Goal: Task Accomplishment & Management: Manage account settings

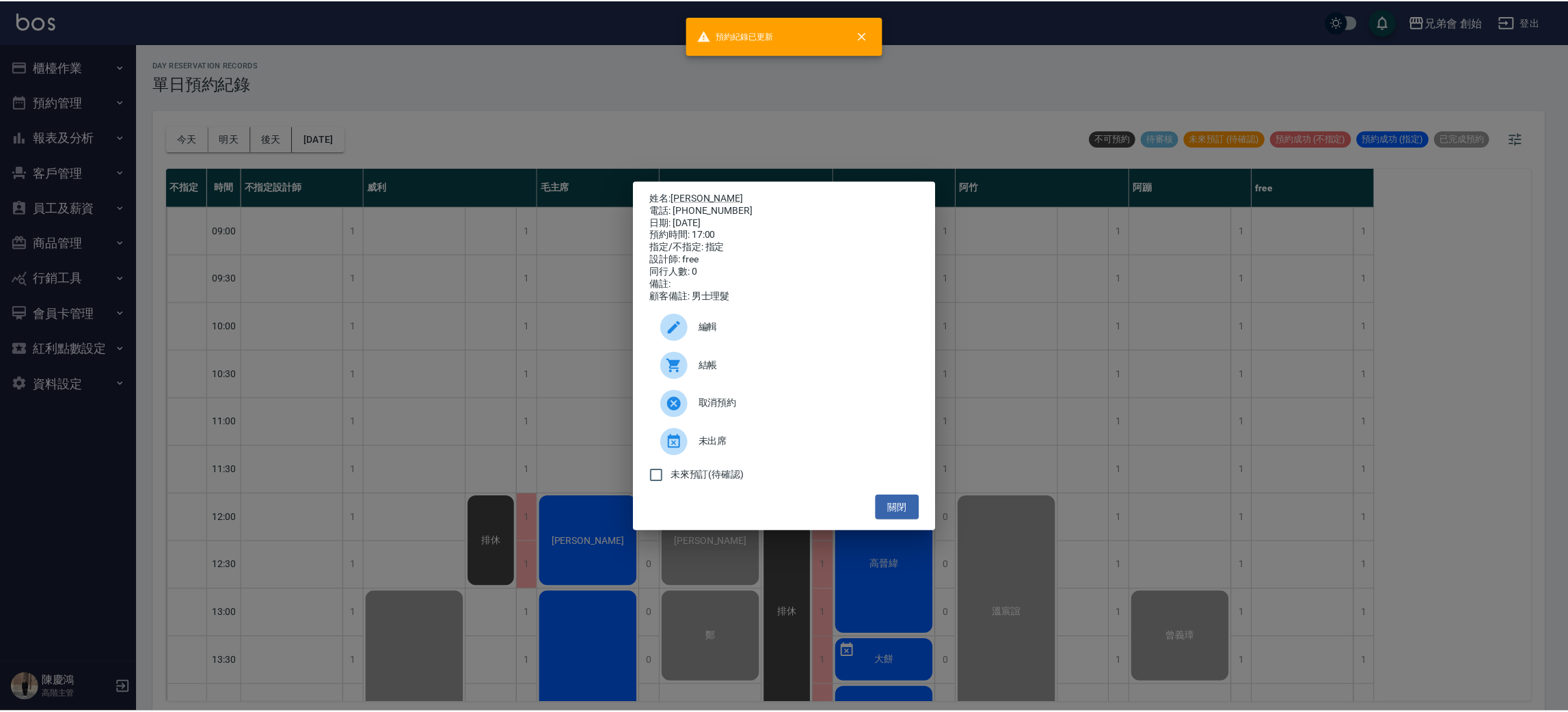
scroll to position [702, 0]
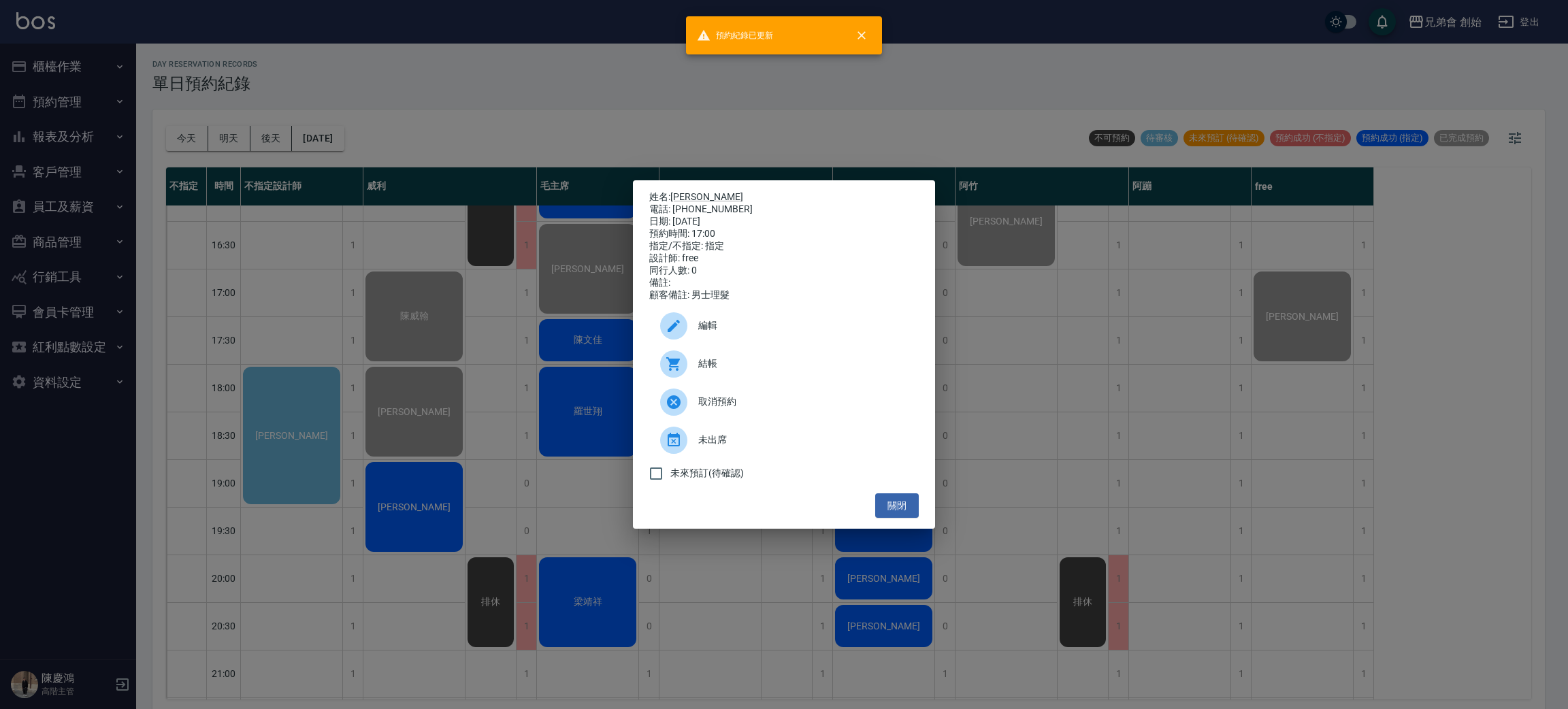
click at [528, 119] on div "姓名: [PERSON_NAME]: [PHONE_NUMBER] 日期: [DATE] 預約時間: 17:00 指定/不指定: 指定 設計師: free 同…" at bounding box center [784, 354] width 1568 height 709
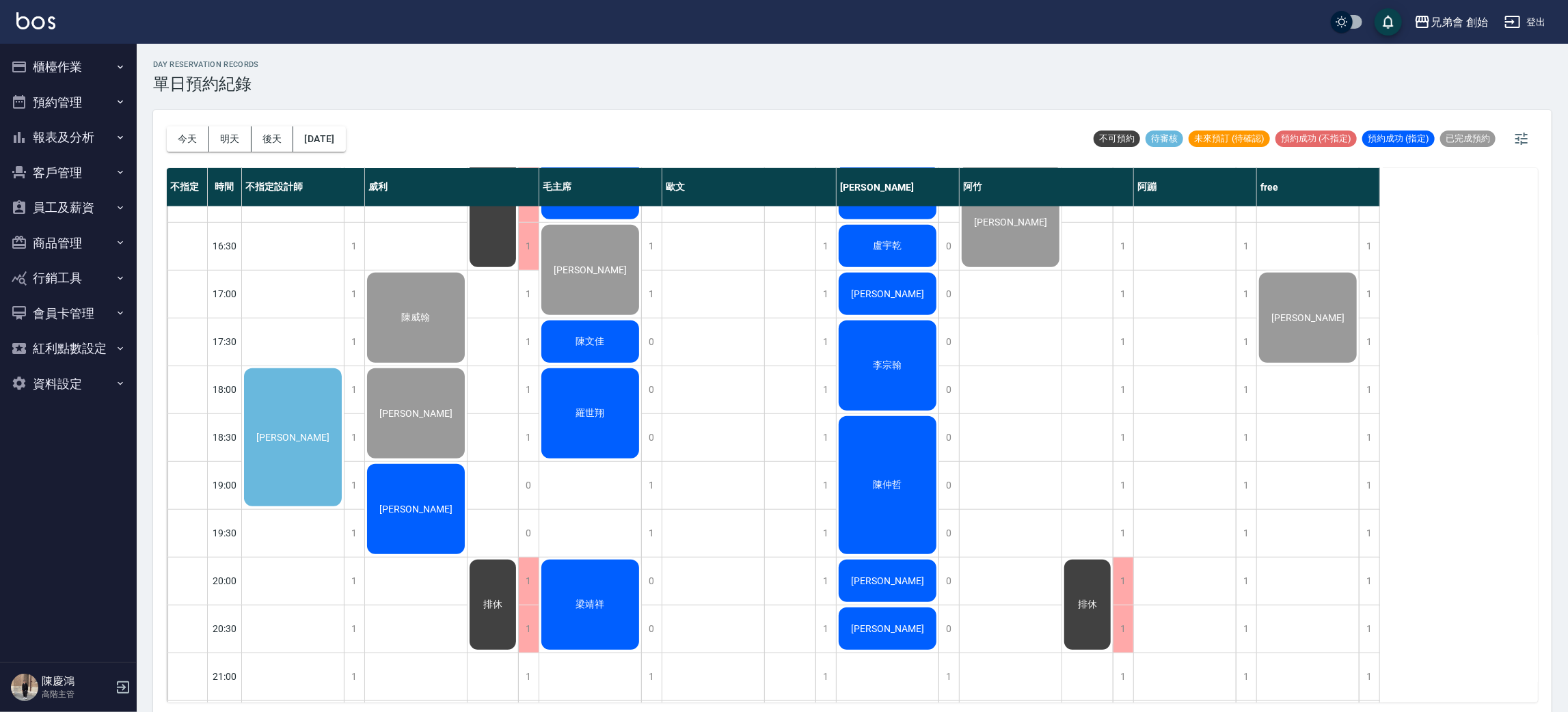
click at [474, 90] on div "day Reservation records 單日預約紀錄" at bounding box center [852, 77] width 1399 height 33
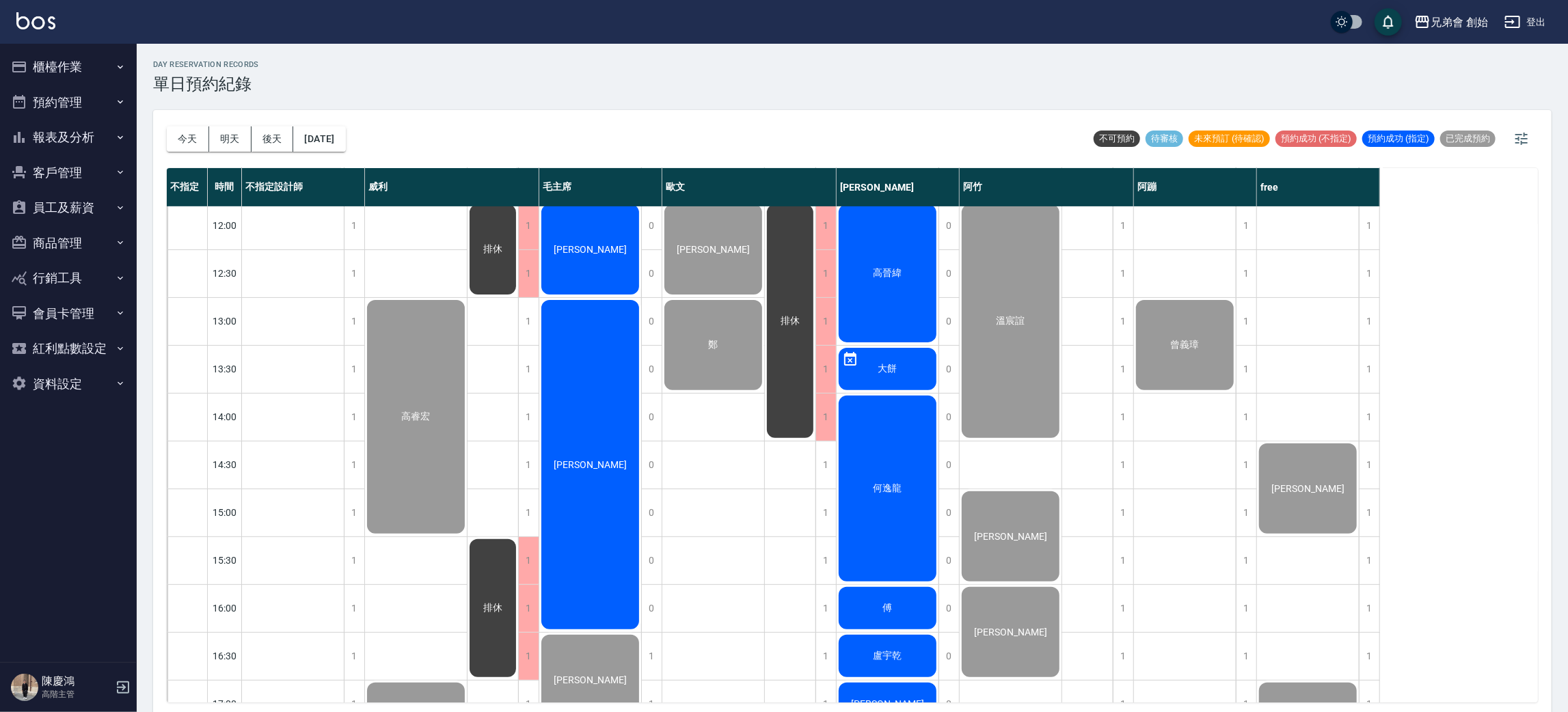
click at [438, 560] on div "高睿宏 陳威翰 葉日元 楊昌龍" at bounding box center [416, 609] width 102 height 1388
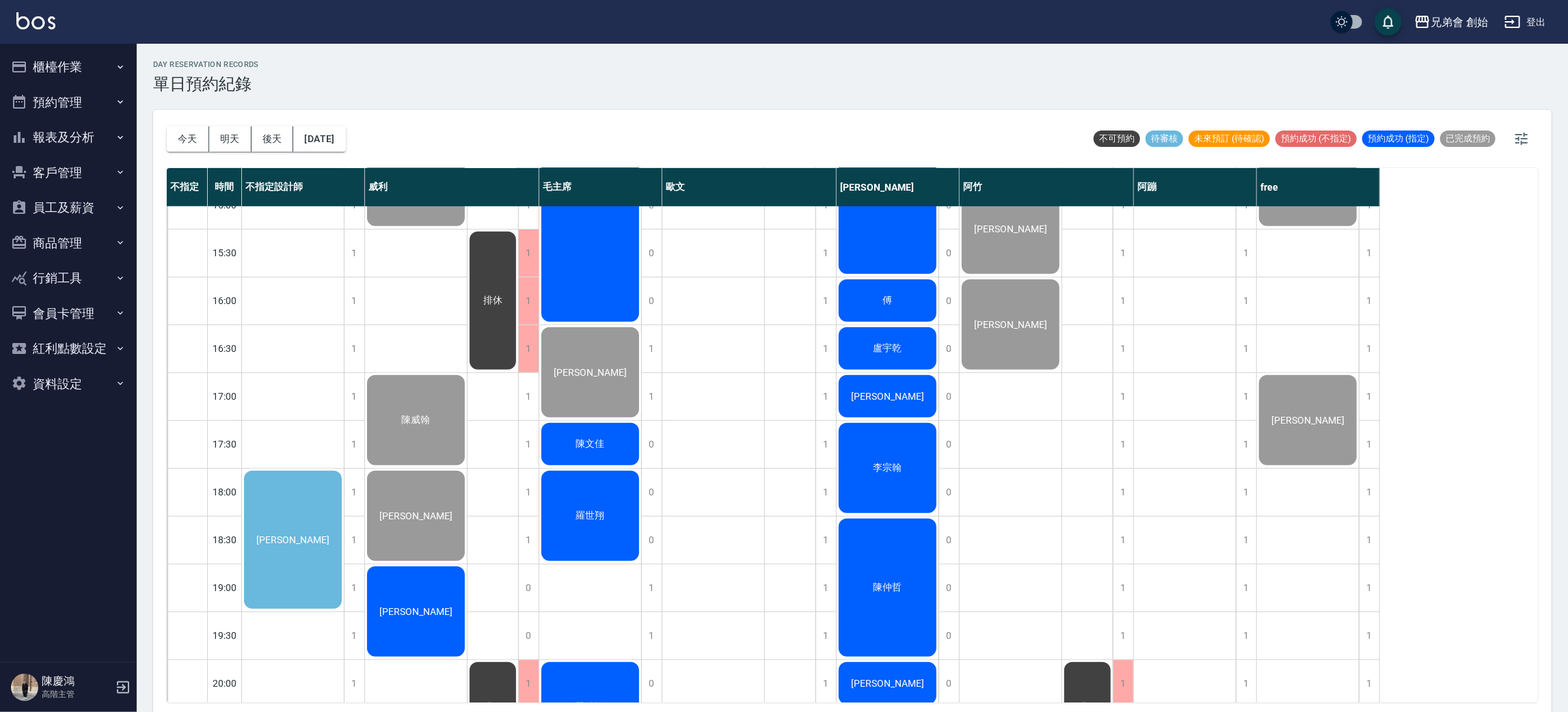
scroll to position [805, 0]
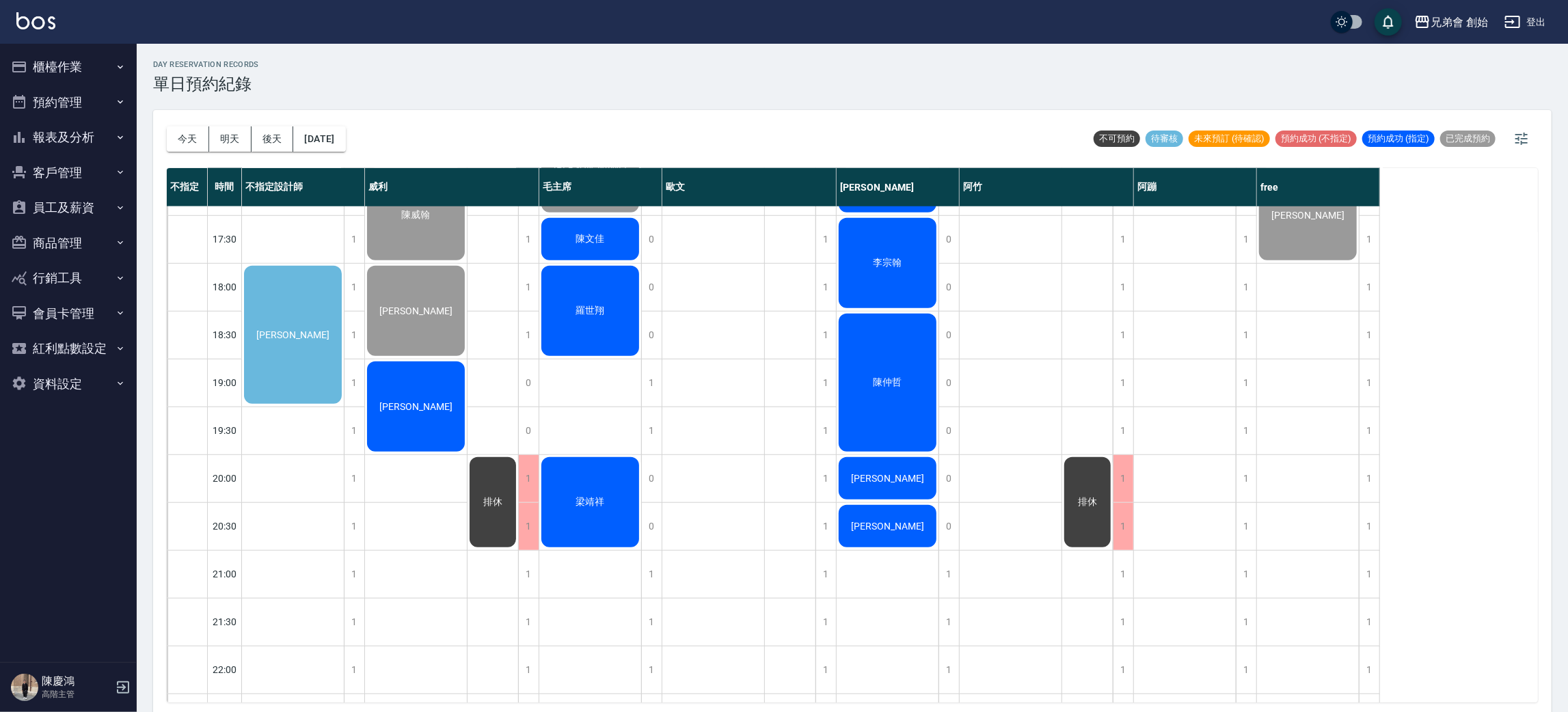
click at [449, 482] on div "高睿宏 陳威翰 葉日元 楊昌龍" at bounding box center [416, 96] width 102 height 1388
drag, startPoint x: 436, startPoint y: 541, endPoint x: 436, endPoint y: 527, distance: 14.0
click at [436, 540] on div "高睿宏 陳威翰 葉日元 楊昌龍" at bounding box center [416, 96] width 102 height 1388
click at [426, 477] on div "高睿宏 陳威翰 葉日元 楊昌龍" at bounding box center [416, 96] width 102 height 1388
click at [435, 530] on div "高睿宏 陳威翰 葉日元 楊昌龍" at bounding box center [416, 96] width 102 height 1388
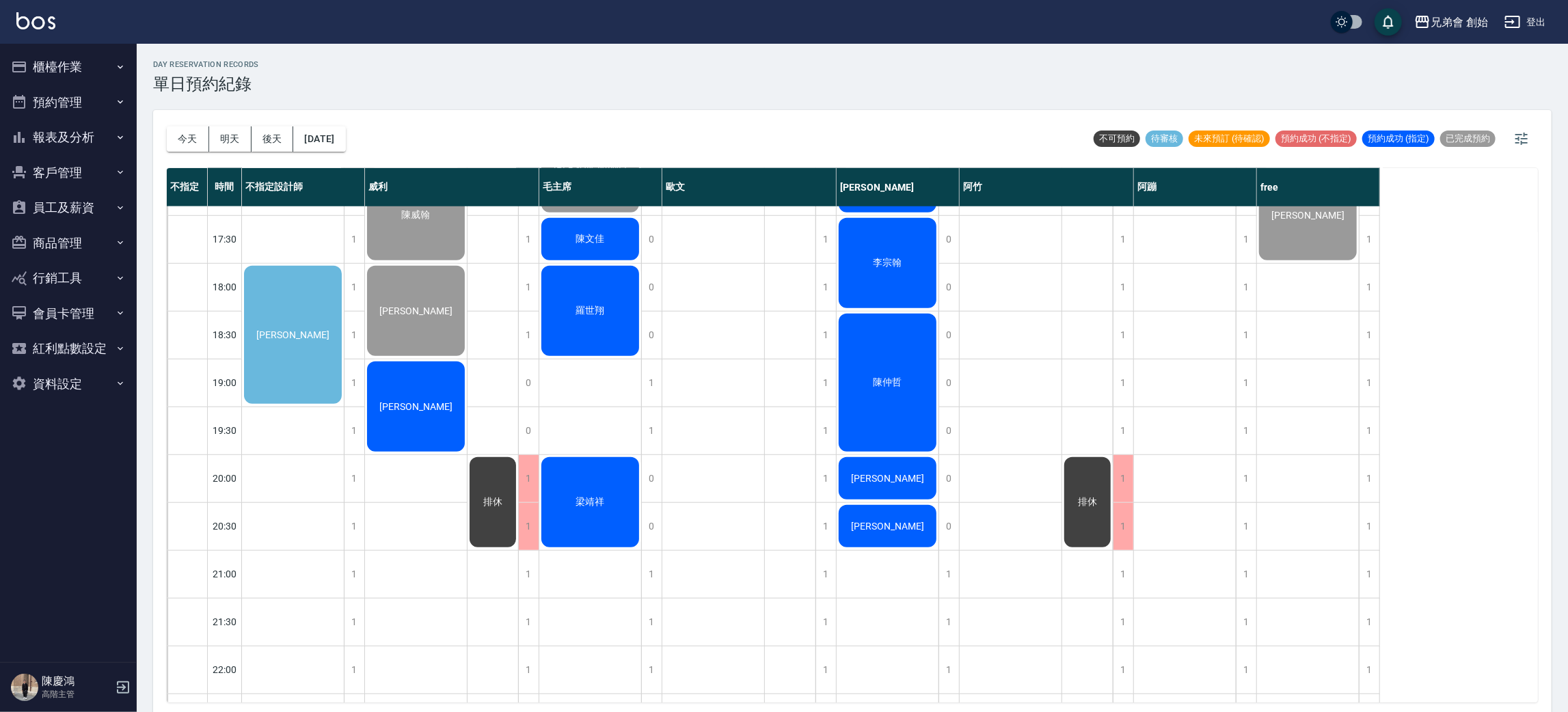
click at [437, 530] on div "高睿宏 陳威翰 葉日元 楊昌龍" at bounding box center [416, 96] width 102 height 1388
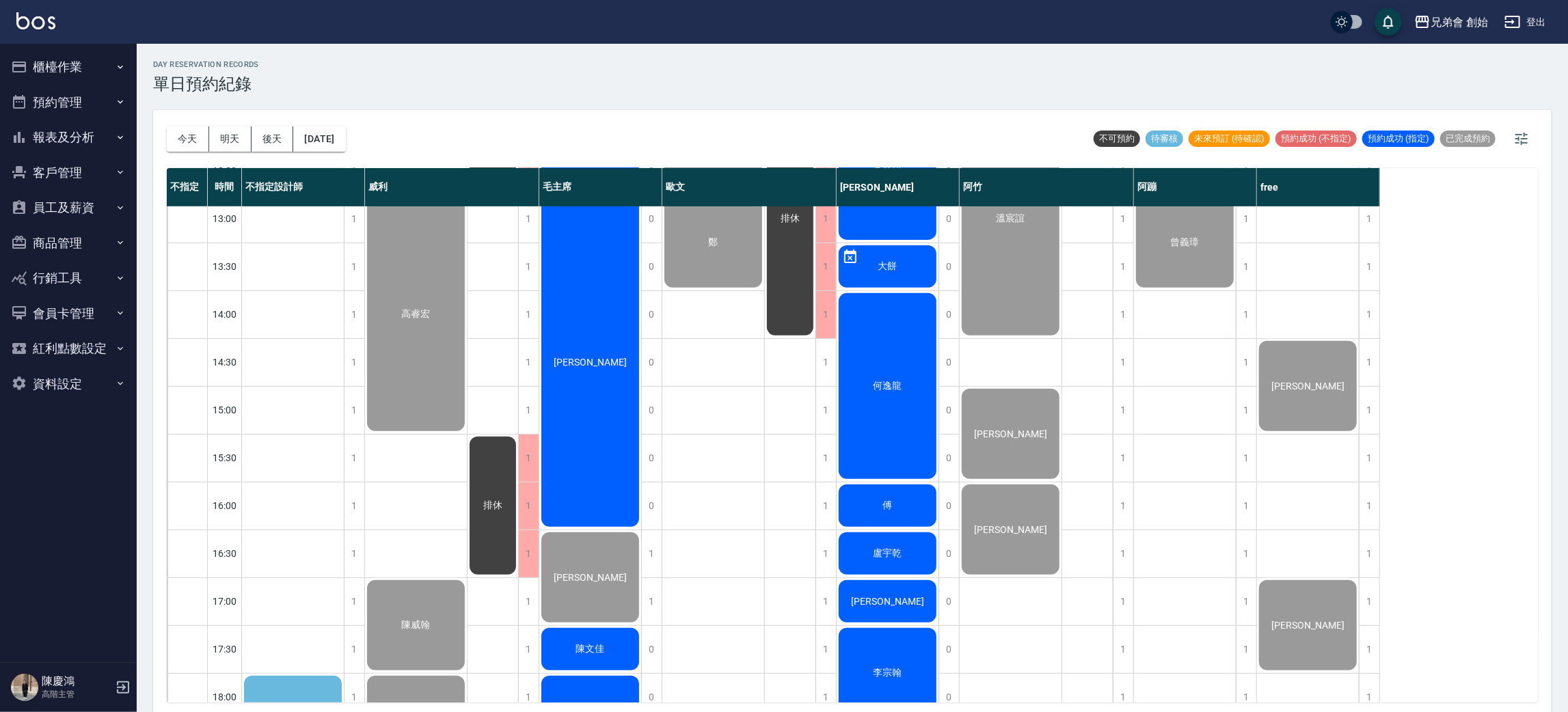
scroll to position [292, 0]
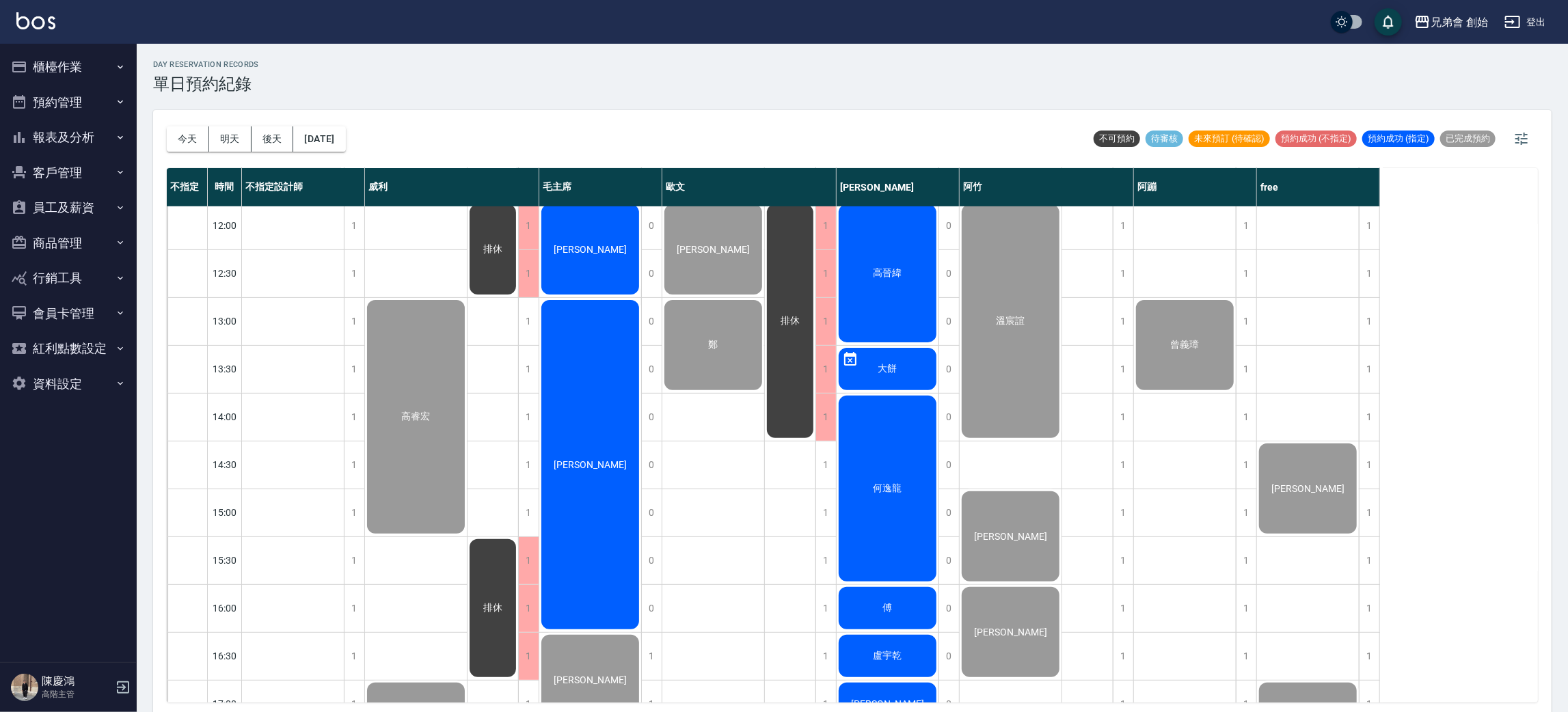
click at [434, 578] on div "高睿宏 陳威翰 葉日元 楊昌龍" at bounding box center [416, 609] width 102 height 1388
click at [437, 613] on div "高睿宏 陳威翰 葉日元 楊昌龍" at bounding box center [416, 609] width 102 height 1388
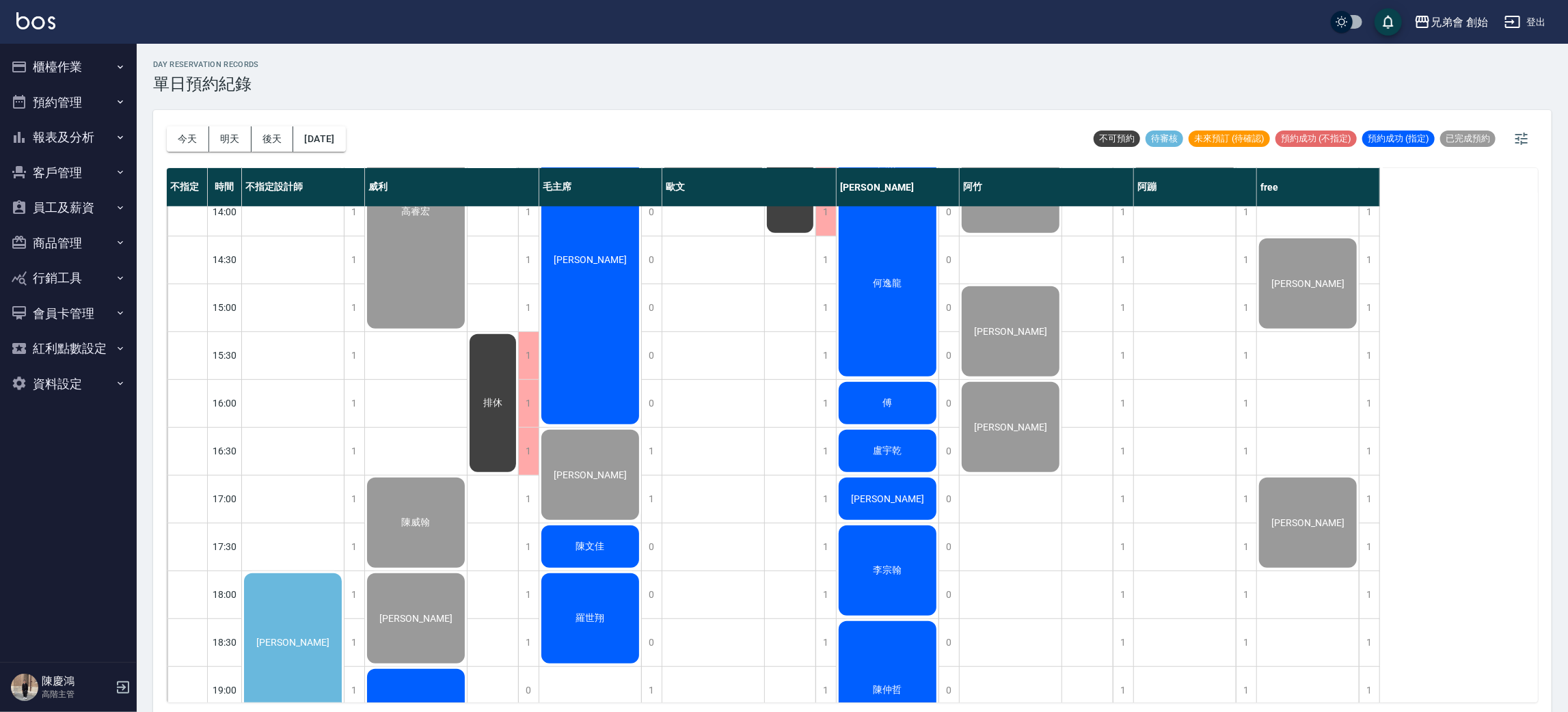
scroll to position [805, 0]
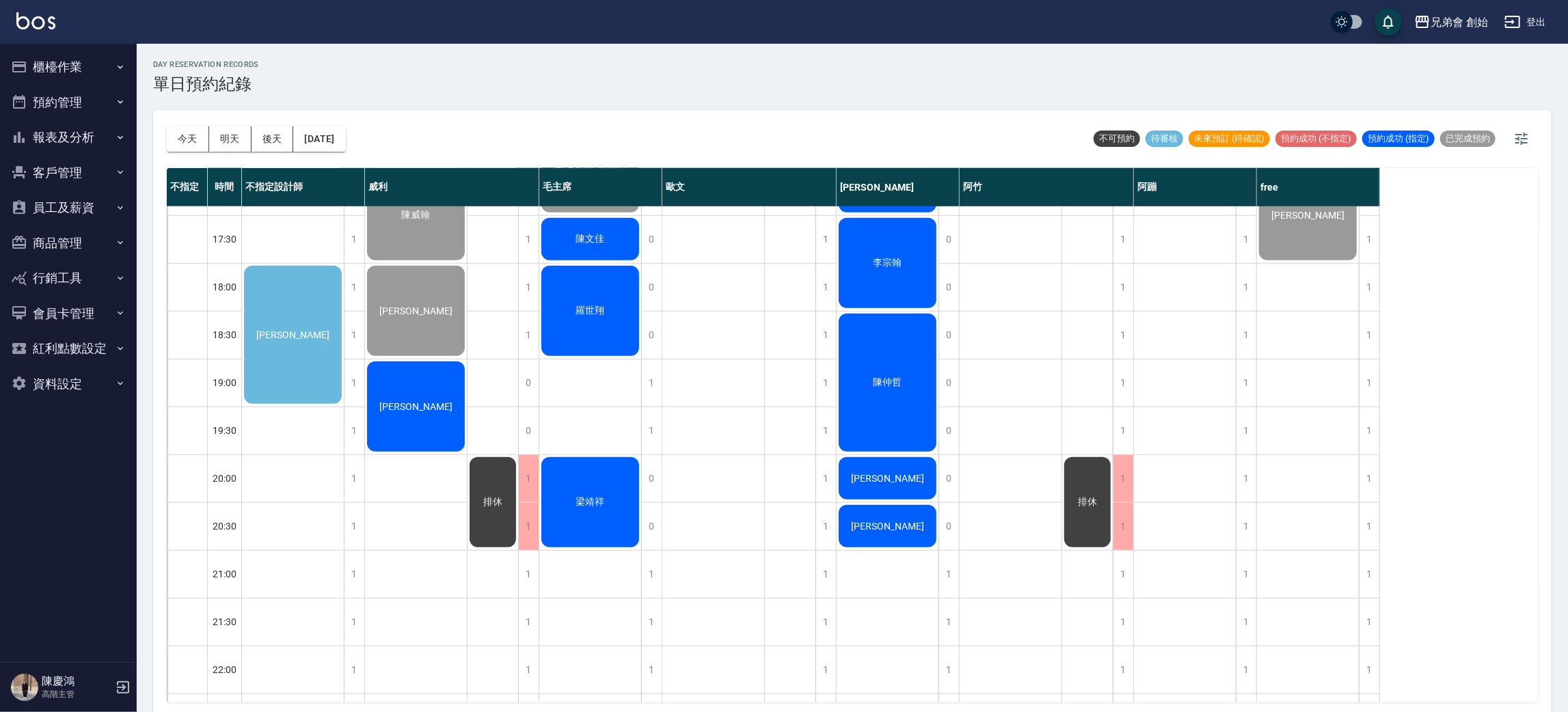
click at [439, 527] on div "高睿宏 陳威翰 葉日元 楊昌龍" at bounding box center [416, 96] width 102 height 1388
click at [435, 454] on div "高睿宏 陳威翰 葉日元 楊昌龍" at bounding box center [416, 96] width 102 height 1388
click at [427, 528] on div "高睿宏 陳威翰 葉日元 楊昌龍" at bounding box center [416, 96] width 102 height 1388
click at [423, 481] on div "高睿宏 陳威翰 葉日元 楊昌龍" at bounding box center [416, 96] width 102 height 1388
click at [416, 527] on div "高睿宏 陳威翰 葉日元 楊昌龍" at bounding box center [416, 96] width 102 height 1388
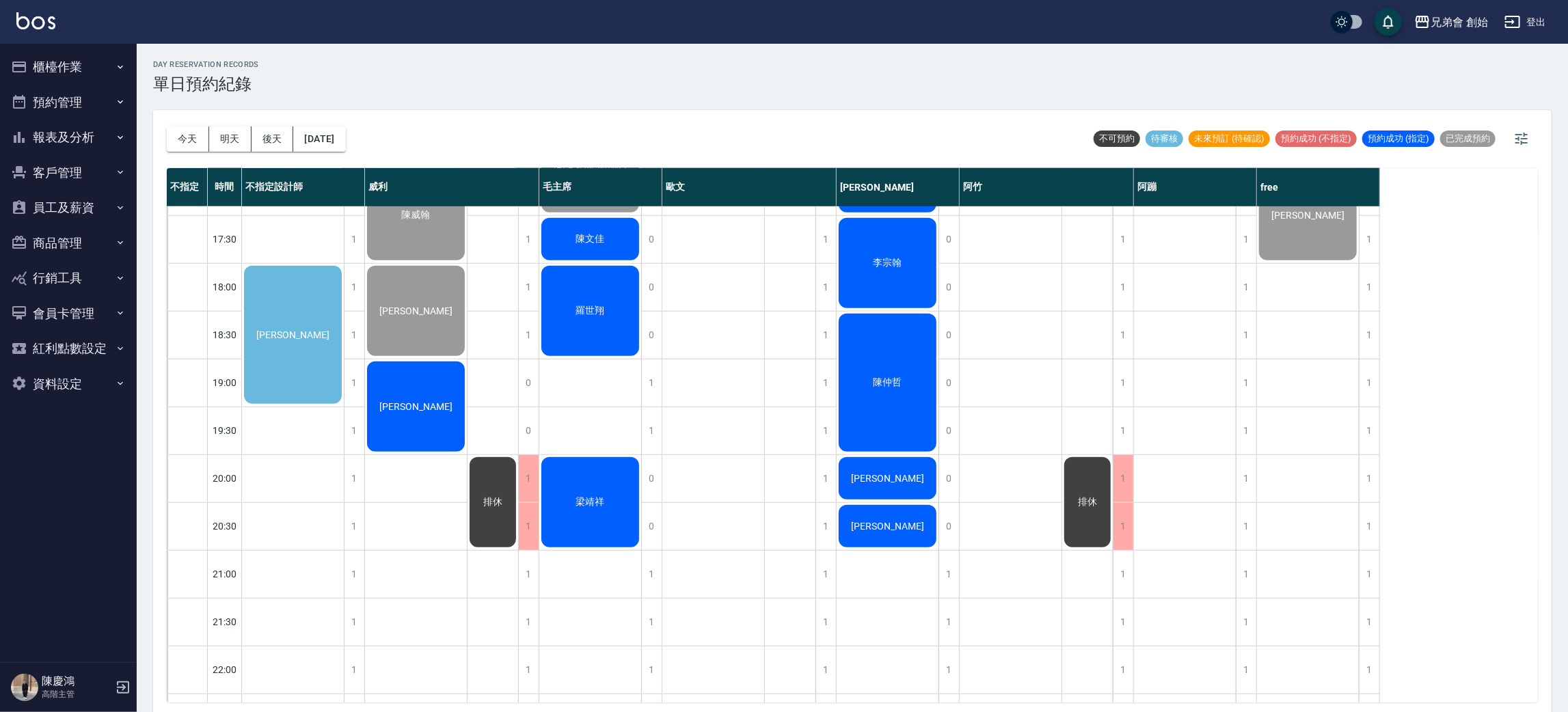
click at [416, 487] on div "高睿宏 陳威翰 葉日元 楊昌龍" at bounding box center [416, 96] width 102 height 1388
click at [415, 531] on div "高睿宏 陳威翰 葉日元 楊昌龍" at bounding box center [416, 96] width 102 height 1388
click at [425, 478] on div "高睿宏 陳威翰 葉日元 楊昌龍" at bounding box center [416, 96] width 102 height 1388
click at [429, 537] on div "高睿宏 陳威翰 葉日元 楊昌龍" at bounding box center [416, 96] width 102 height 1388
click at [428, 469] on div "高睿宏 陳威翰 葉日元 楊昌龍" at bounding box center [416, 96] width 102 height 1388
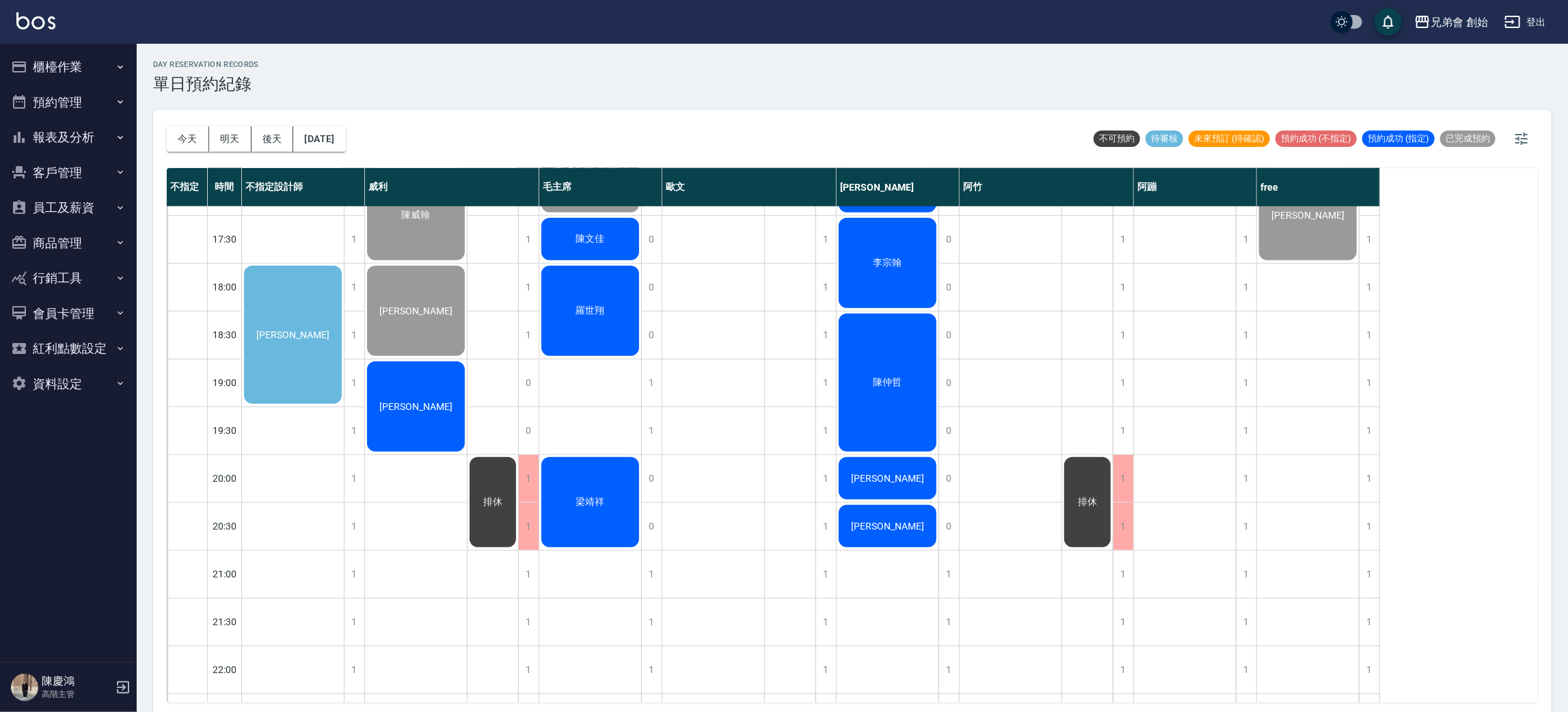
click at [424, 516] on div "高睿宏 陳威翰 葉日元 楊昌龍" at bounding box center [416, 96] width 102 height 1388
drag, startPoint x: 429, startPoint y: 473, endPoint x: 422, endPoint y: 517, distance: 44.6
click at [429, 472] on div "高睿宏 陳威翰 葉日元 楊昌龍" at bounding box center [416, 96] width 102 height 1388
click at [422, 527] on div "高睿宏 陳威翰 葉日元 楊昌龍" at bounding box center [416, 96] width 102 height 1388
click at [423, 461] on div "高睿宏 陳威翰 葉日元 楊昌龍" at bounding box center [416, 96] width 102 height 1388
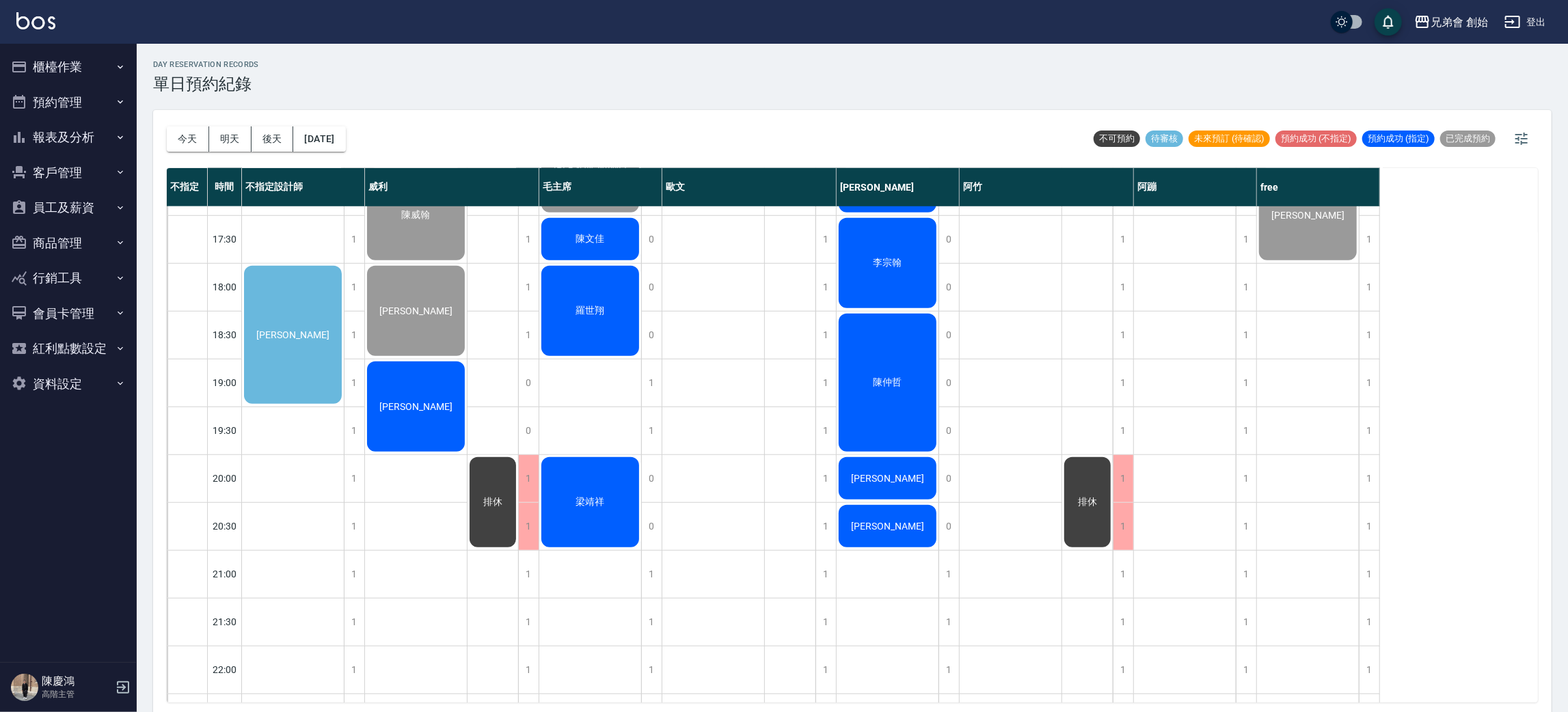
drag, startPoint x: 425, startPoint y: 516, endPoint x: 430, endPoint y: 490, distance: 26.5
click at [426, 517] on div "高睿宏 陳威翰 葉日元 楊昌龍" at bounding box center [416, 96] width 102 height 1388
click at [432, 477] on div "高睿宏 陳威翰 葉日元 楊昌龍" at bounding box center [416, 96] width 102 height 1388
click at [424, 528] on div "高睿宏 陳威翰 葉日元 楊昌龍" at bounding box center [416, 96] width 102 height 1388
click at [422, 477] on div "高睿宏 陳威翰 葉日元 楊昌龍" at bounding box center [416, 96] width 102 height 1388
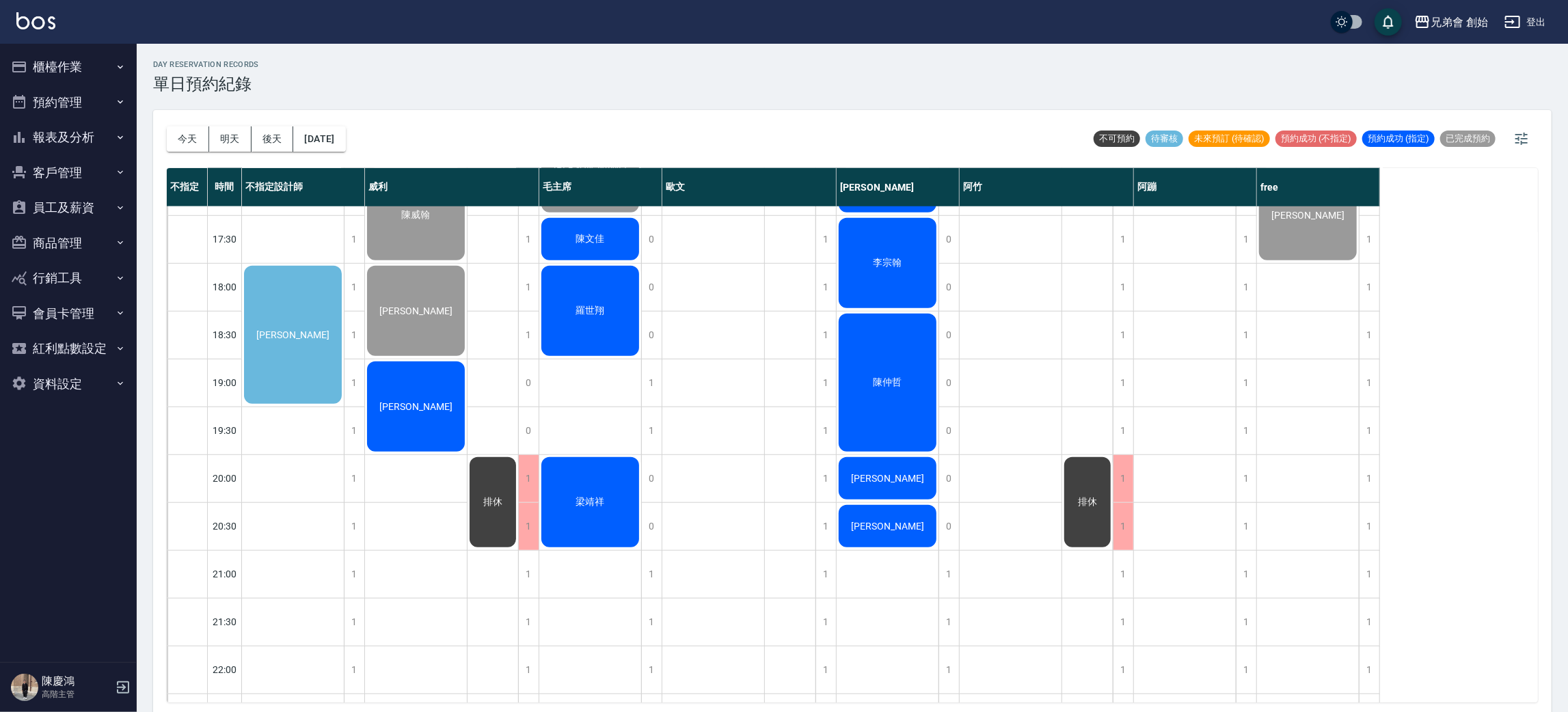
click at [425, 539] on div "高睿宏 陳威翰 葉日元 楊昌龍" at bounding box center [416, 96] width 102 height 1388
click at [435, 469] on div "高睿宏 陳威翰 葉日元 楊昌龍" at bounding box center [416, 96] width 102 height 1388
click at [428, 522] on div "高睿宏 陳威翰 葉日元 楊昌龍" at bounding box center [416, 96] width 102 height 1388
click at [429, 477] on div "高睿宏 陳威翰 葉日元 楊昌龍" at bounding box center [416, 96] width 102 height 1388
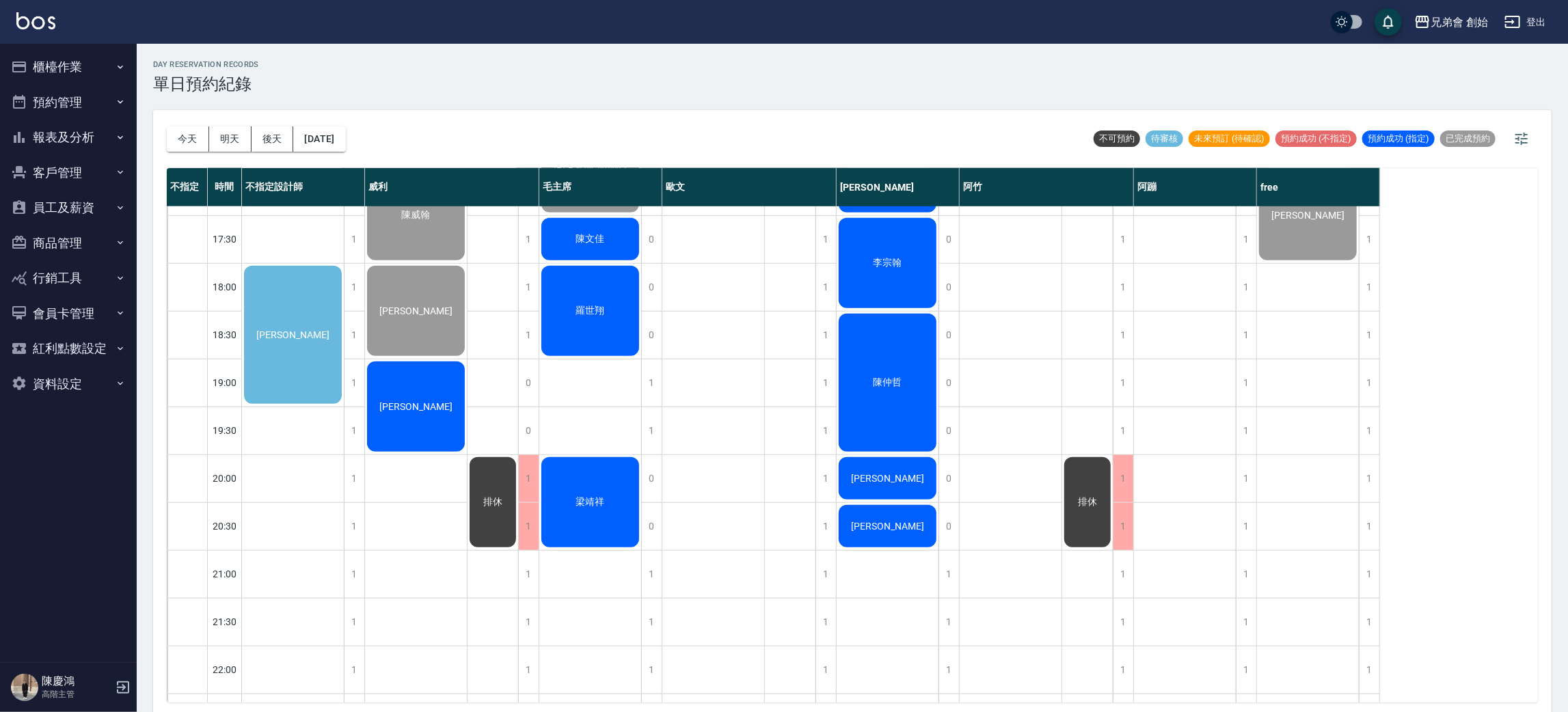
click at [427, 527] on div "高睿宏 陳威翰 葉日元 楊昌龍" at bounding box center [416, 96] width 102 height 1388
drag, startPoint x: 422, startPoint y: 475, endPoint x: 419, endPoint y: 504, distance: 29.2
click at [422, 474] on div "高睿宏 陳威翰 葉日元 楊昌龍" at bounding box center [416, 96] width 102 height 1388
click at [419, 527] on div "高睿宏 陳威翰 葉日元 楊昌龍" at bounding box center [416, 96] width 102 height 1388
click at [419, 473] on div "高睿宏 陳威翰 葉日元 楊昌龍" at bounding box center [416, 96] width 102 height 1388
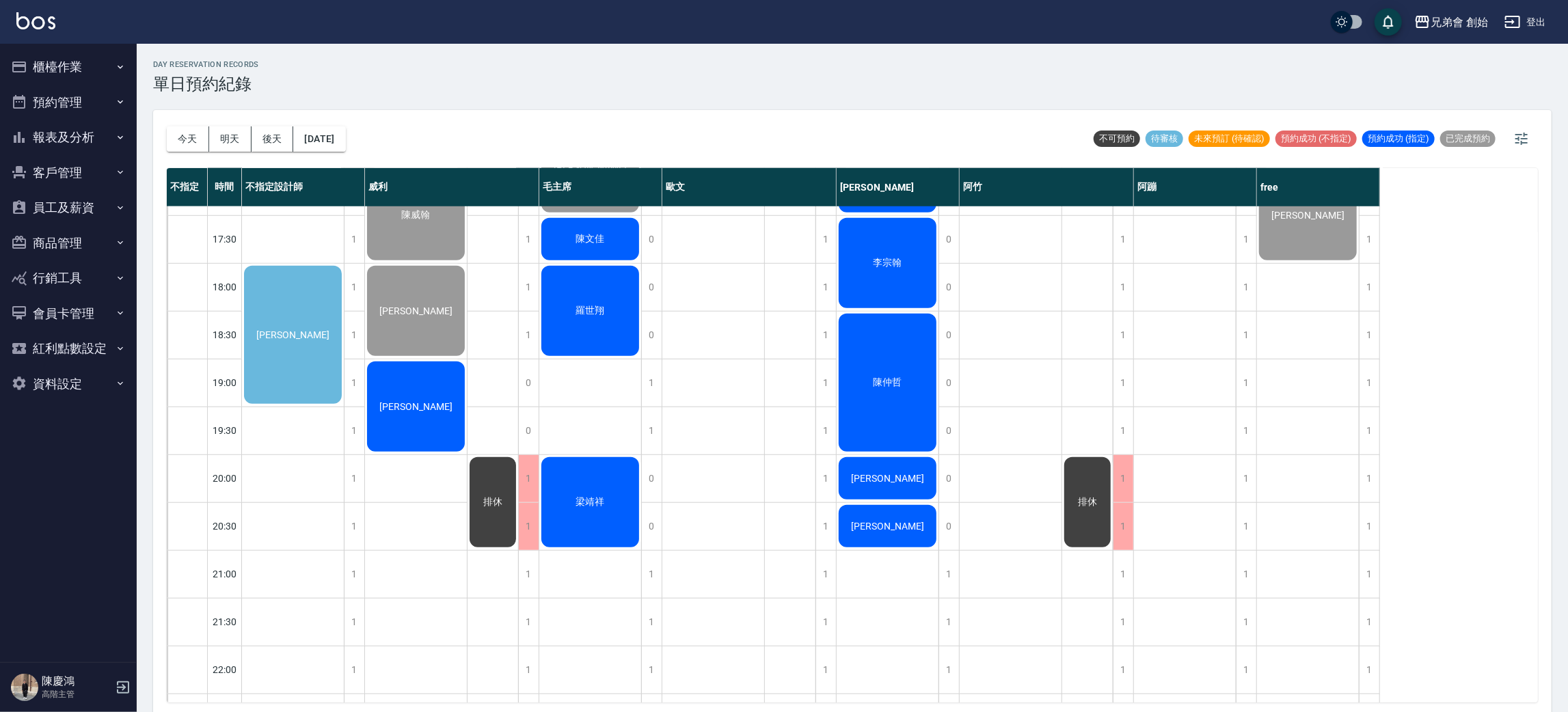
click at [422, 517] on div "高睿宏 陳威翰 葉日元 楊昌龍" at bounding box center [416, 96] width 102 height 1388
click at [416, 474] on div "高睿宏 陳威翰 葉日元 楊昌龍" at bounding box center [416, 96] width 102 height 1388
click at [419, 535] on div "高睿宏 陳威翰 葉日元 楊昌龍" at bounding box center [416, 96] width 102 height 1388
click at [416, 457] on div "高睿宏 陳威翰 葉日元 楊昌龍" at bounding box center [416, 96] width 102 height 1388
drag, startPoint x: 420, startPoint y: 536, endPoint x: 420, endPoint y: 519, distance: 17.0
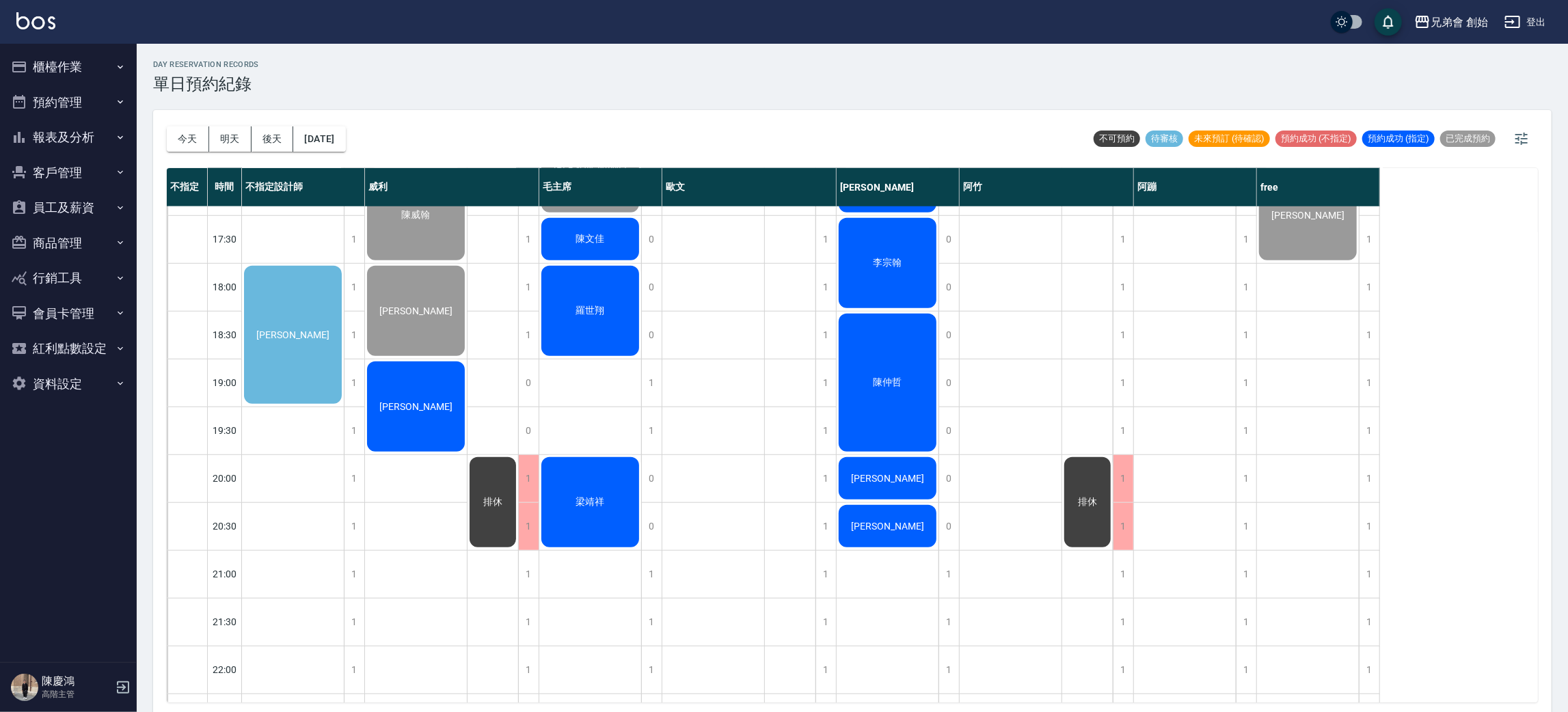
click at [421, 536] on div "高睿宏 陳威翰 葉日元 楊昌龍" at bounding box center [416, 96] width 102 height 1388
click at [421, 478] on div "高睿宏 陳威翰 葉日元 楊昌龍" at bounding box center [416, 96] width 102 height 1388
click at [421, 531] on div "高睿宏 陳威翰 葉日元 楊昌龍" at bounding box center [416, 96] width 102 height 1388
click at [410, 481] on div "高睿宏 陳威翰 葉日元 楊昌龍" at bounding box center [416, 96] width 102 height 1388
click at [412, 536] on div "高睿宏 陳威翰 葉日元 楊昌龍" at bounding box center [416, 96] width 102 height 1388
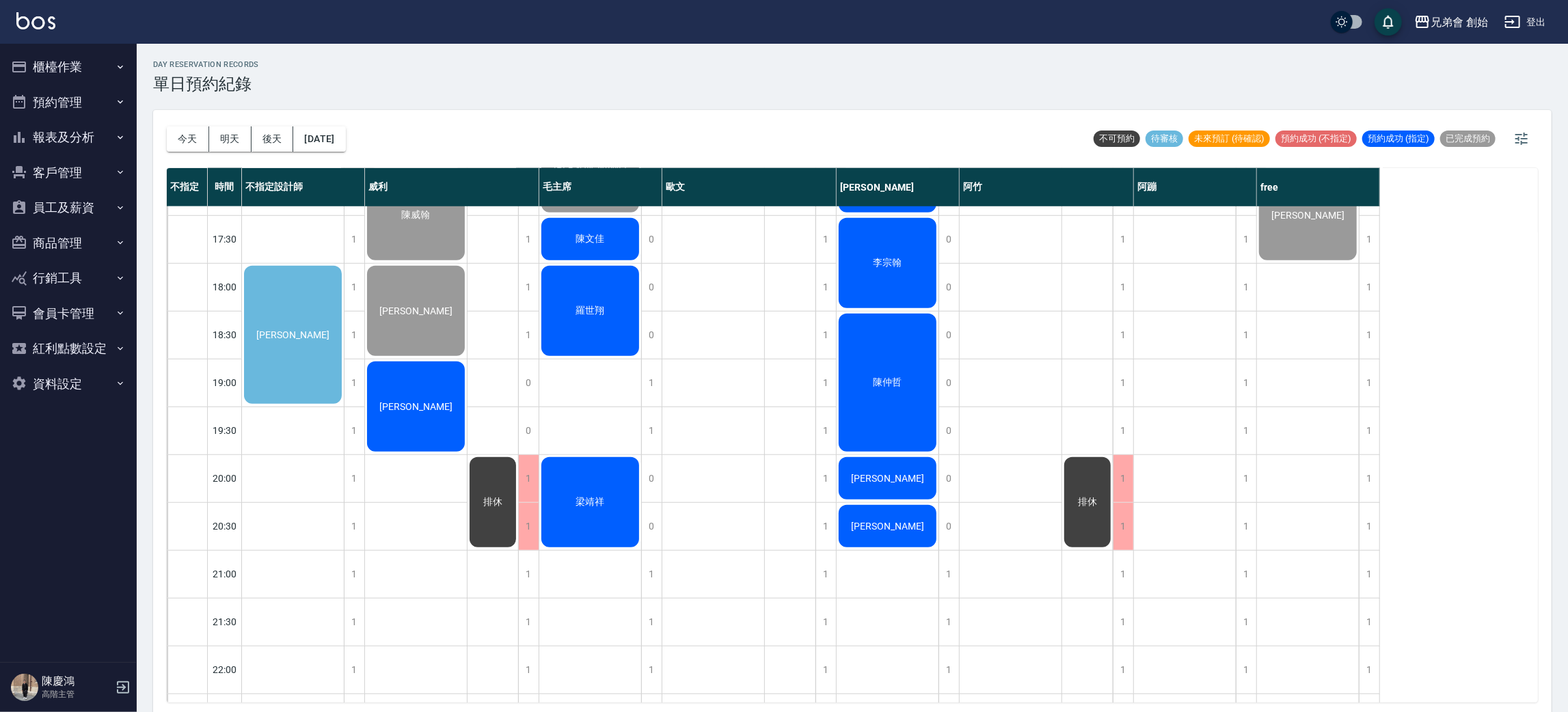
click at [413, 484] on div "高睿宏 陳威翰 葉日元 楊昌龍" at bounding box center [416, 96] width 102 height 1388
click at [413, 537] on div "高睿宏 陳威翰 葉日元 楊昌龍" at bounding box center [416, 96] width 102 height 1388
click at [412, 478] on div "高睿宏 陳威翰 葉日元 楊昌龍" at bounding box center [416, 96] width 102 height 1388
drag, startPoint x: 416, startPoint y: 516, endPoint x: 398, endPoint y: 475, distance: 44.8
click at [416, 512] on div "高睿宏 陳威翰 葉日元 楊昌龍" at bounding box center [416, 96] width 102 height 1388
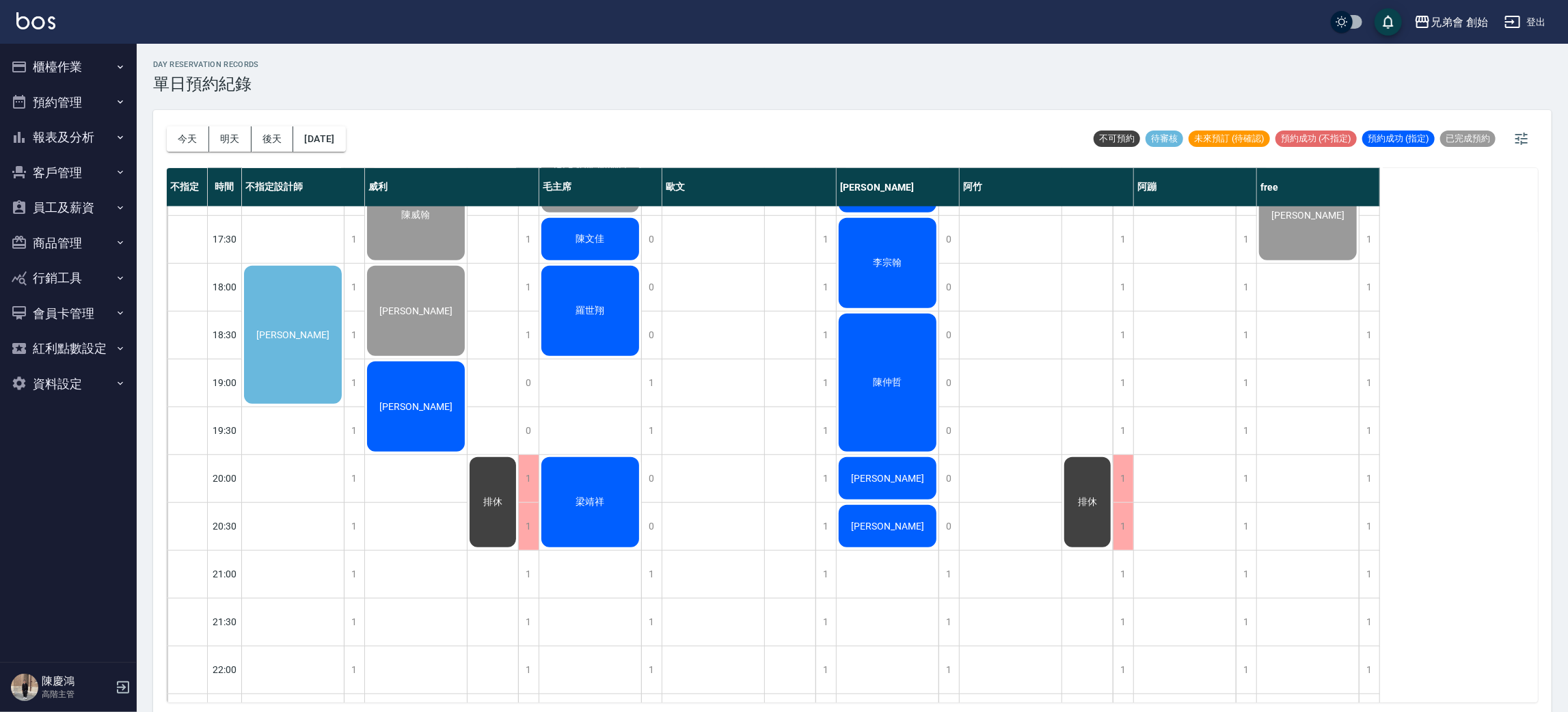
click at [419, 416] on div "[PERSON_NAME]" at bounding box center [416, 406] width 102 height 94
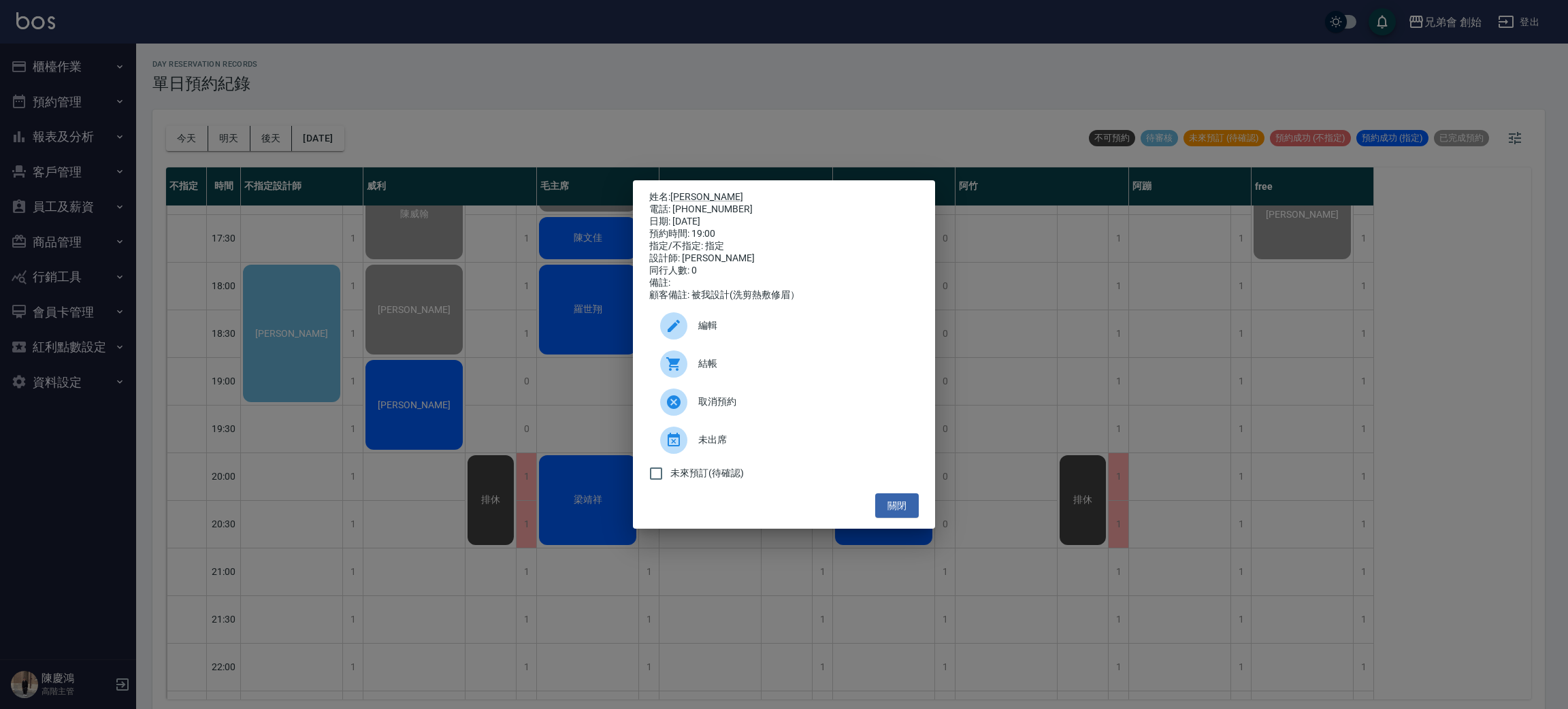
click at [477, 383] on div "姓名: 楊昌龍 電話: 0981326456 日期: 2025/09/20 預約時間: 19:00 指定/不指定: 指定 設計師: 威利 同行人數: 0 備註…" at bounding box center [784, 354] width 1568 height 709
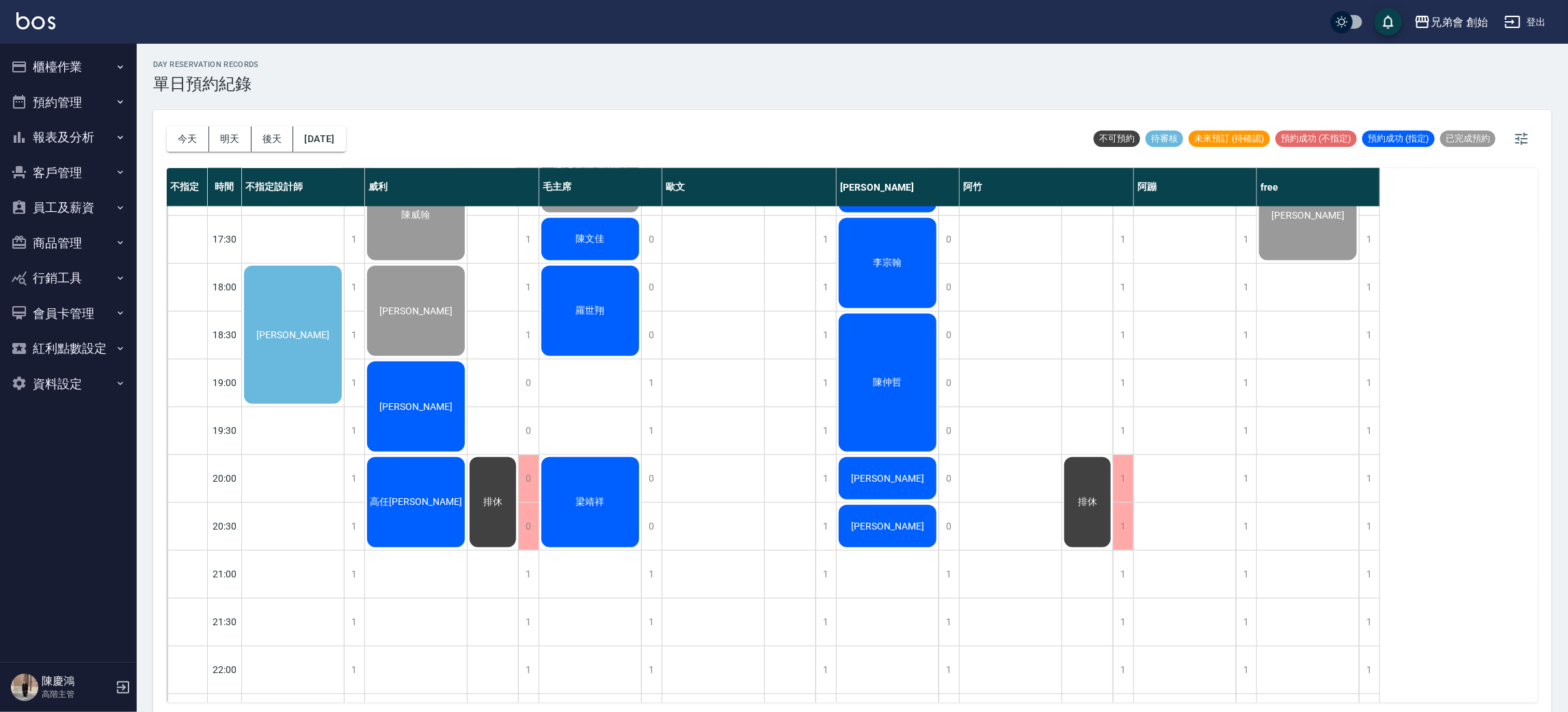
click at [510, 473] on div "排休" at bounding box center [493, 502] width 50 height 94
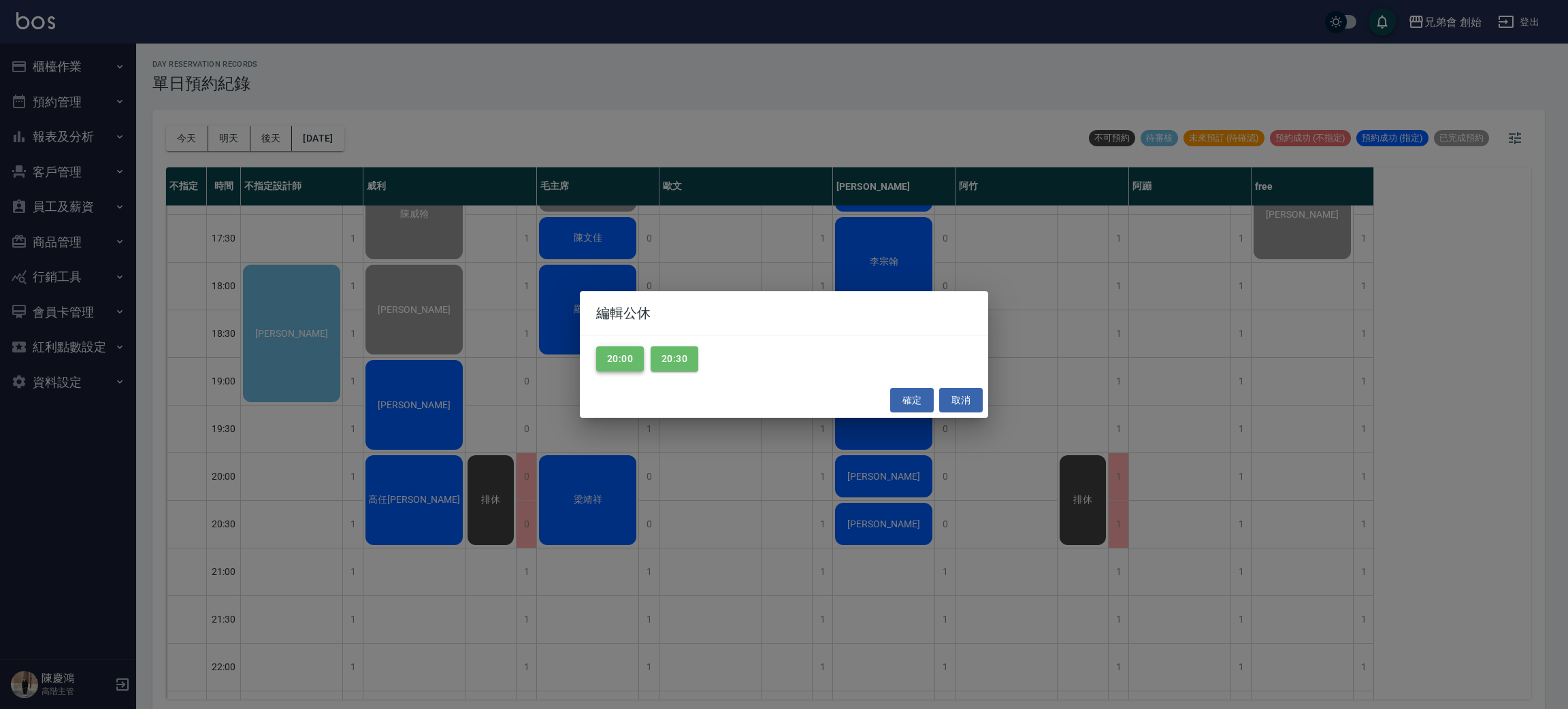
click at [634, 359] on button "20:00" at bounding box center [620, 359] width 48 height 26
click at [661, 364] on button "20:30" at bounding box center [674, 359] width 48 height 26
click at [900, 400] on button "確定" at bounding box center [912, 401] width 43 height 26
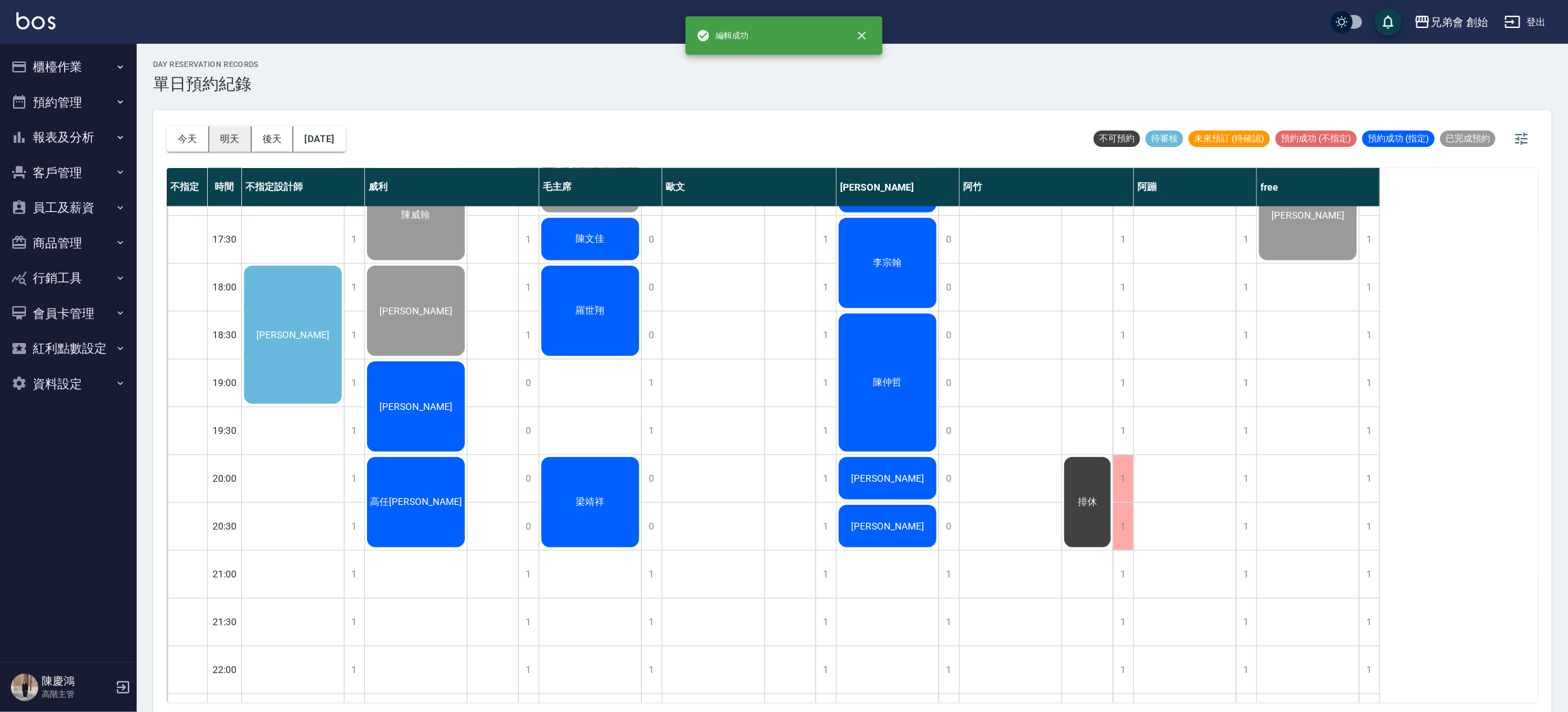
click at [243, 151] on div "今天 明天 後天 2025/09/20" at bounding box center [256, 139] width 179 height 58
click at [230, 143] on button "明天" at bounding box center [230, 139] width 42 height 26
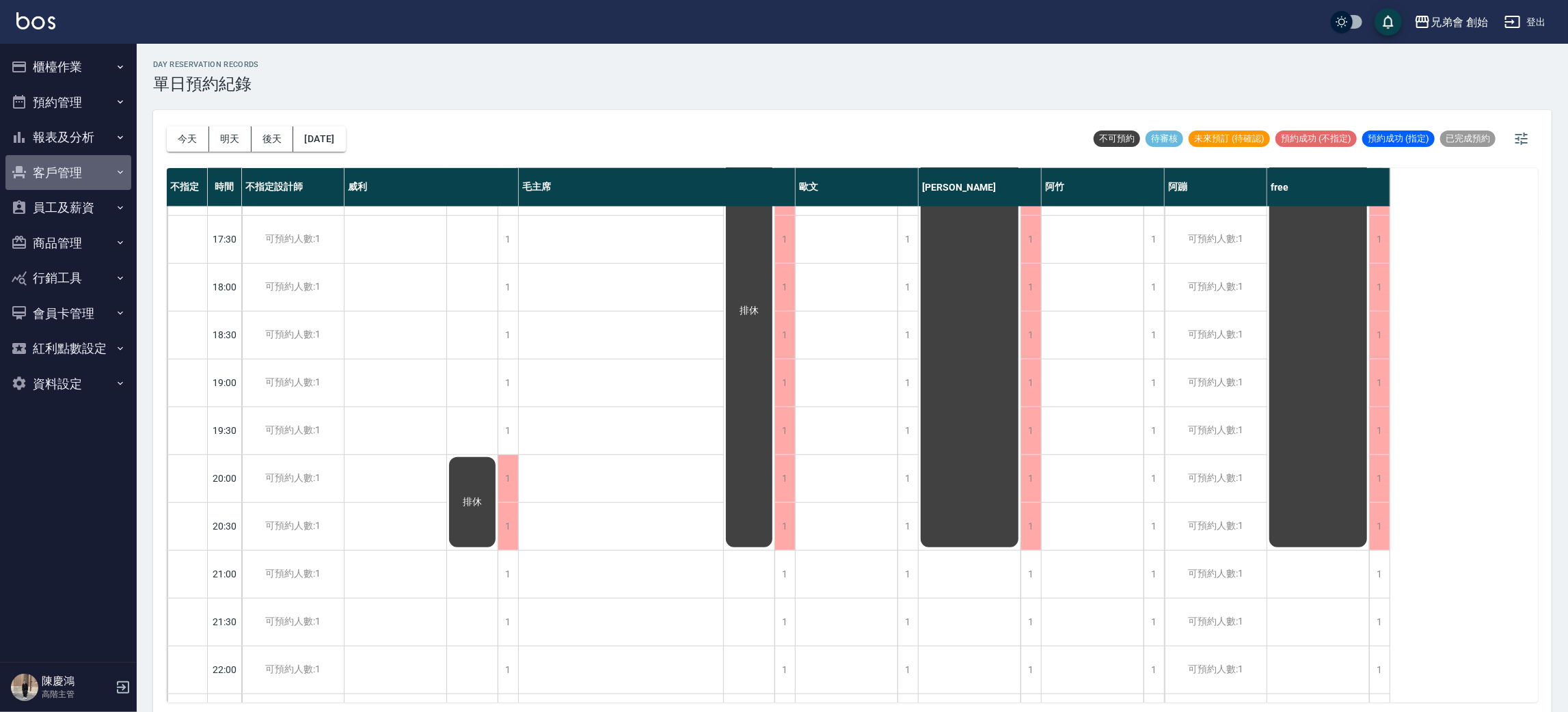
click at [84, 170] on button "客戶管理" at bounding box center [68, 173] width 126 height 35
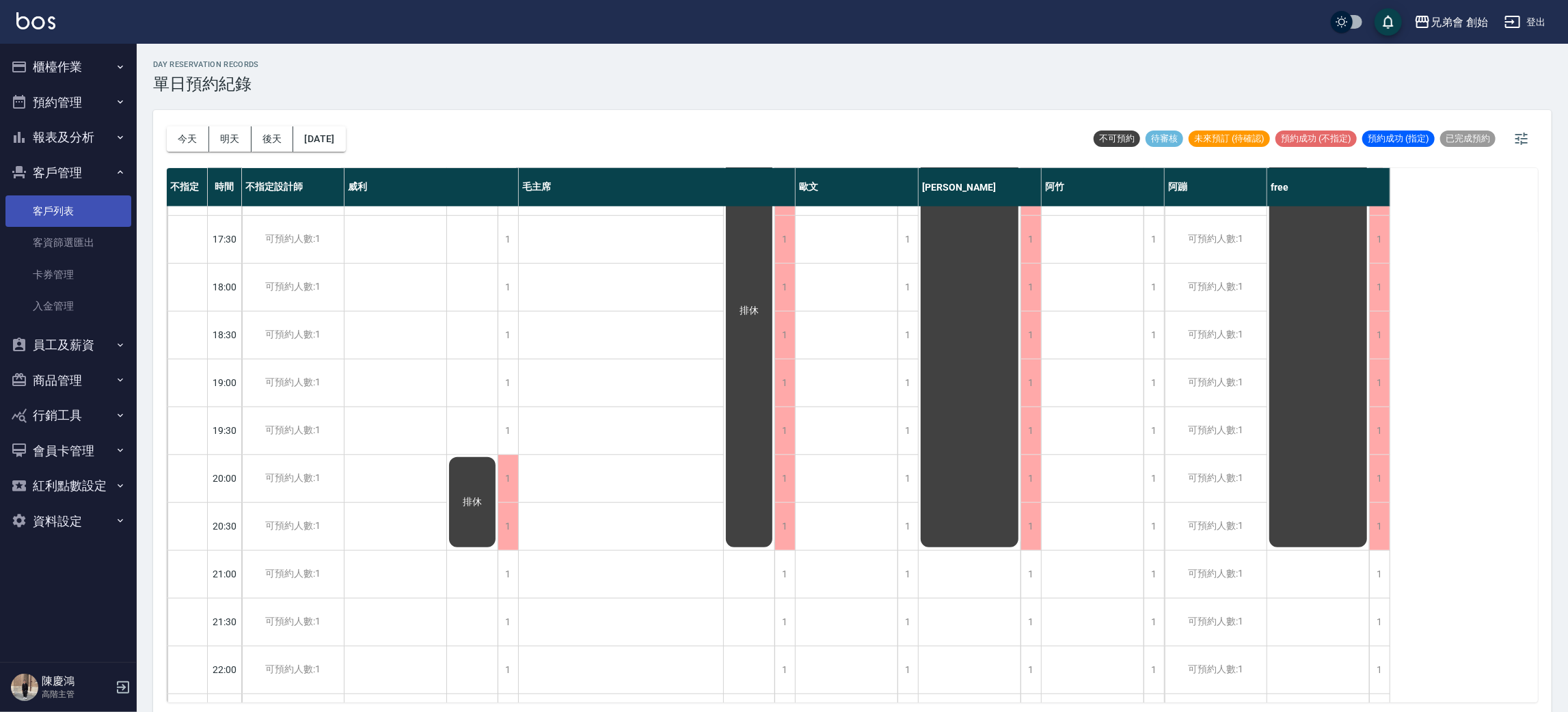
click at [93, 215] on link "客戶列表" at bounding box center [68, 212] width 126 height 32
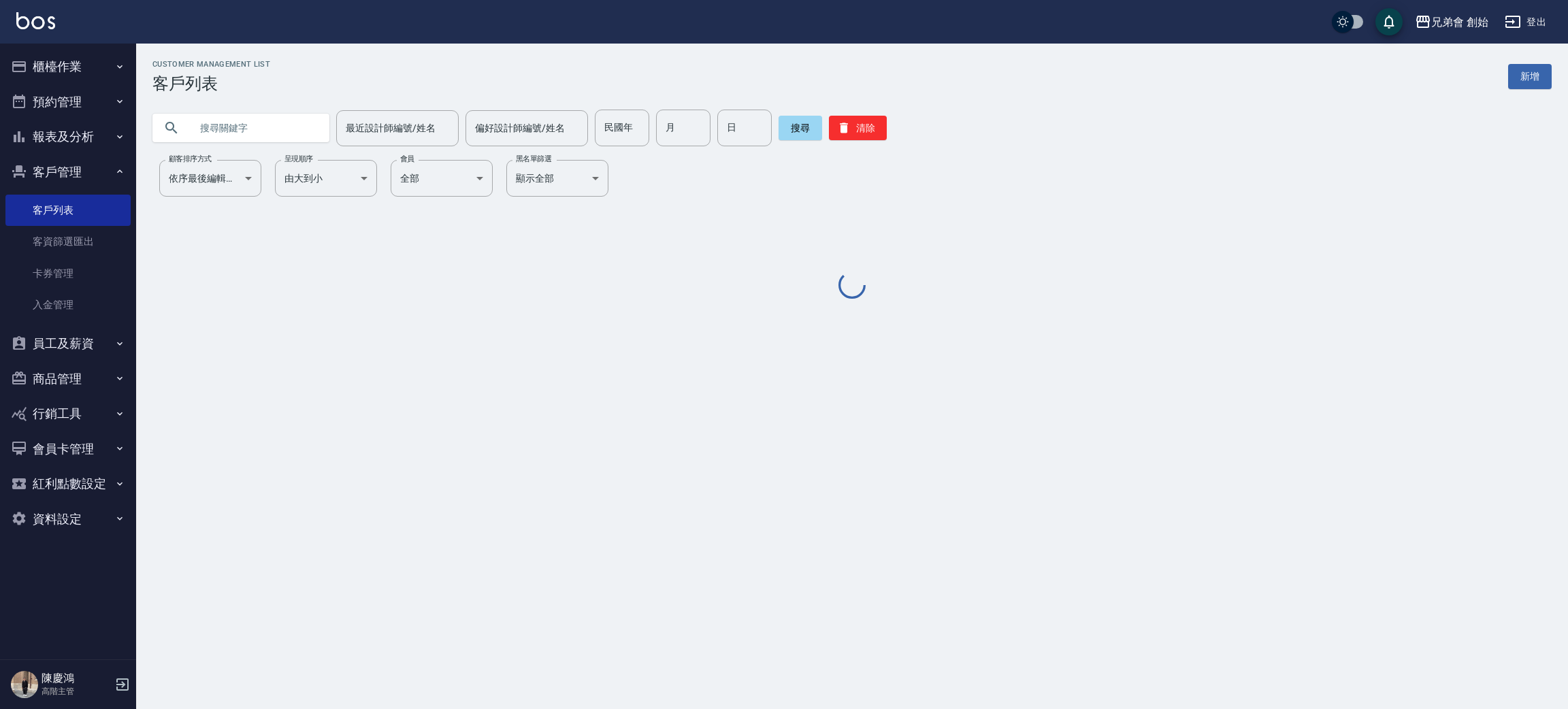
click at [268, 134] on input "text" at bounding box center [254, 128] width 128 height 37
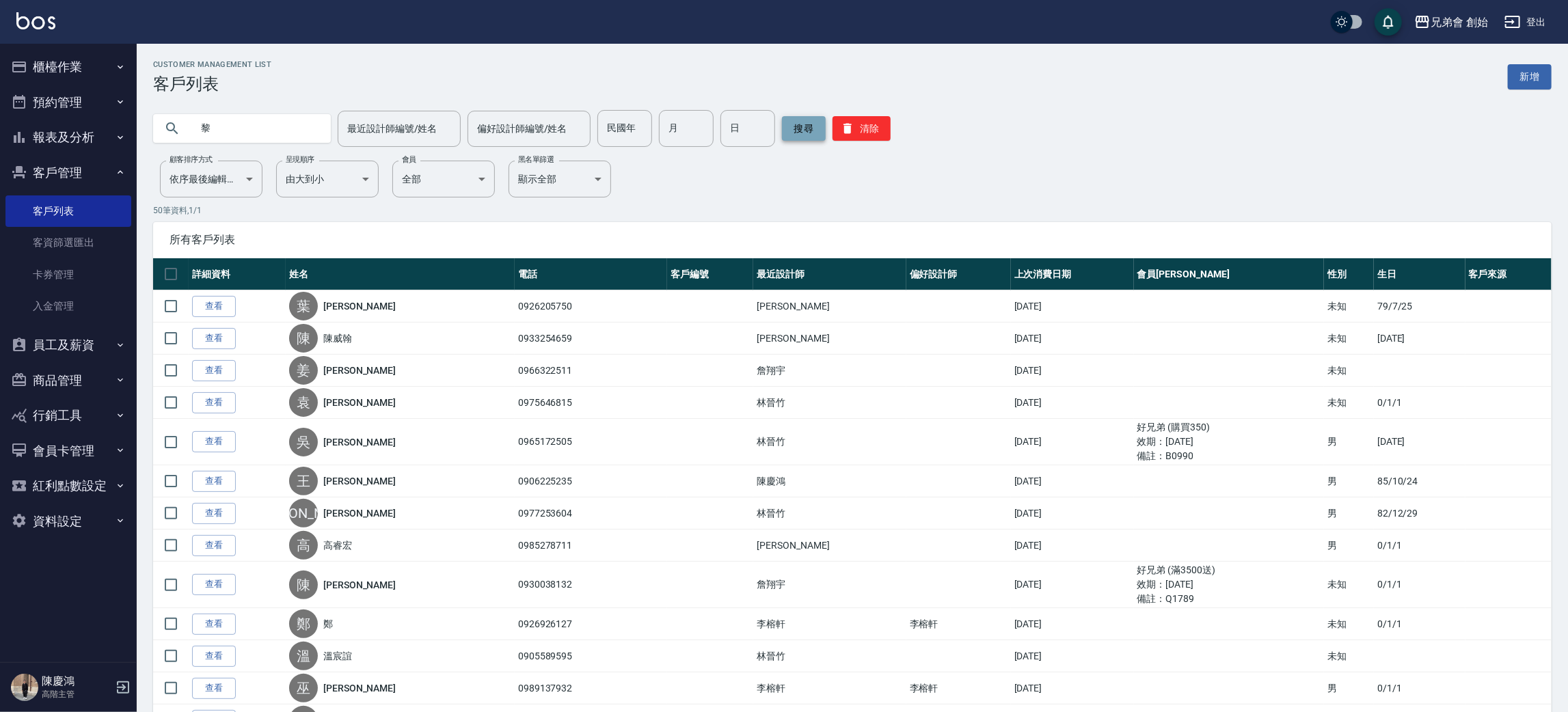
type input "黎"
click at [811, 131] on button "搜尋" at bounding box center [804, 128] width 44 height 25
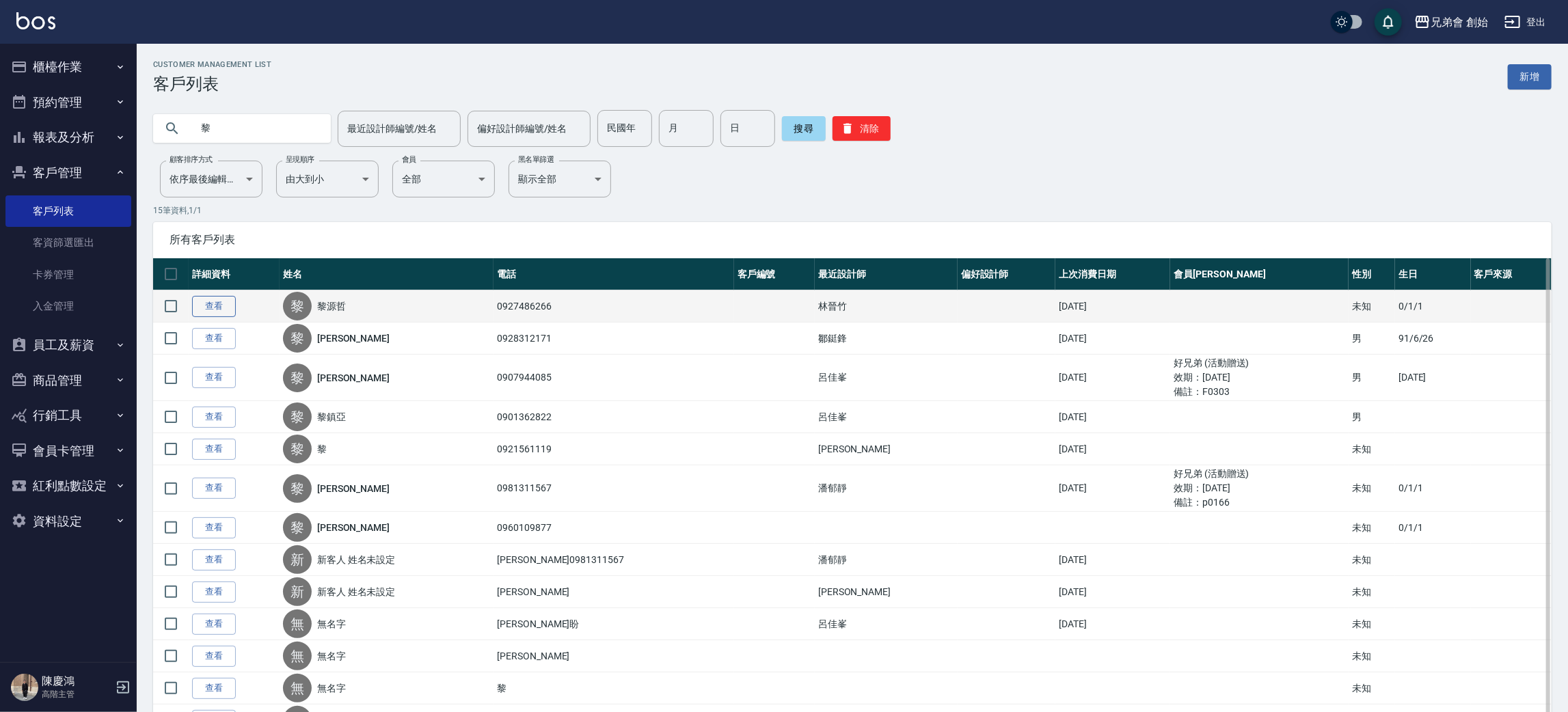
click at [220, 309] on link "查看" at bounding box center [214, 307] width 44 height 21
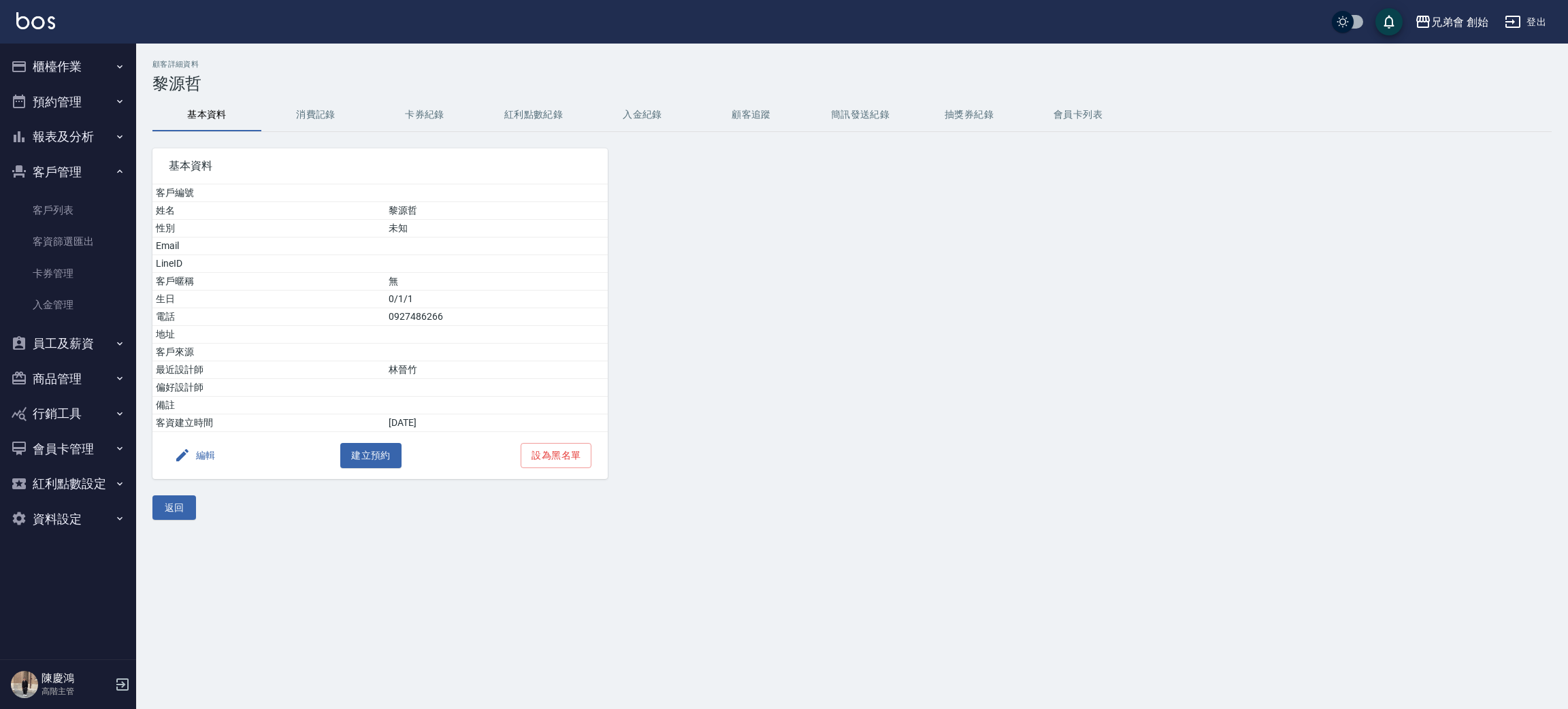
click at [330, 112] on button "消費記錄" at bounding box center [315, 116] width 109 height 33
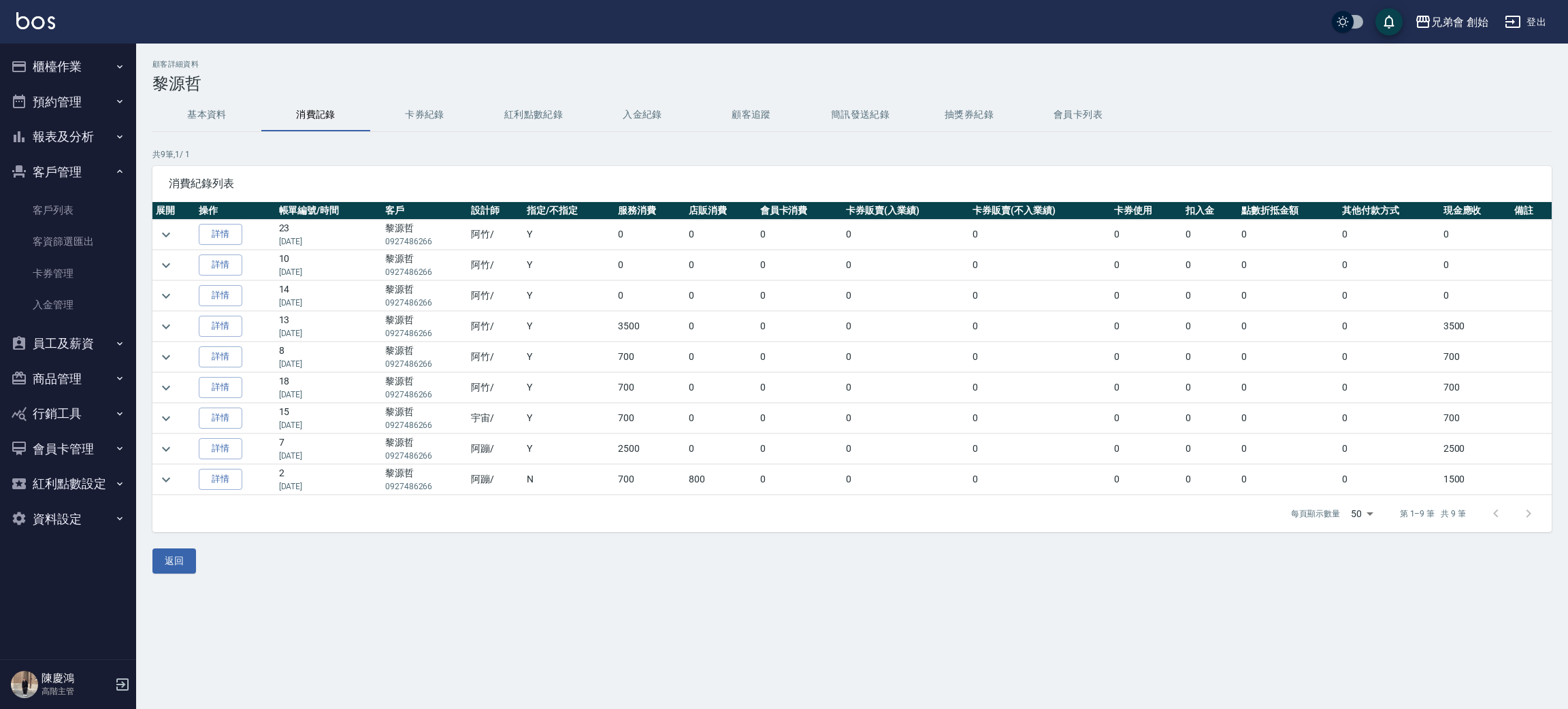
click at [64, 100] on button "預約管理" at bounding box center [67, 102] width 125 height 35
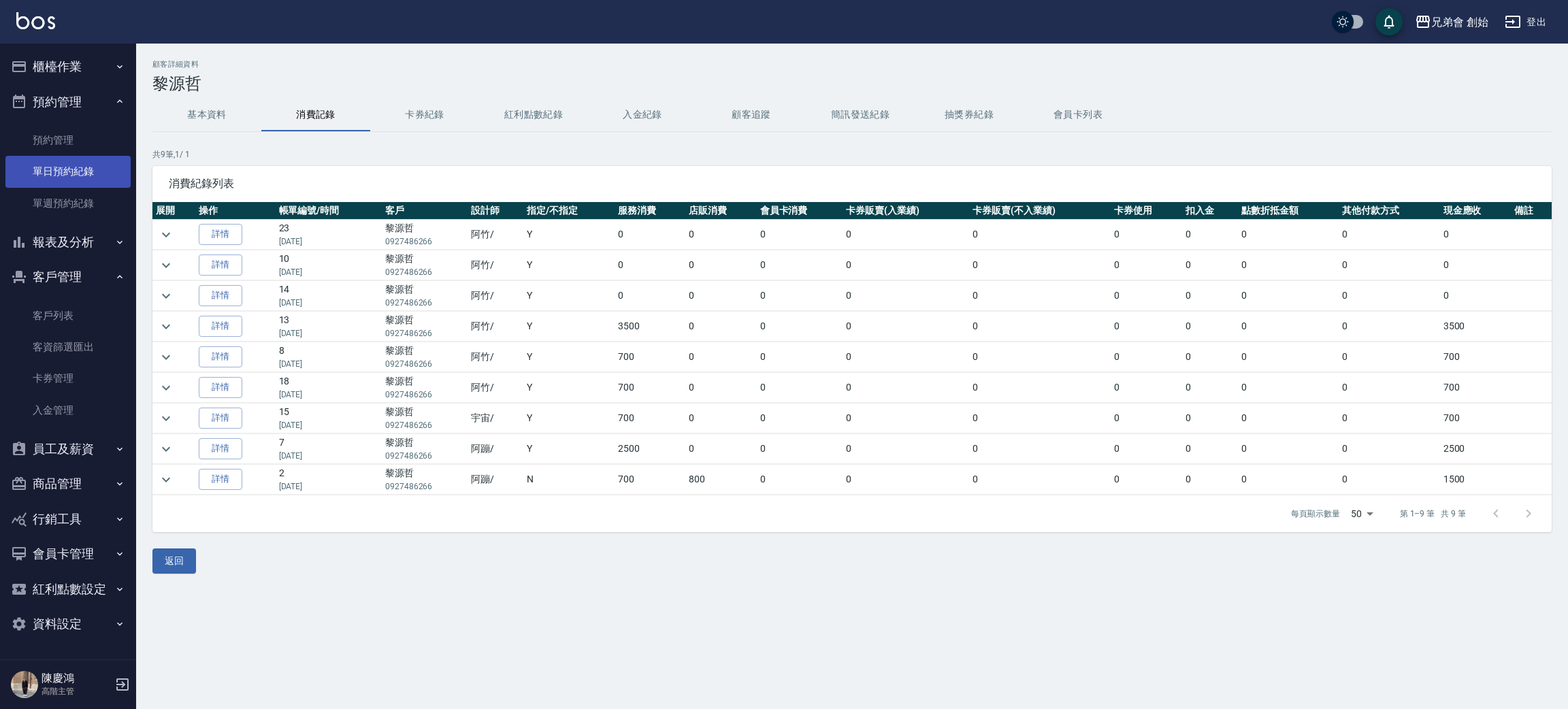
click at [78, 179] on link "單日預約紀錄" at bounding box center [67, 172] width 125 height 32
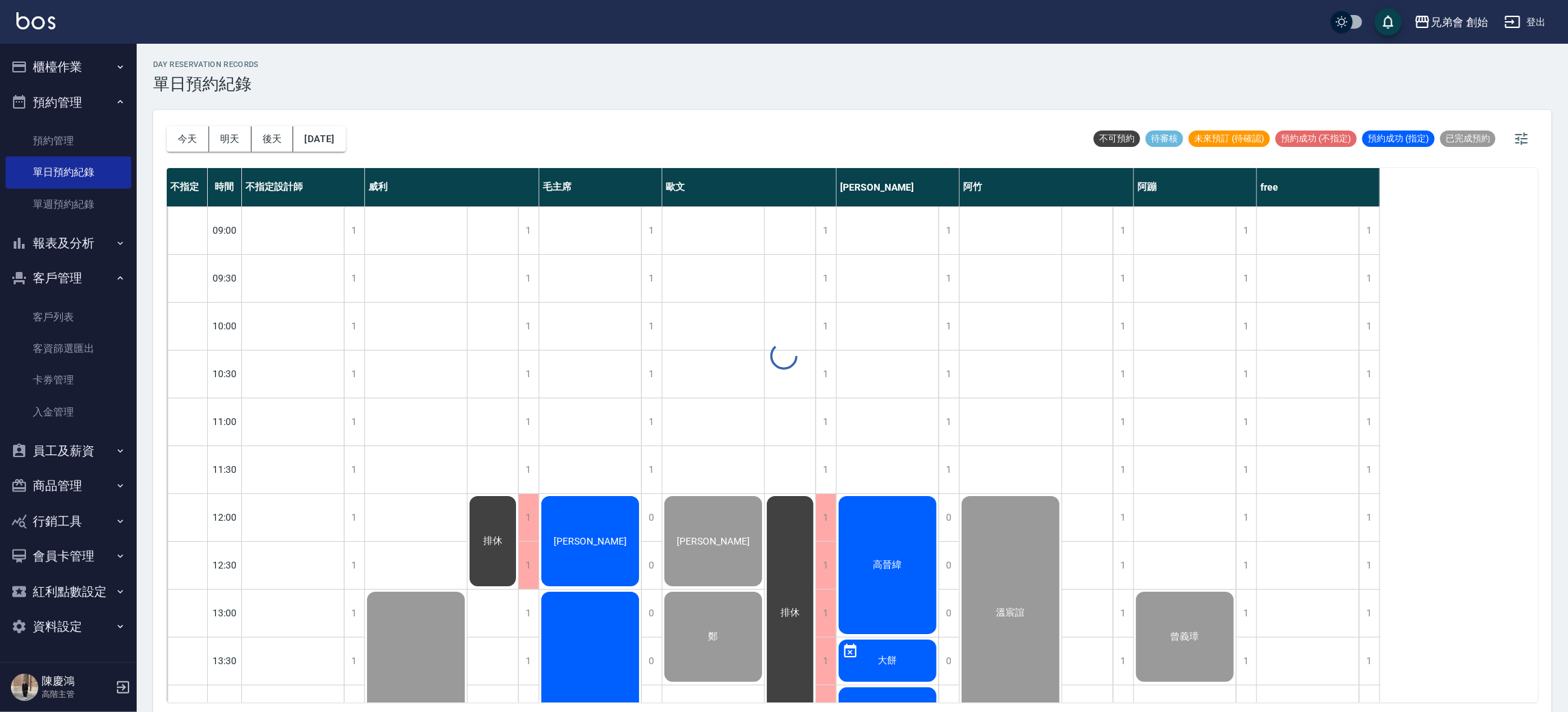
click at [190, 139] on div at bounding box center [784, 356] width 1568 height 712
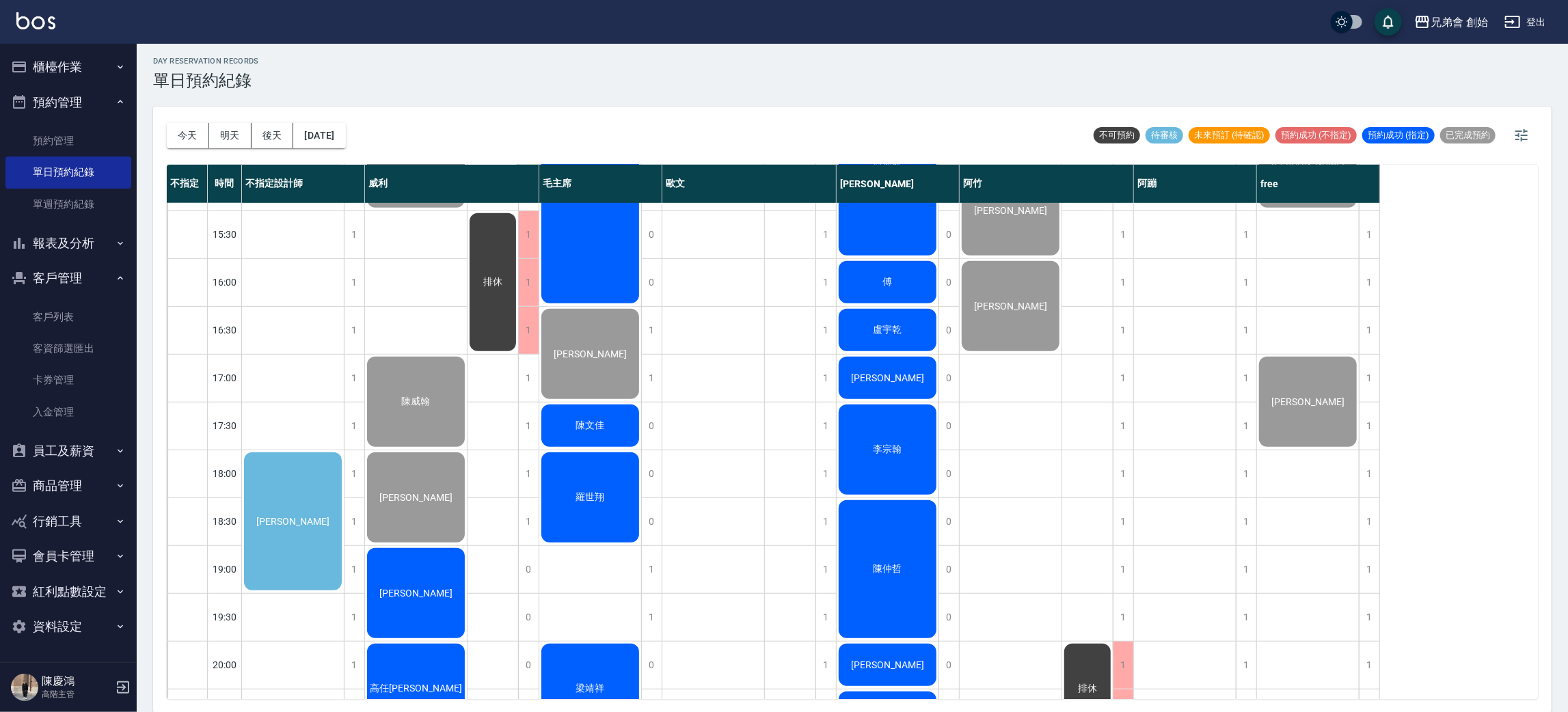
scroll to position [718, 0]
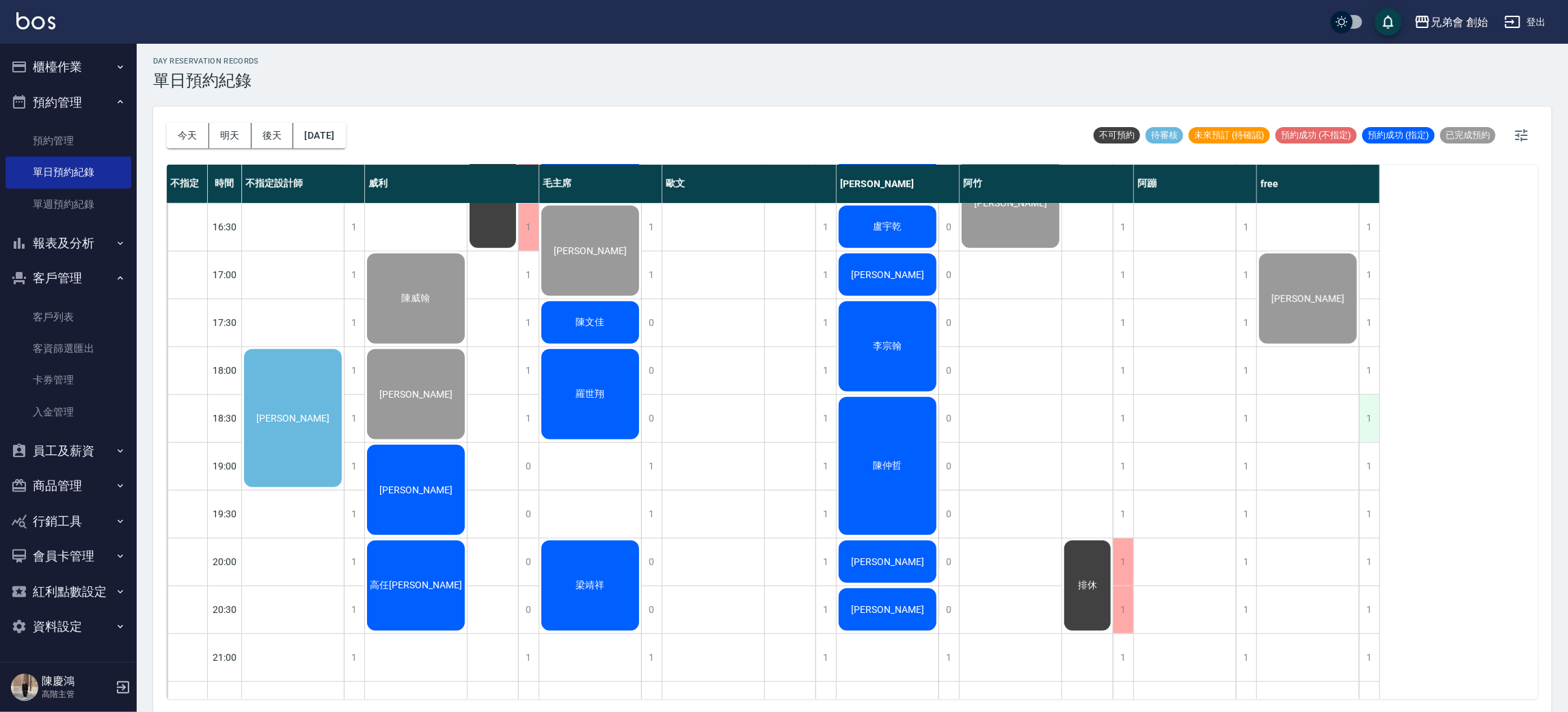
click at [1364, 416] on div "1" at bounding box center [1368, 418] width 20 height 47
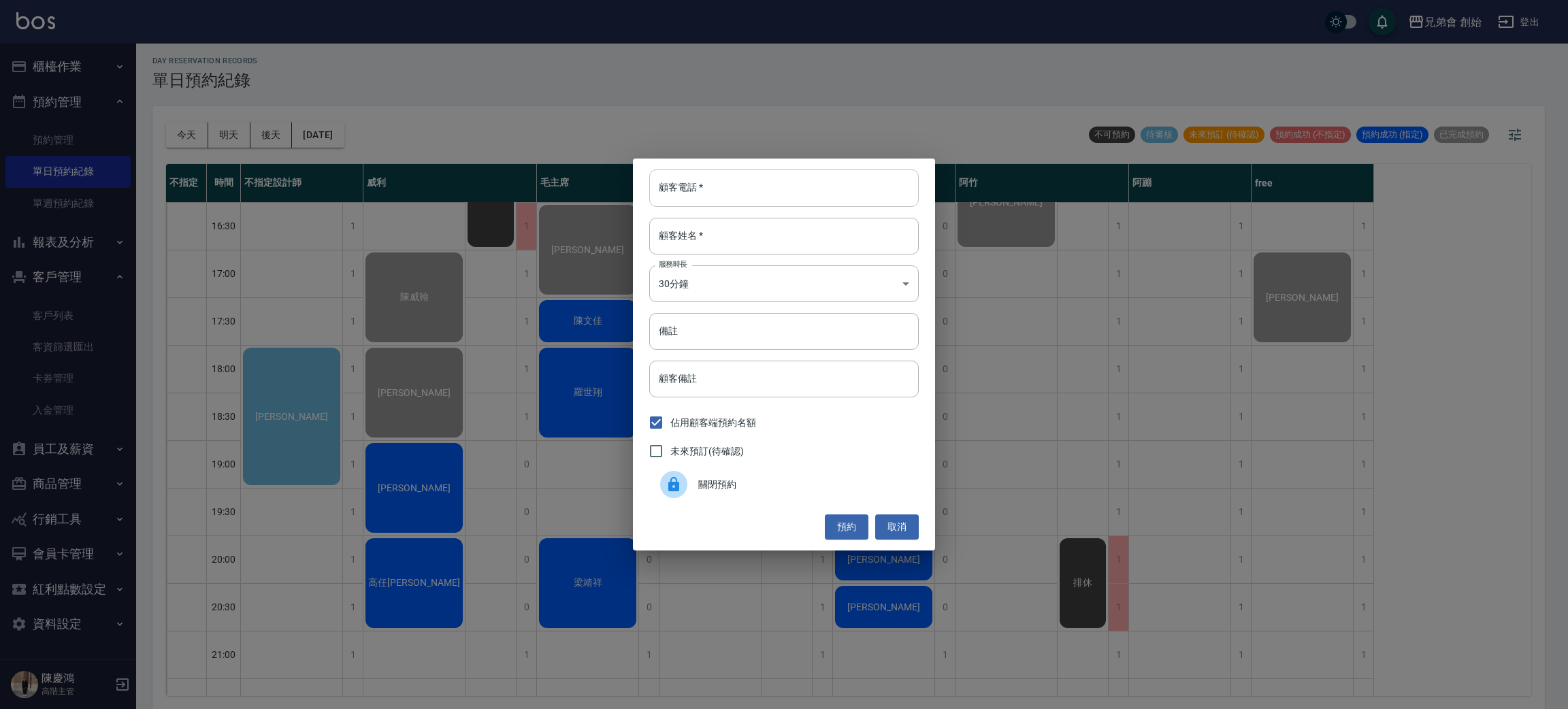
drag, startPoint x: 793, startPoint y: 189, endPoint x: 822, endPoint y: 202, distance: 31.8
click at [793, 188] on input "顧客電話   *" at bounding box center [784, 188] width 269 height 37
type input "0979372883"
click at [748, 251] on input "顧客姓名   *" at bounding box center [784, 236] width 269 height 37
type input "徐"
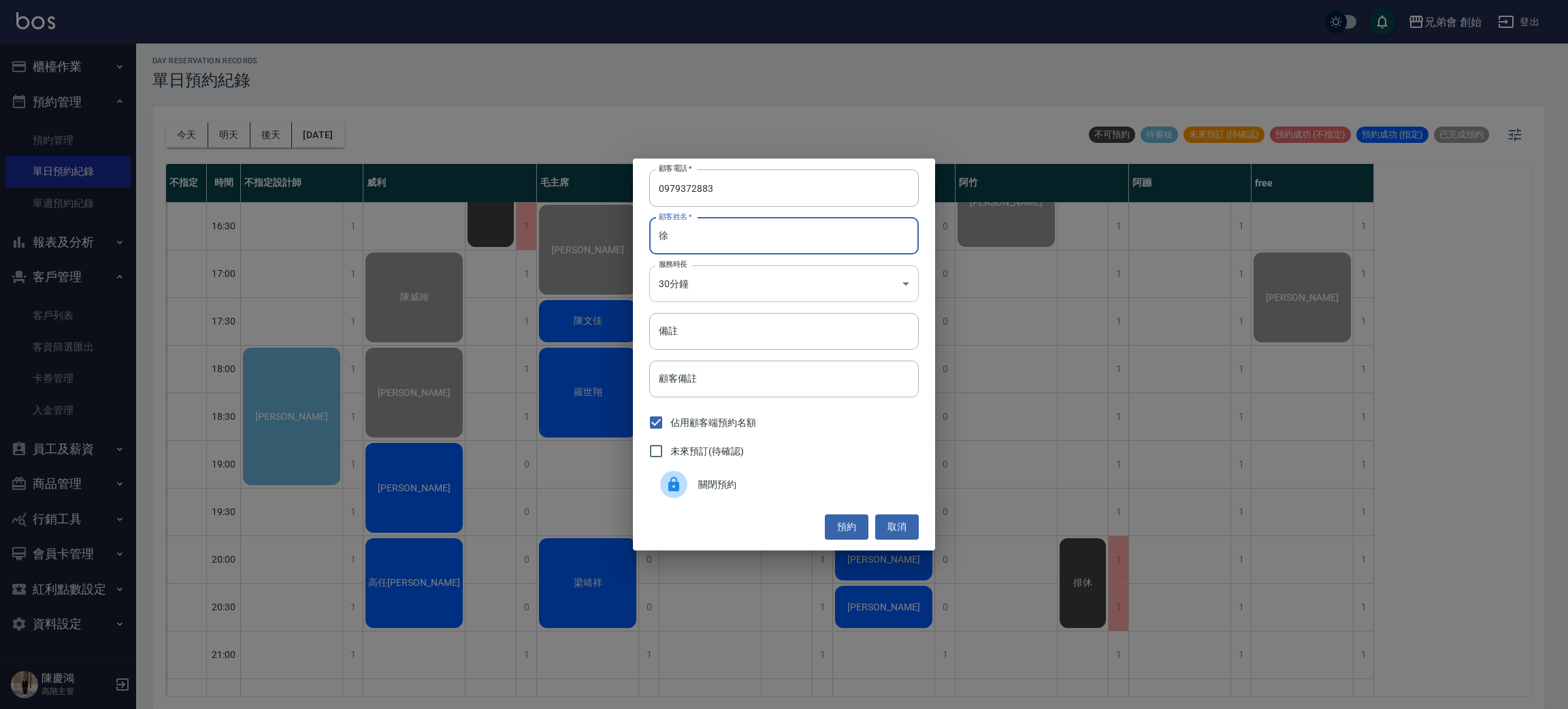
click at [811, 292] on body "兄弟會 創始 登出 櫃檯作業 打帳單 帳單列表 掛單列表 座位開單 營業儀表板 現金收支登錄 高階收支登錄 材料自購登錄 每日結帳 排班表 現場電腦打卡 掃碼…" at bounding box center [784, 353] width 1568 height 714
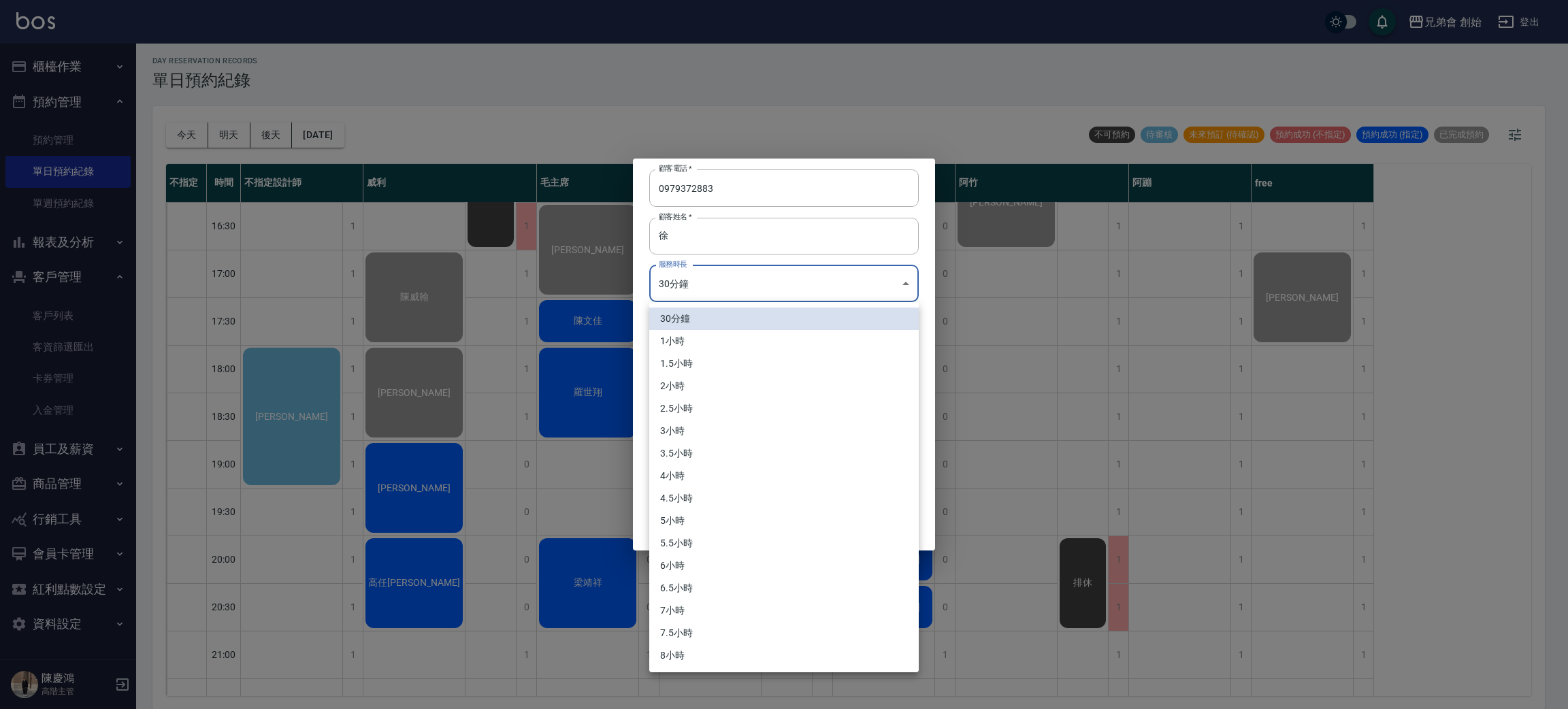
click at [748, 336] on li "1小時" at bounding box center [784, 341] width 269 height 23
type input "2"
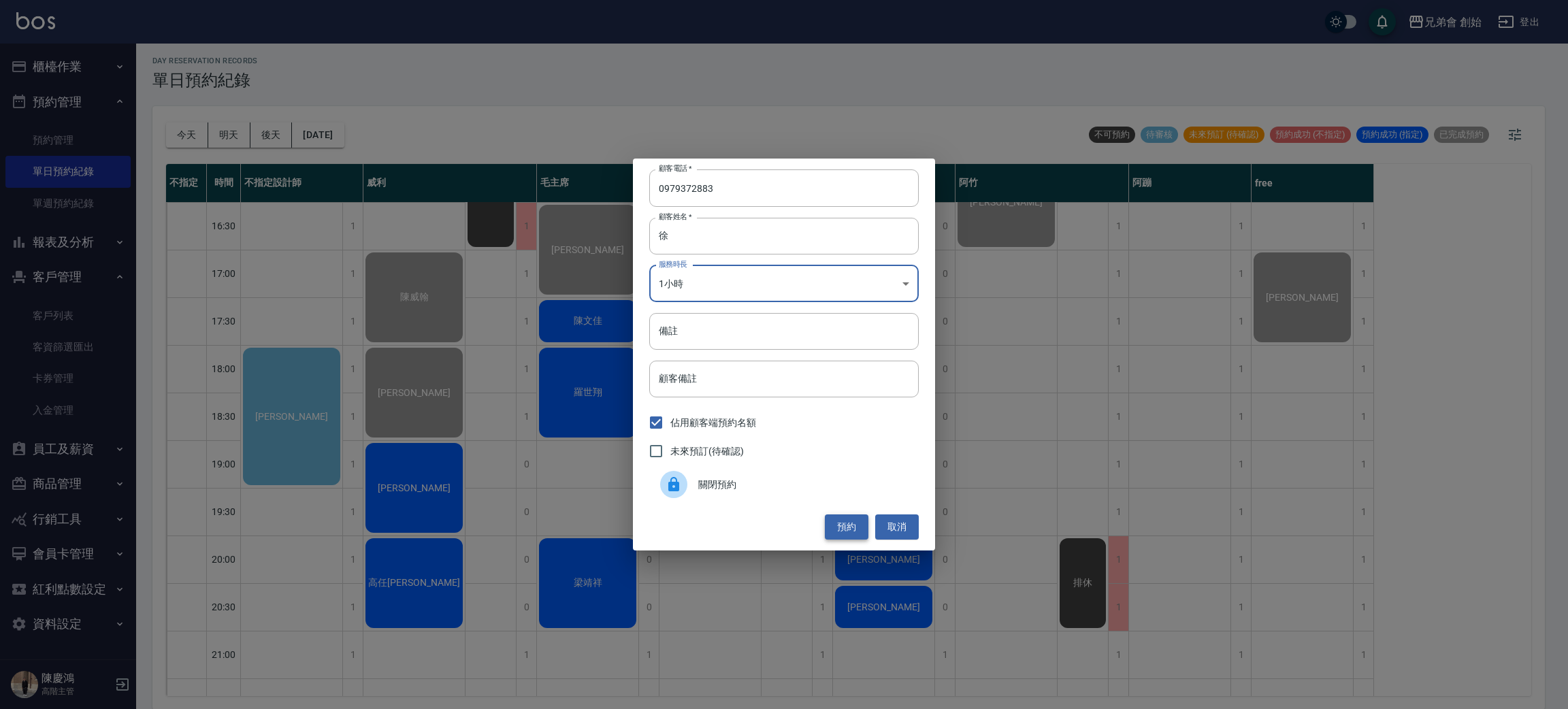
click at [847, 530] on button "預約" at bounding box center [847, 527] width 43 height 26
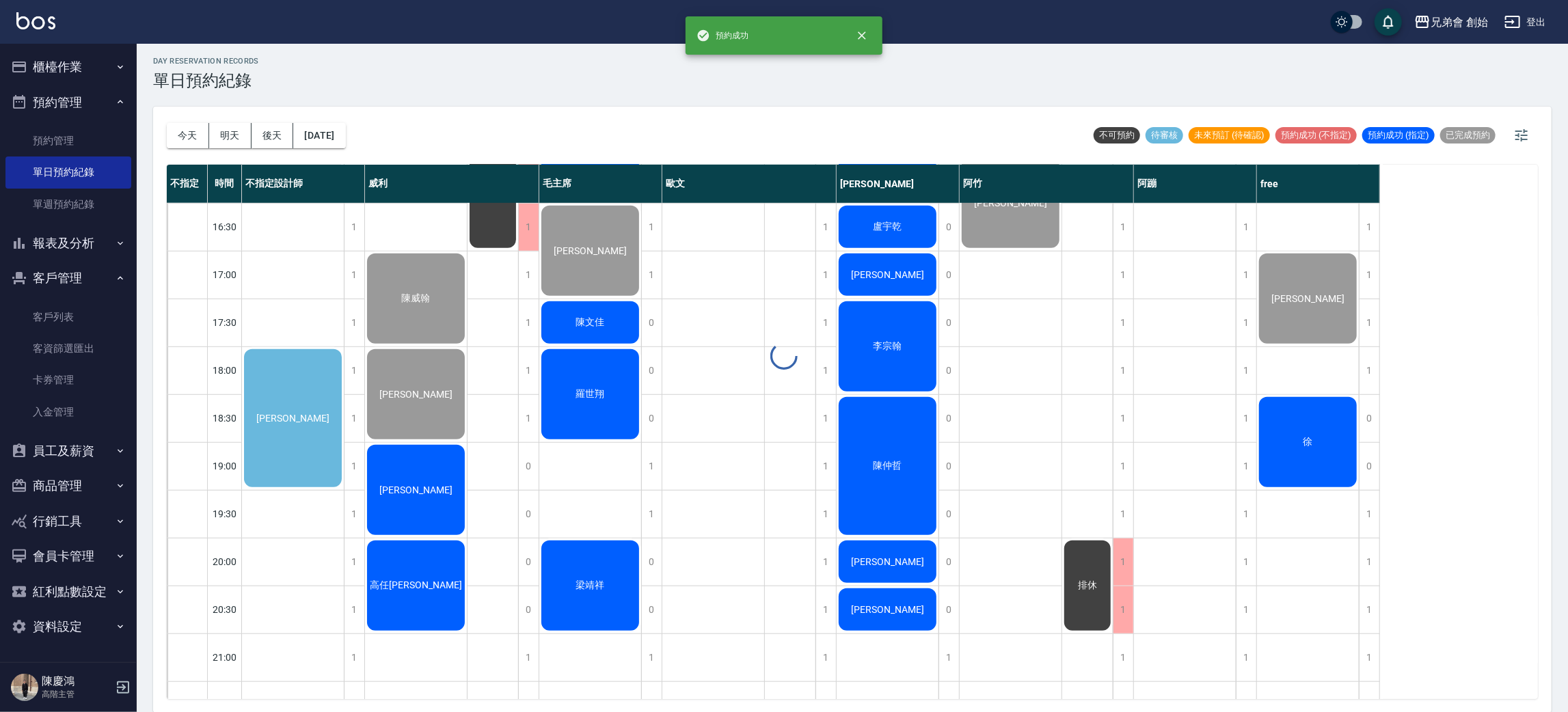
click at [1305, 417] on div "day Reservation records 單日預約紀錄 今天 明天 後天 2025/09/20 不可預約 待審核 未來預訂 (待確認) 預約成功 (不指…" at bounding box center [852, 377] width 1431 height 673
click at [1301, 445] on span "徐" at bounding box center [1308, 442] width 15 height 12
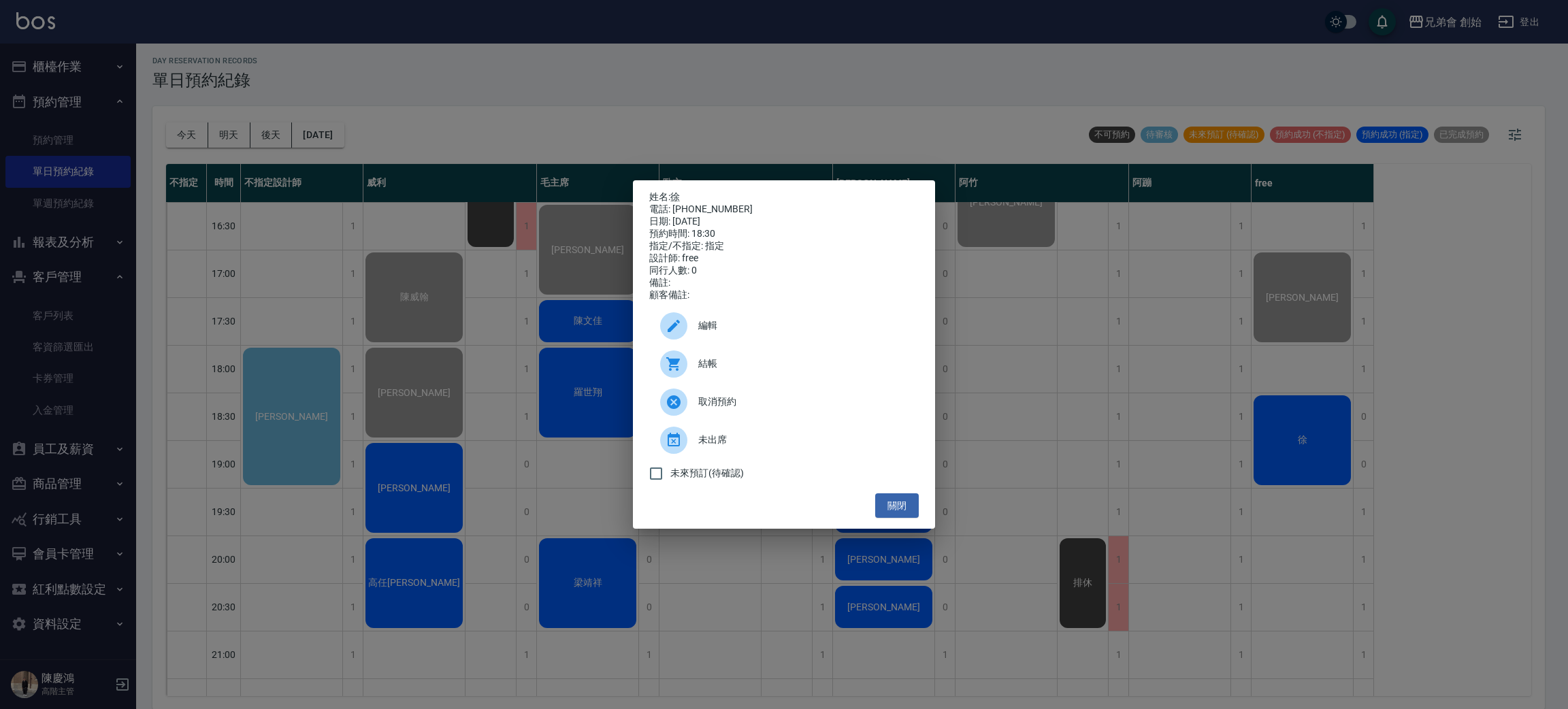
click at [738, 322] on div "編輯" at bounding box center [784, 326] width 269 height 38
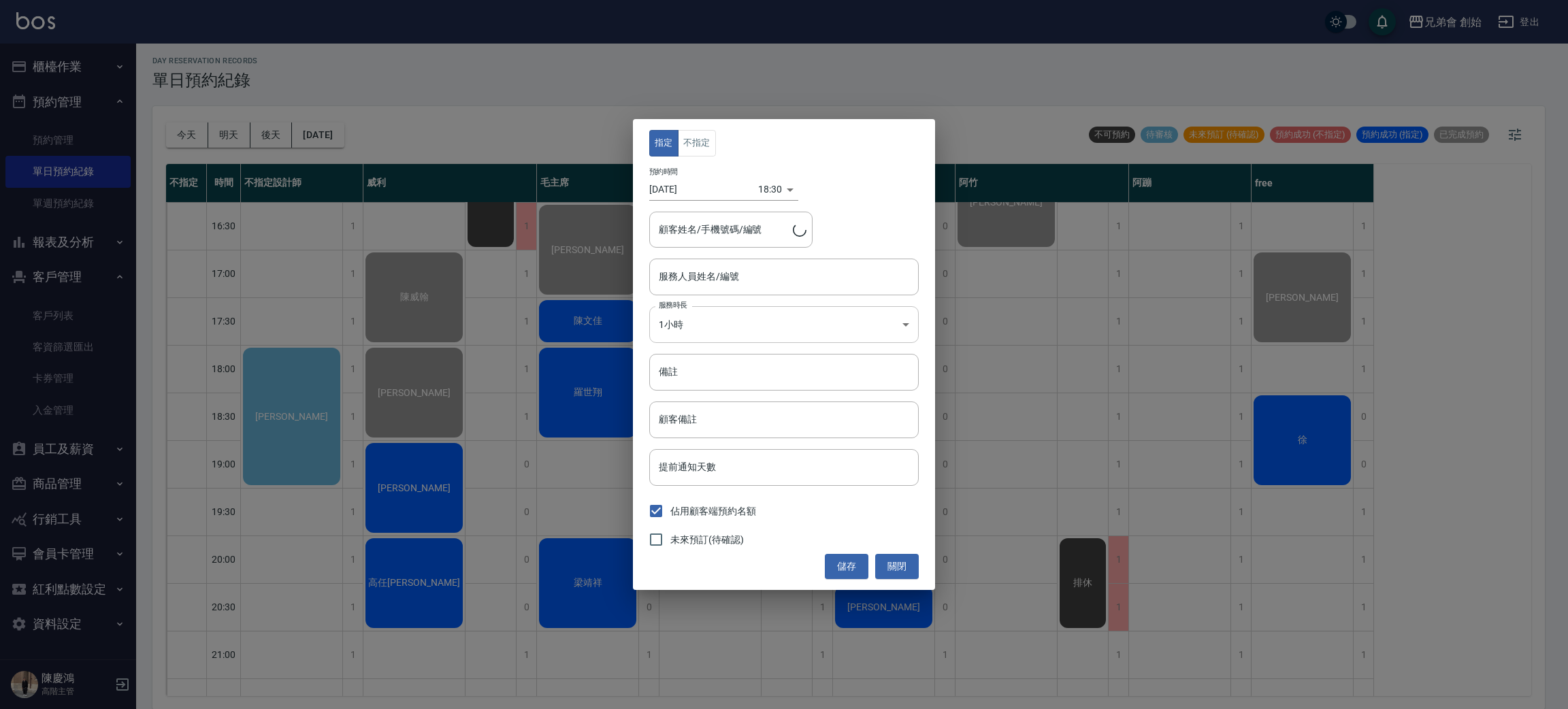
type input "free(無代號)"
type input "徐/0979372883"
click at [687, 145] on button "不指定" at bounding box center [697, 143] width 38 height 26
click at [855, 573] on button "儲存" at bounding box center [847, 567] width 43 height 26
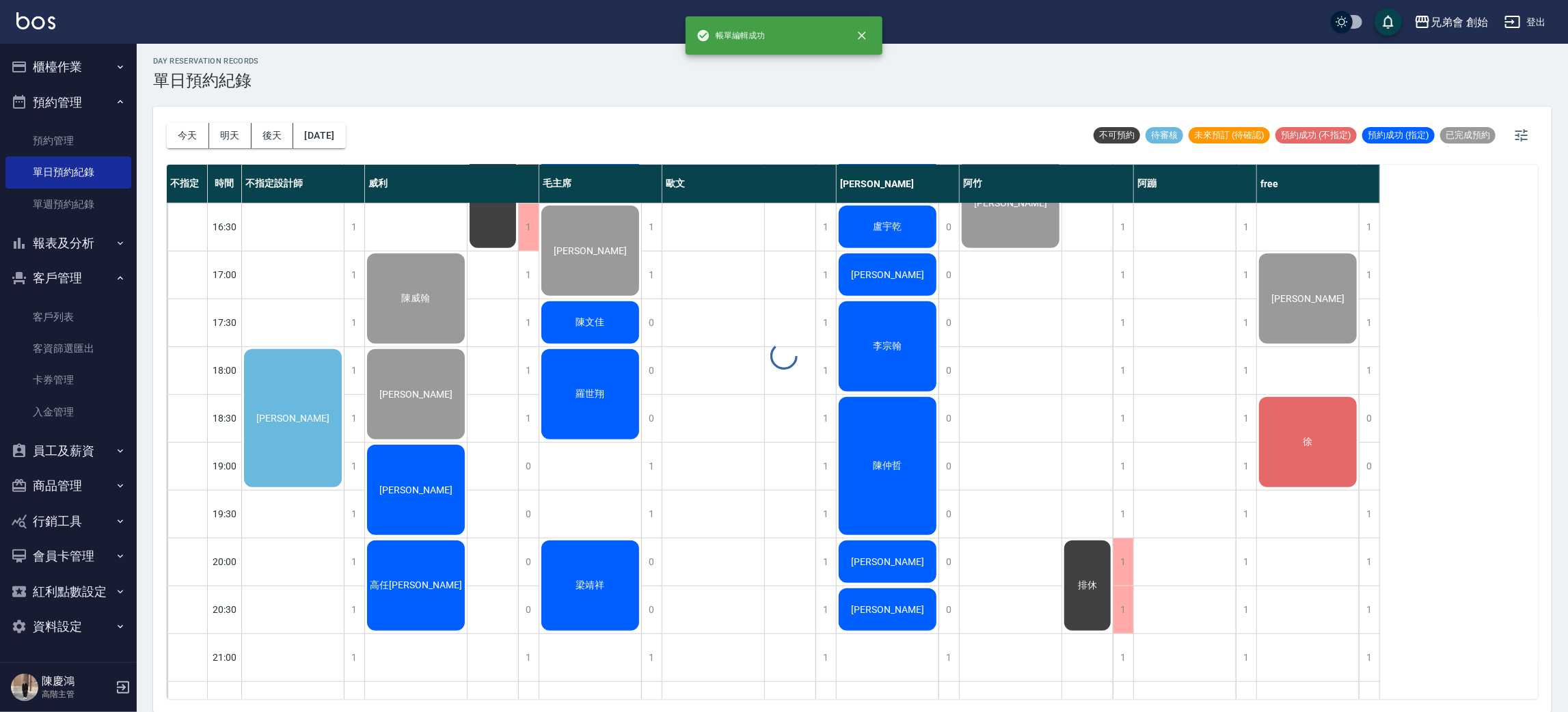
click at [1310, 429] on div at bounding box center [784, 356] width 1568 height 712
click at [1327, 457] on div "徐" at bounding box center [1307, 442] width 102 height 94
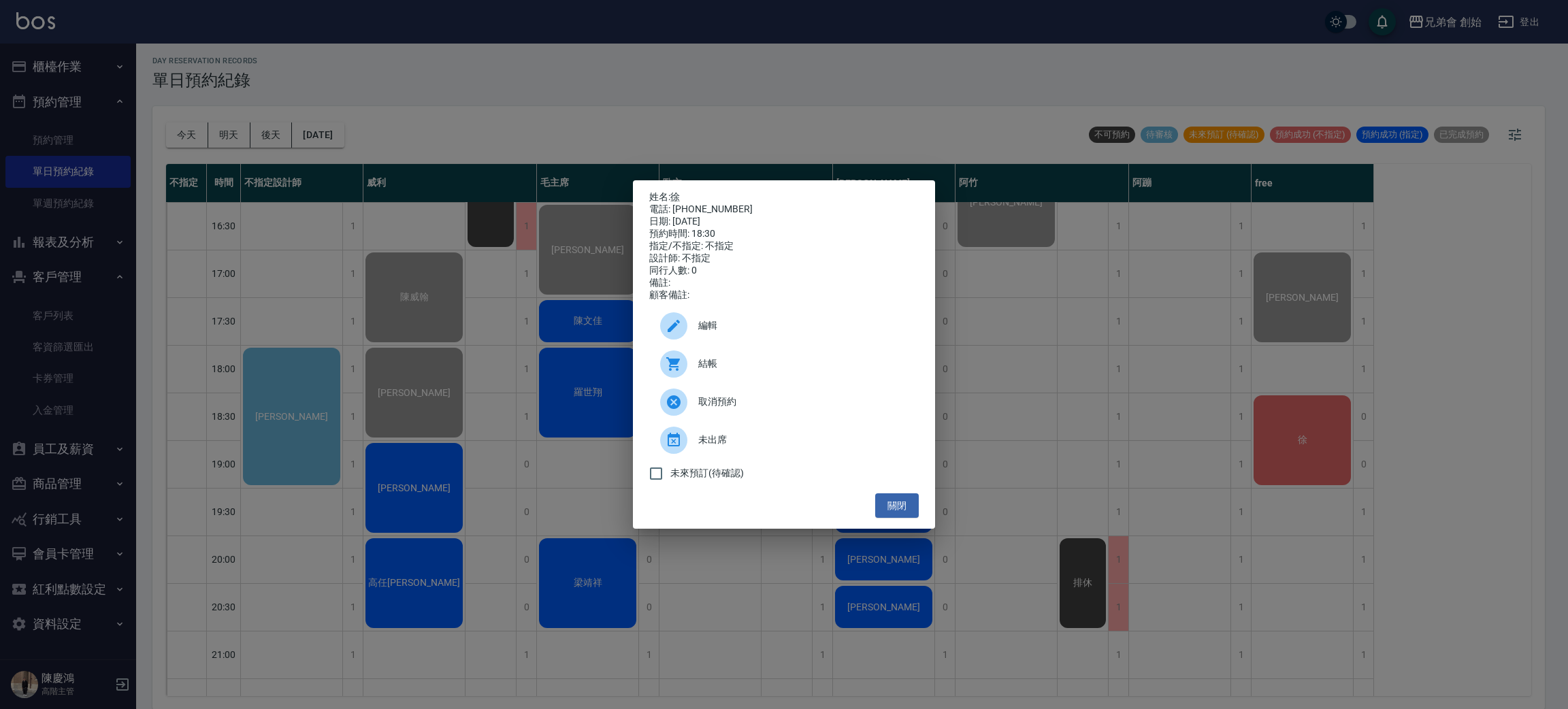
click at [769, 379] on div "結帳" at bounding box center [784, 364] width 269 height 38
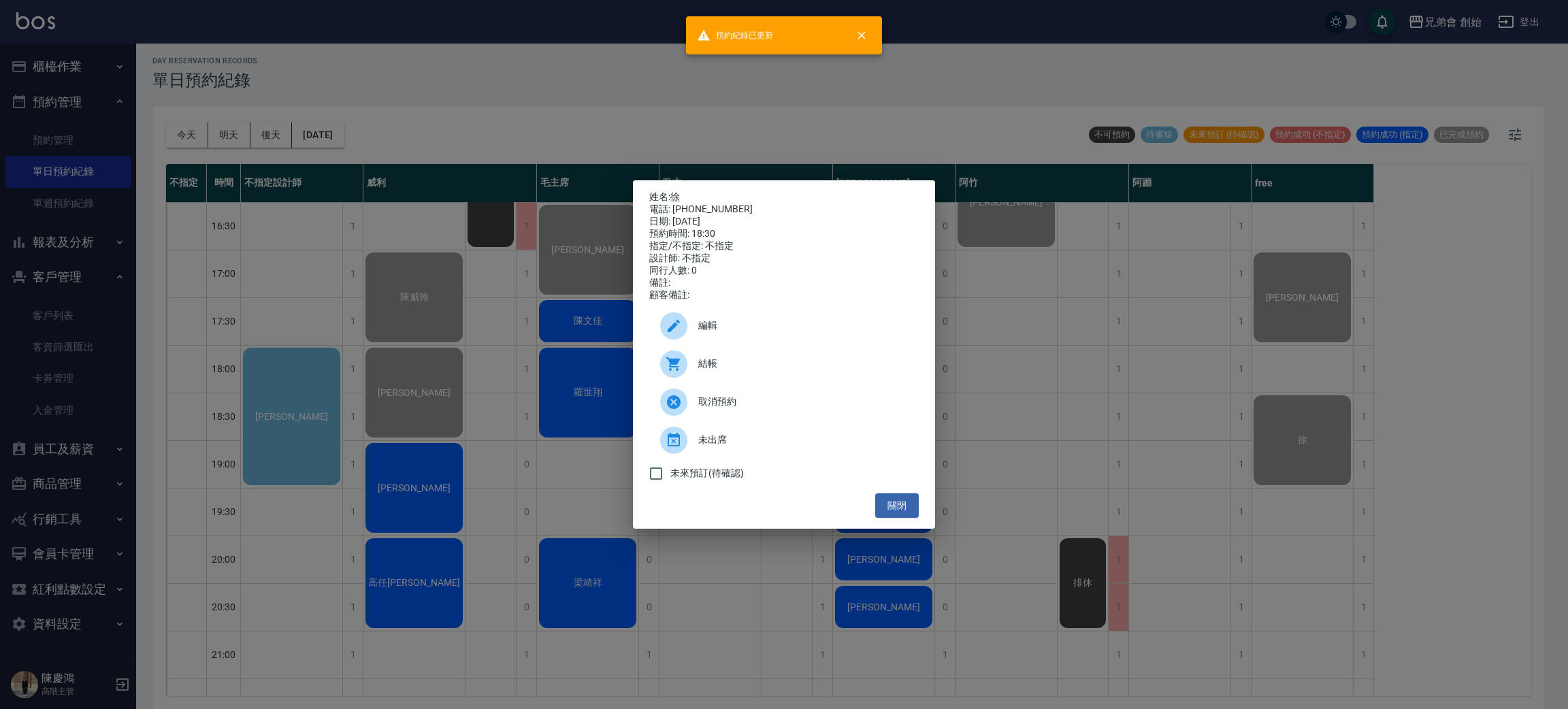
click at [329, 130] on div "姓名: 徐 電話: 0979372883 日期: 2025/09/20 預約時間: 18:30 指定/不指定: 不指定 設計師: 不指定 同行人數: 0 備註…" at bounding box center [784, 354] width 1568 height 709
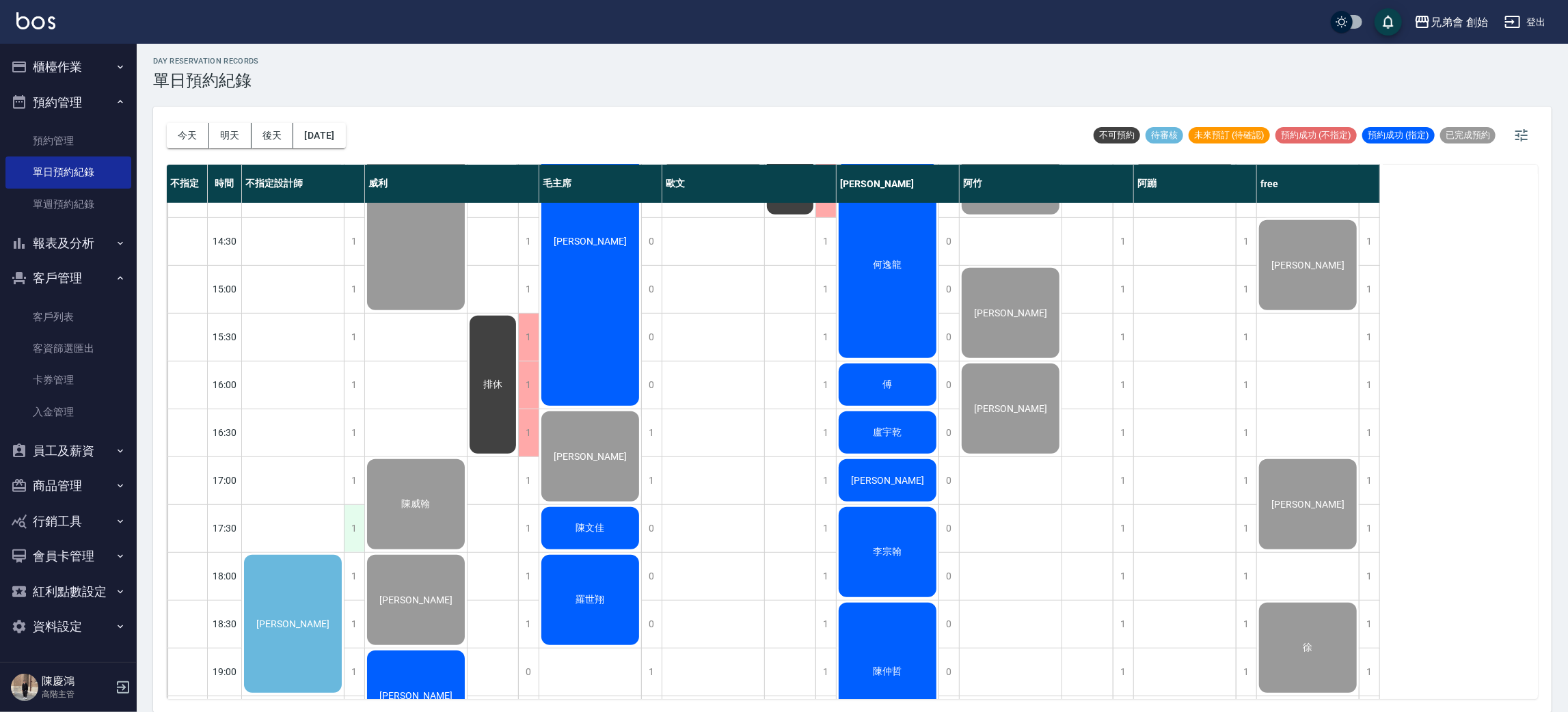
scroll to position [615, 0]
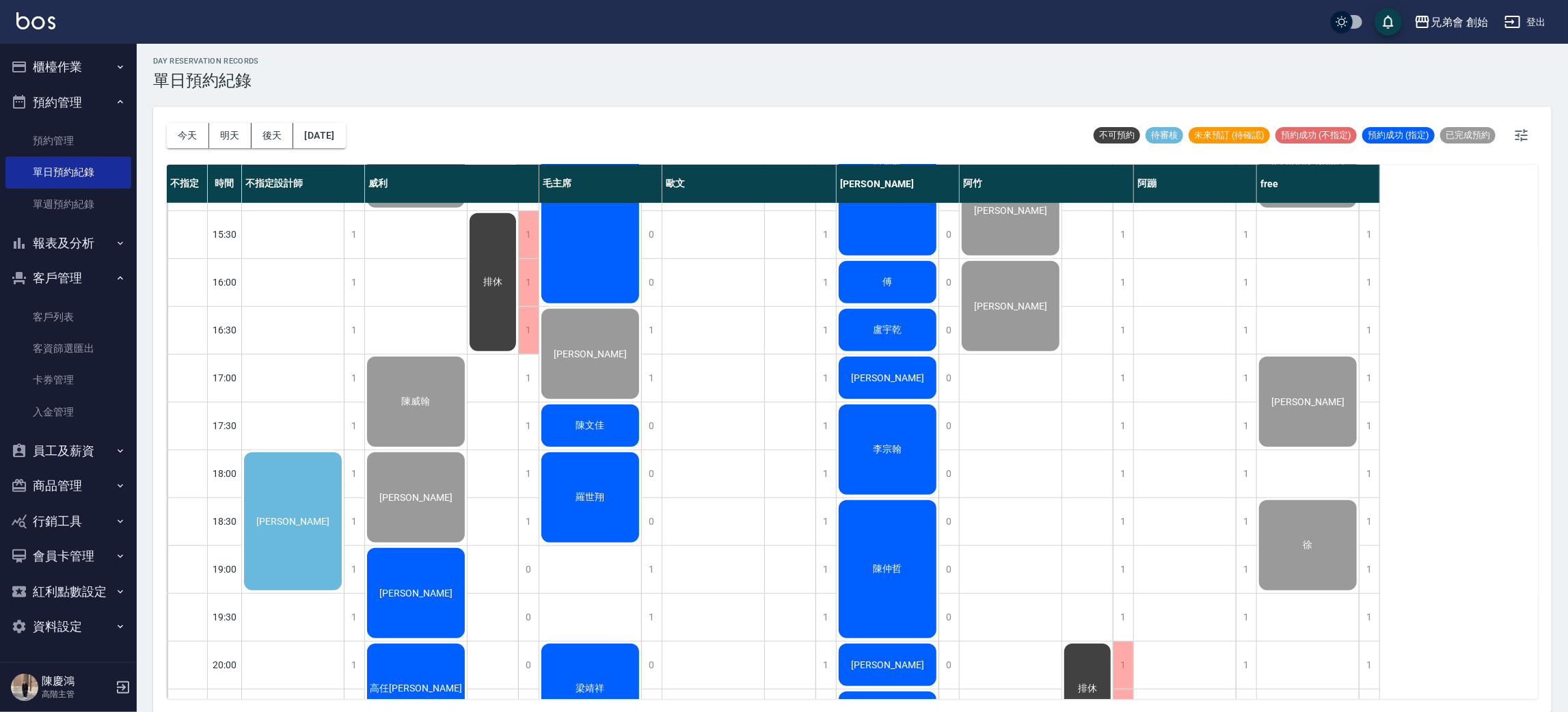
click at [317, 462] on div "[PERSON_NAME]" at bounding box center [292, 521] width 102 height 142
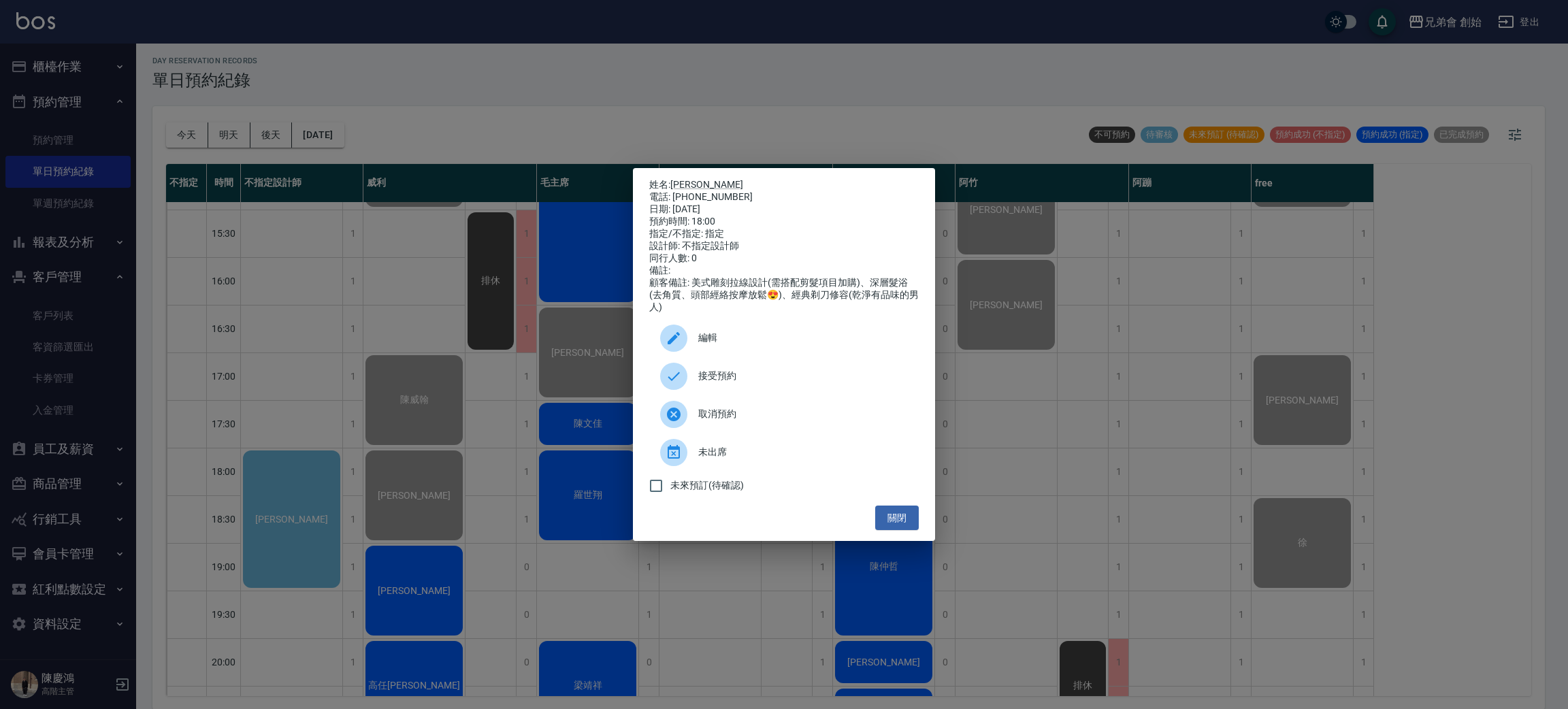
click at [703, 110] on div "姓名: 楊博麟 電話: 0977253604 日期: 2025/09/20 預約時間: 18:00 指定/不指定: 指定 設計師: 不指定設計師 同行人數: …" at bounding box center [784, 354] width 1568 height 709
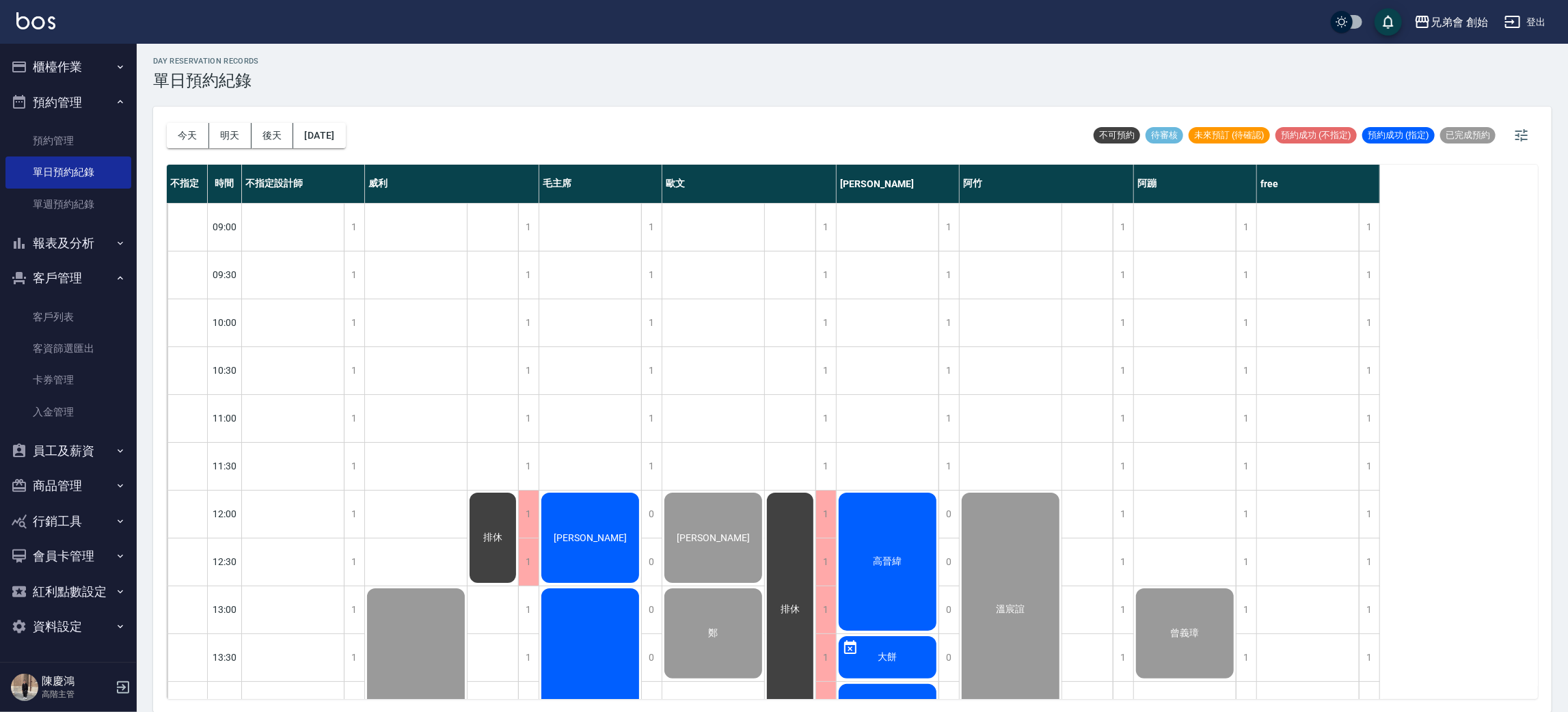
scroll to position [205, 0]
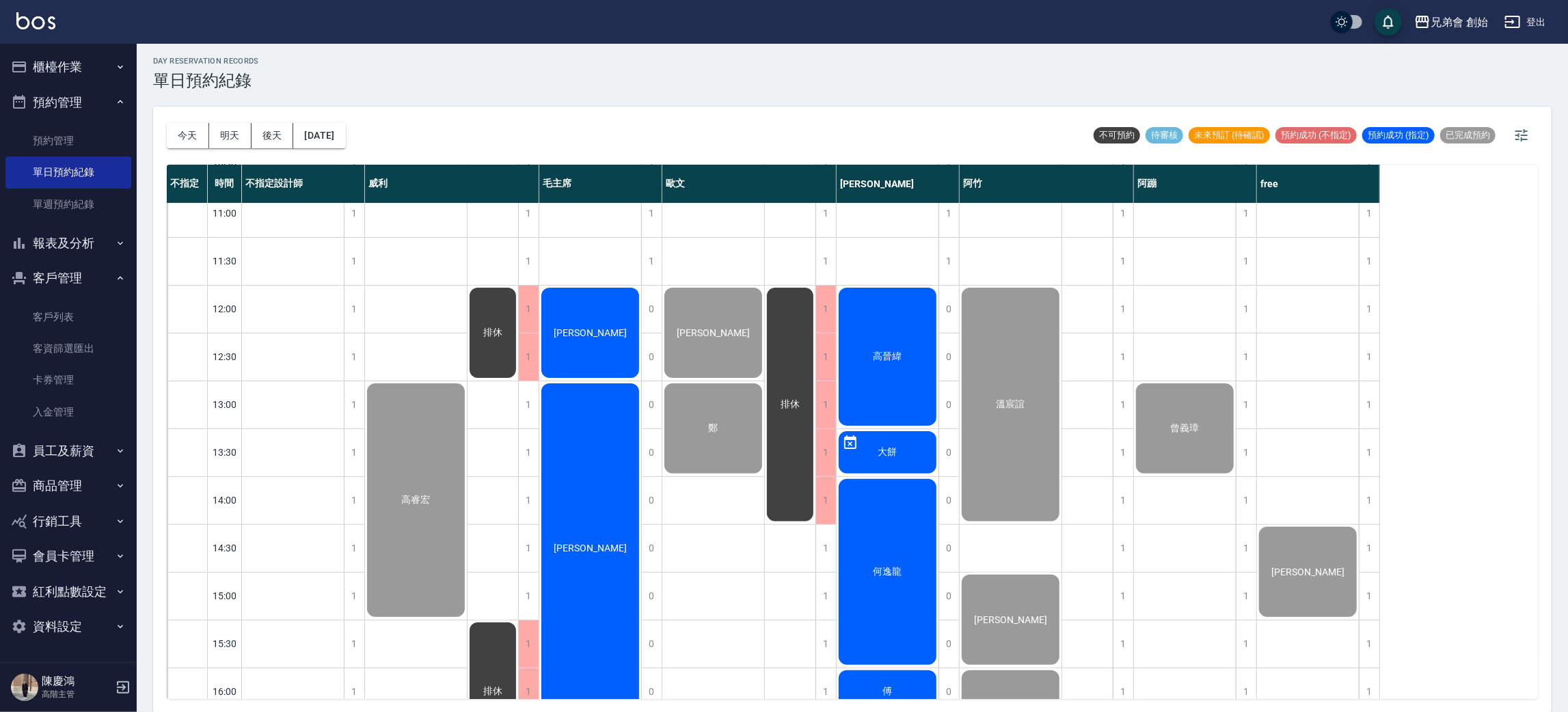
click at [596, 335] on span "[PERSON_NAME]" at bounding box center [590, 333] width 78 height 11
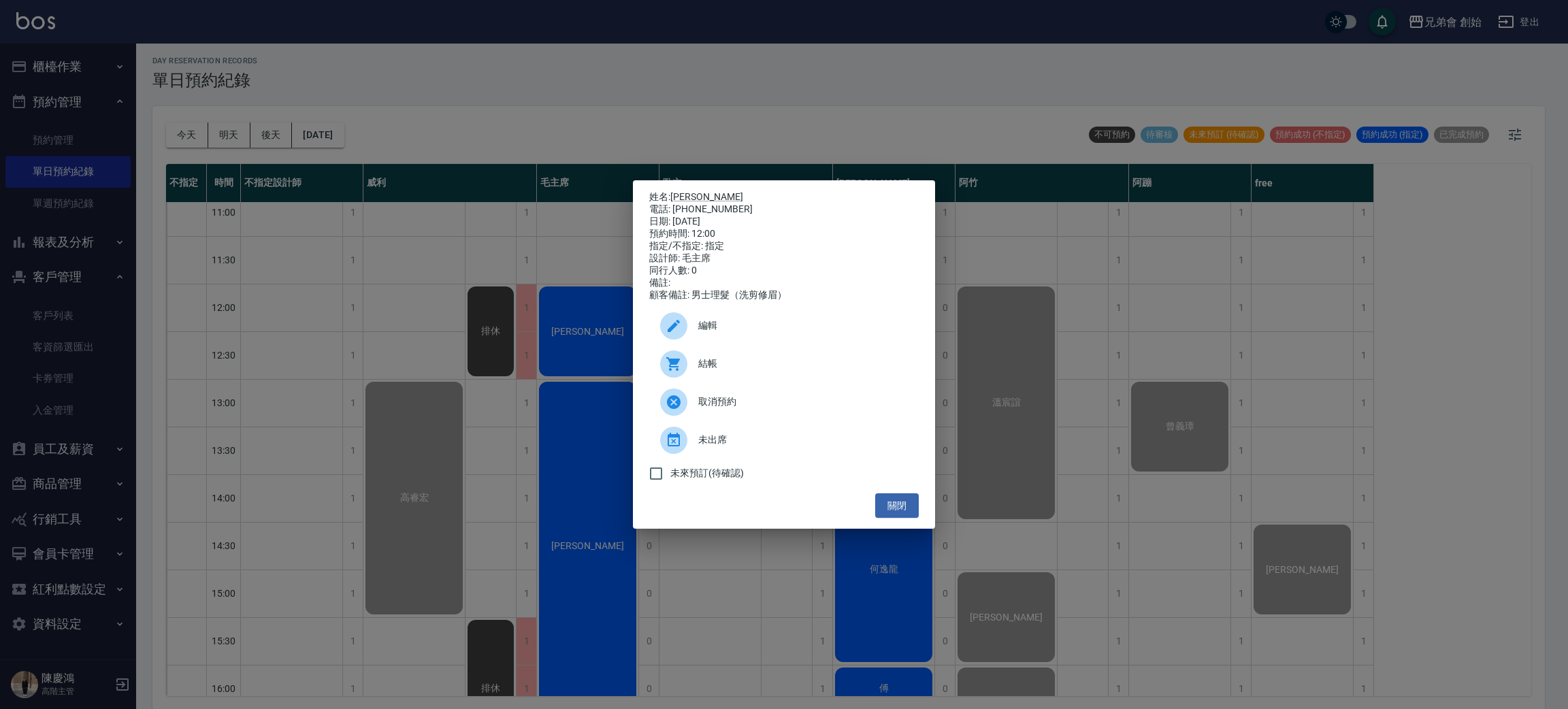
click at [681, 365] on div at bounding box center [673, 364] width 27 height 27
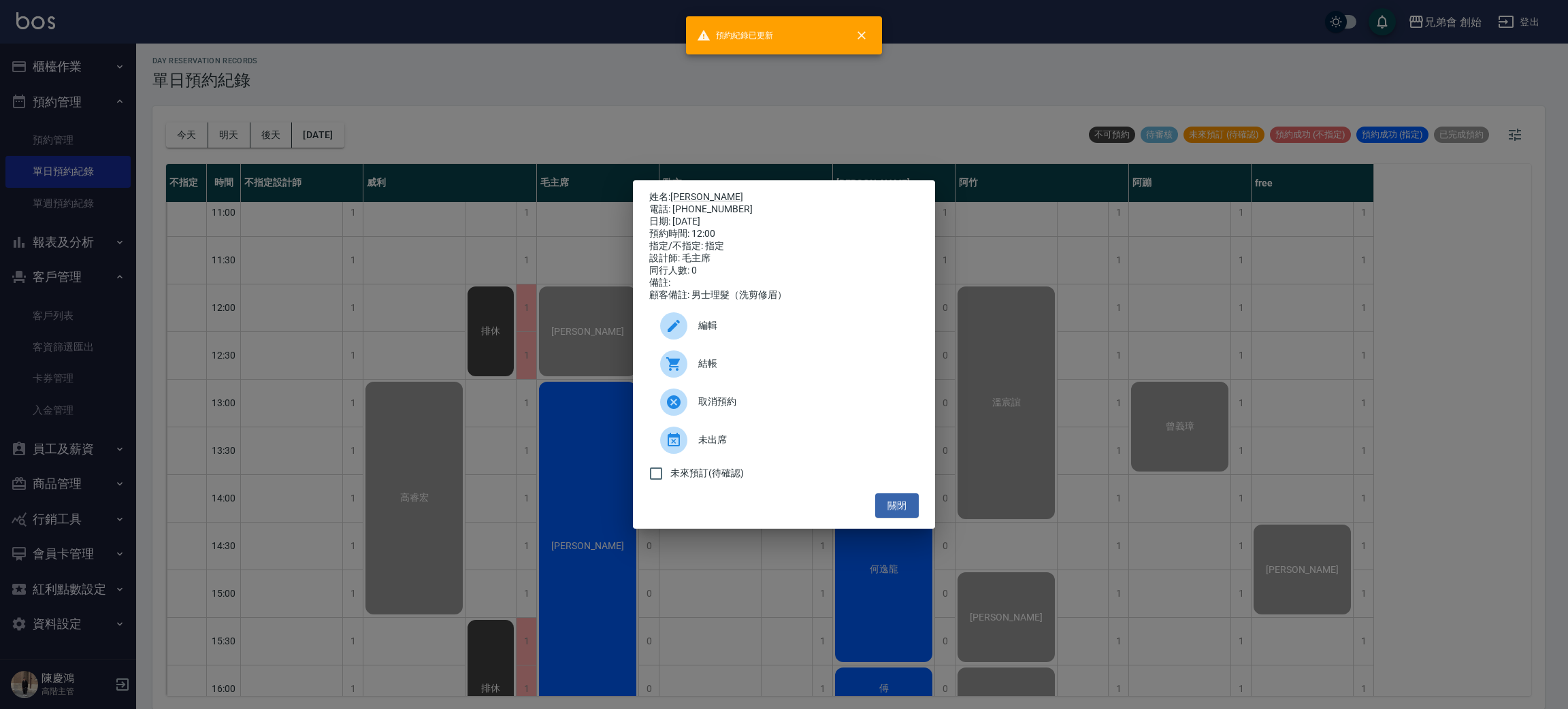
drag, startPoint x: 476, startPoint y: 83, endPoint x: 484, endPoint y: 102, distance: 20.6
click at [479, 88] on div "姓名: 游定紘 電話: 0978321502 日期: 2025/09/20 預約時間: 12:00 指定/不指定: 指定 設計師: 毛主席 同行人數: 0 備…" at bounding box center [784, 354] width 1568 height 709
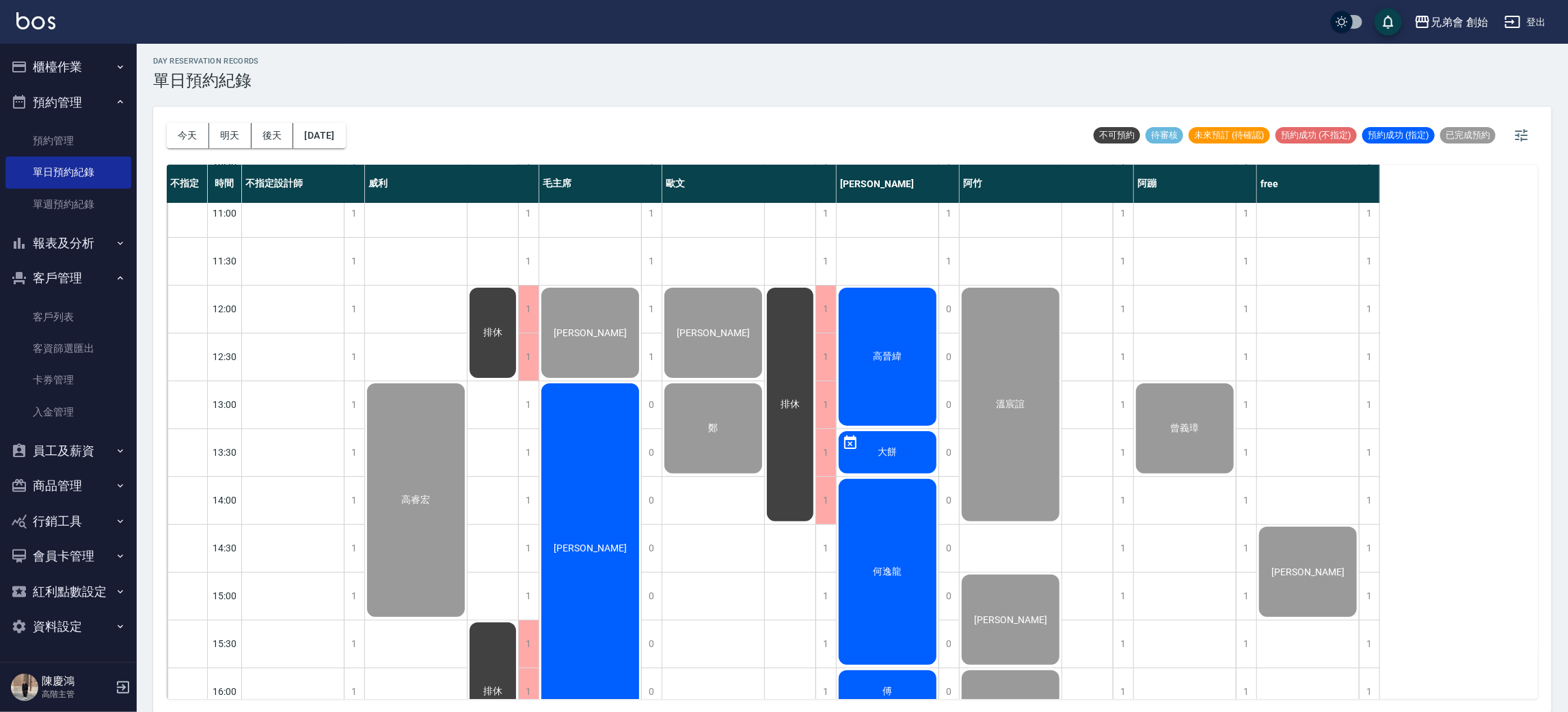
click at [620, 484] on div "[PERSON_NAME]" at bounding box center [590, 548] width 102 height 334
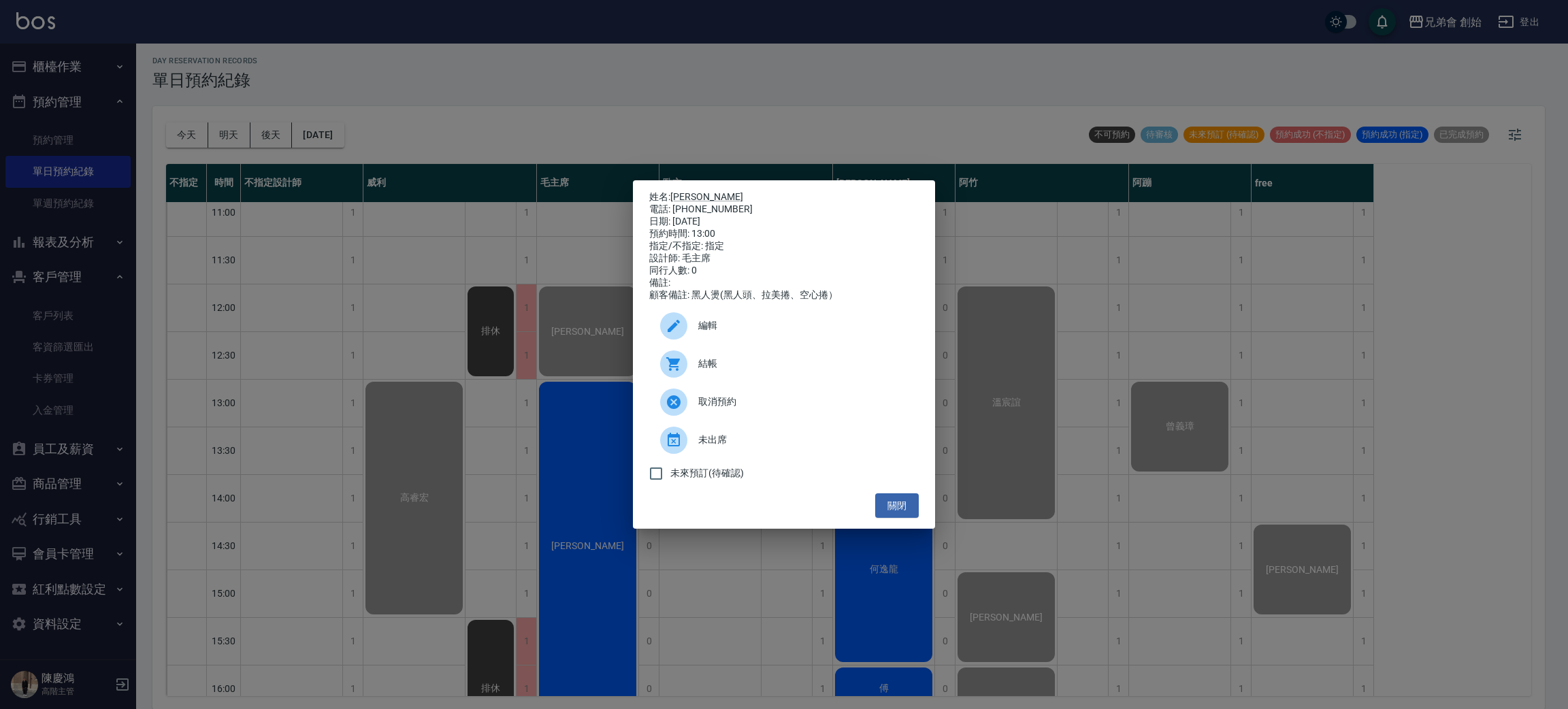
click at [674, 365] on icon at bounding box center [673, 365] width 16 height 17
click at [322, 130] on div "姓名: 鄒明志 電話: 0900340811 日期: 2025/09/20 預約時間: 13:00 指定/不指定: 指定 設計師: 毛主席 同行人數: 0 備…" at bounding box center [784, 354] width 1568 height 709
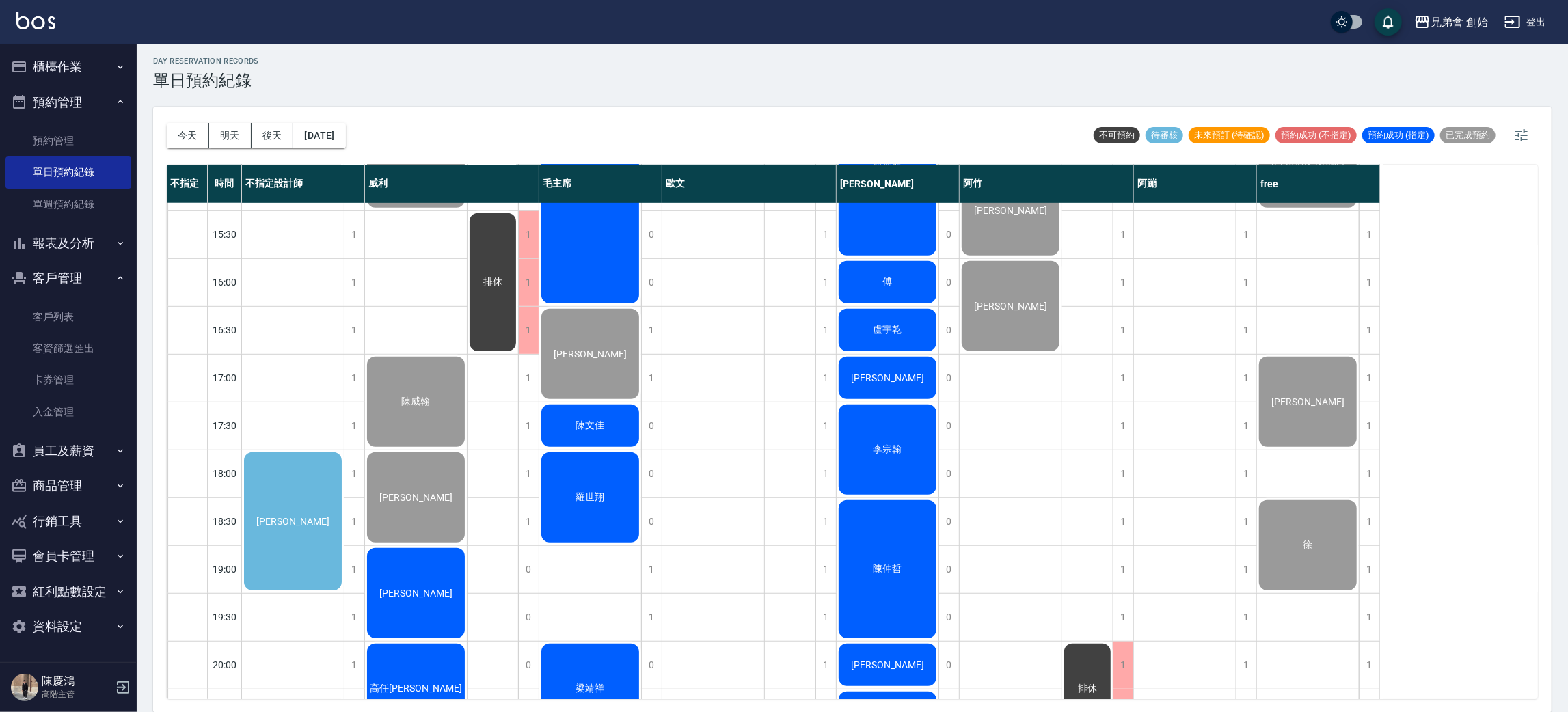
scroll to position [820, 0]
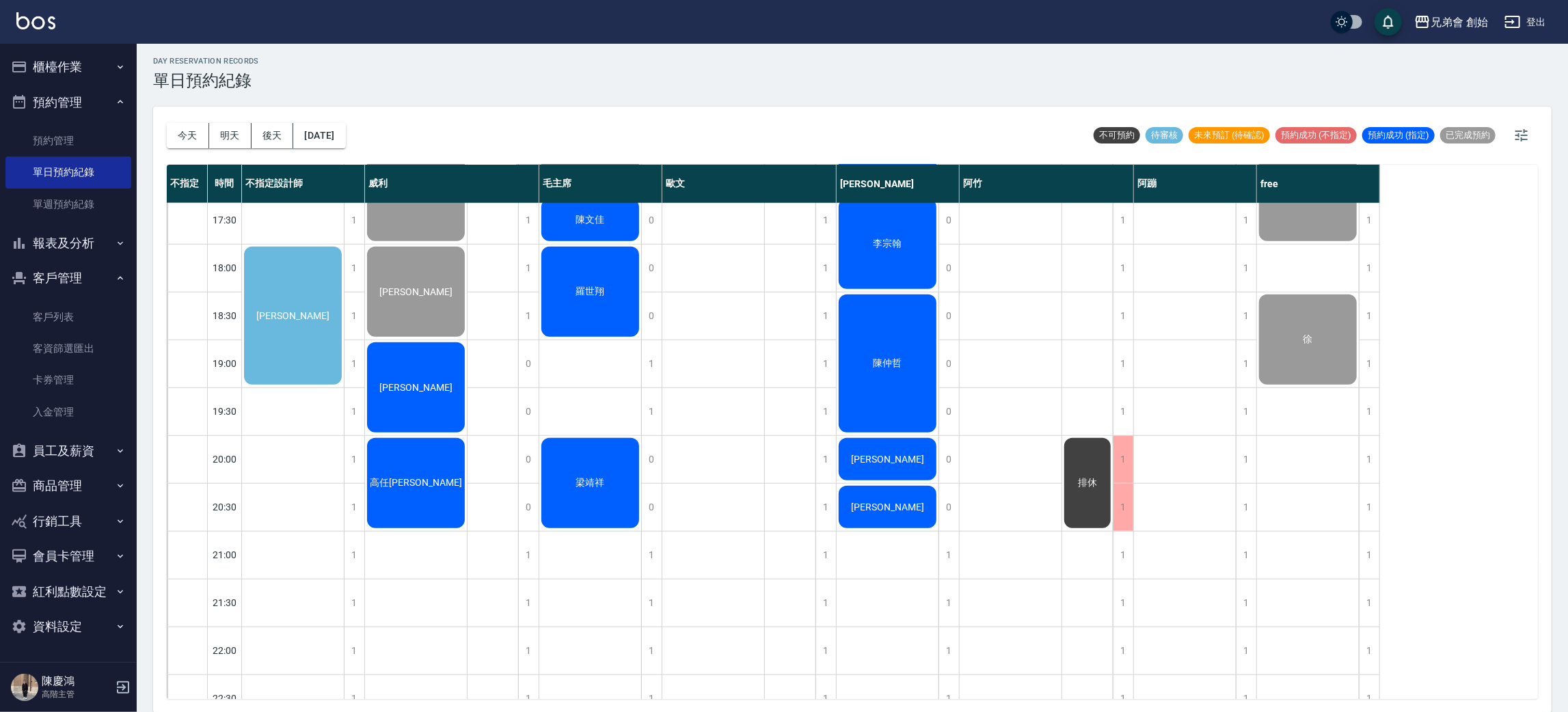
click at [290, 306] on div "[PERSON_NAME]" at bounding box center [292, 316] width 102 height 142
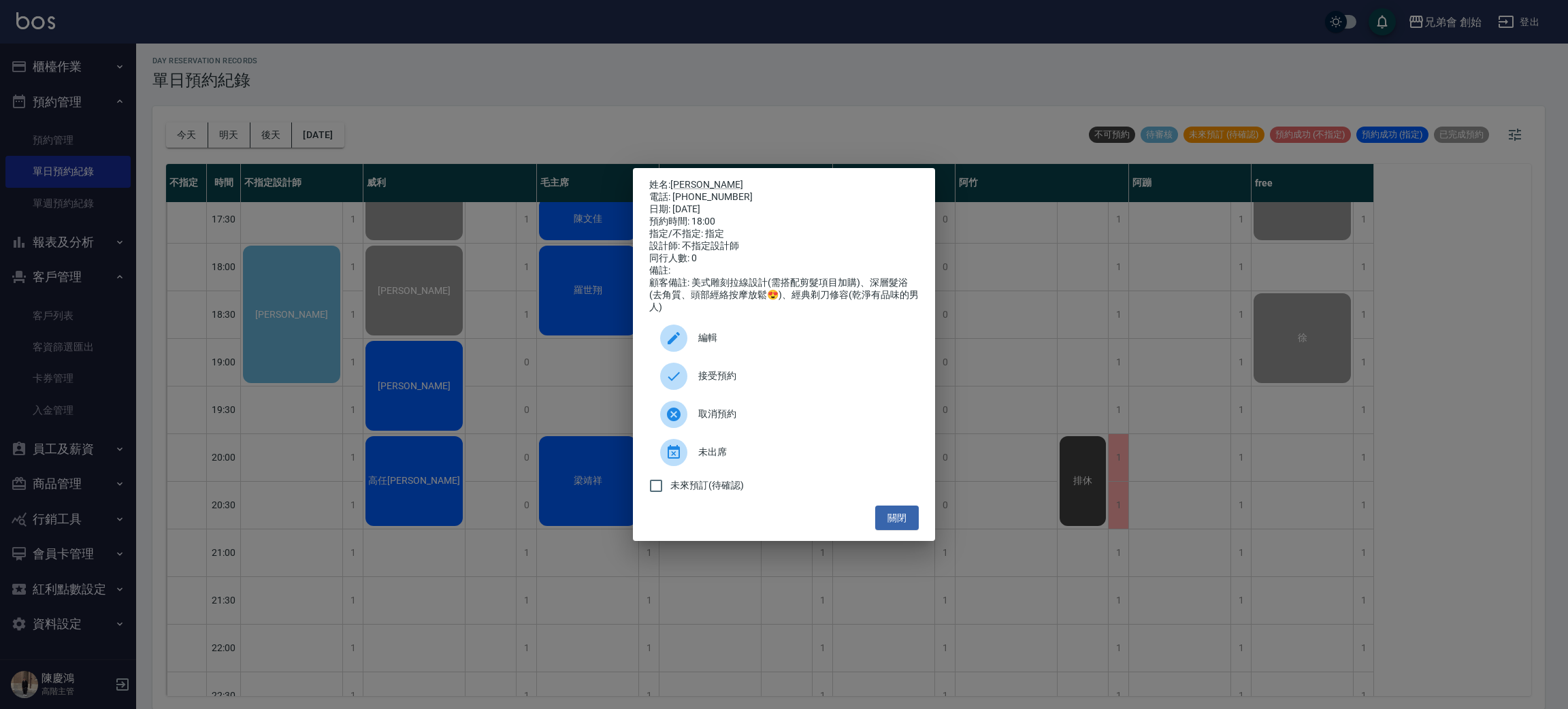
click at [685, 344] on div at bounding box center [673, 338] width 27 height 27
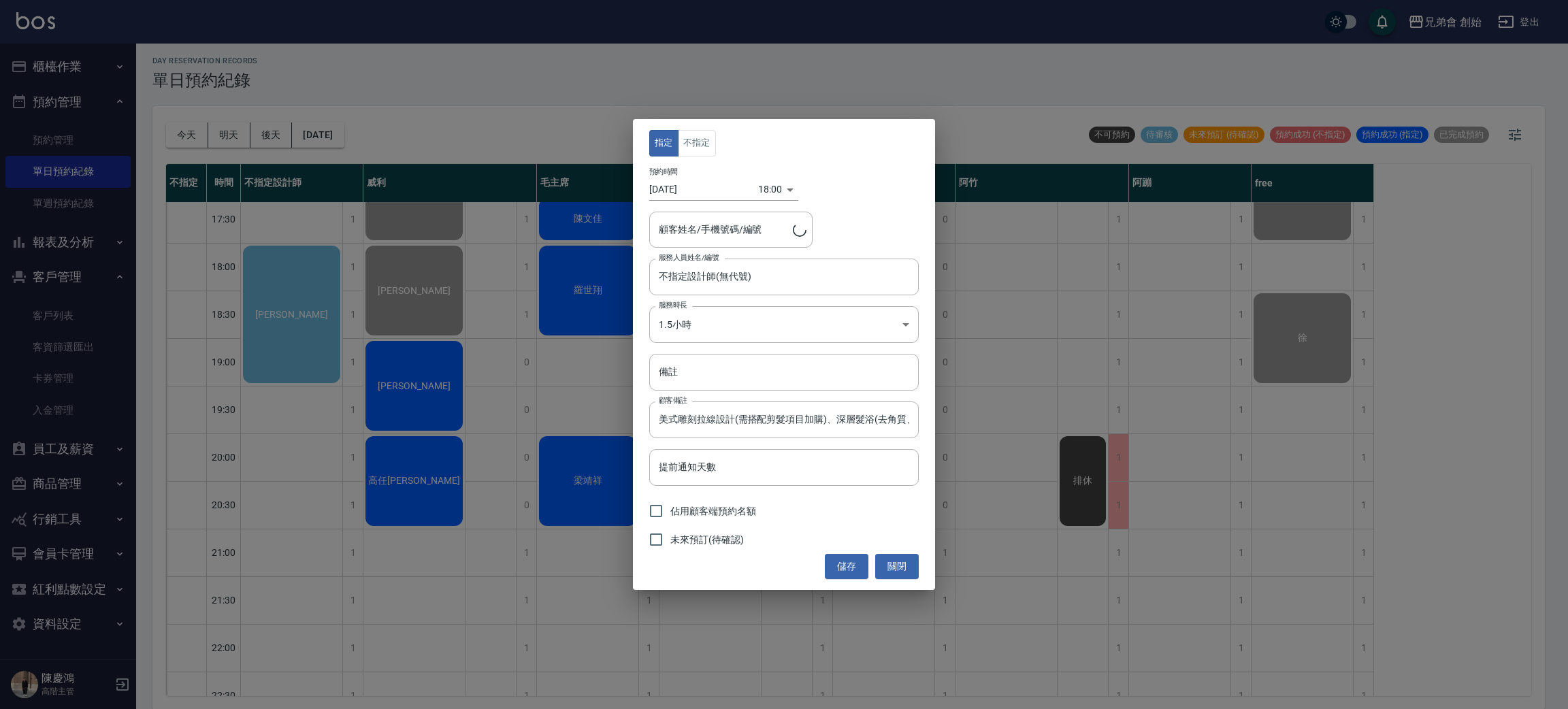
type input "楊博麟/0977253604/"
click at [692, 134] on button "不指定" at bounding box center [697, 143] width 38 height 26
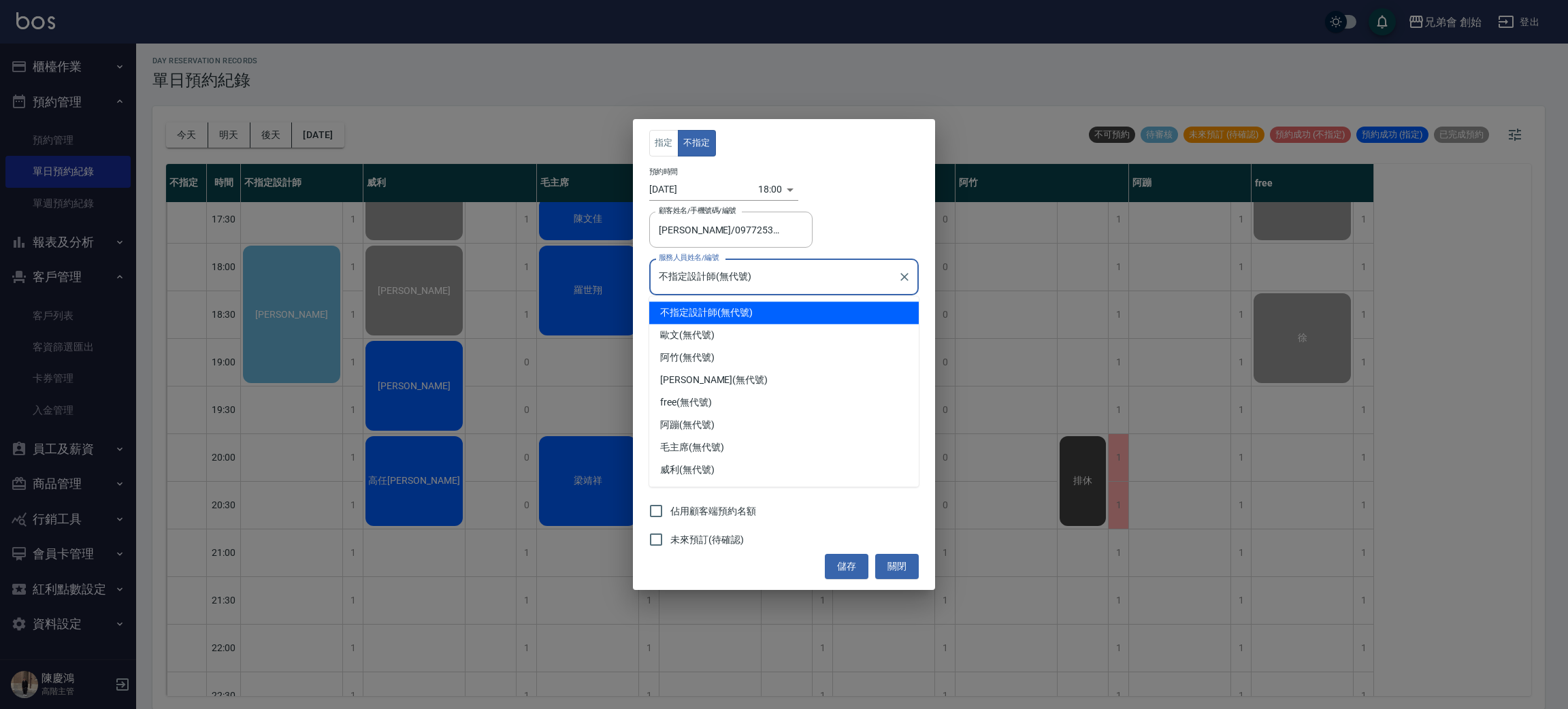
click at [708, 279] on input "不指定設計師(無代號)" at bounding box center [774, 277] width 237 height 24
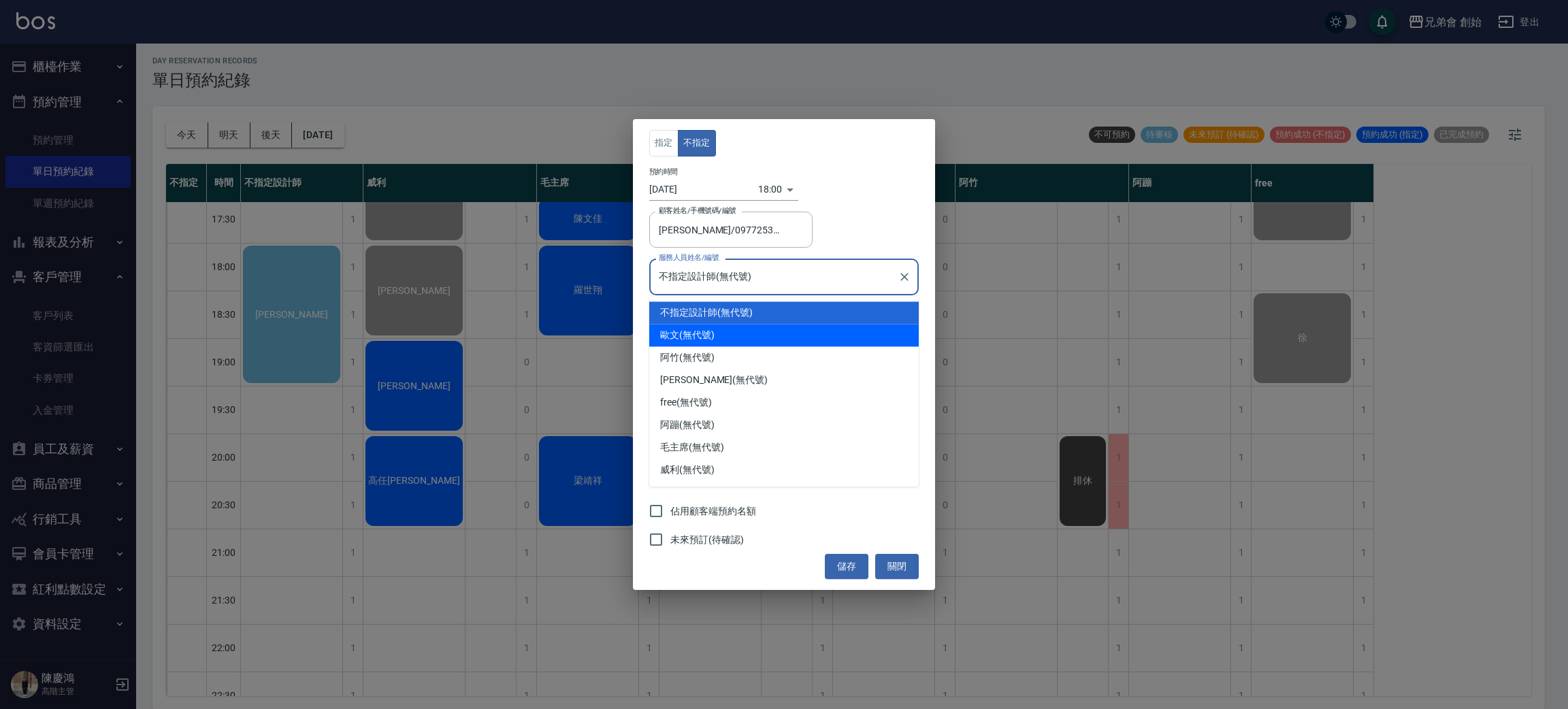
click at [712, 326] on div "歐文 (無代號)" at bounding box center [784, 335] width 269 height 23
type input "歐文(無代號)"
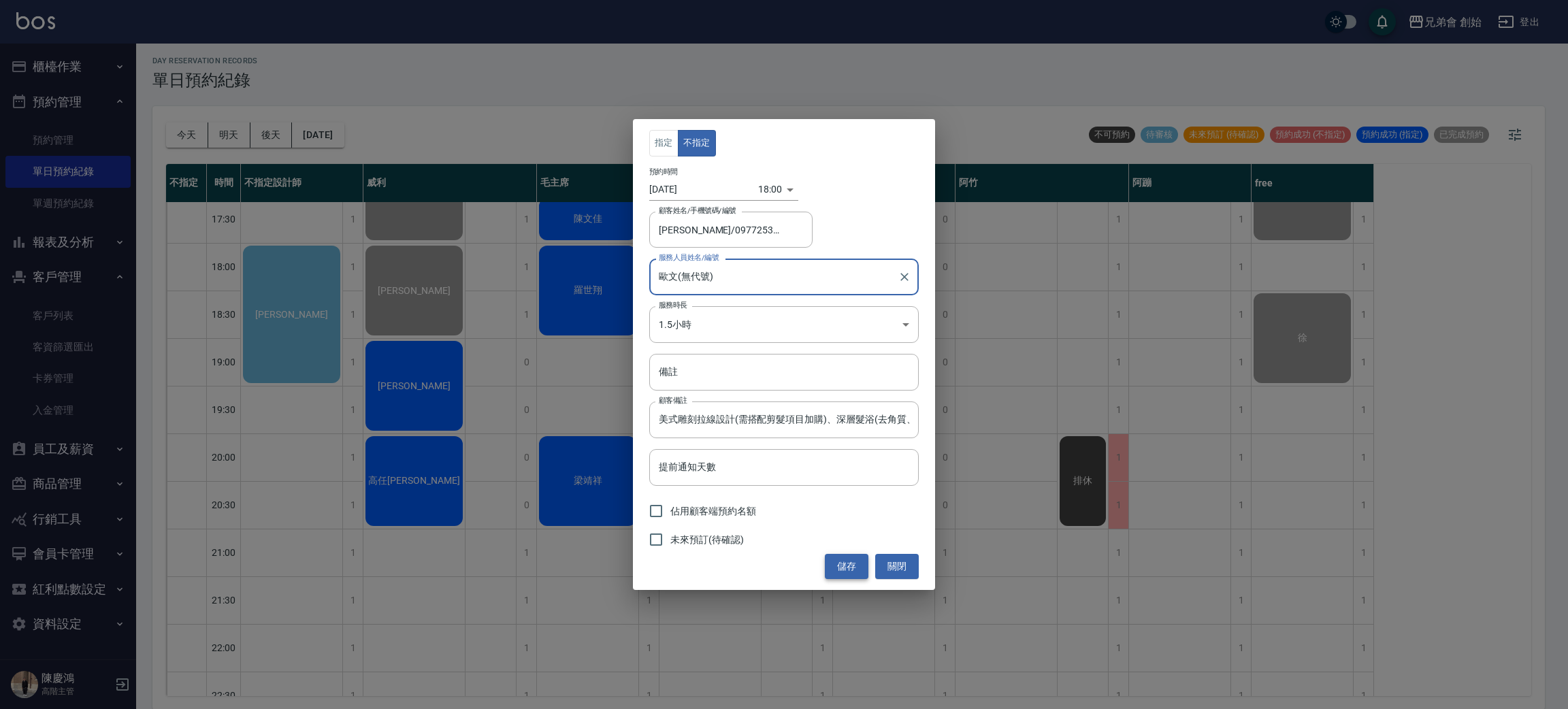
click at [847, 555] on button "儲存" at bounding box center [847, 567] width 43 height 26
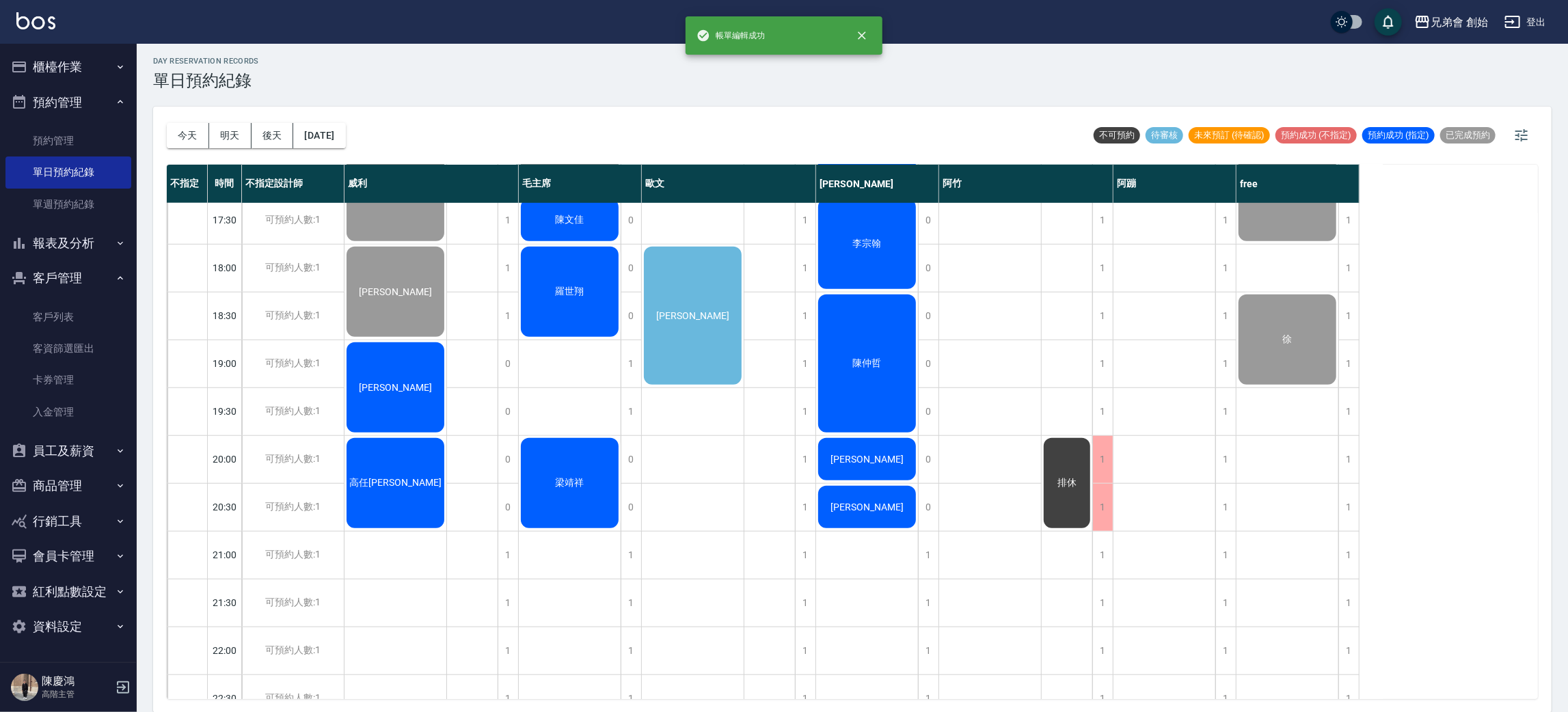
click at [700, 293] on div "[PERSON_NAME]" at bounding box center [692, 316] width 102 height 142
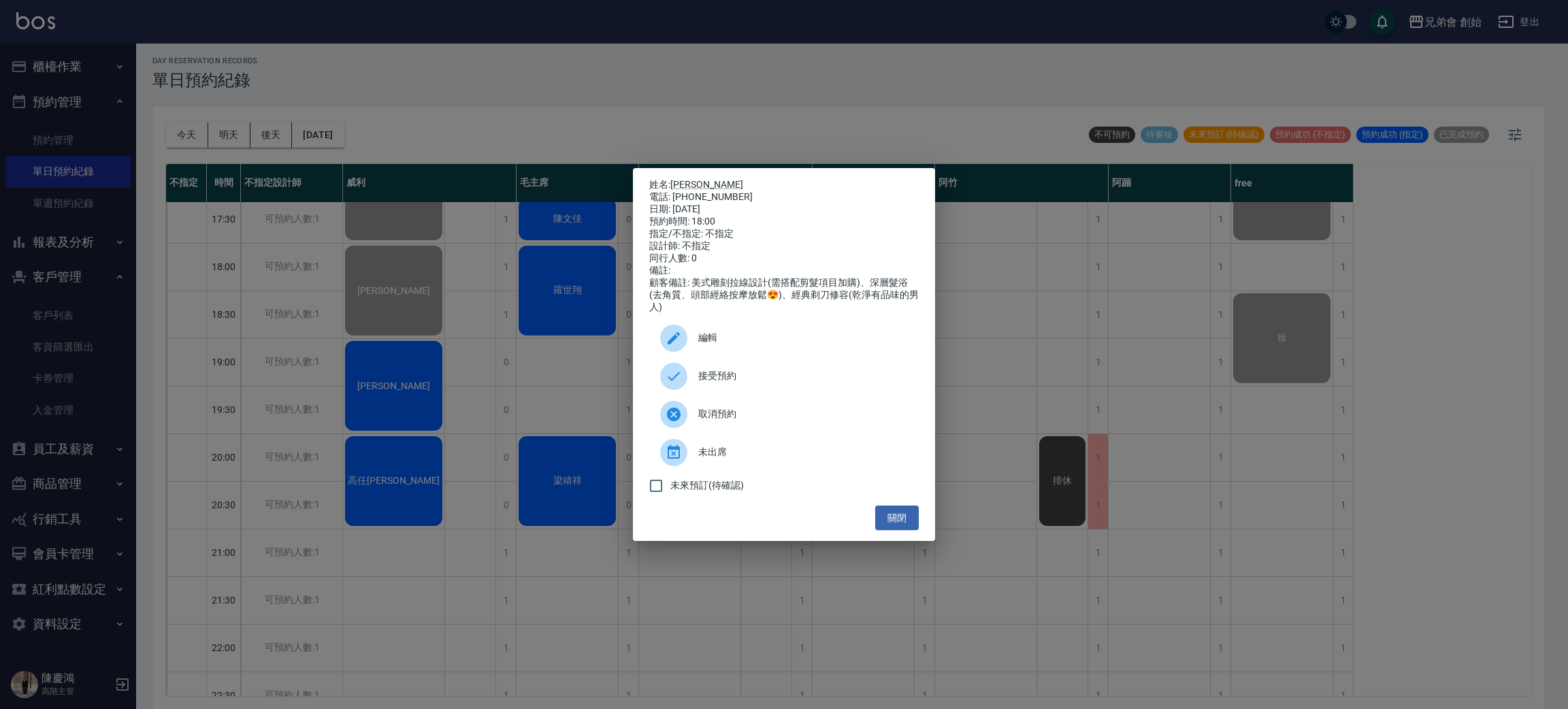
click at [692, 375] on div at bounding box center [679, 377] width 38 height 27
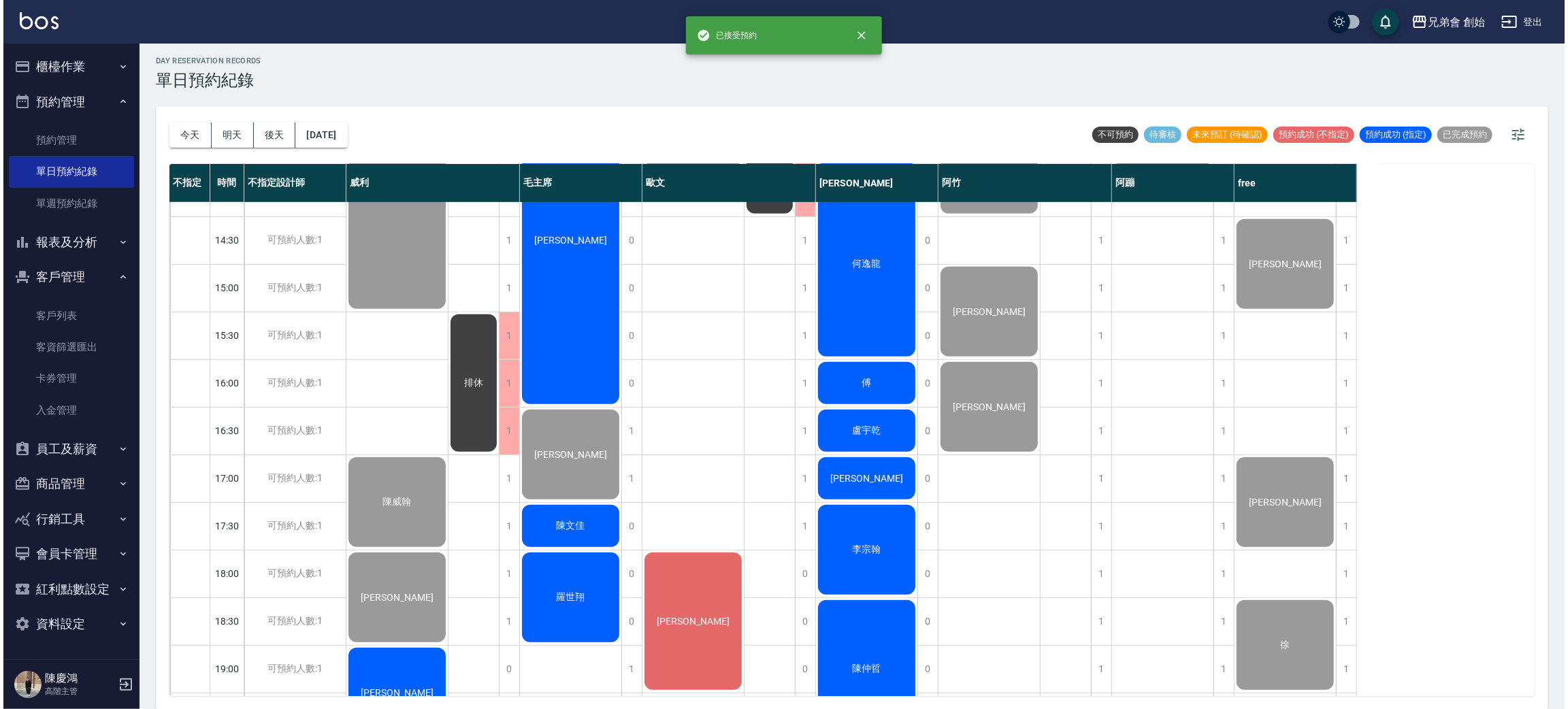
scroll to position [903, 0]
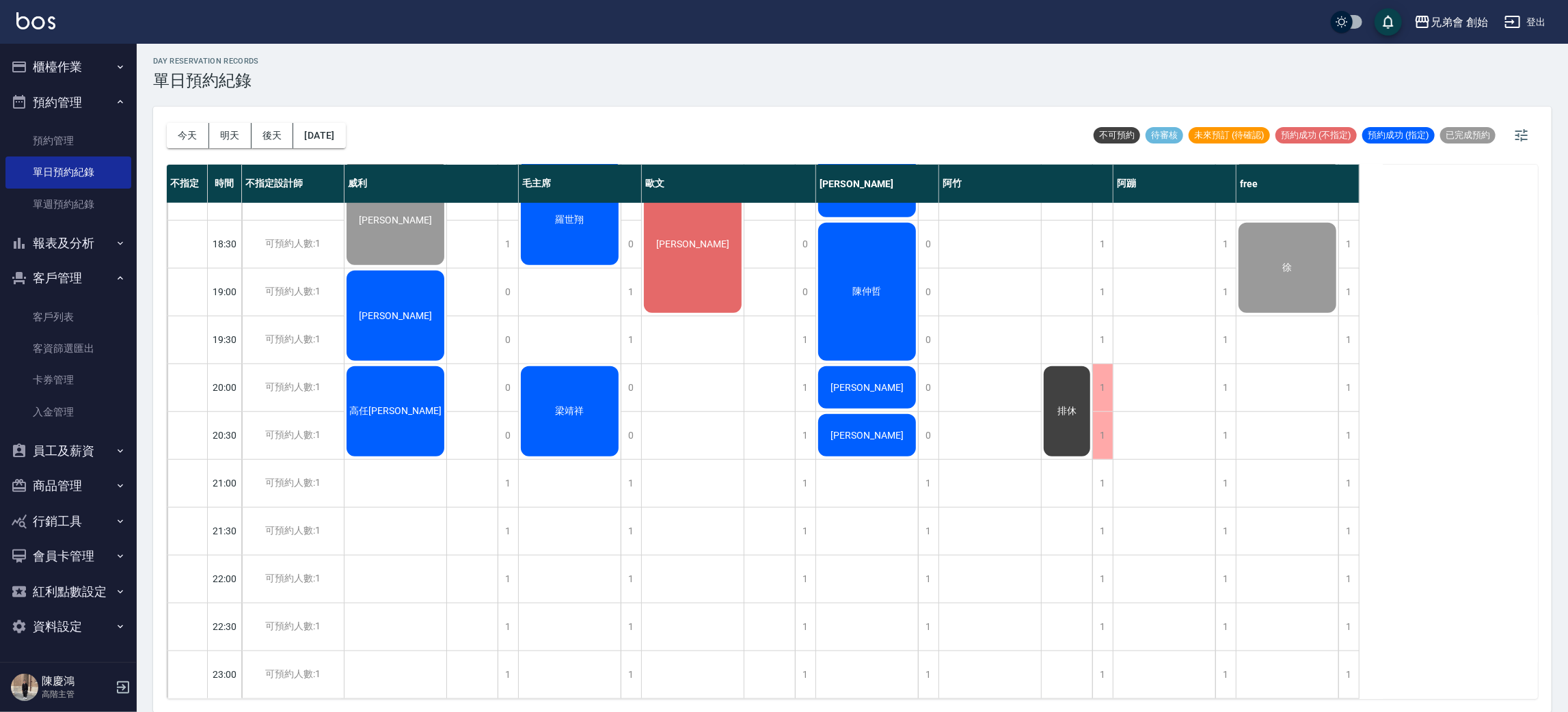
click at [688, 239] on span "[PERSON_NAME]" at bounding box center [692, 244] width 78 height 11
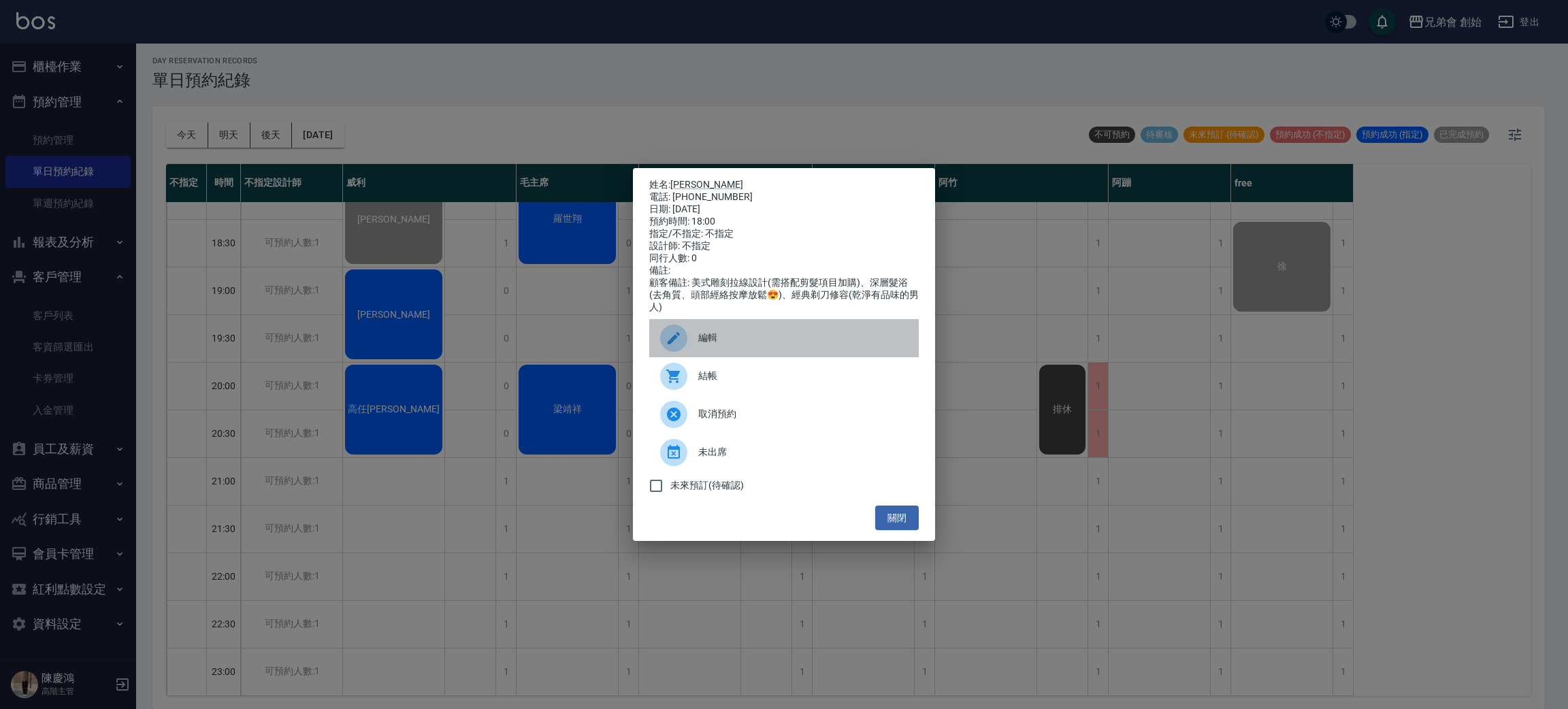
click at [703, 341] on span "編輯" at bounding box center [802, 338] width 209 height 14
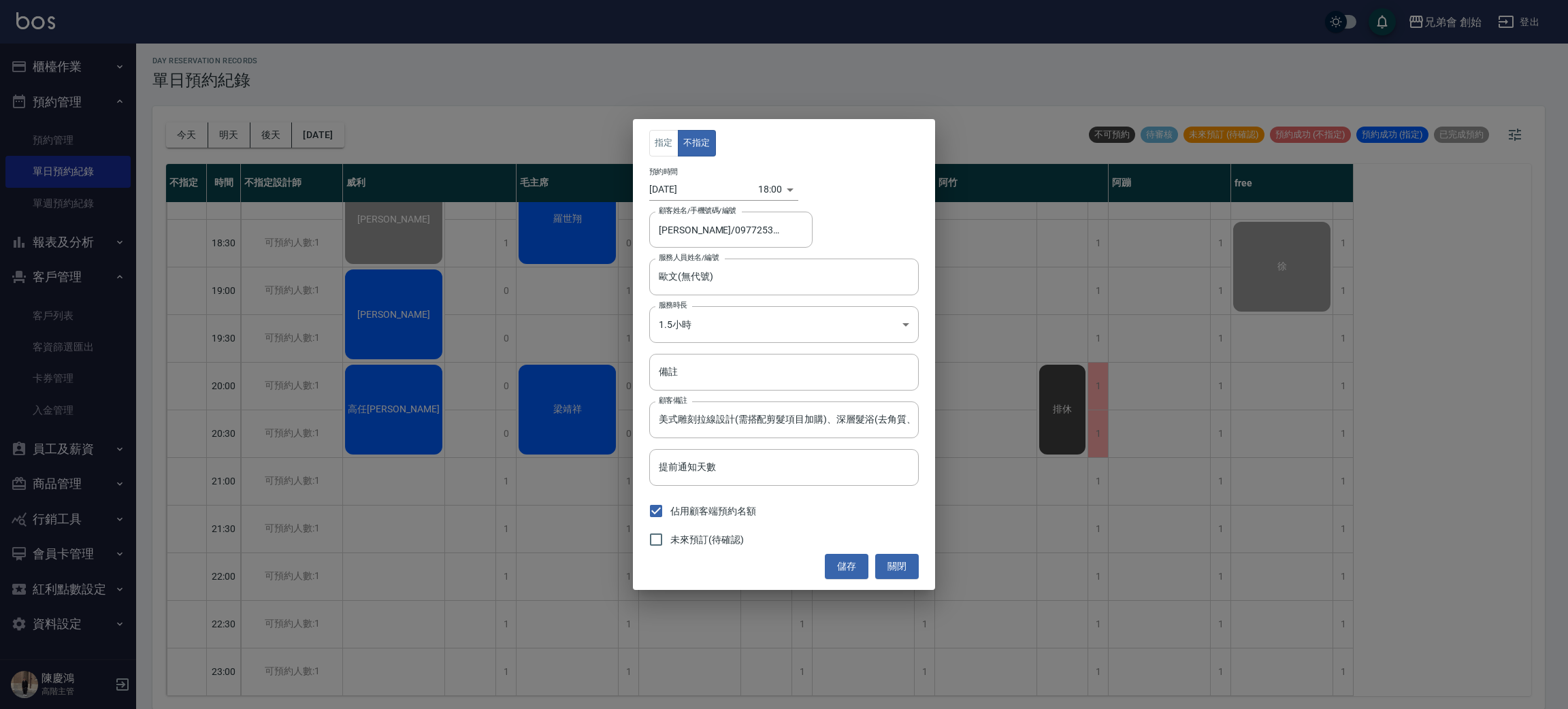
click at [1006, 443] on div "指定 不指定 預約時間 2025/09/20 18:00 1758362400000 顧客姓名/手機號碼/編號 楊博麟/0977253604/ 顧客姓名/手機…" at bounding box center [784, 354] width 1568 height 709
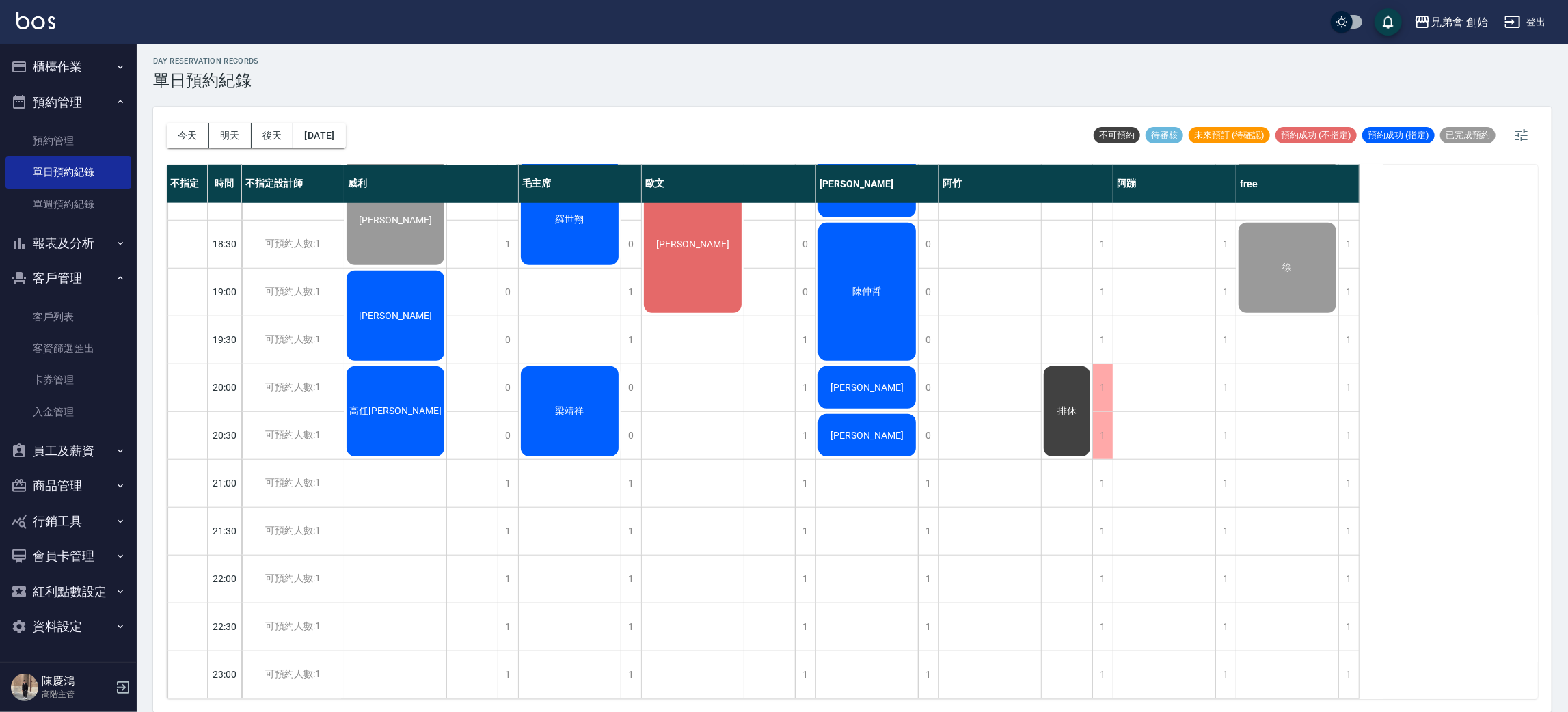
click at [667, 228] on div "[PERSON_NAME]" at bounding box center [692, 244] width 102 height 142
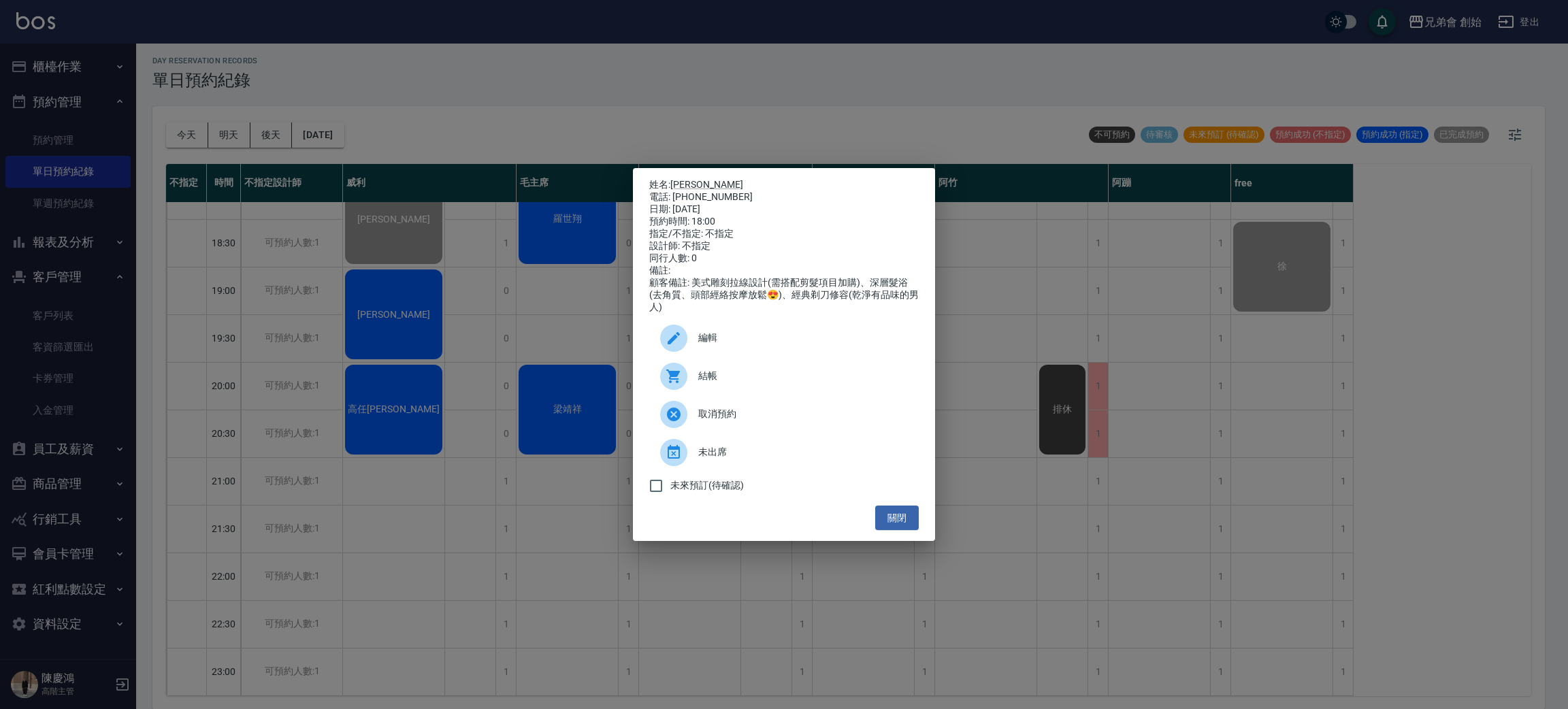
click at [716, 381] on span "結帳" at bounding box center [802, 376] width 209 height 14
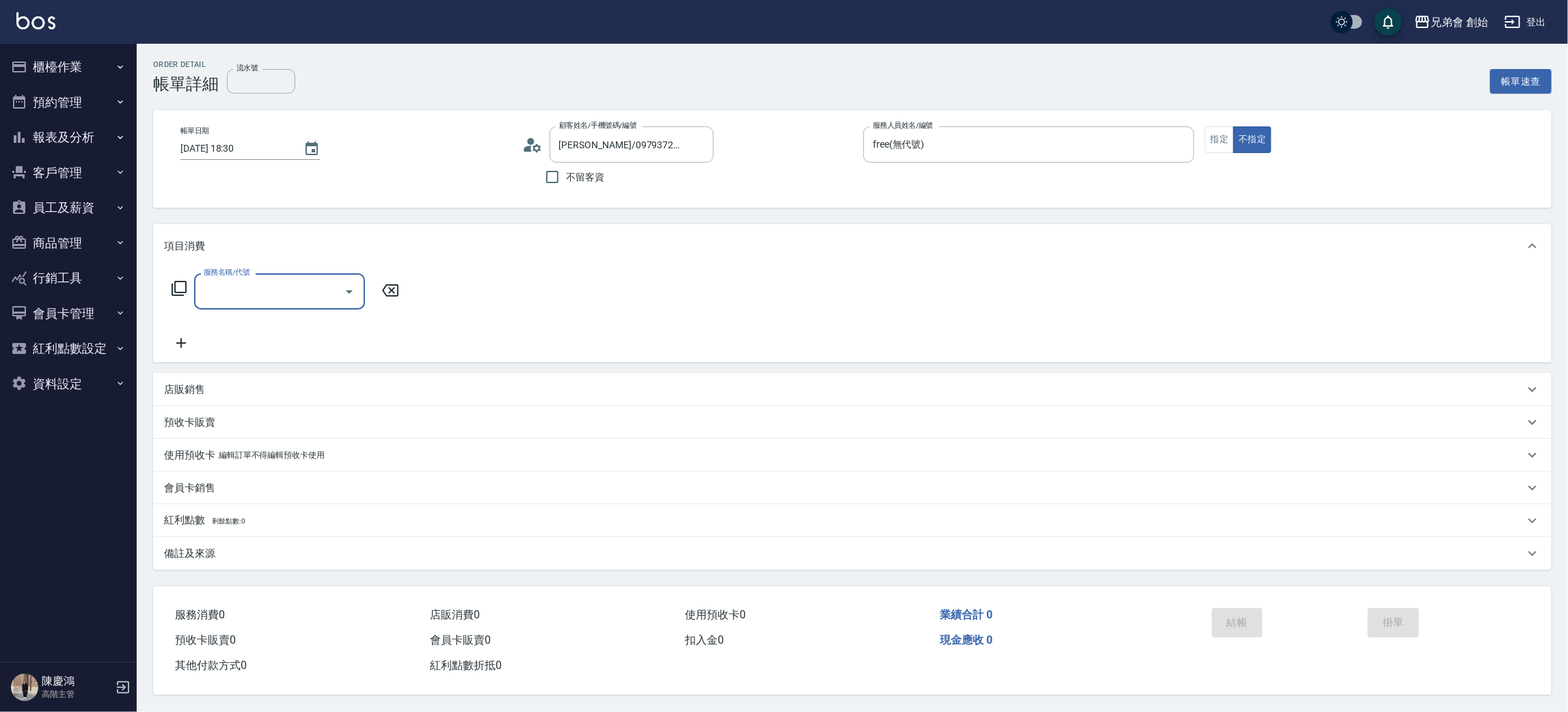
click at [239, 297] on input "服務名稱/代號" at bounding box center [269, 292] width 138 height 24
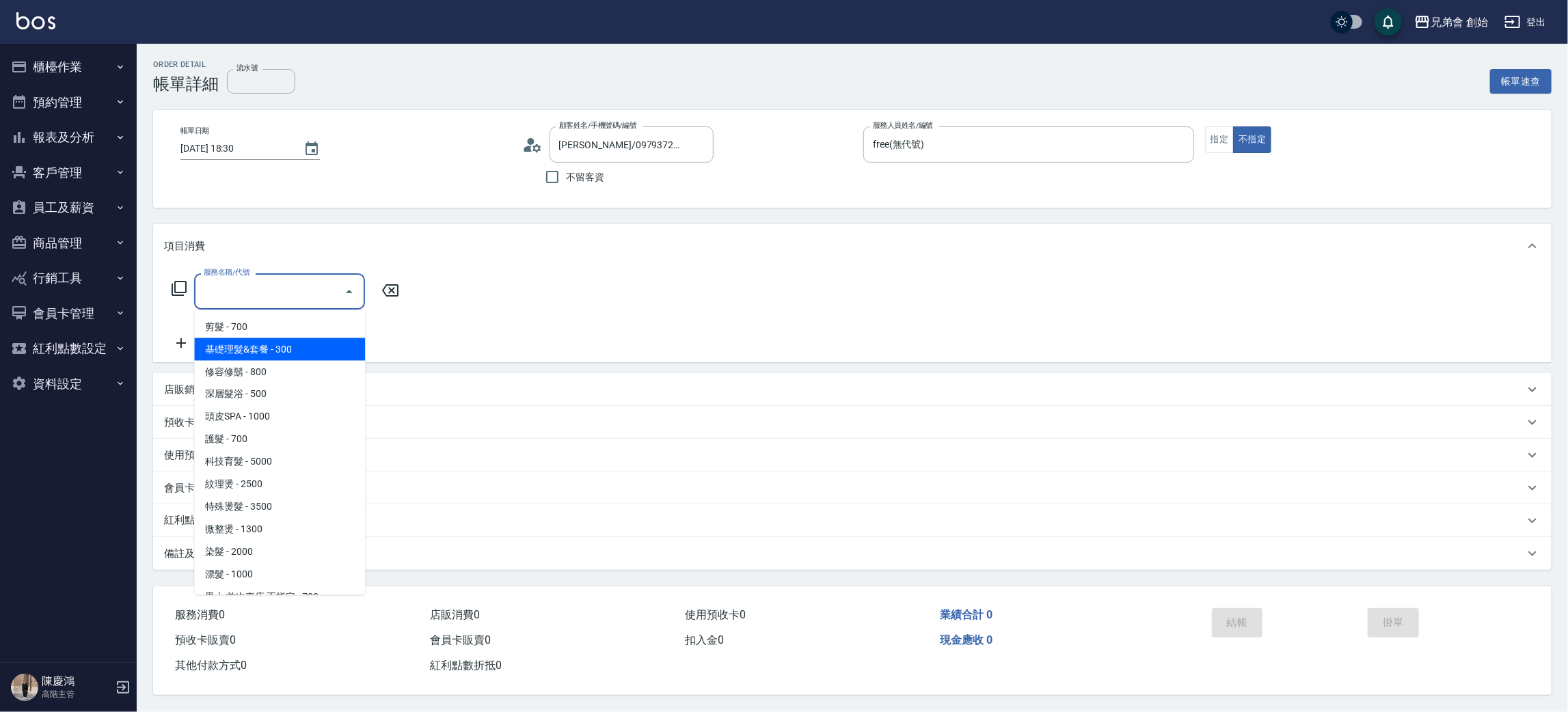
drag, startPoint x: 288, startPoint y: 347, endPoint x: 302, endPoint y: 347, distance: 14.0
click at [288, 348] on span "基礎理髮&套餐 - 300" at bounding box center [279, 350] width 171 height 23
type input "基礎理髮&套餐(A02)"
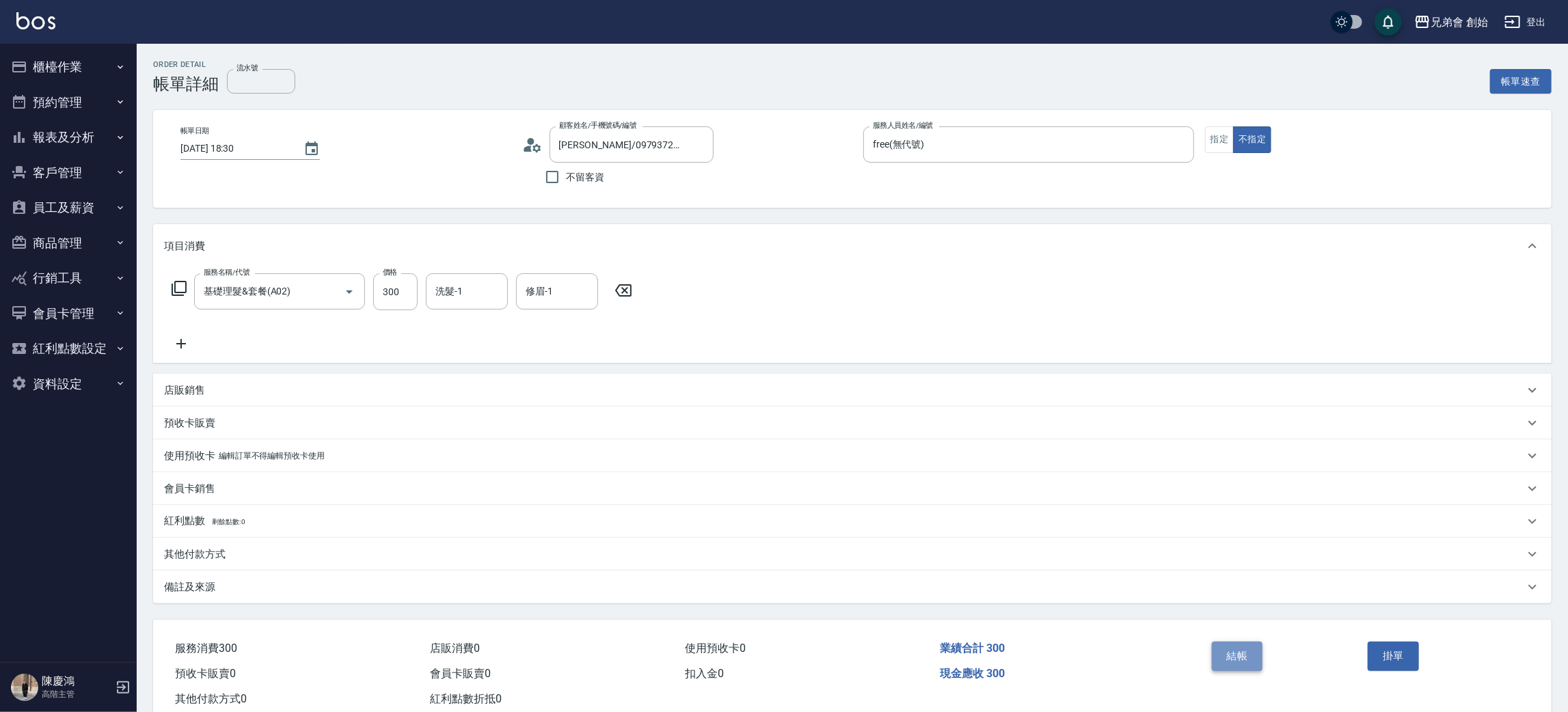
click at [1232, 652] on button "結帳" at bounding box center [1237, 656] width 51 height 29
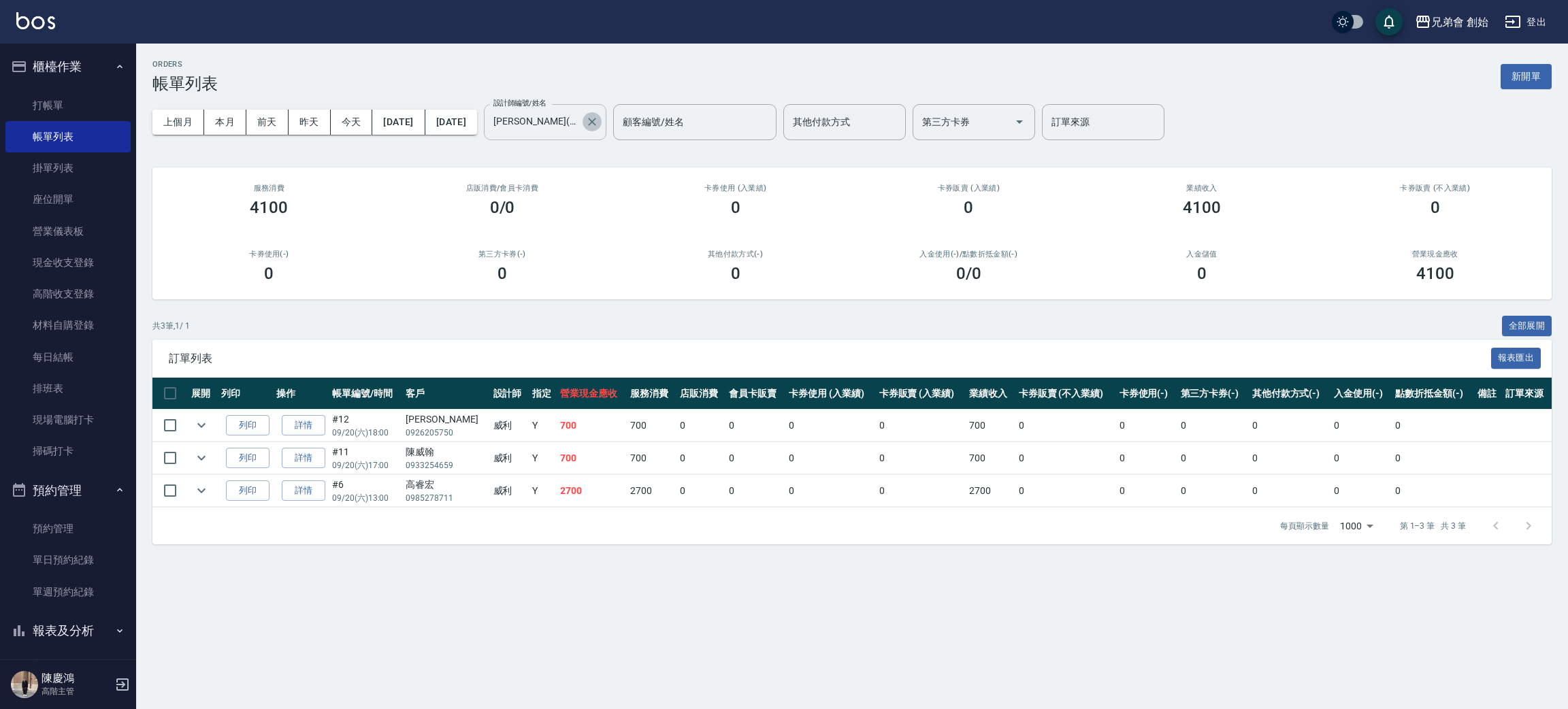
click at [599, 116] on icon "Clear" at bounding box center [592, 122] width 13 height 14
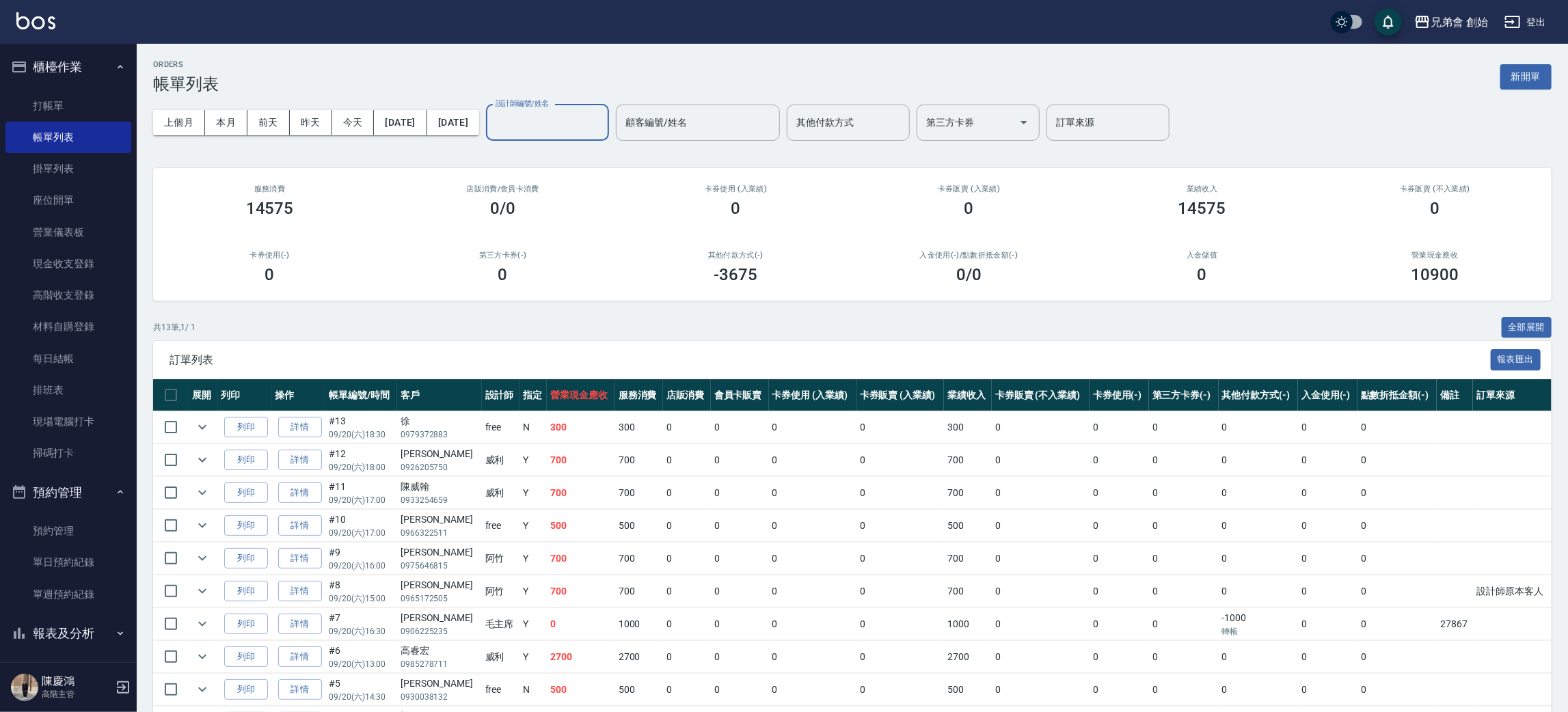
click at [602, 129] on input "設計師編號/姓名" at bounding box center [547, 123] width 111 height 24
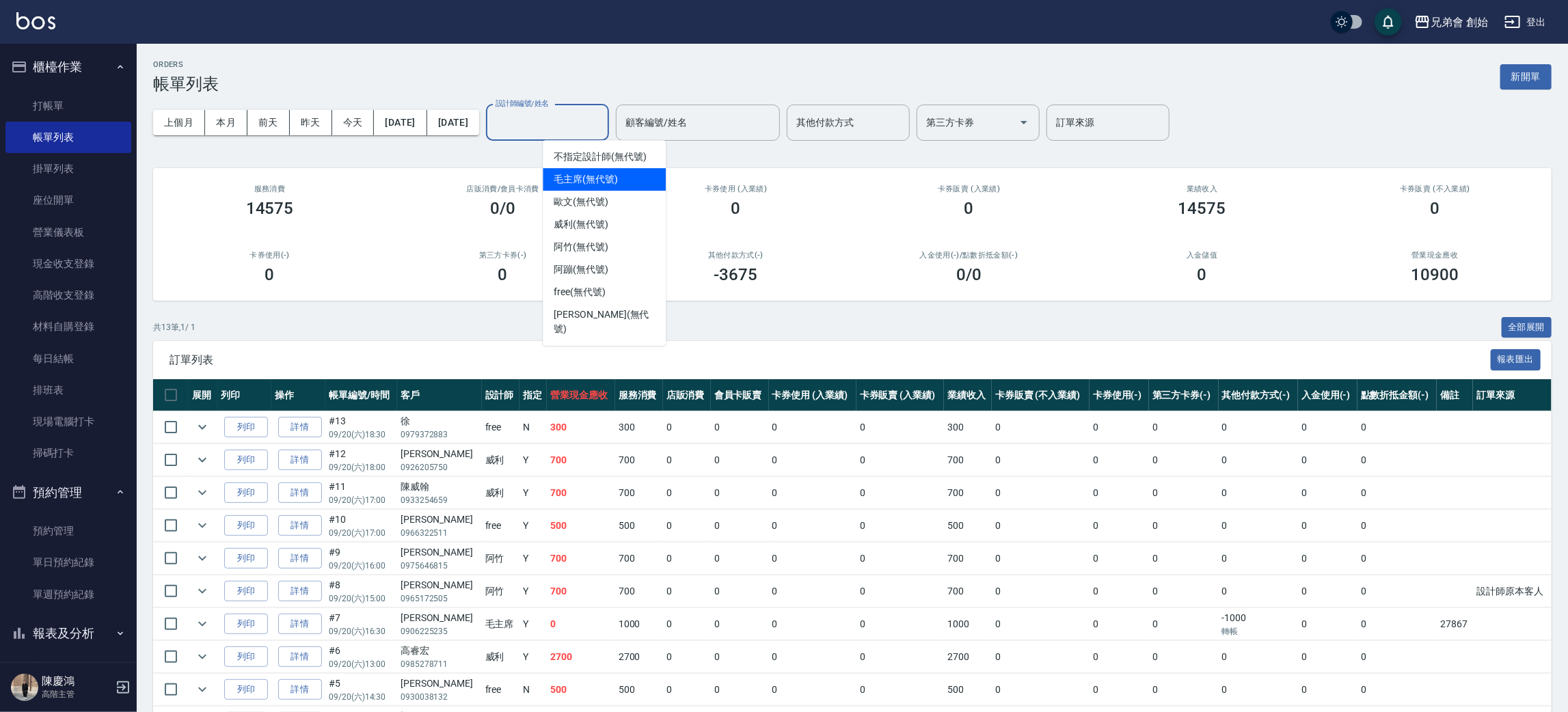
click at [587, 185] on span "毛主席 (無代號)" at bounding box center [585, 179] width 64 height 14
type input "毛主席(無代號)"
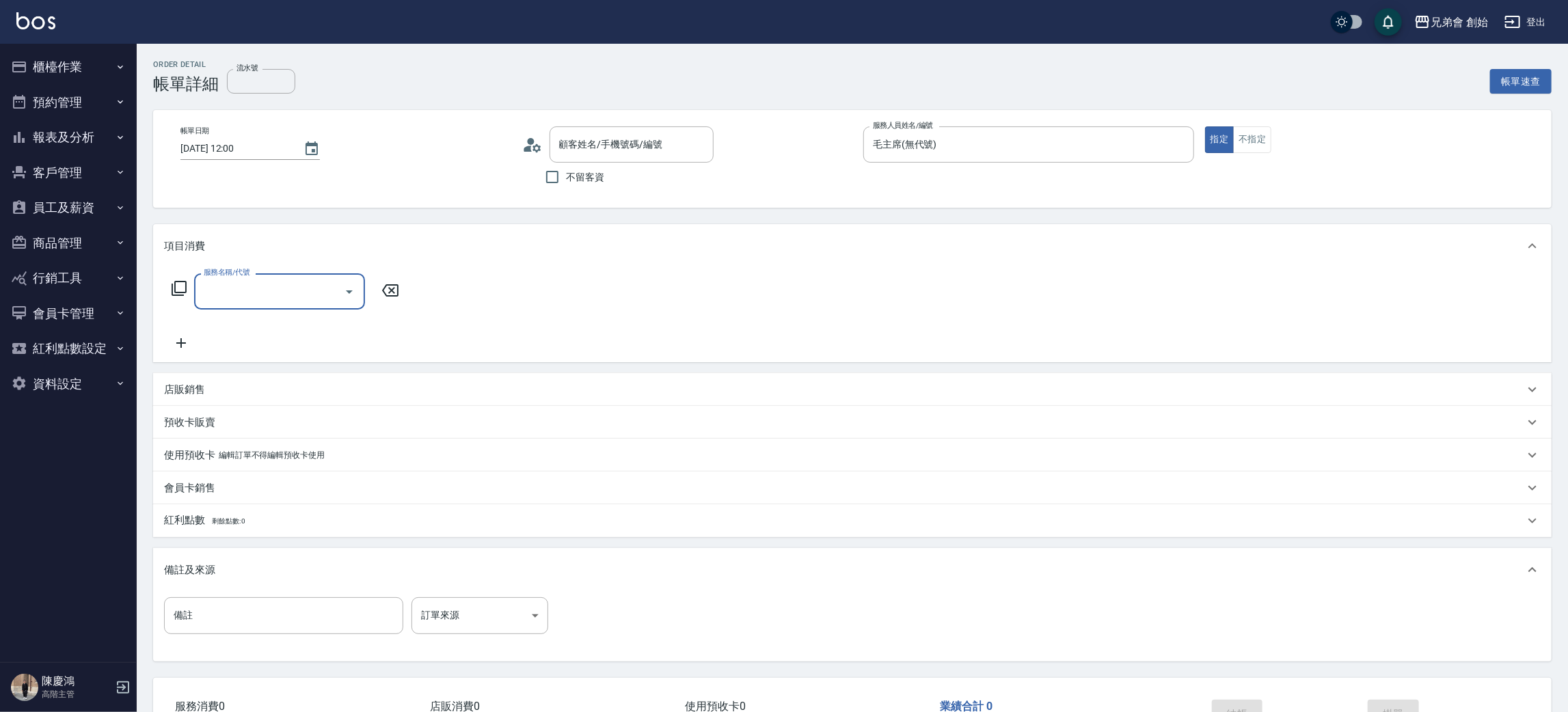
click at [252, 275] on div "服務名稱/代號 服務名稱/代號" at bounding box center [852, 315] width 1399 height 94
type input "游定紘/0978321502/null"
click at [270, 307] on div "服務名稱/代號" at bounding box center [279, 295] width 171 height 36
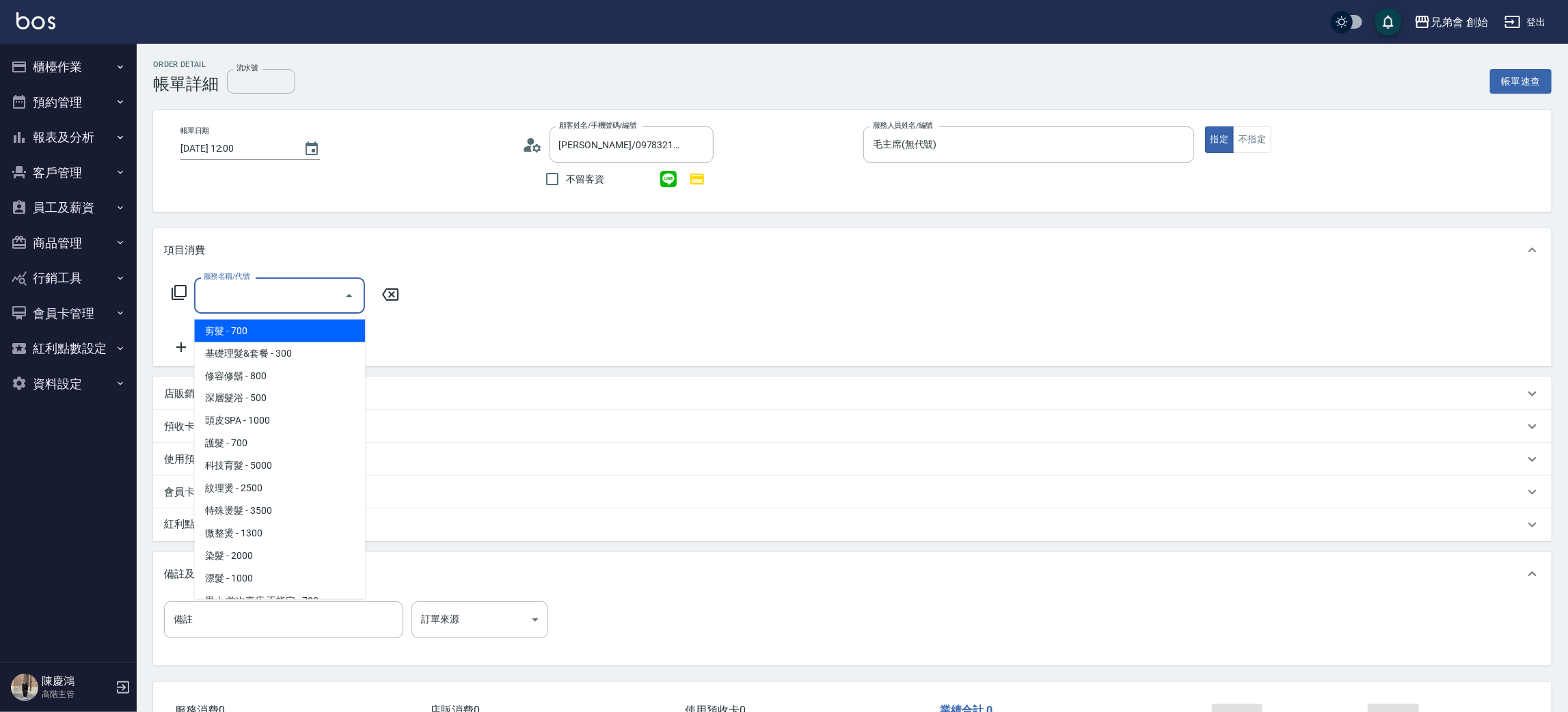
click at [276, 321] on span "剪髮 - 700" at bounding box center [279, 332] width 171 height 23
type input "剪髮(A01)"
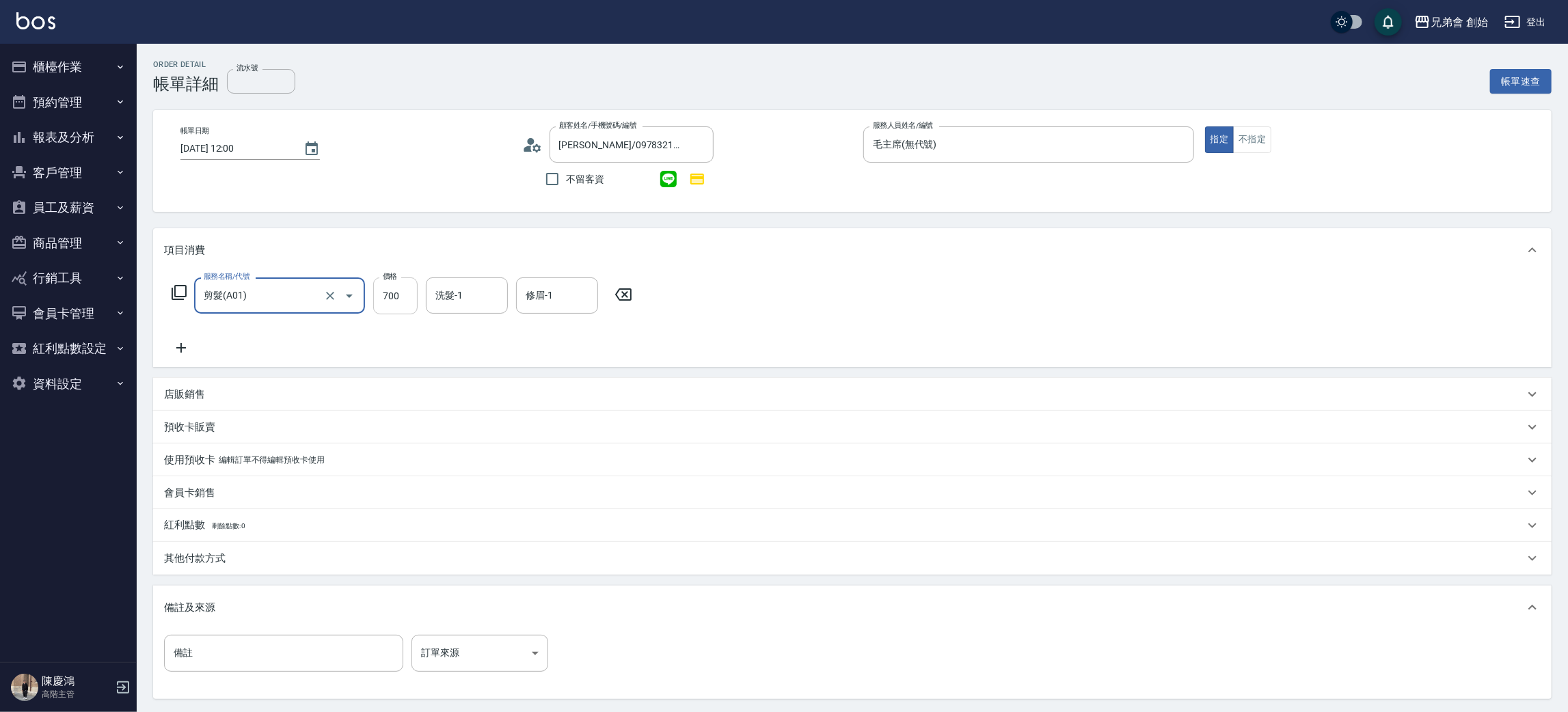
click at [384, 310] on input "700" at bounding box center [395, 295] width 44 height 37
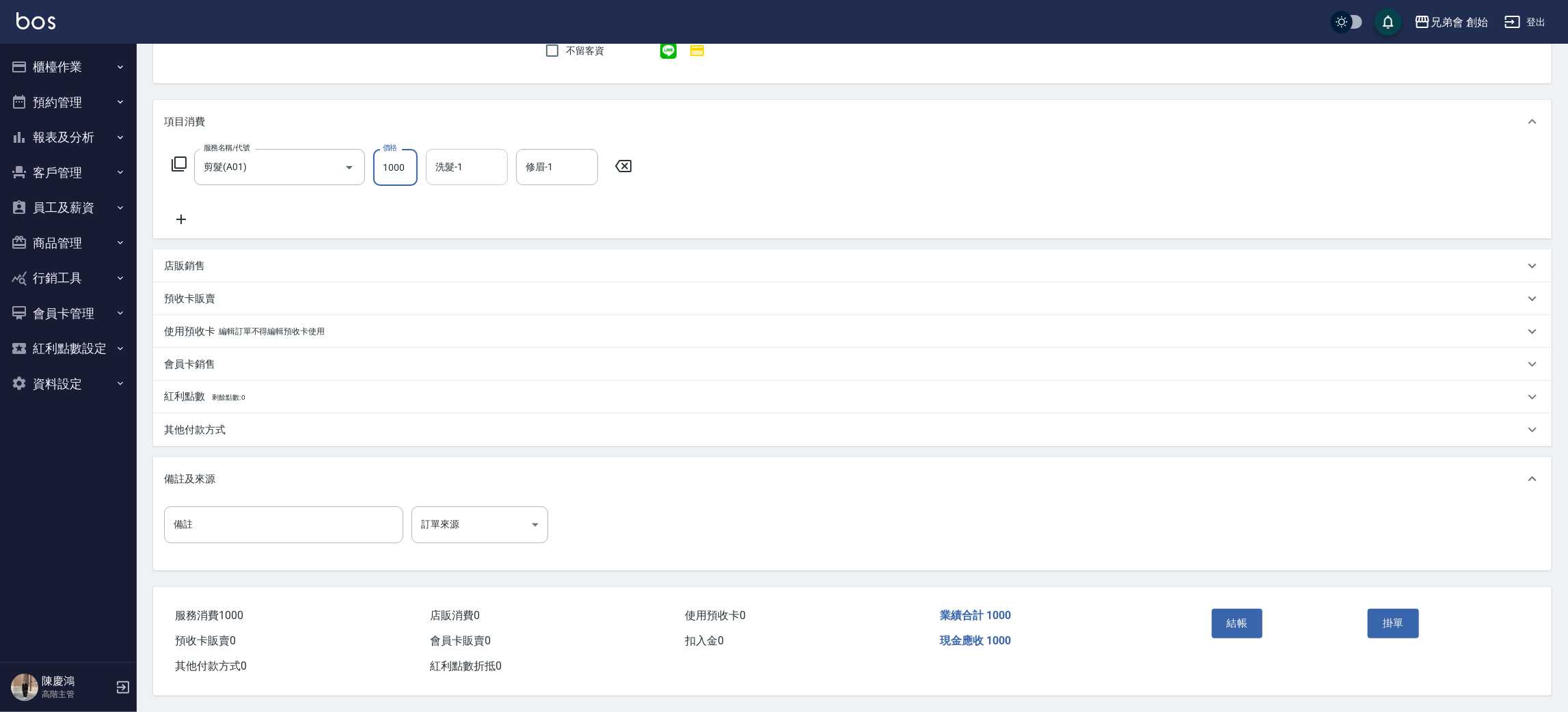
scroll to position [29, 0]
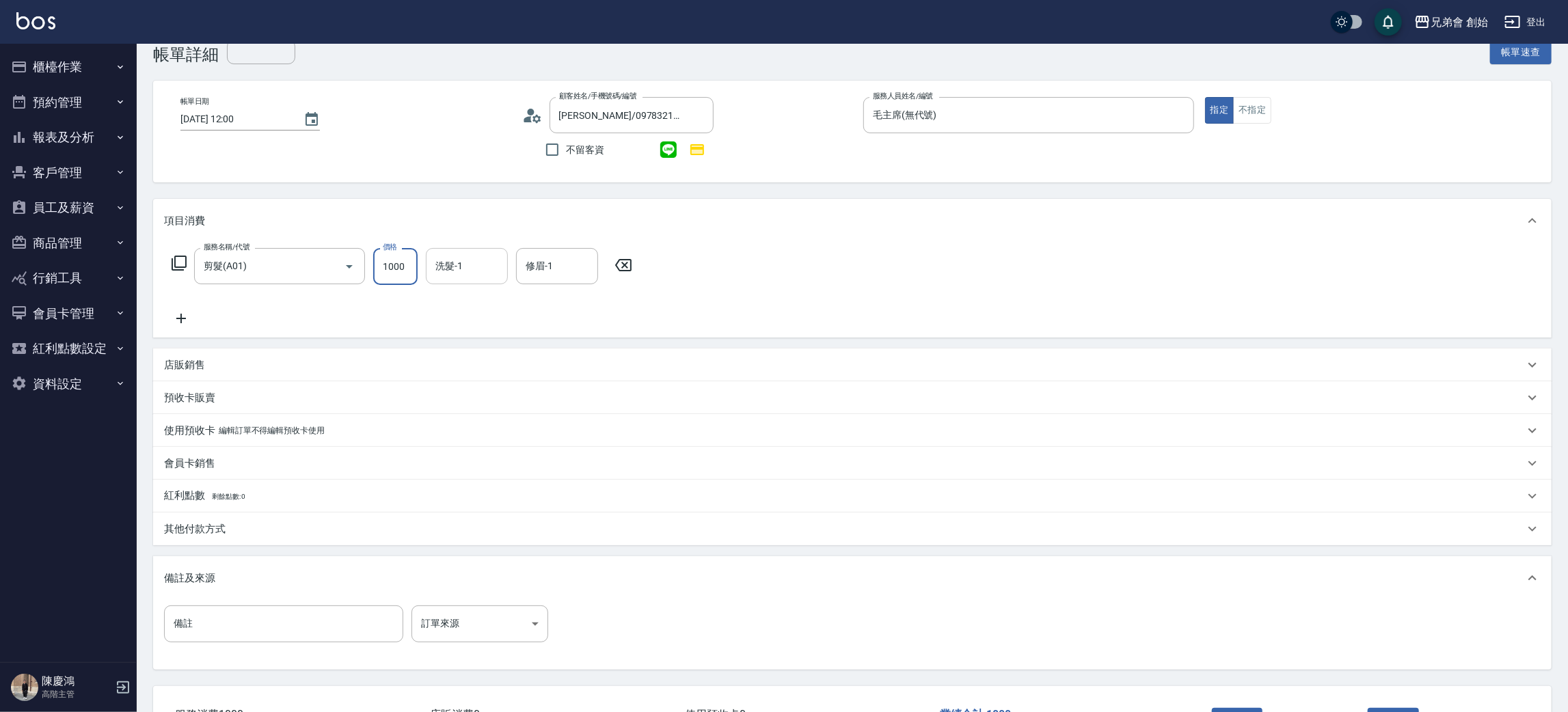
type input "1000"
click at [454, 272] on input "洗髮-1" at bounding box center [466, 267] width 70 height 24
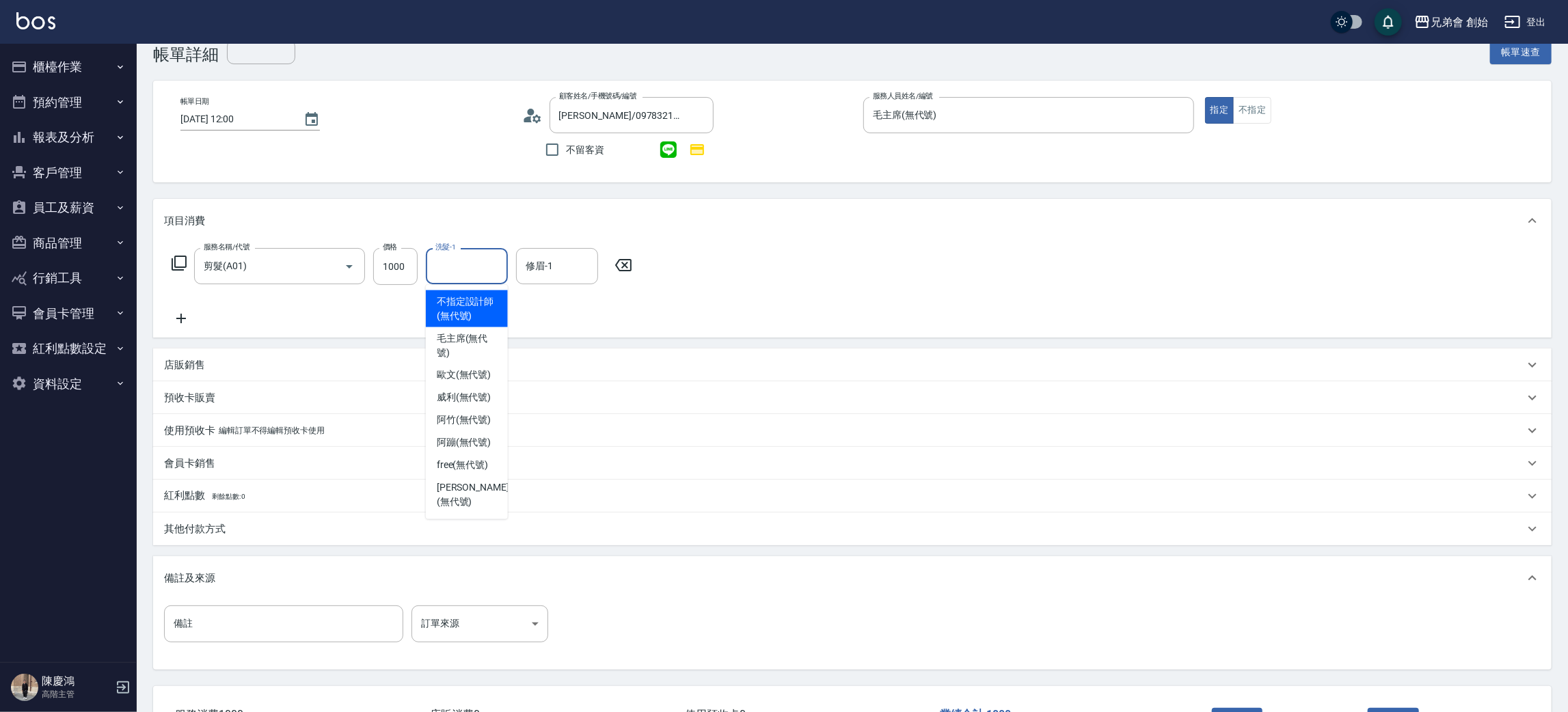
click at [779, 261] on div "服務名稱/代號 剪髮(A01) 服務名稱/代號 價格 1000 價格 洗髮-1 洗髮-1 修眉-1 修眉-1" at bounding box center [852, 290] width 1399 height 95
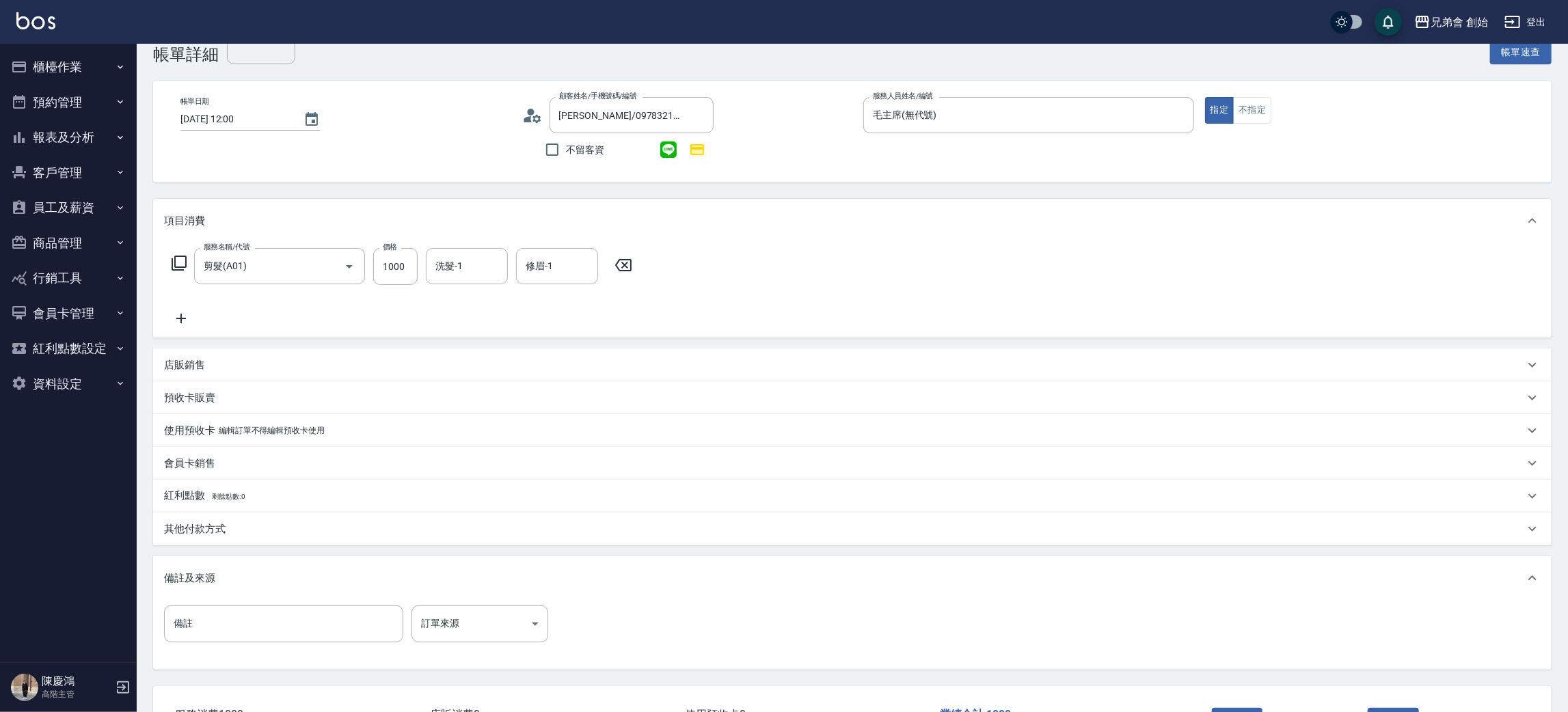
scroll to position [132, 0]
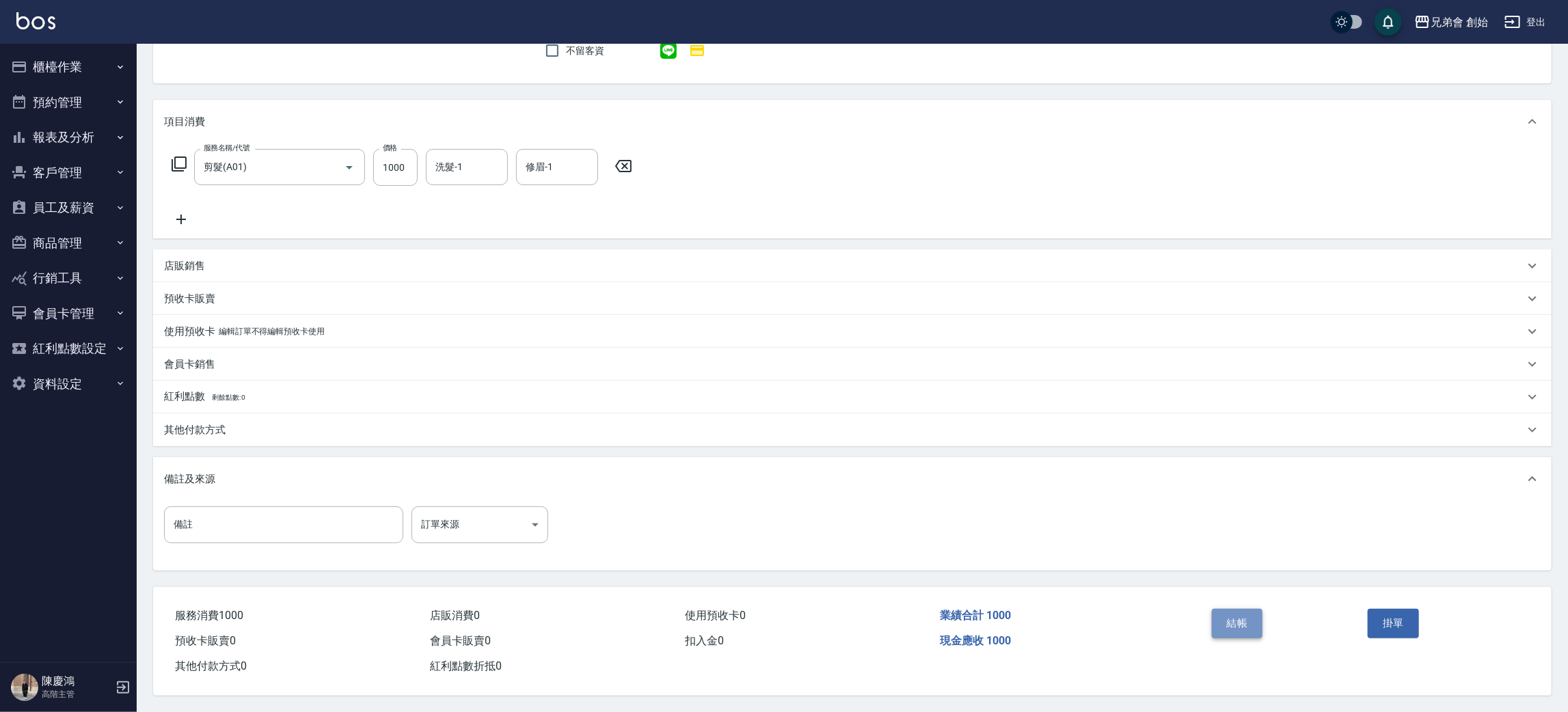
click at [1225, 609] on button "結帳" at bounding box center [1237, 623] width 51 height 29
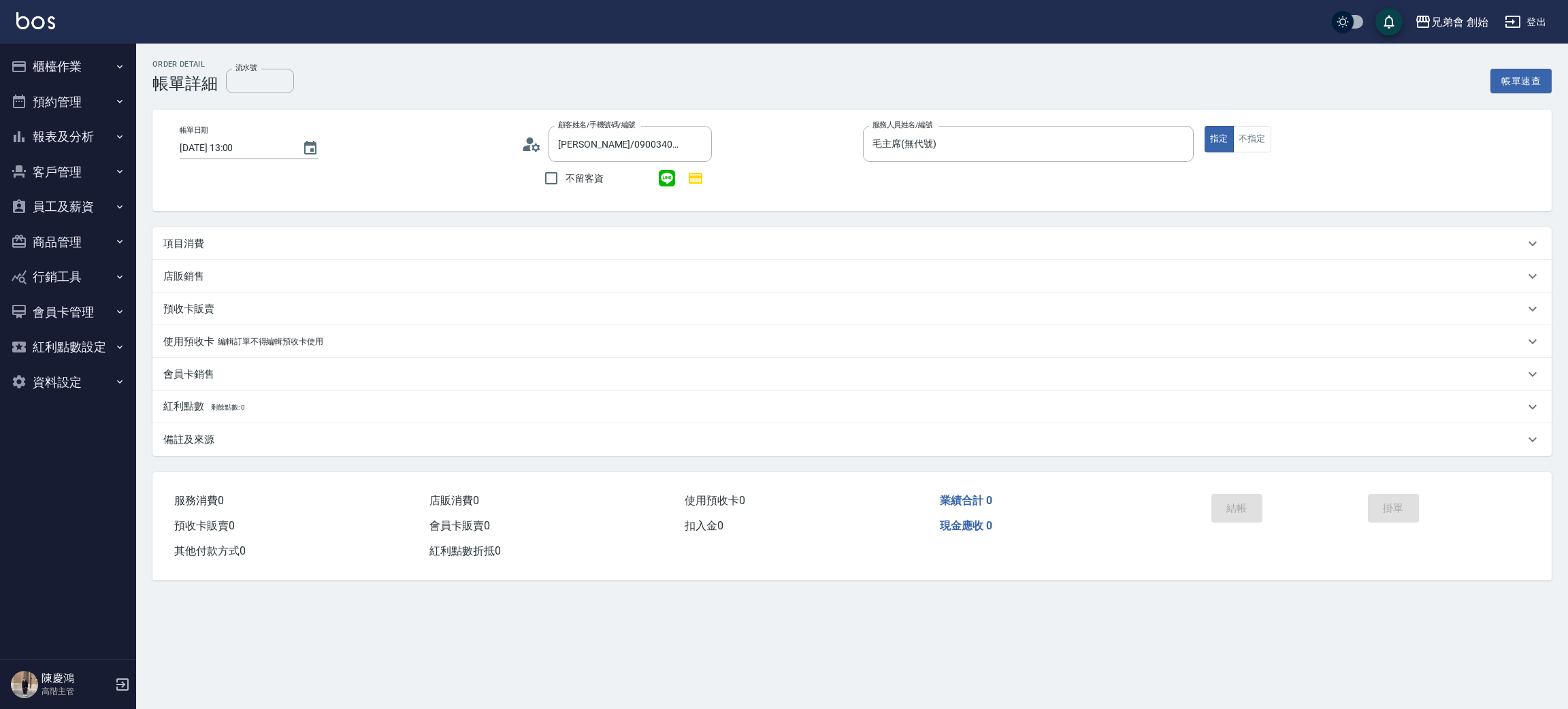
click at [209, 237] on div "項目消費" at bounding box center [844, 244] width 1361 height 14
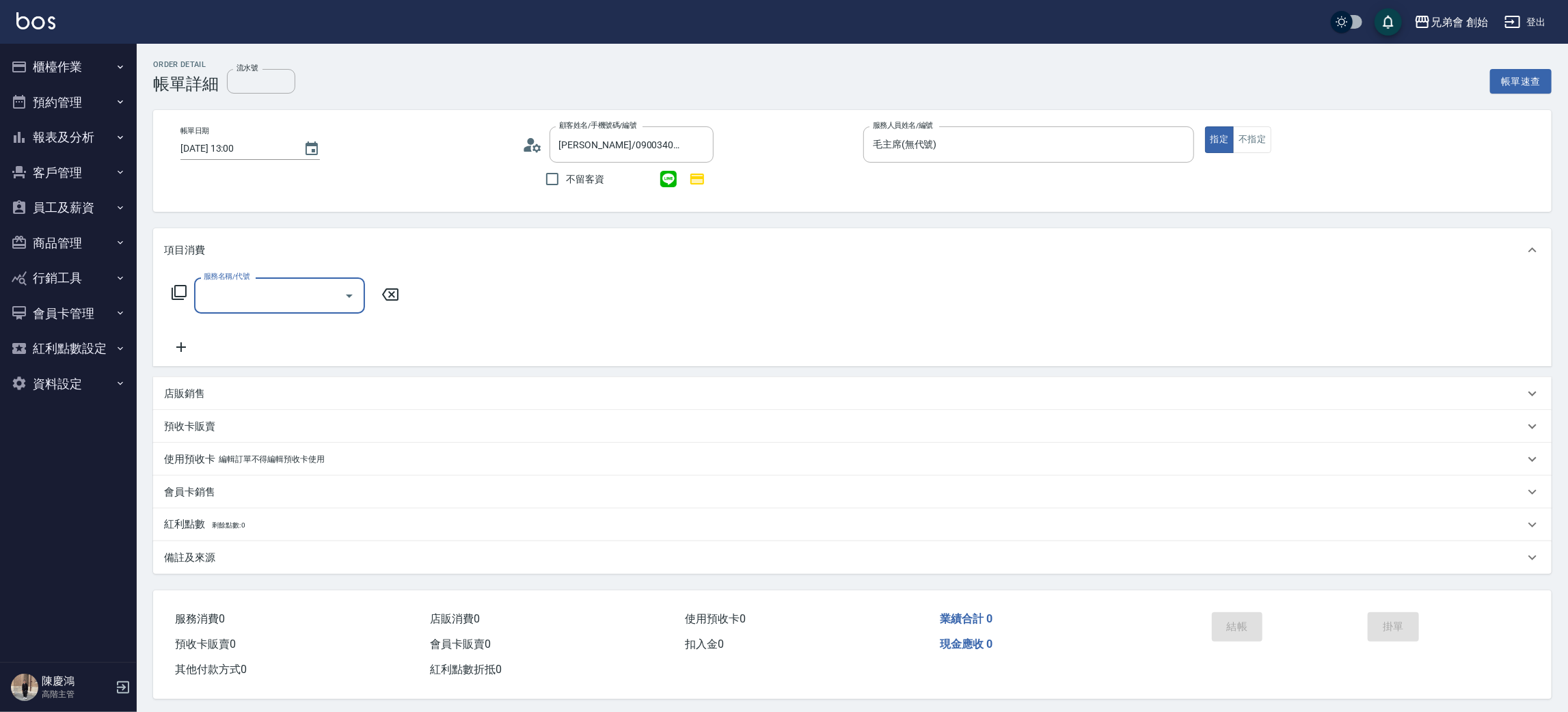
click at [268, 284] on input "服務名稱/代號" at bounding box center [269, 296] width 138 height 24
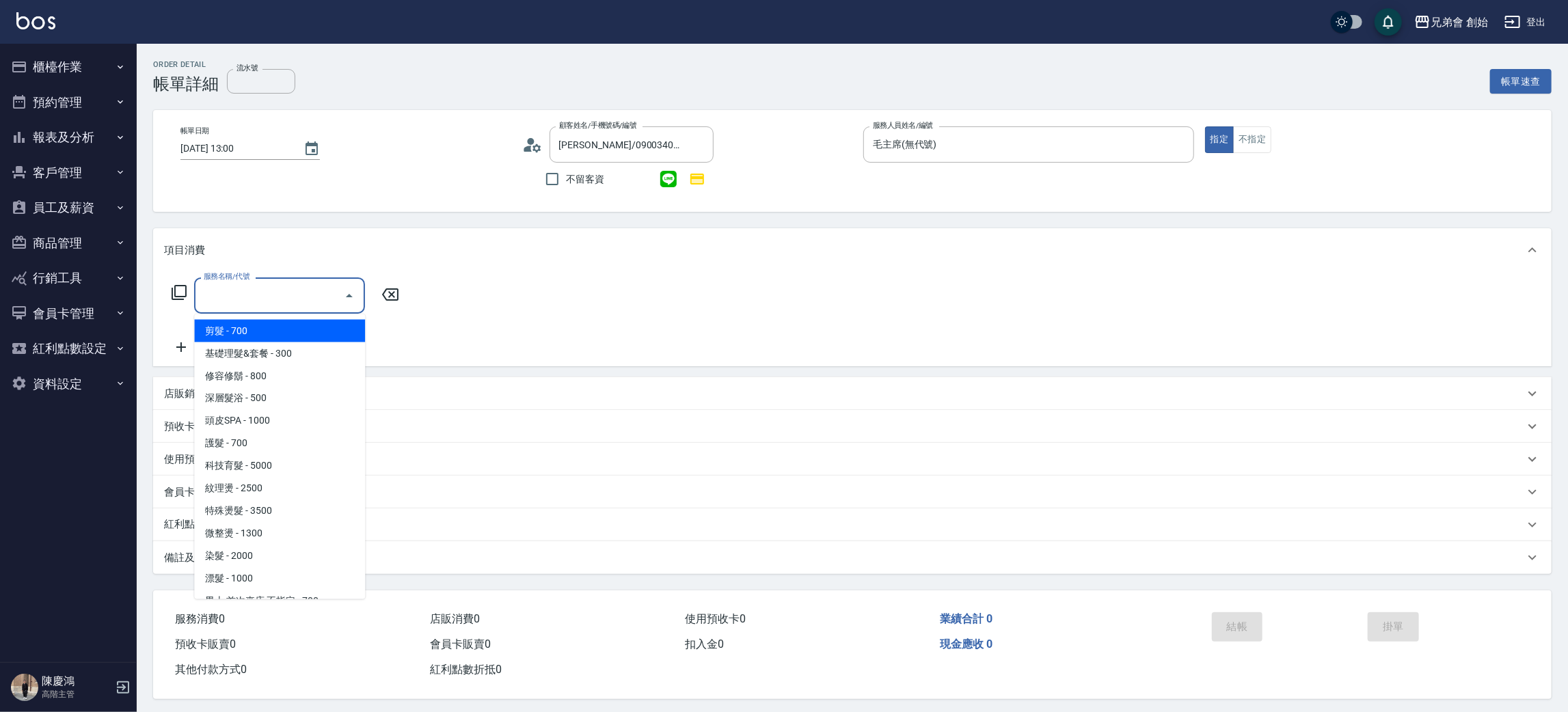
drag, startPoint x: 264, startPoint y: 326, endPoint x: 380, endPoint y: 325, distance: 116.0
click at [273, 326] on span "剪髮 - 700" at bounding box center [279, 332] width 171 height 23
type input "剪髮(A01)"
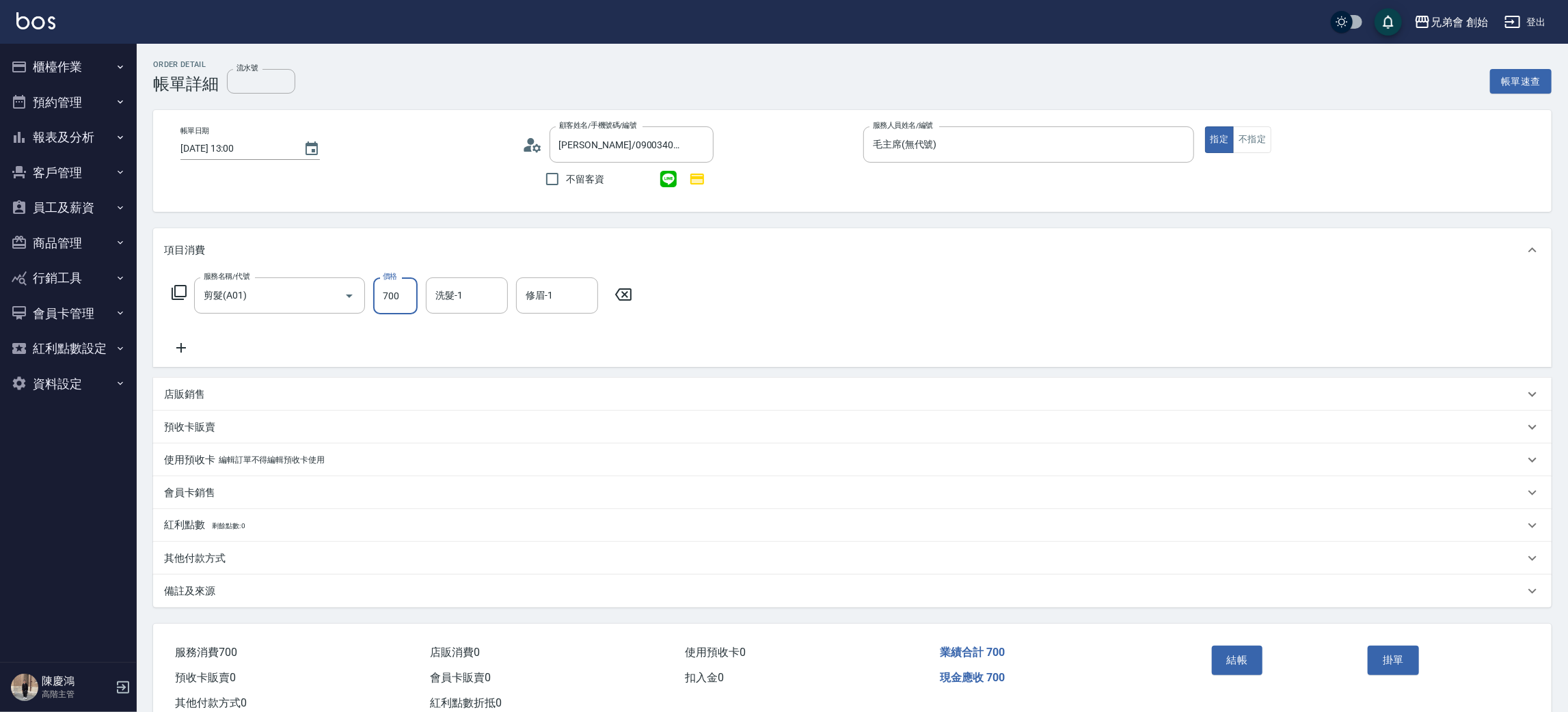
drag, startPoint x: 405, startPoint y: 292, endPoint x: 399, endPoint y: 289, distance: 6.7
click at [405, 291] on input "700" at bounding box center [395, 295] width 44 height 37
type input "1000"
click at [182, 350] on icon at bounding box center [181, 348] width 34 height 17
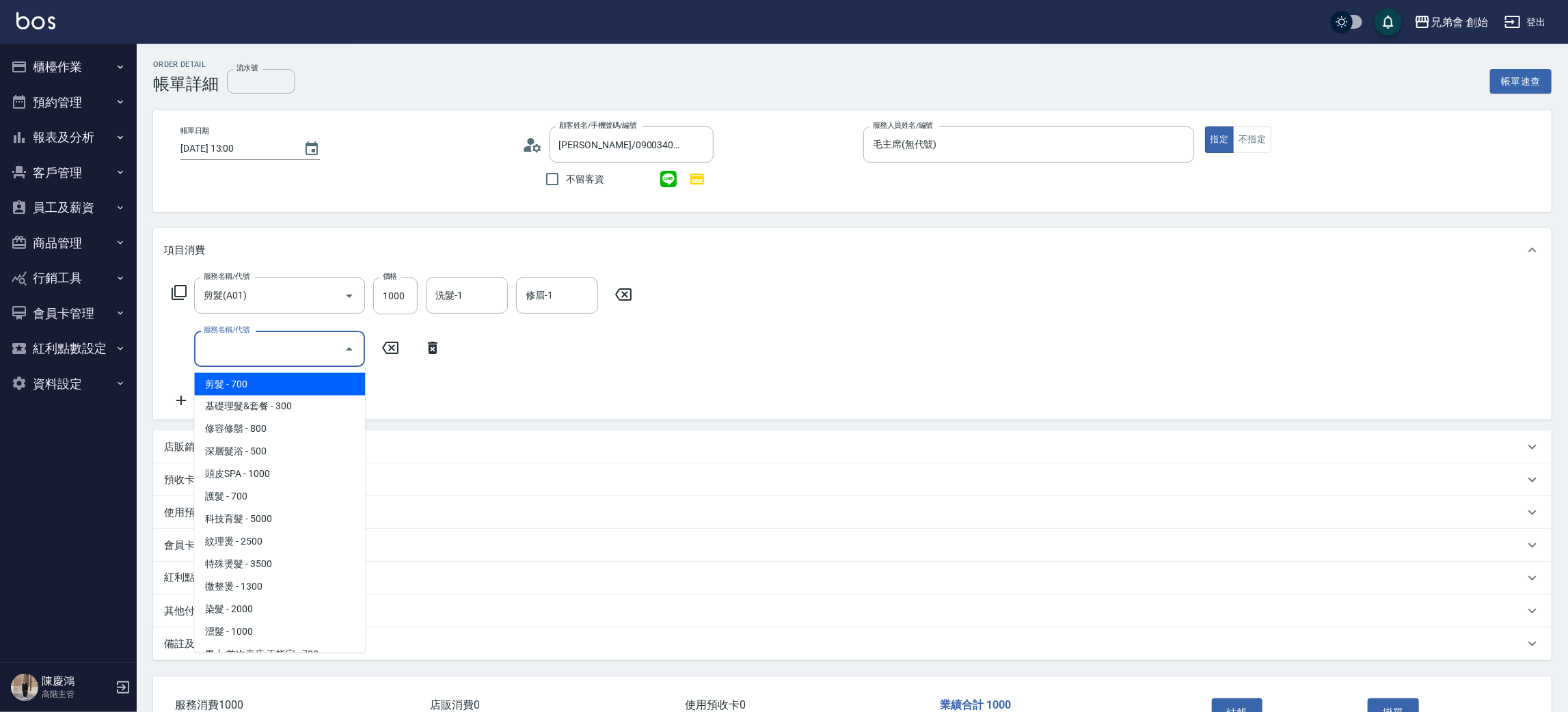
click at [277, 348] on input "服務名稱/代號" at bounding box center [269, 349] width 138 height 24
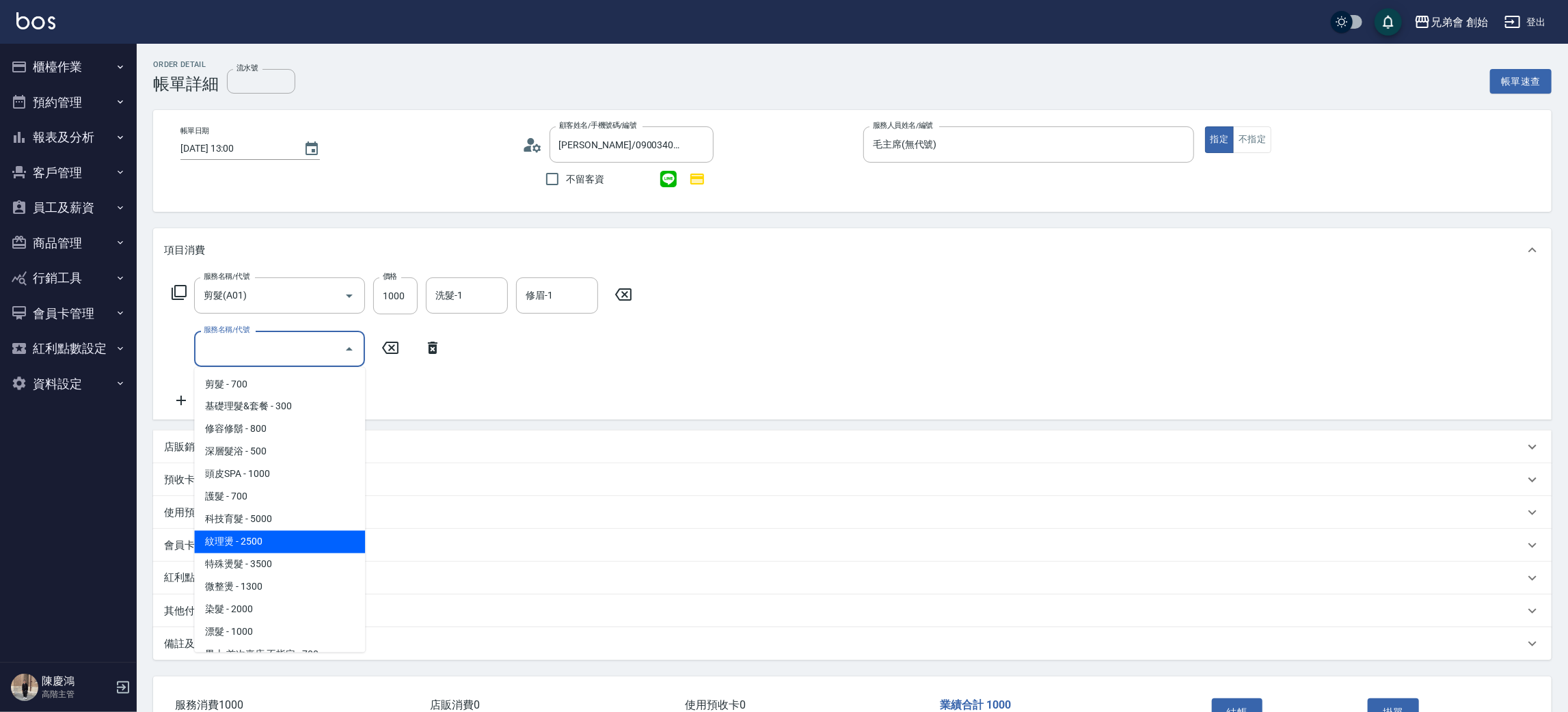
drag, startPoint x: 252, startPoint y: 542, endPoint x: 358, endPoint y: 426, distance: 157.1
click at [254, 541] on span "紋理燙 - 2500" at bounding box center [279, 542] width 171 height 23
type input "紋理燙(D01)"
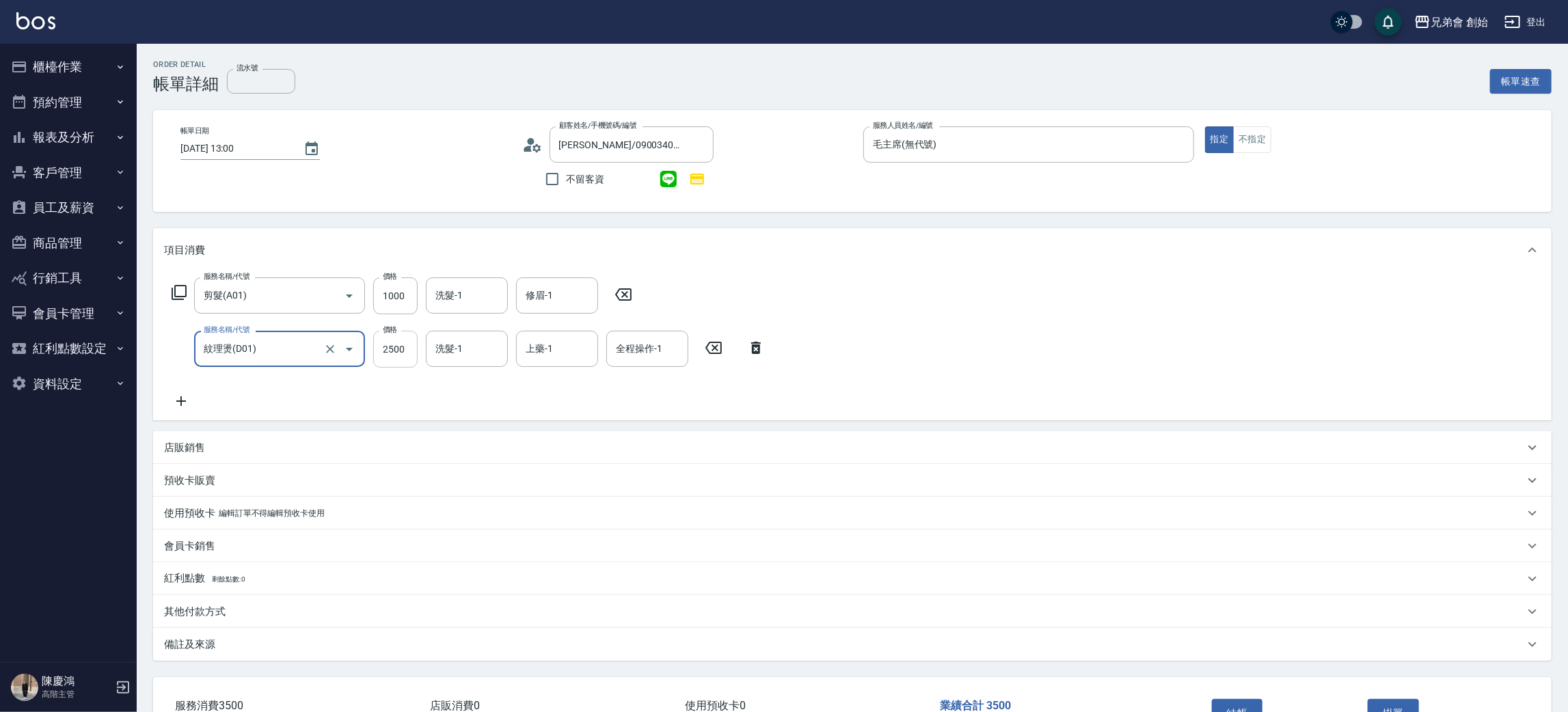
click at [387, 338] on input "2500" at bounding box center [395, 349] width 44 height 37
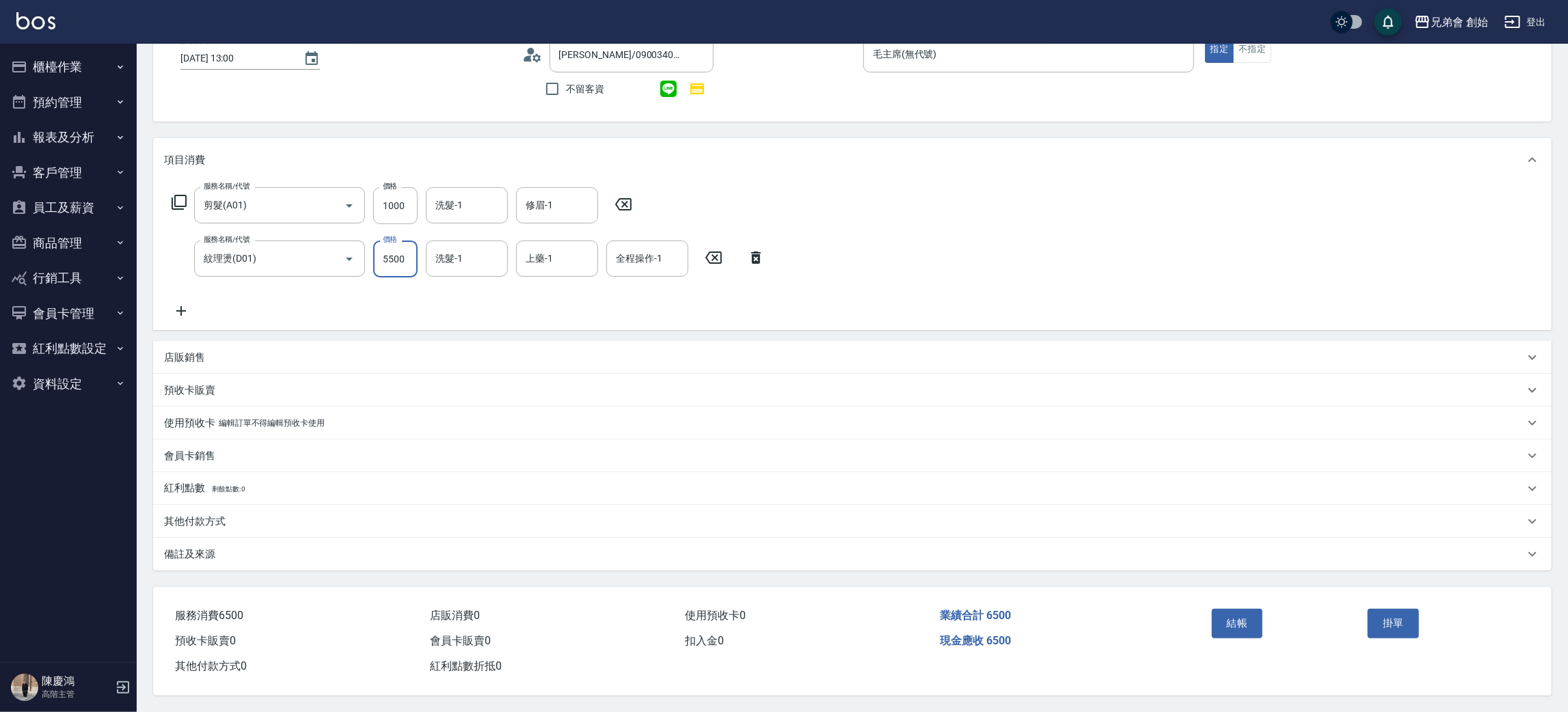
type input "5500"
click at [212, 350] on div "店販銷售" at bounding box center [844, 357] width 1360 height 14
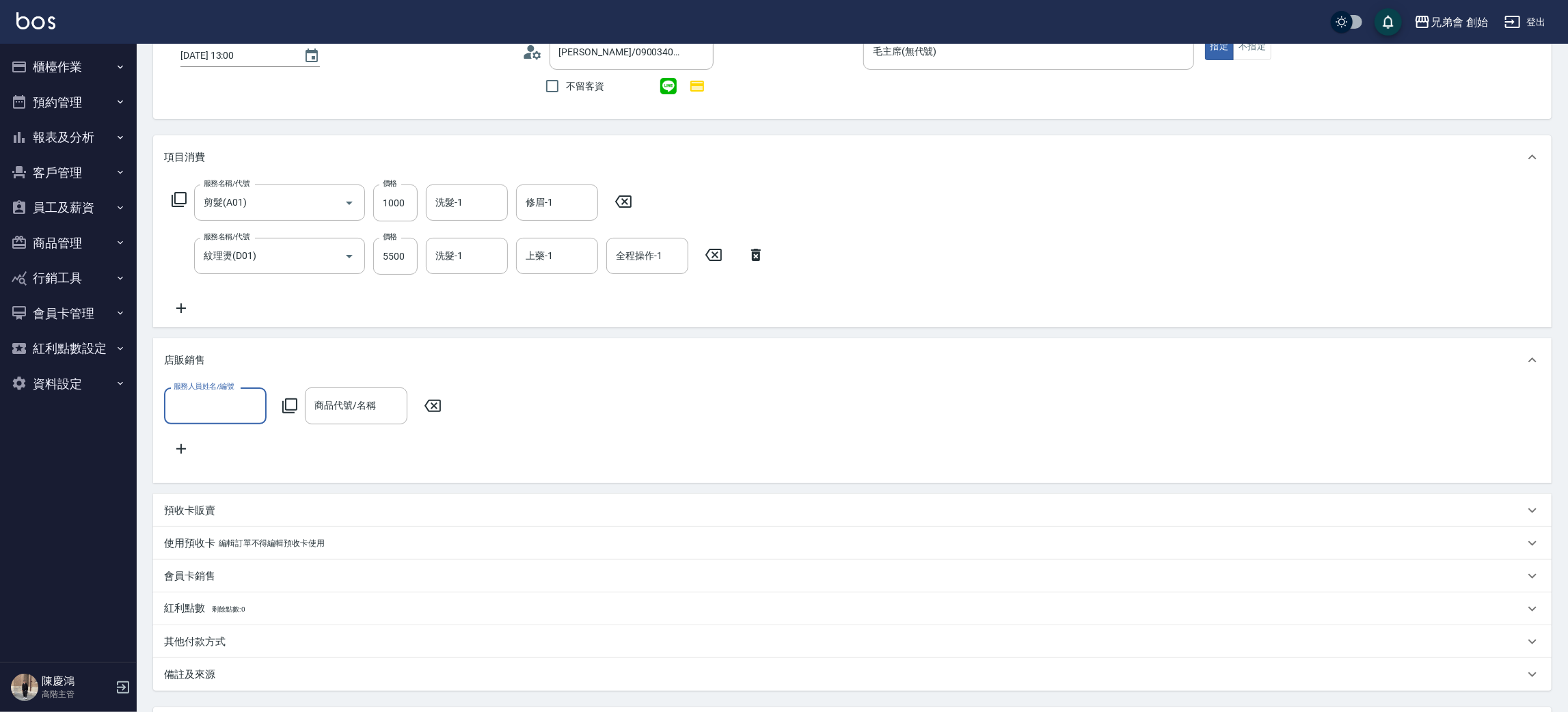
scroll to position [0, 0]
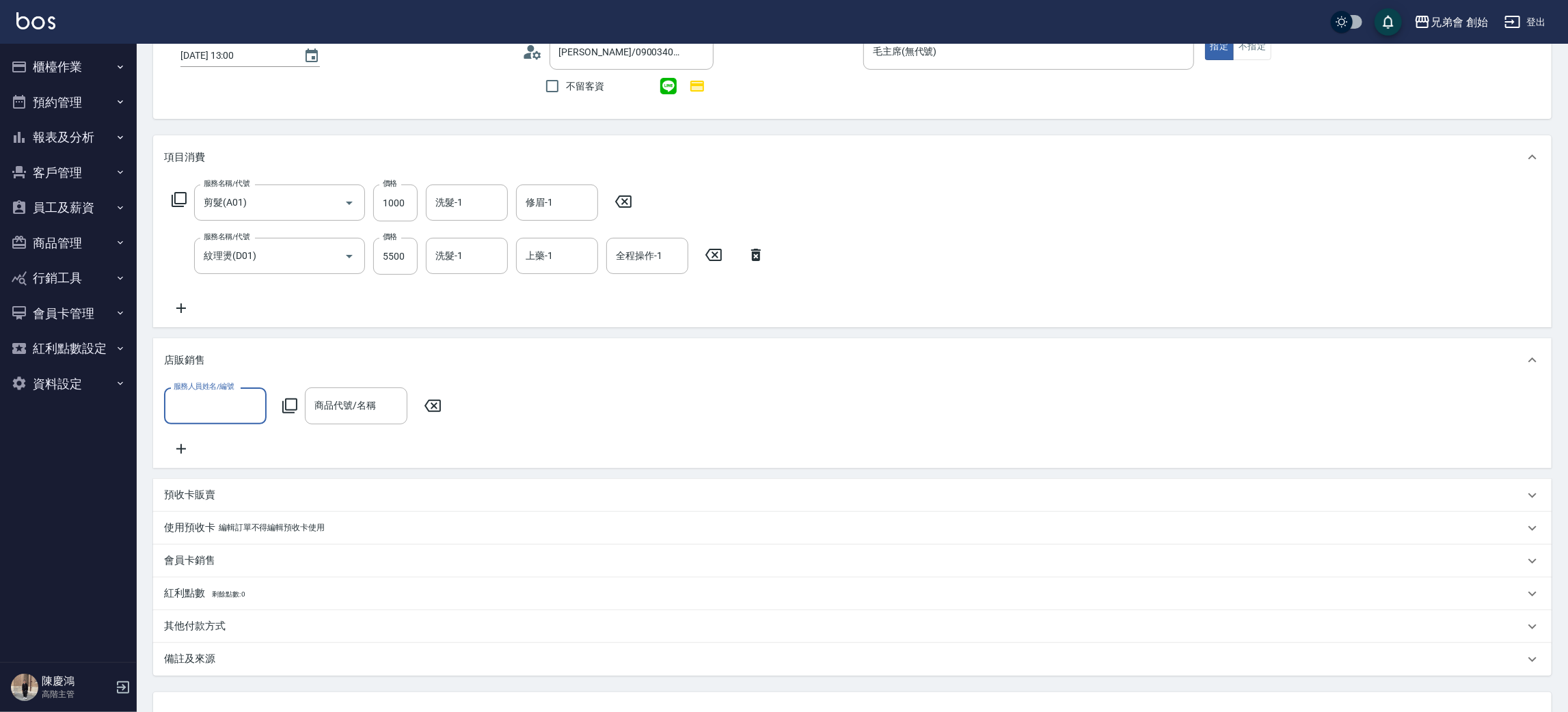
drag, startPoint x: 194, startPoint y: 396, endPoint x: 203, endPoint y: 397, distance: 9.1
click at [194, 395] on input "服務人員姓名/編號" at bounding box center [215, 406] width 90 height 24
click at [212, 467] on div "毛主席 (無代號)" at bounding box center [215, 478] width 102 height 23
type input "毛主席(無代號)"
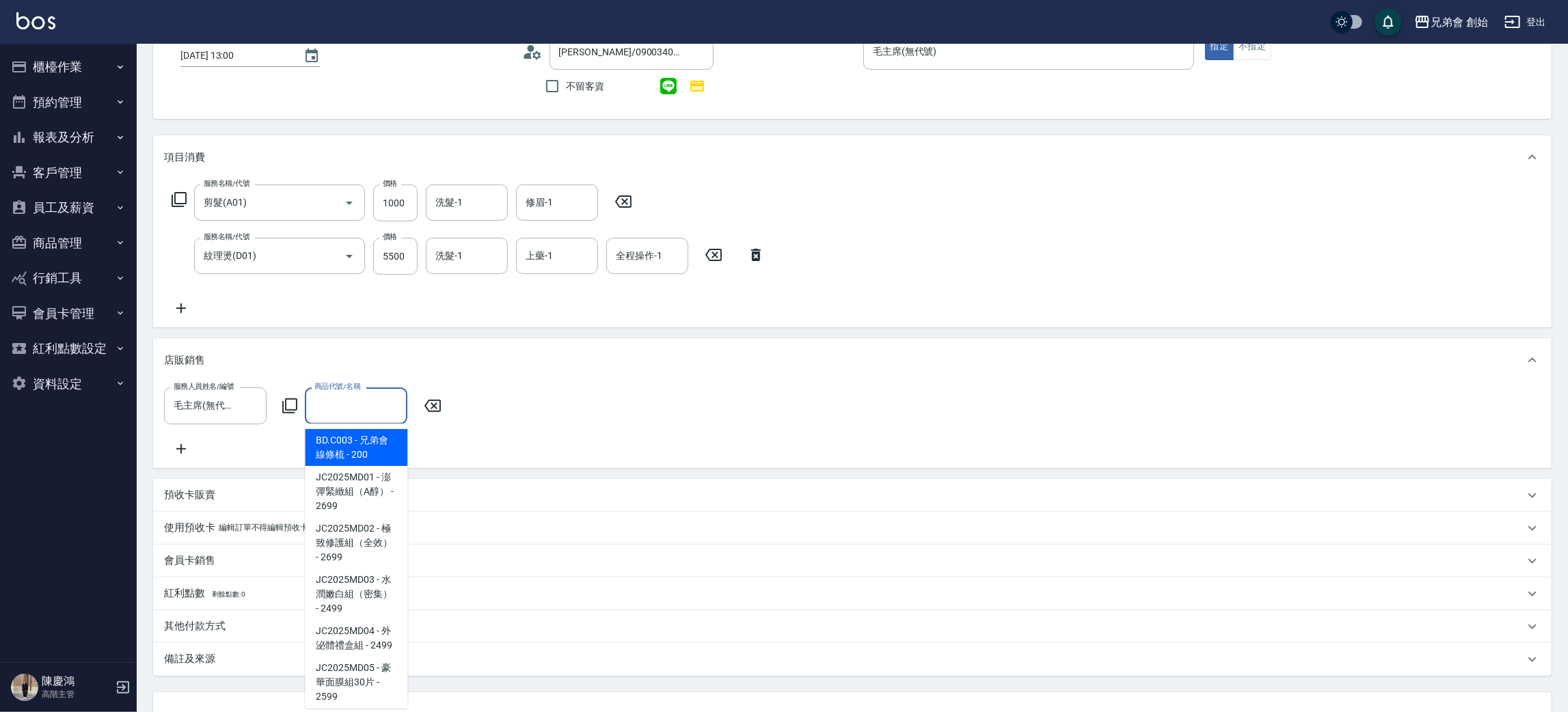
click at [355, 404] on input "商品代號/名稱" at bounding box center [356, 406] width 90 height 24
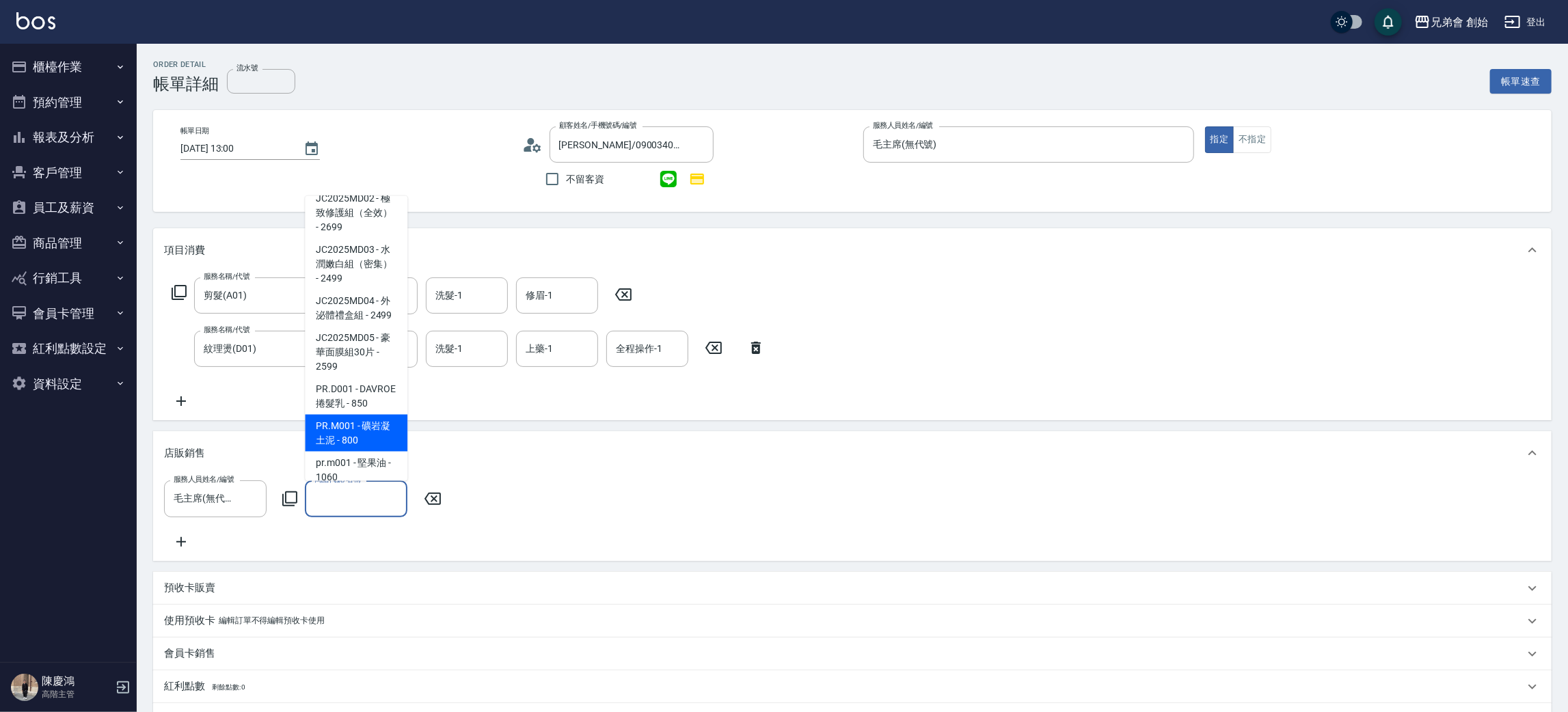
scroll to position [205, 0]
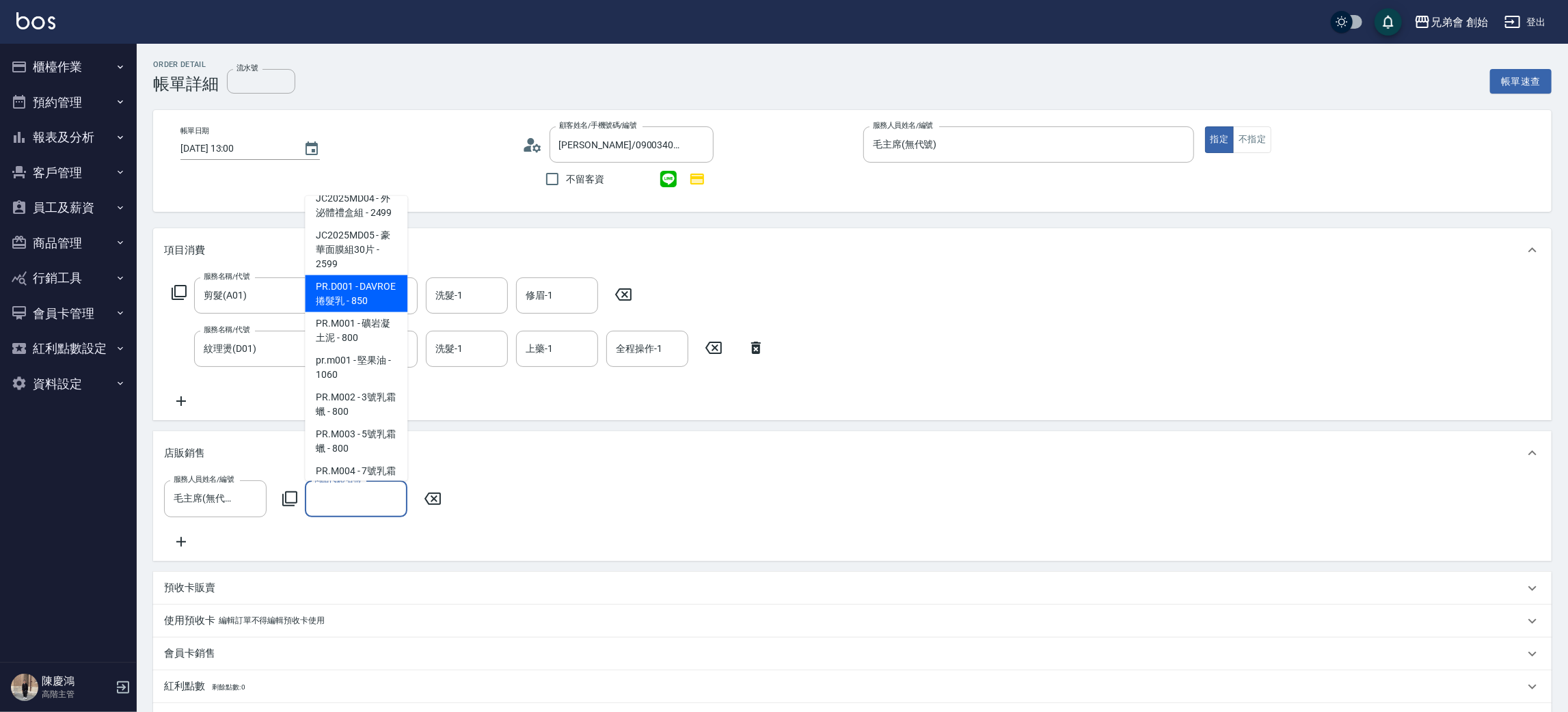
click at [374, 309] on span "PR.D001 - DAVROE捲髮乳 - 850" at bounding box center [356, 294] width 102 height 37
type input "DAVROE捲髮乳"
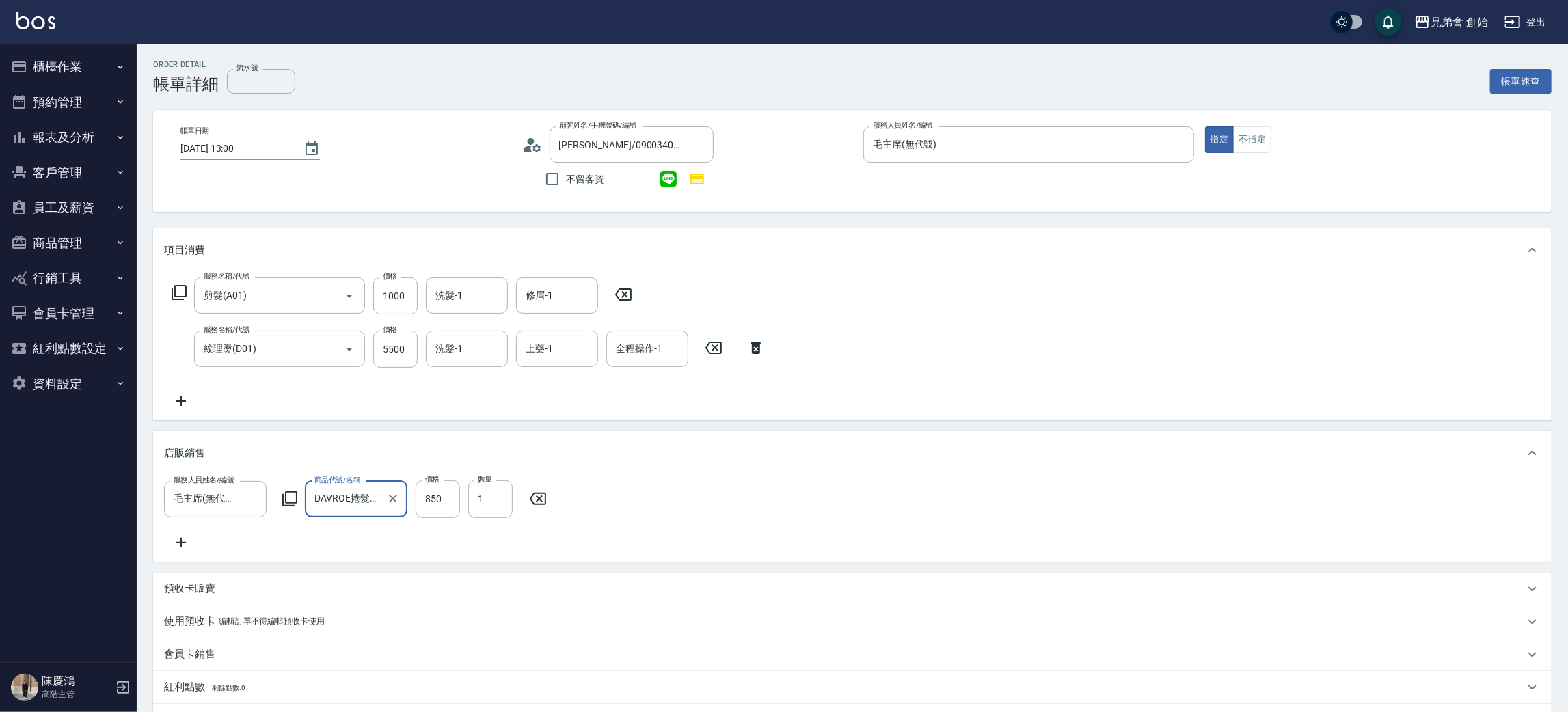
click at [188, 545] on icon at bounding box center [181, 543] width 34 height 17
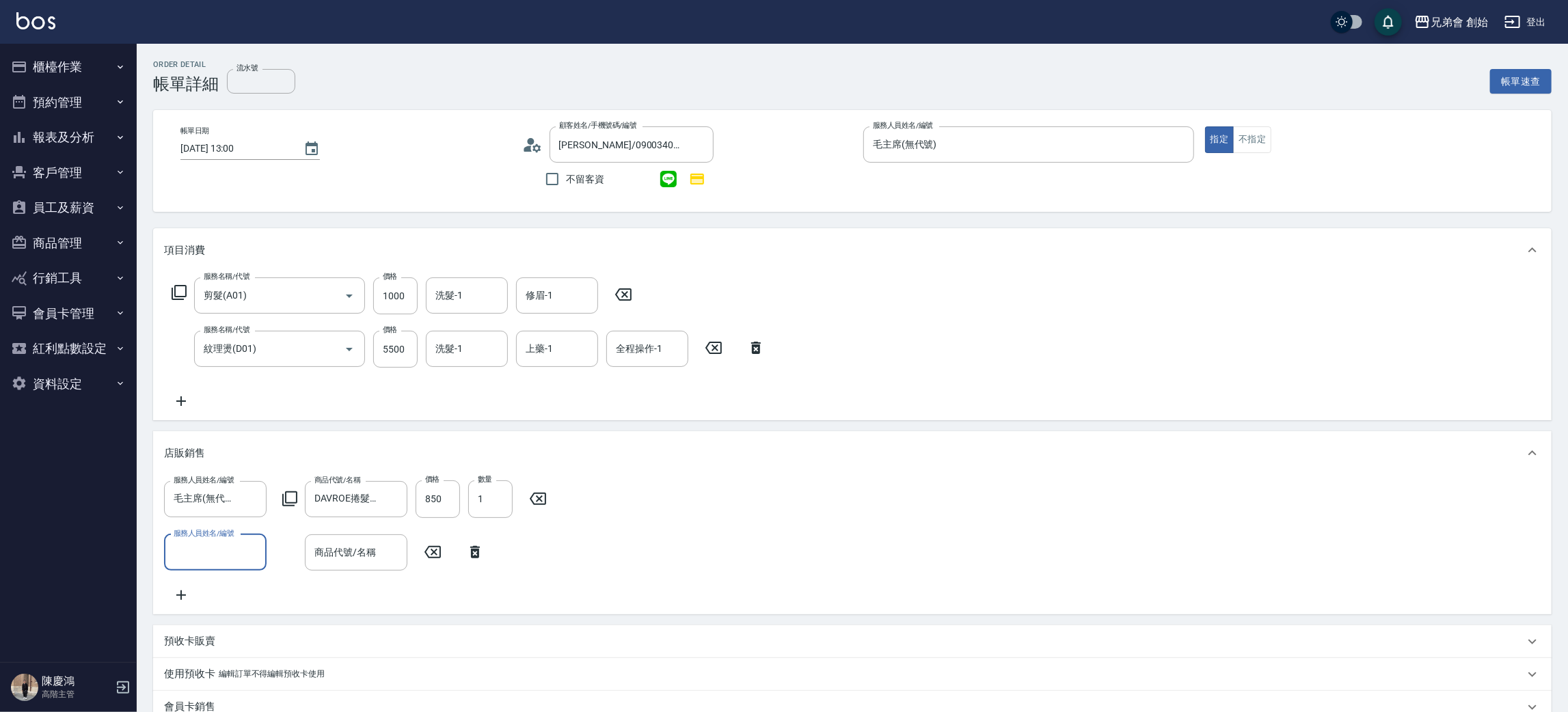
click at [208, 537] on label "服務人員姓名/編號" at bounding box center [203, 533] width 60 height 11
click at [208, 541] on input "服務人員姓名/編號" at bounding box center [215, 553] width 90 height 24
click at [209, 545] on input "服務人員姓名/編號" at bounding box center [215, 553] width 90 height 24
click at [230, 375] on span "毛主席 (無代號)" at bounding box center [206, 368] width 64 height 14
type input "毛主席(無代號)"
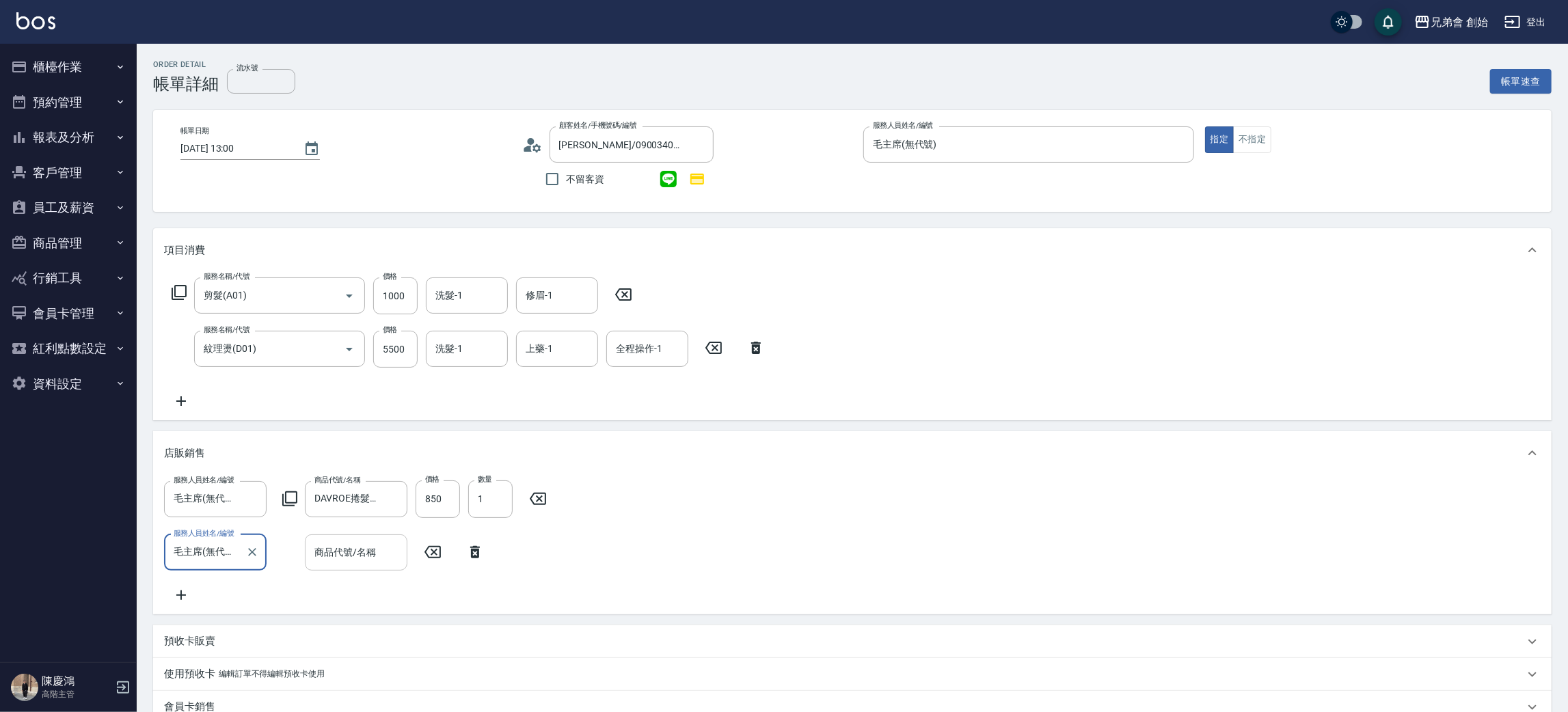
click at [340, 553] on input "商品代號/名稱" at bounding box center [356, 553] width 90 height 24
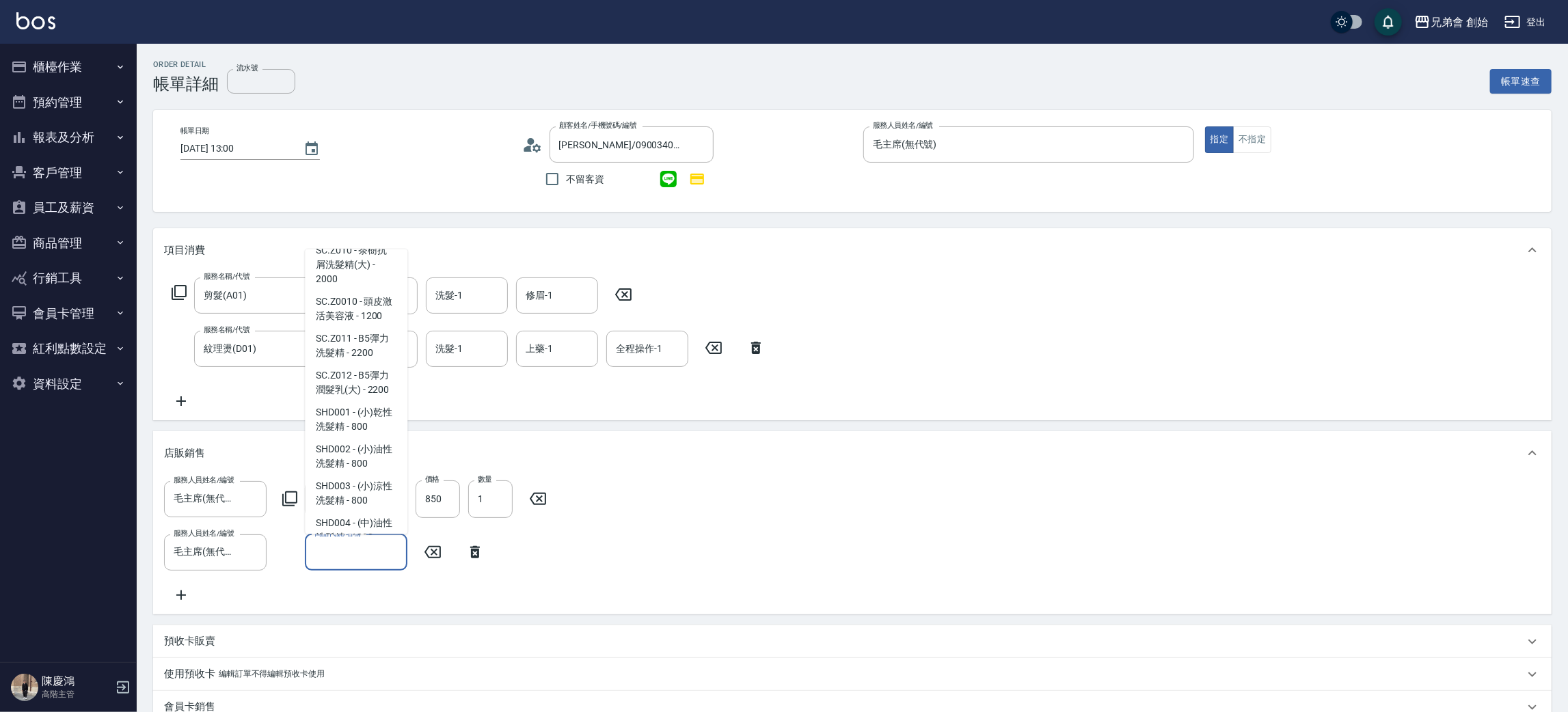
scroll to position [1332, 0]
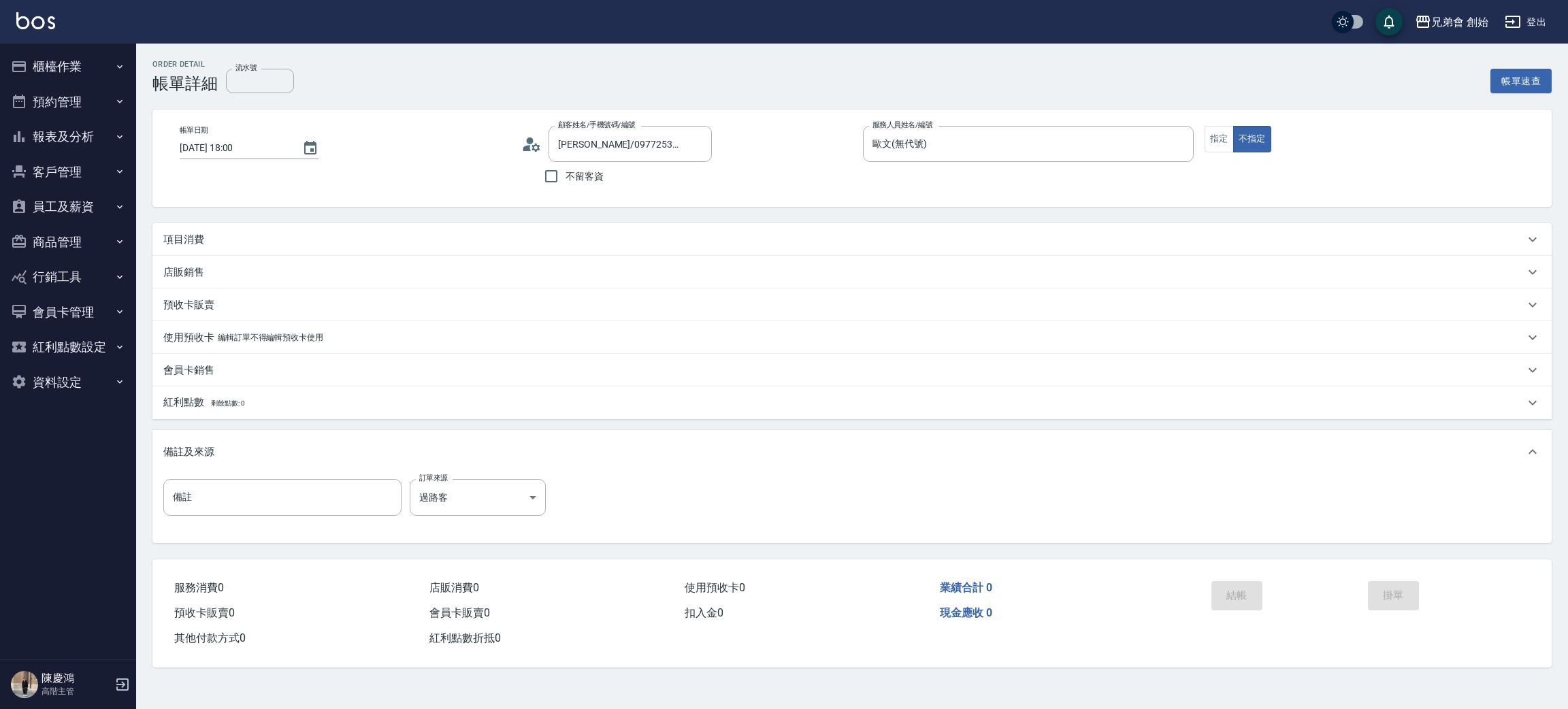
drag, startPoint x: 524, startPoint y: 149, endPoint x: 526, endPoint y: 158, distance: 9.2
click at [526, 158] on div "顧客姓名/手機號碼/編號 [PERSON_NAME]/0977253604/ 顧客姓名/手機號碼/編號" at bounding box center [686, 144] width 331 height 36
click at [528, 151] on icon at bounding box center [531, 144] width 20 height 20
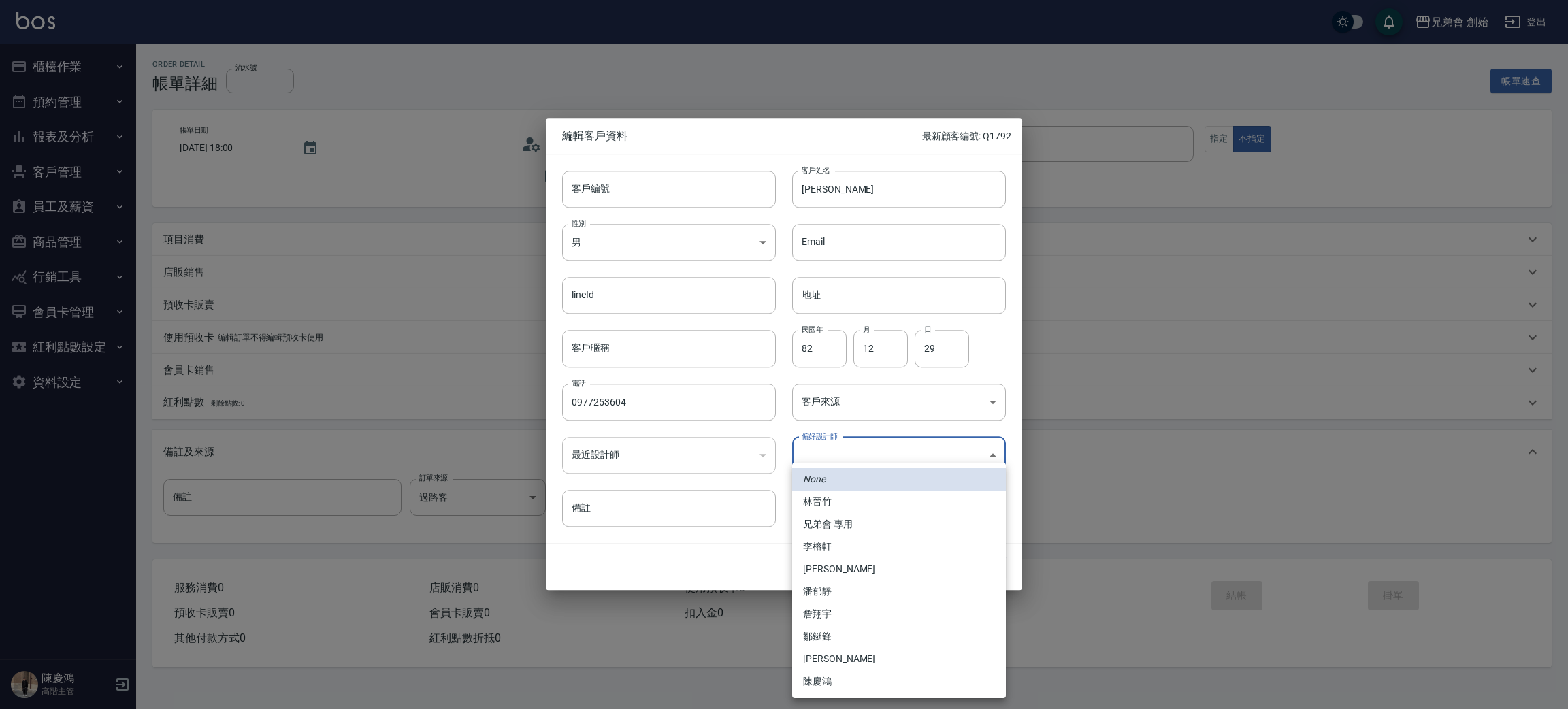
click at [883, 461] on body "兄弟會 創始 登出 櫃檯作業 打帳單 帳單列表 掛單列表 座位開單 營業儀表板 現金收支登錄 高階收支登錄 材料自購登錄 每日結帳 排班表 現場電腦打卡 掃碼…" at bounding box center [784, 354] width 1568 height 709
click at [858, 537] on li "李榕軒" at bounding box center [898, 547] width 214 height 23
type input "1456ae5b-d9bb-440a-9f01-028db65cd7e3"
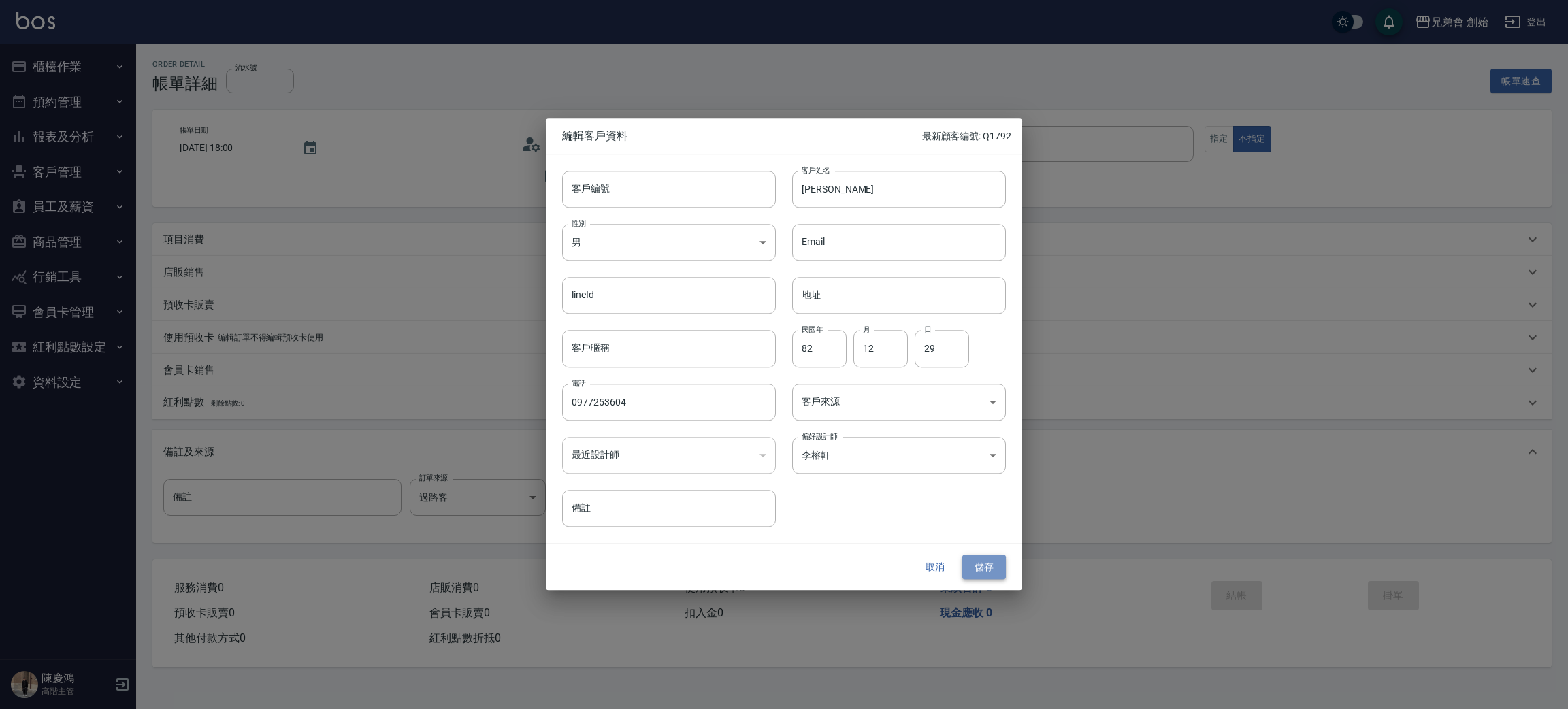
click at [970, 571] on button "儲存" at bounding box center [984, 568] width 43 height 26
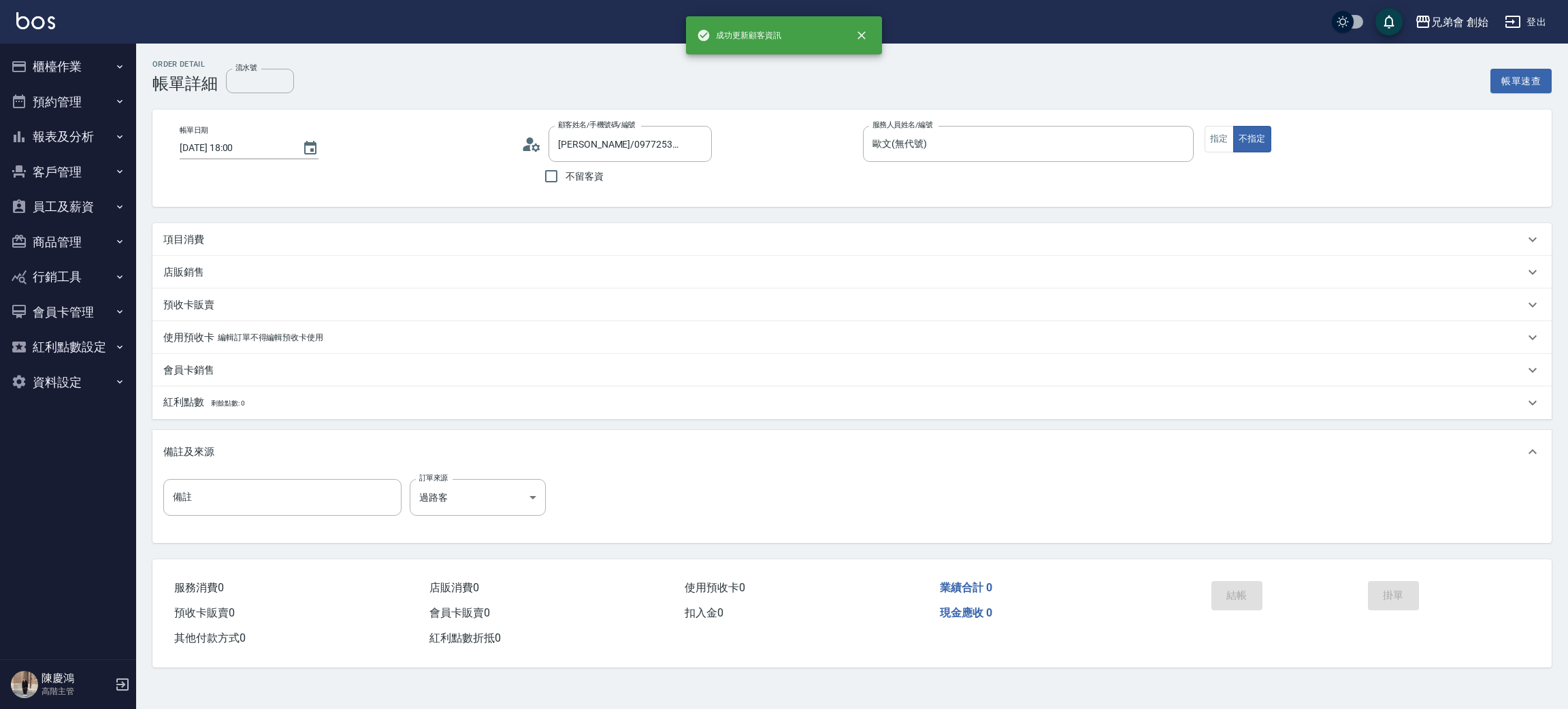
click at [163, 239] on p "項目消費" at bounding box center [184, 239] width 40 height 14
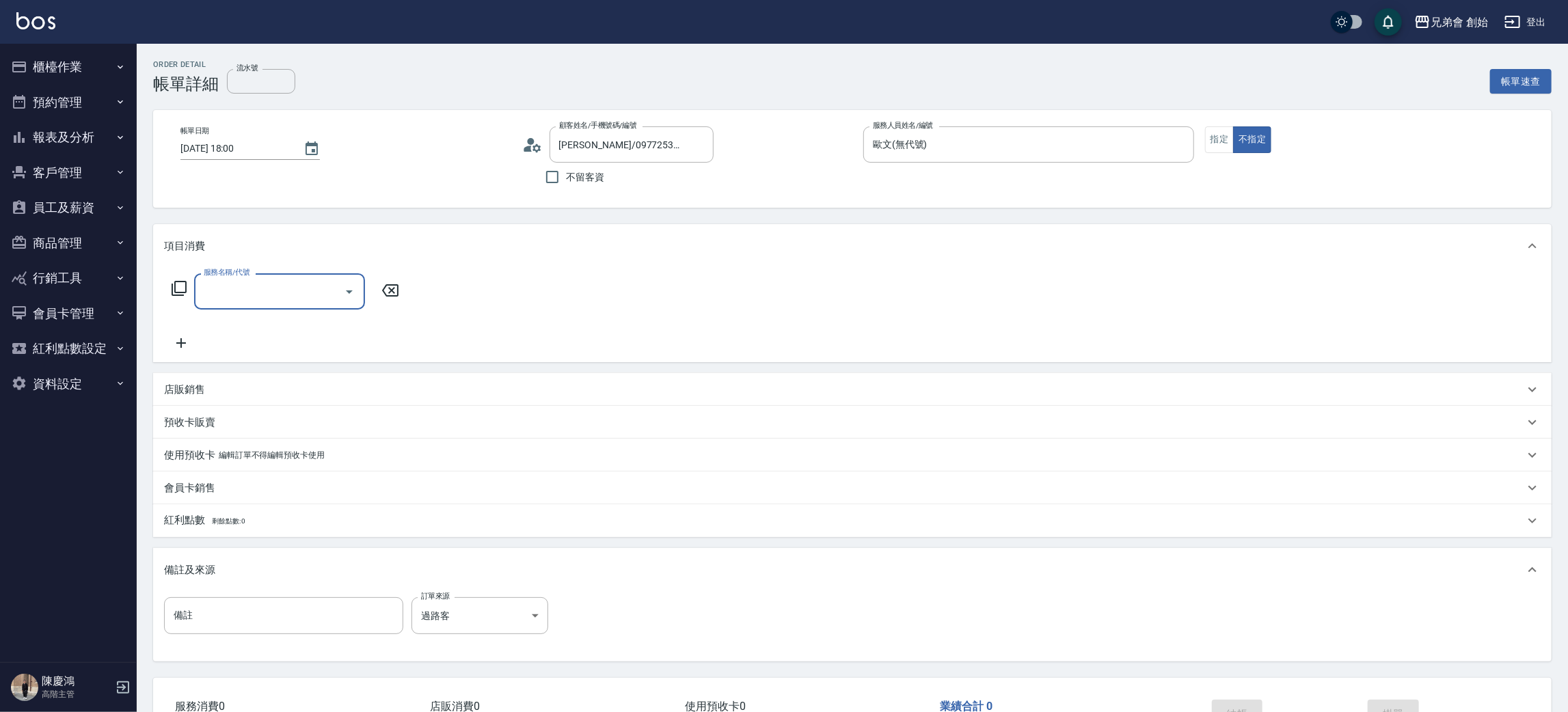
click at [237, 272] on label "服務名稱/代號" at bounding box center [226, 273] width 46 height 11
click at [237, 280] on input "服務名稱/代號" at bounding box center [269, 292] width 138 height 24
click at [240, 313] on div "服務名稱/代號 服務名稱/代號" at bounding box center [285, 312] width 243 height 78
click at [243, 294] on input "服務名稱/代號" at bounding box center [269, 292] width 138 height 24
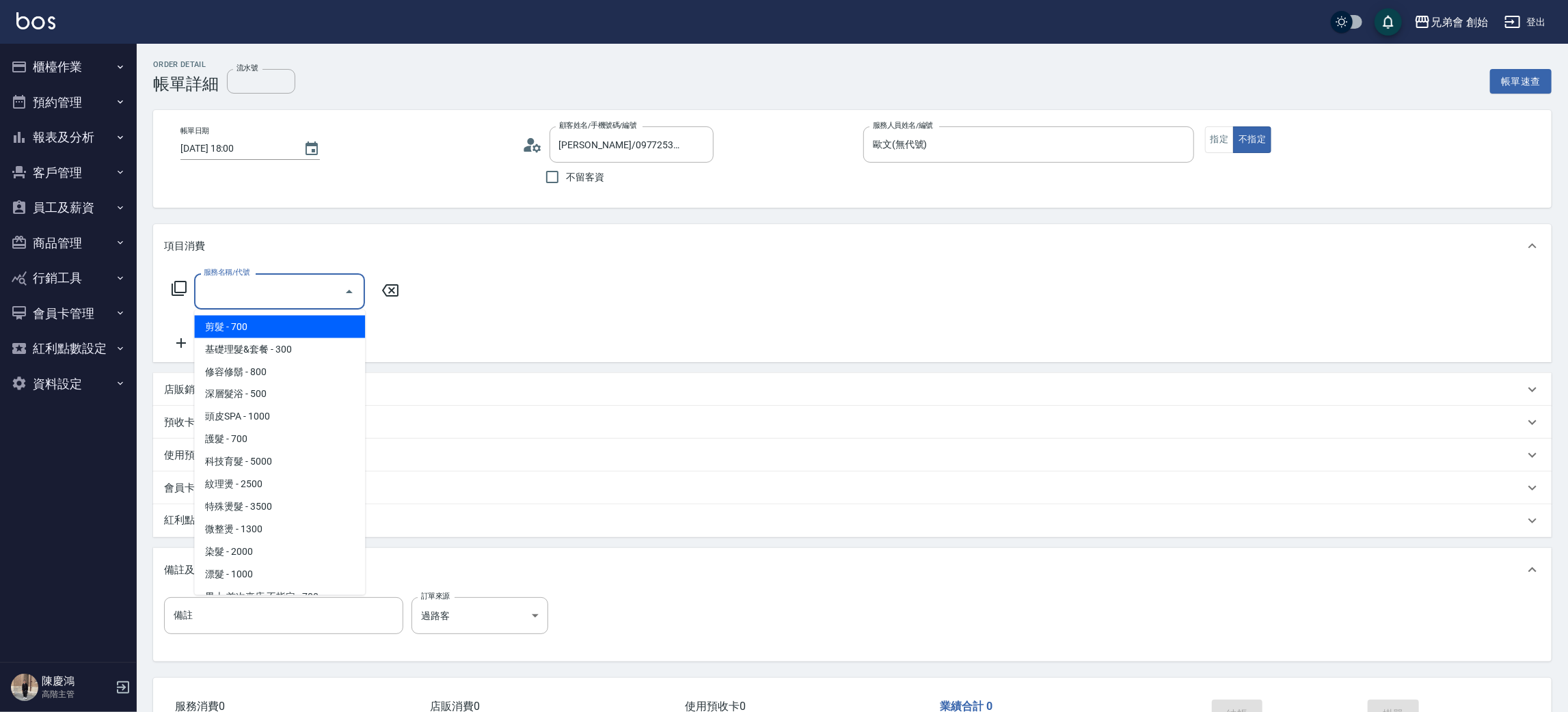
click at [256, 322] on span "剪髮 - 700" at bounding box center [279, 327] width 171 height 23
type input "剪髮(A01)"
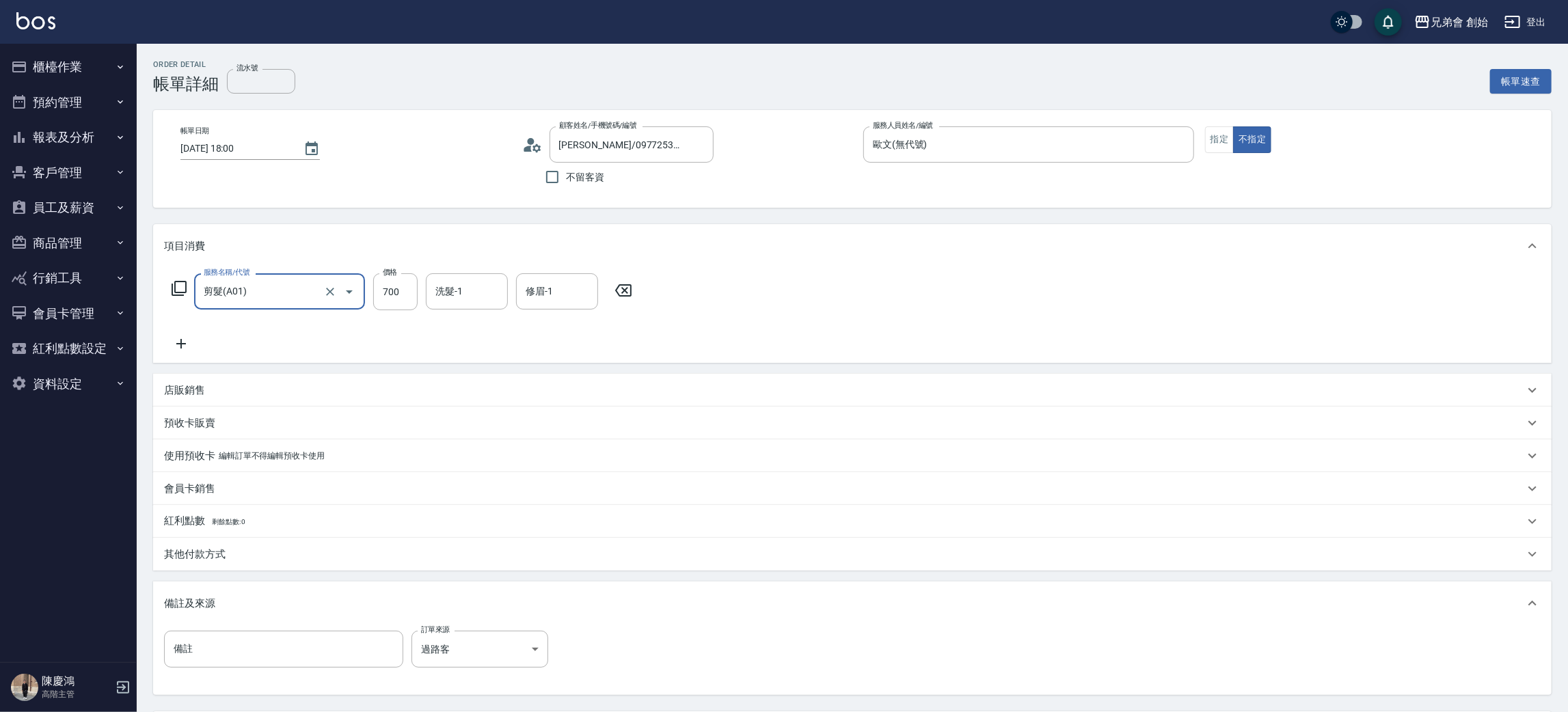
click at [182, 342] on icon at bounding box center [181, 344] width 34 height 17
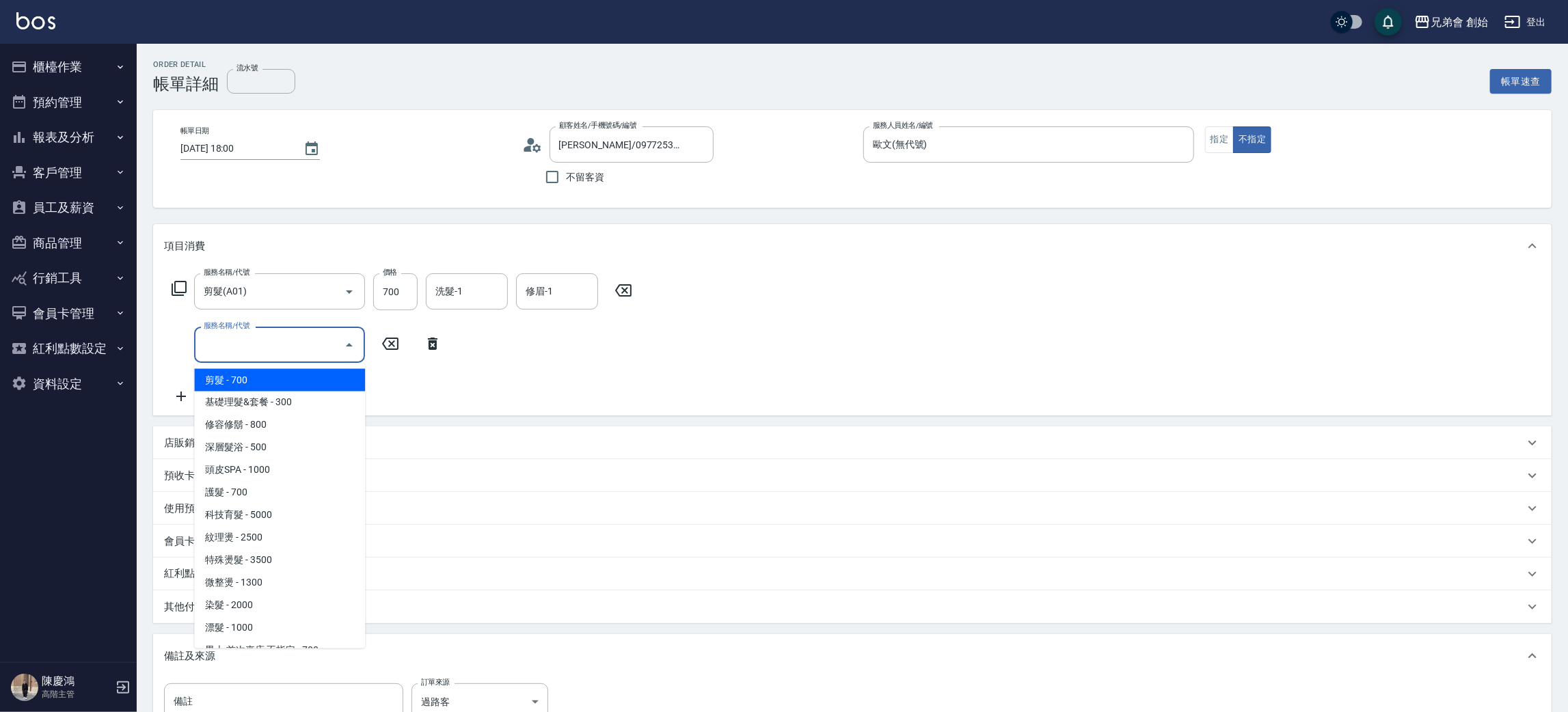
click at [268, 353] on input "服務名稱/代號" at bounding box center [269, 345] width 138 height 24
click at [284, 471] on span "頭皮SPA - 1000" at bounding box center [279, 471] width 171 height 23
type input "頭皮SPA(B02)"
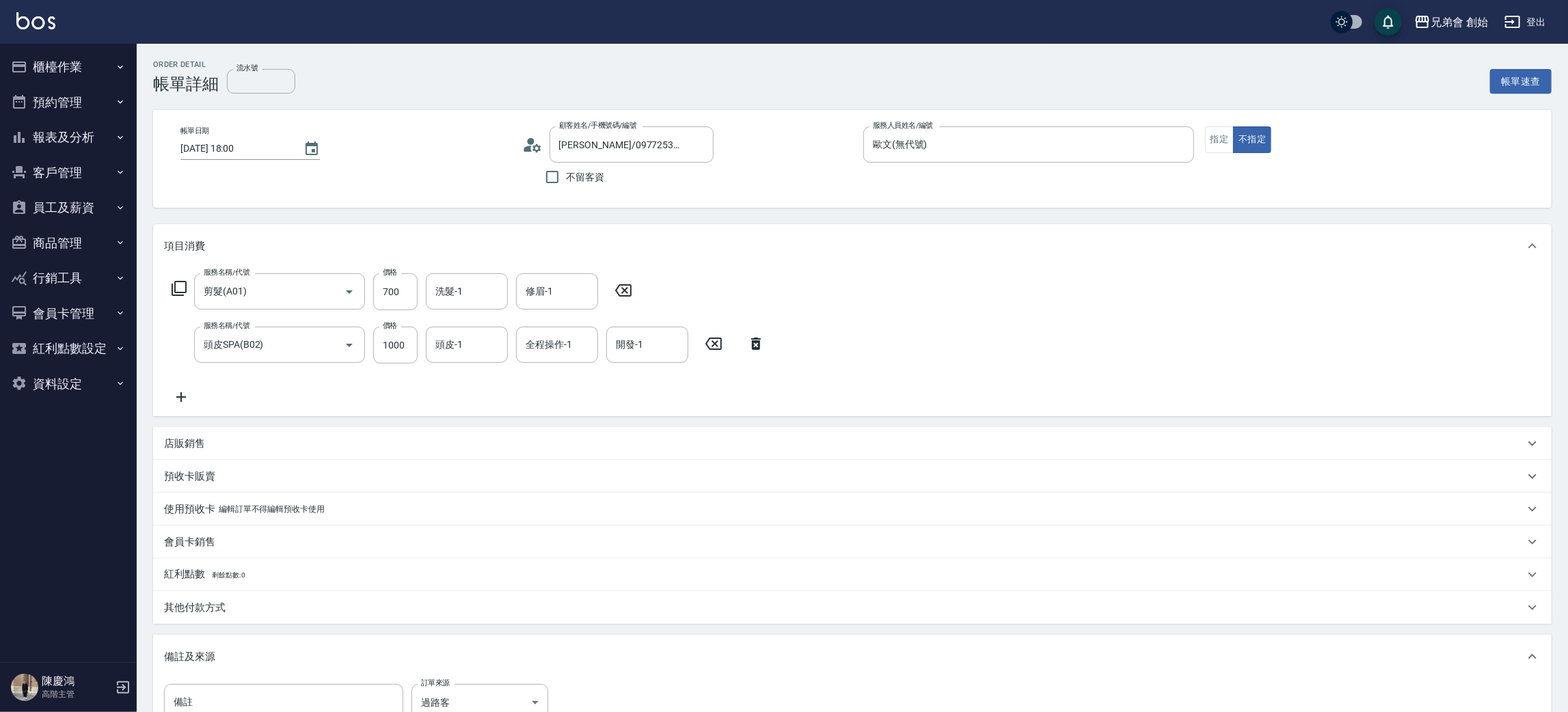
click at [527, 153] on icon at bounding box center [532, 145] width 20 height 20
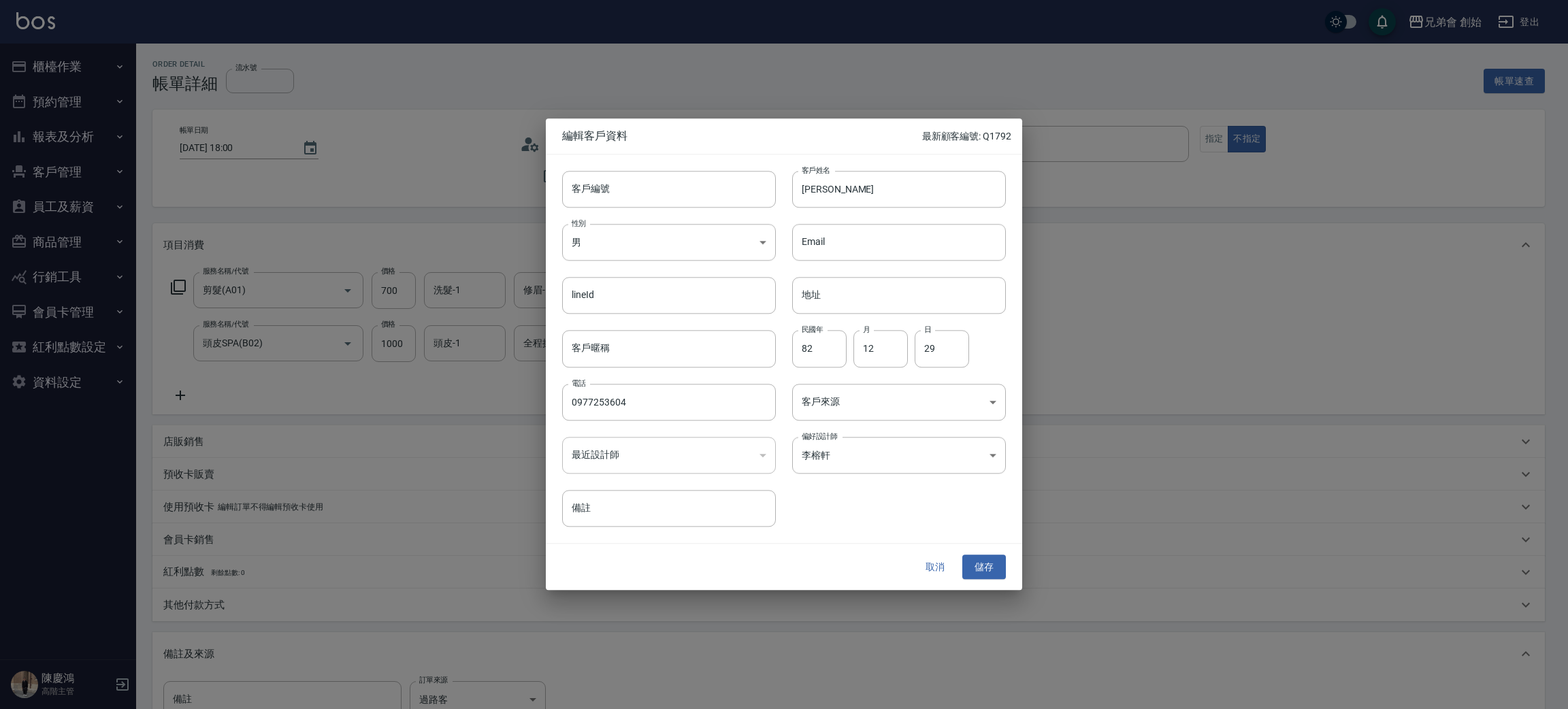
click at [1135, 345] on div at bounding box center [784, 354] width 1568 height 709
click at [982, 562] on button "儲存" at bounding box center [984, 568] width 43 height 26
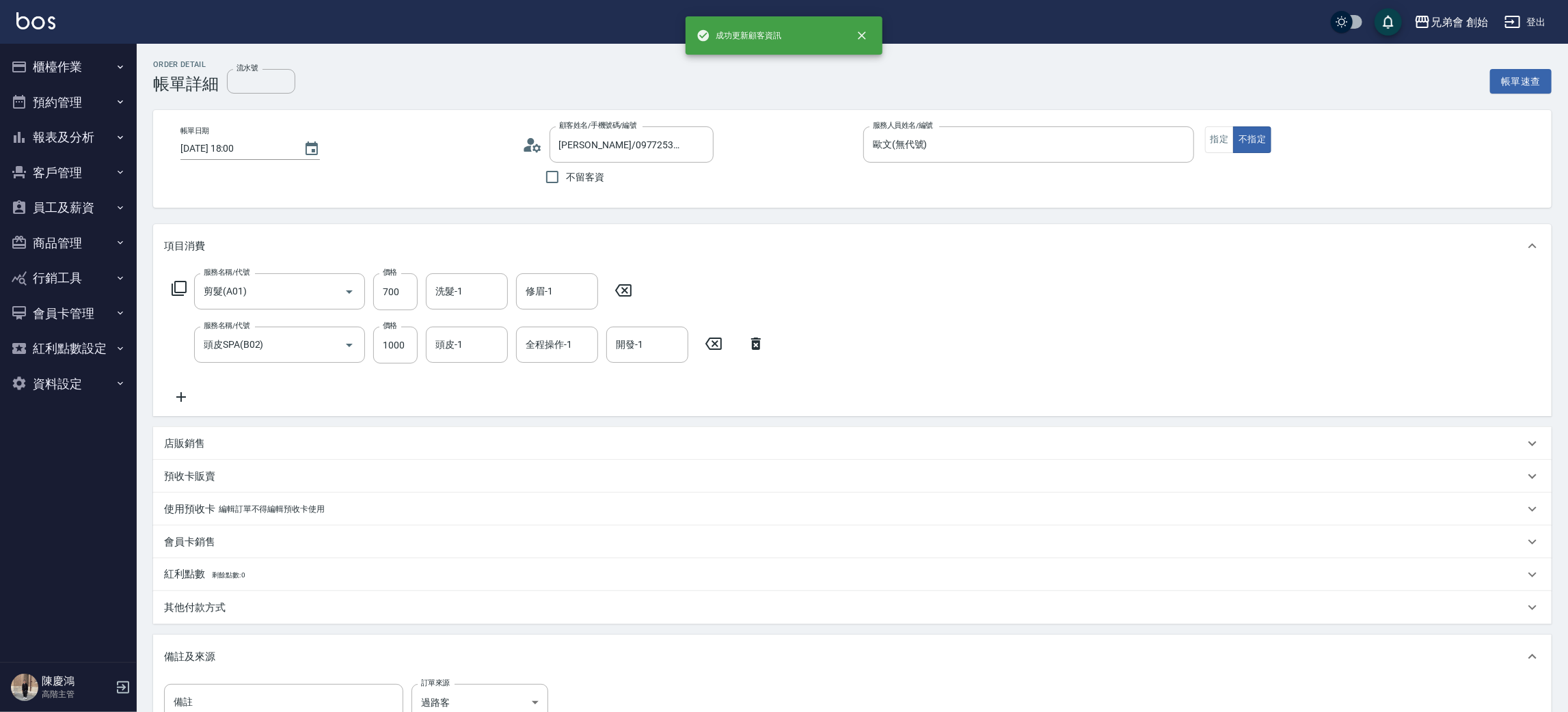
scroll to position [181, 0]
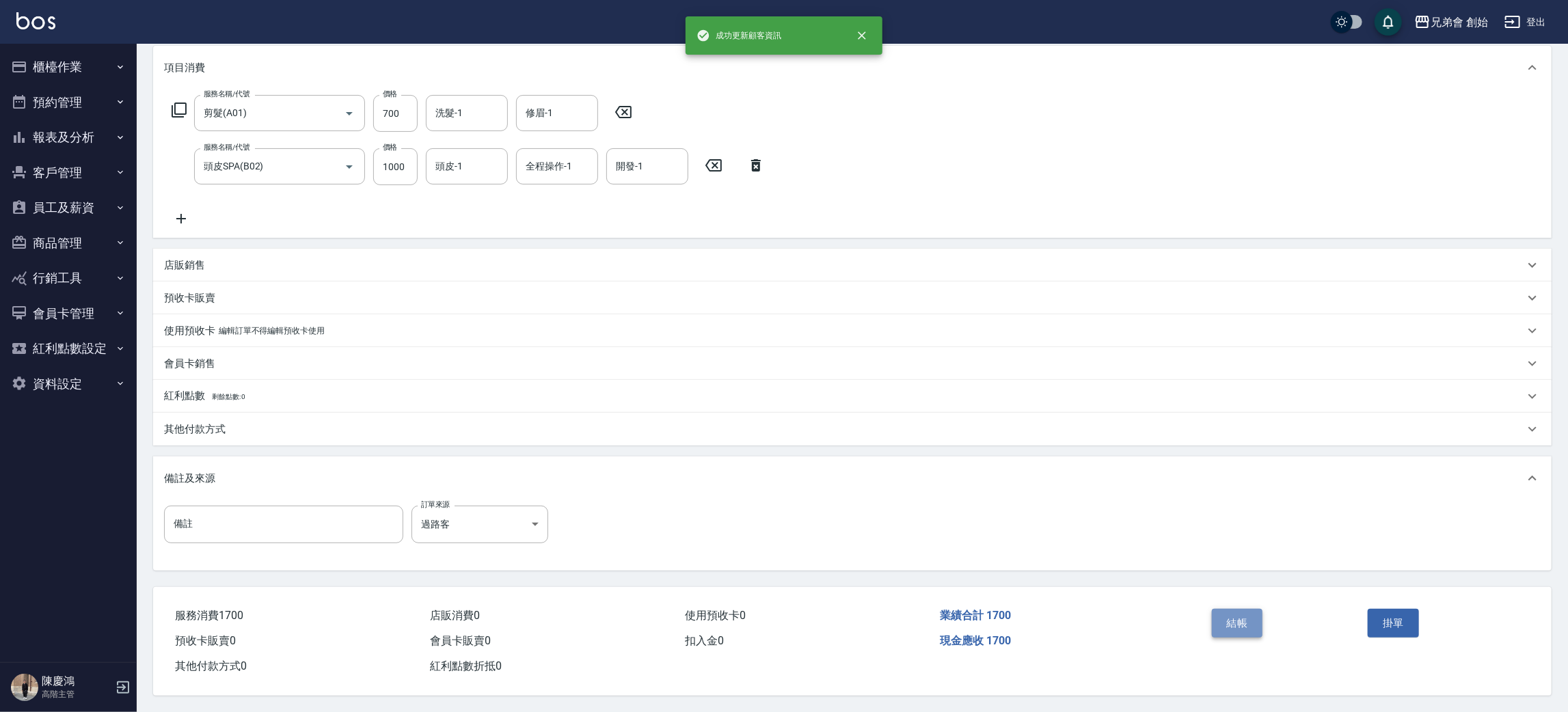
click at [1256, 614] on button "結帳" at bounding box center [1237, 623] width 51 height 29
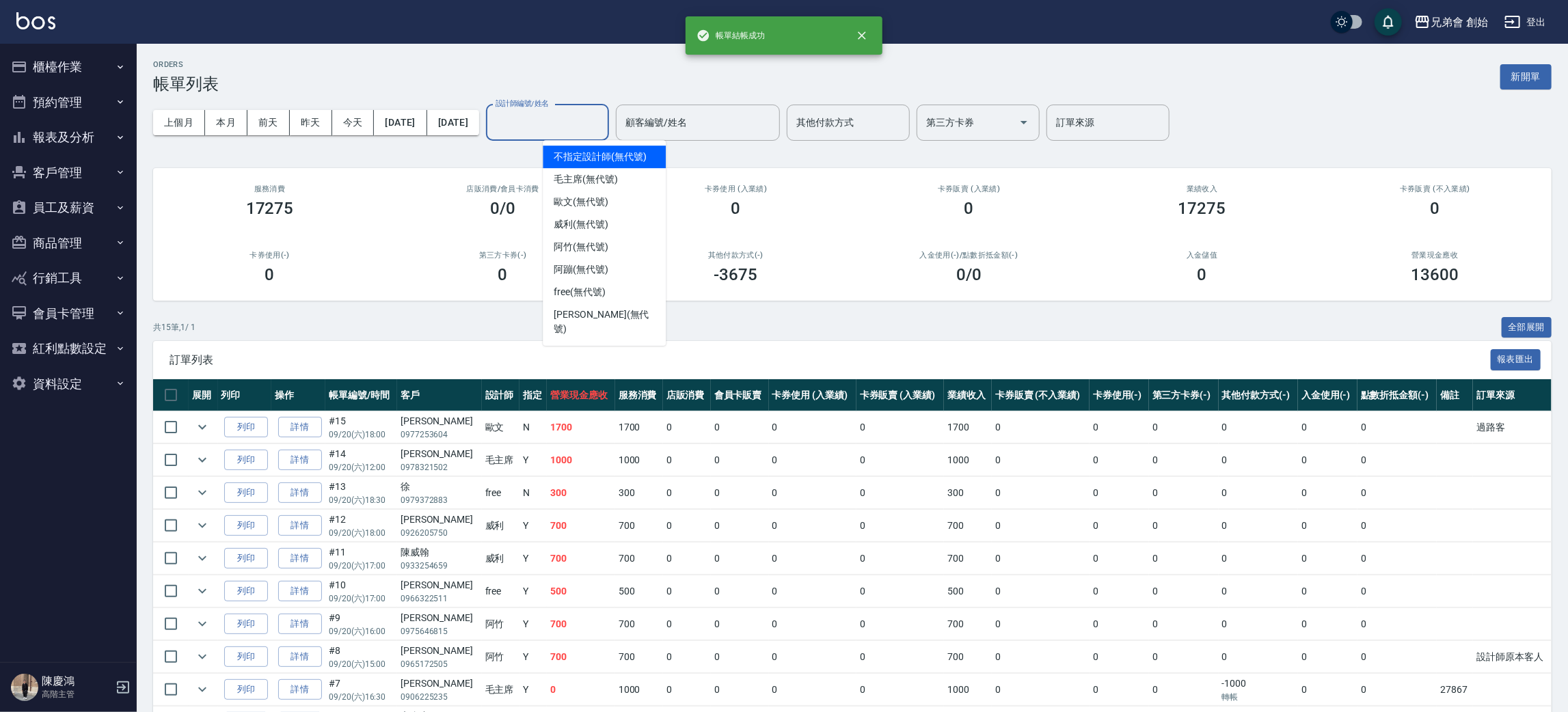
click at [602, 130] on input "設計師編號/姓名" at bounding box center [547, 123] width 111 height 24
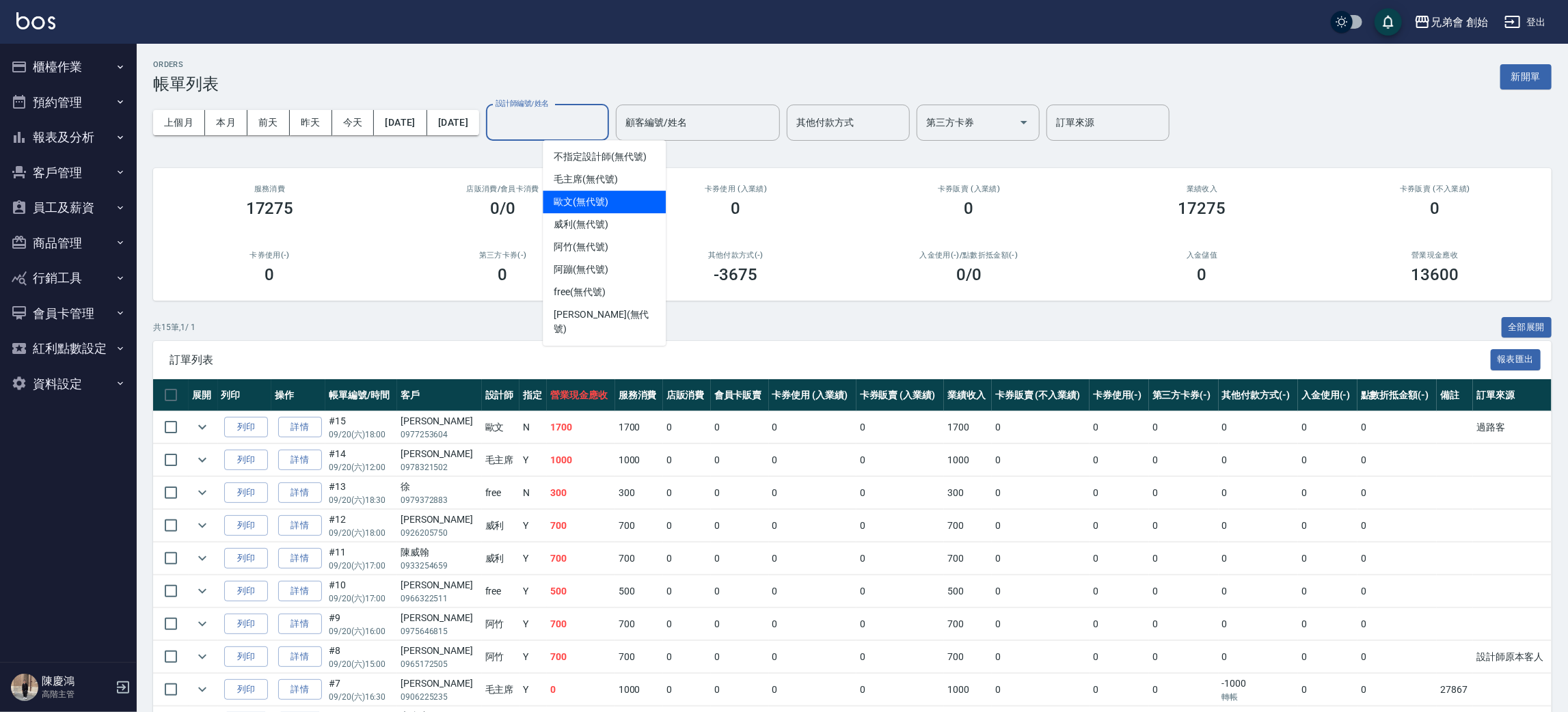
click at [618, 206] on div "歐文 (無代號)" at bounding box center [603, 202] width 123 height 23
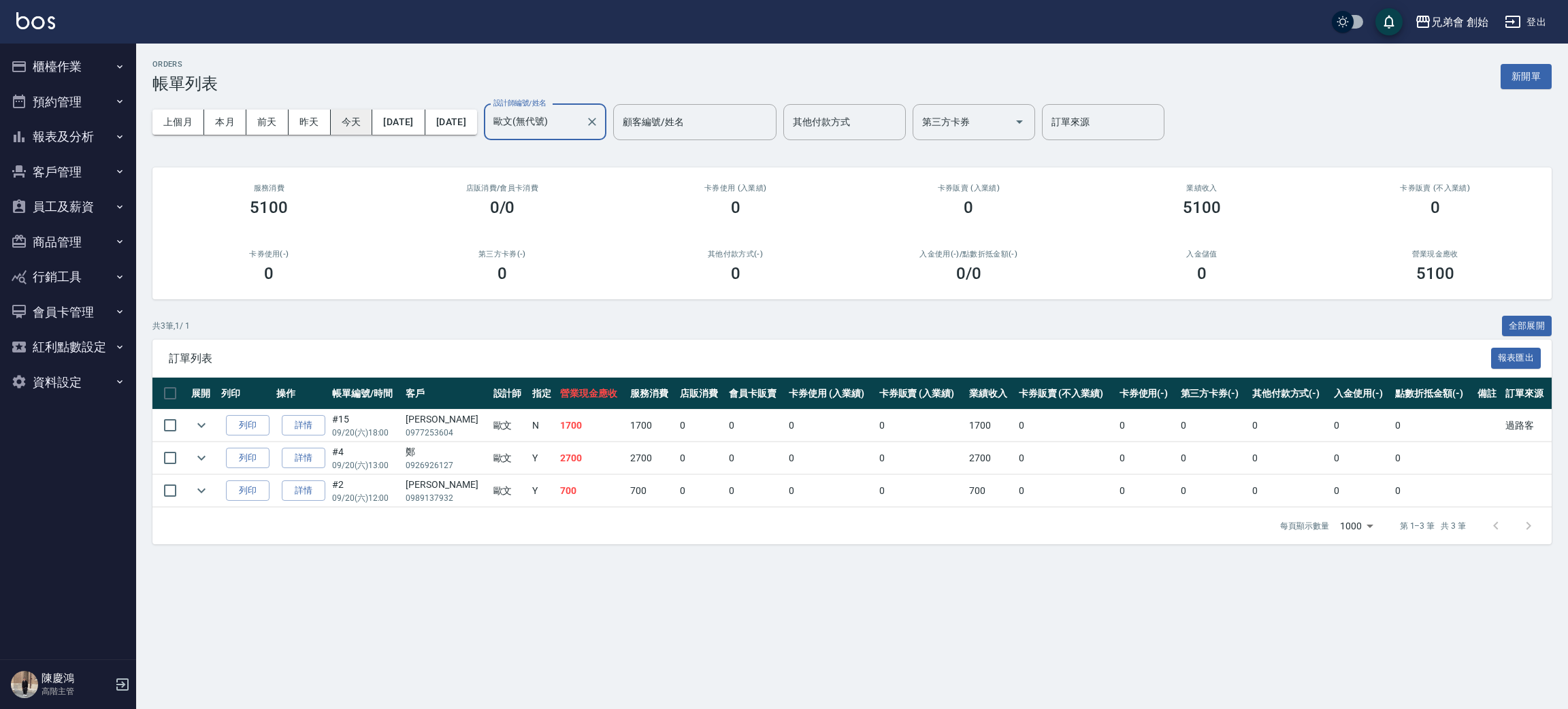
click at [352, 116] on button "今天" at bounding box center [352, 122] width 42 height 26
drag, startPoint x: 231, startPoint y: 212, endPoint x: 291, endPoint y: 218, distance: 60.3
click at [289, 217] on div "服務消費 5100" at bounding box center [268, 200] width 233 height 66
click at [354, 302] on div "ORDERS 帳單列表 新開單 上個月 本月 前天 昨天 今天 2025/09/20 2025/09/20 設計師編號/姓名 歐文(無代號) 設計師編號/姓名…" at bounding box center [851, 302] width 1432 height 518
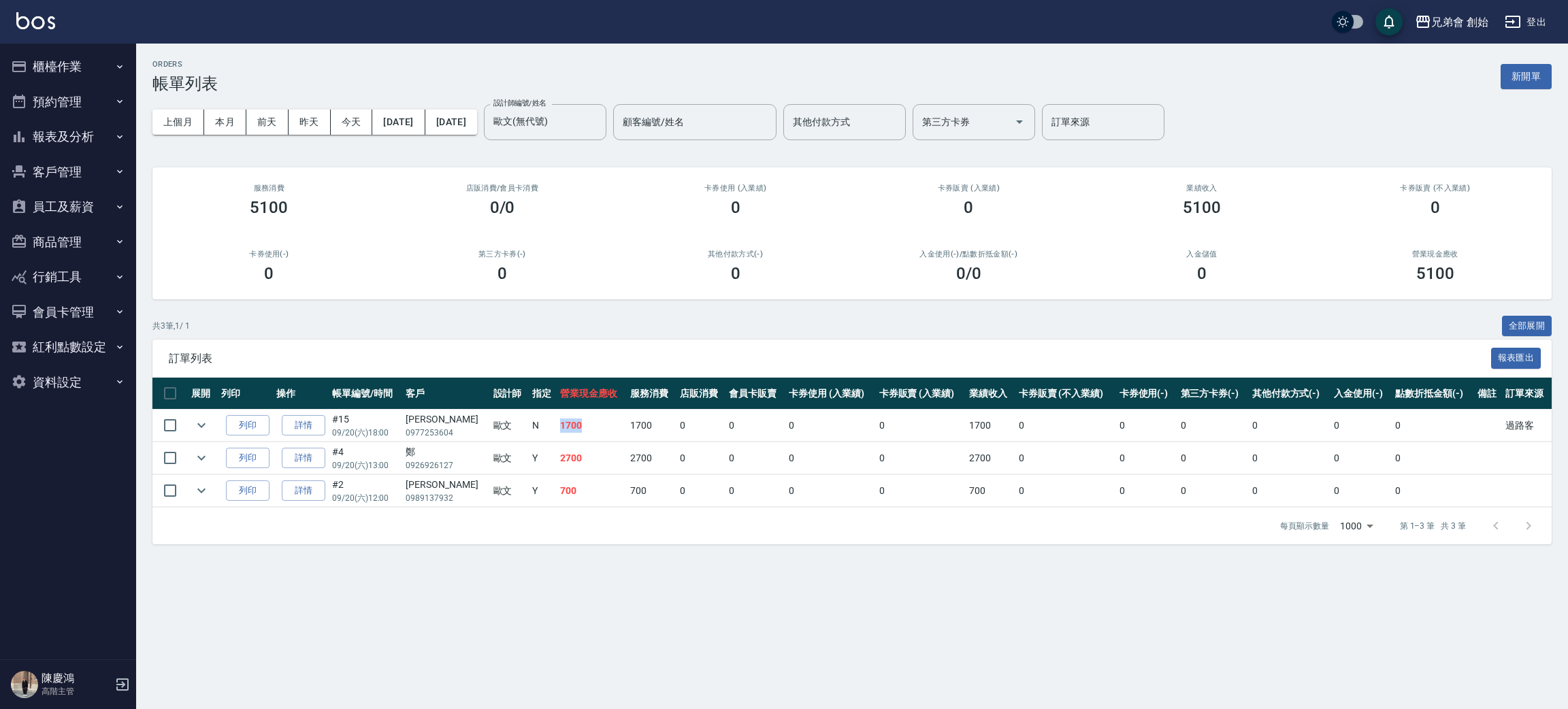
drag, startPoint x: 526, startPoint y: 421, endPoint x: 593, endPoint y: 438, distance: 69.1
click at [593, 438] on tr "列印 詳情 #15 09/20 (六) 18:00 楊博麟 0977253604 歐文 N 1700 1700 0 0 0 0 1700 0 0 0 0 0 …" at bounding box center [852, 425] width 1399 height 32
click at [592, 438] on td "1700" at bounding box center [591, 425] width 70 height 32
drag, startPoint x: 540, startPoint y: 459, endPoint x: 574, endPoint y: 461, distance: 34.1
click at [574, 461] on td "2700" at bounding box center [591, 458] width 70 height 32
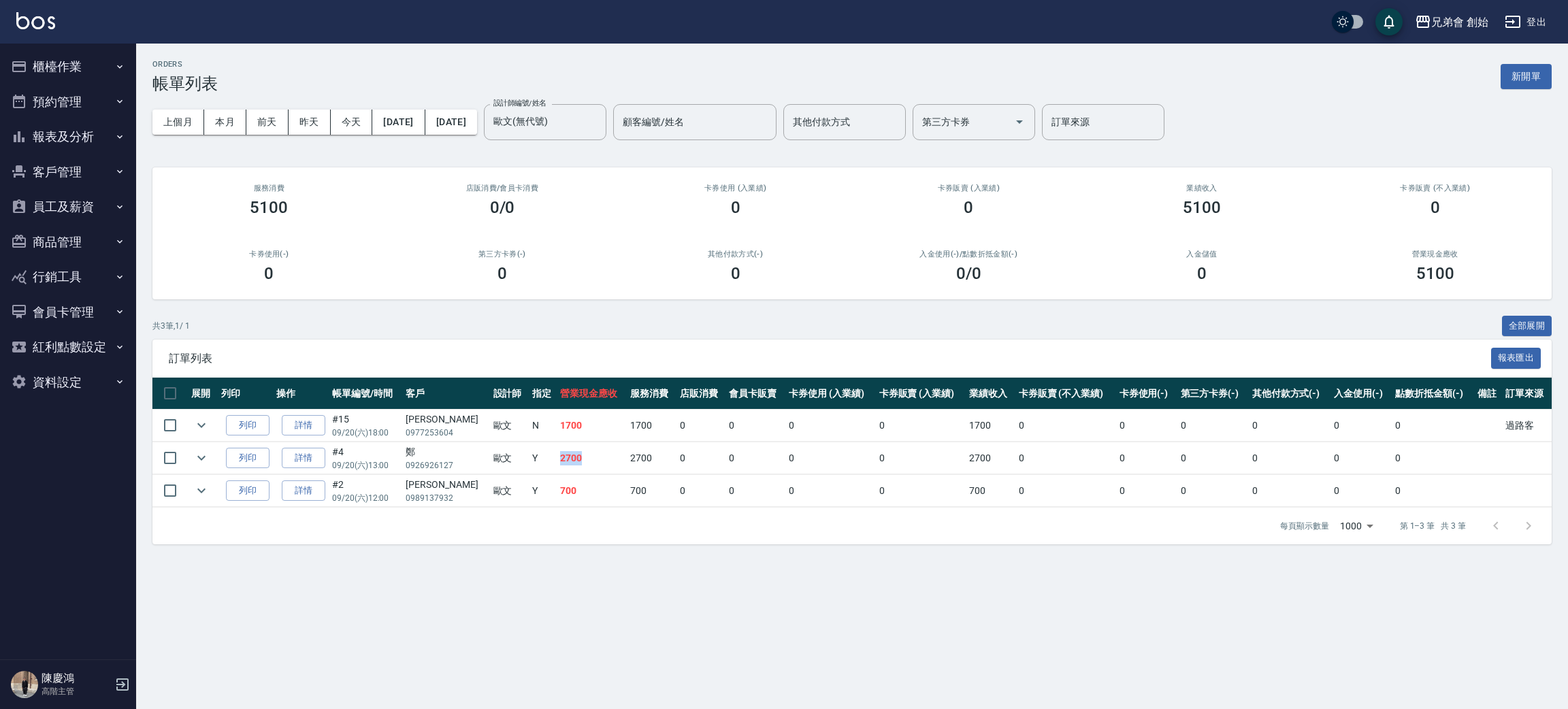
click at [574, 461] on td "2700" at bounding box center [591, 458] width 70 height 32
drag, startPoint x: 536, startPoint y: 484, endPoint x: 567, endPoint y: 485, distance: 31.0
click at [567, 485] on tr "列印 詳情 #2 09/20 (六) 12:00 巫俊安 0989137932 歐文 Y 700 700 0 0 0 0 700 0 0 0 0 0 0" at bounding box center [852, 491] width 1399 height 32
click at [567, 483] on td "700" at bounding box center [591, 491] width 70 height 32
click at [217, 121] on button "本月" at bounding box center [225, 122] width 42 height 26
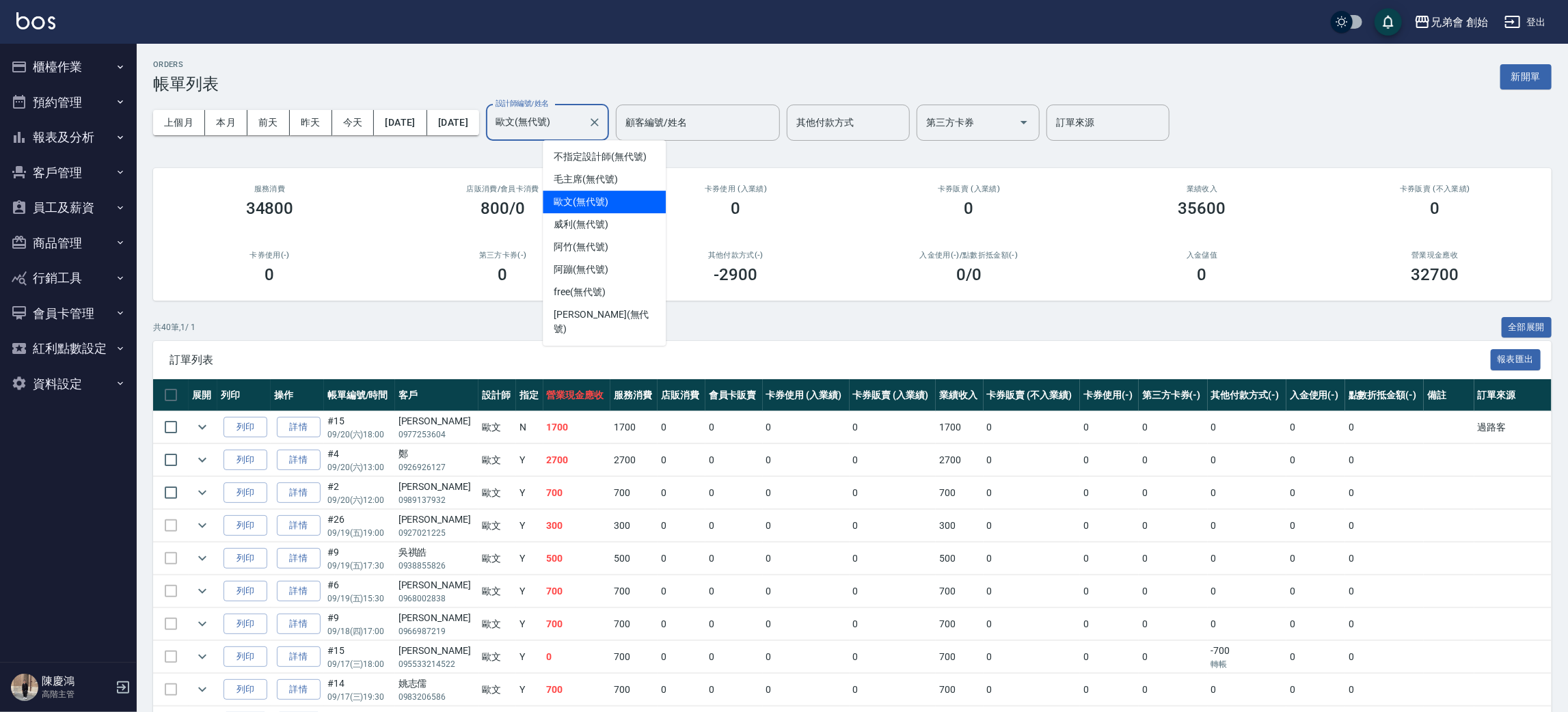
click at [582, 114] on input "歐文(無代號)" at bounding box center [537, 123] width 90 height 24
click at [597, 218] on span "威利 (無代號)" at bounding box center [581, 225] width 55 height 14
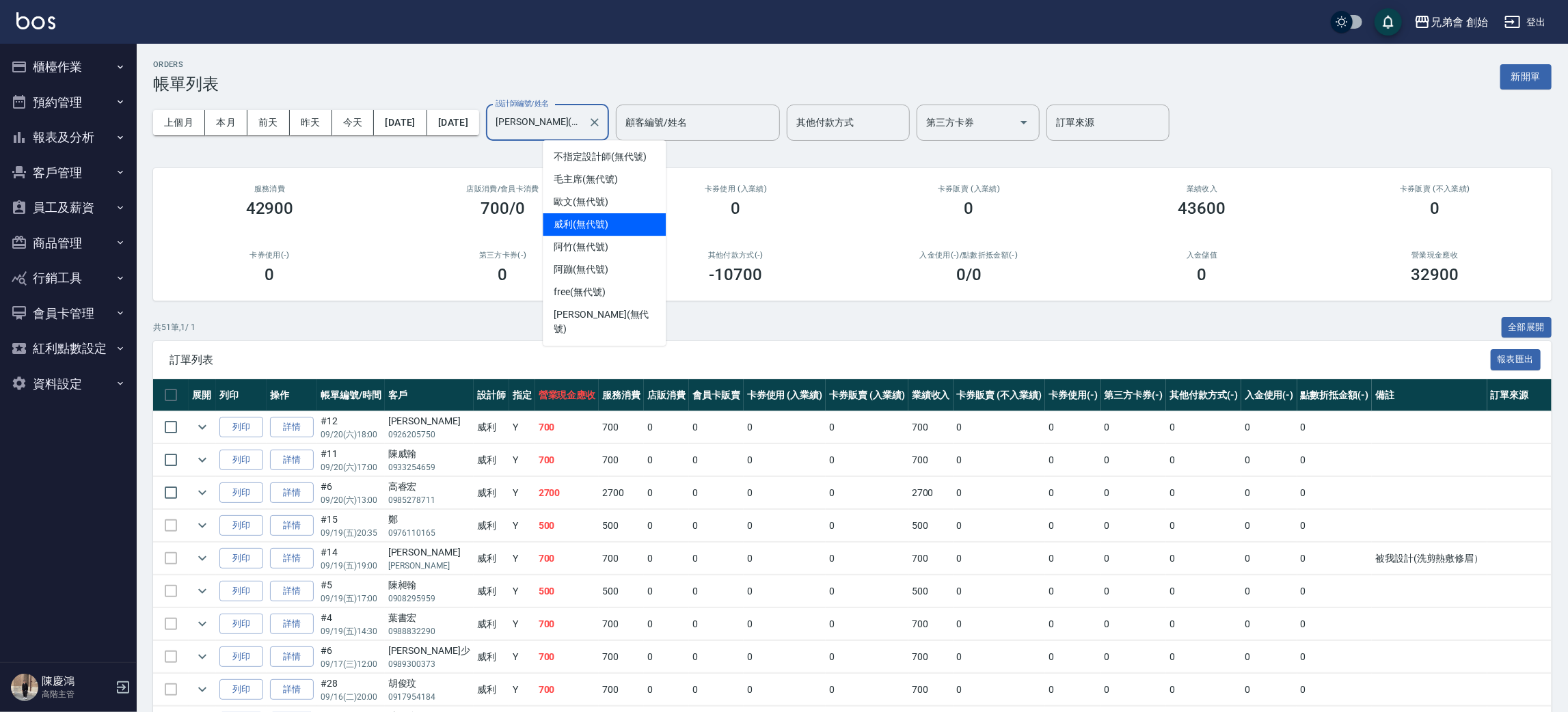
click at [582, 121] on input "威利(無代號)" at bounding box center [537, 123] width 90 height 24
click at [603, 268] on span "阿蹦 (無代號)" at bounding box center [581, 269] width 55 height 14
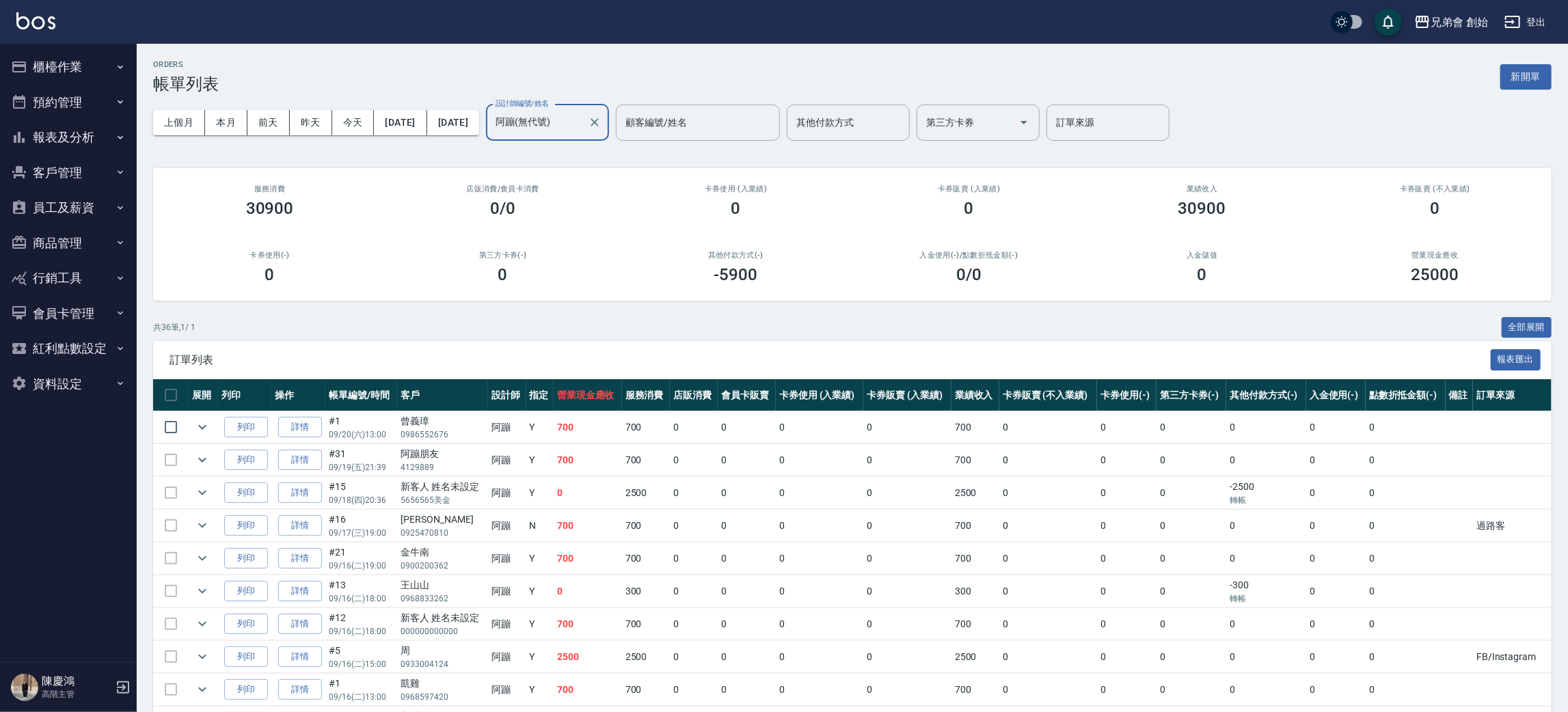
click at [582, 117] on input "阿蹦(無代號)" at bounding box center [537, 123] width 90 height 24
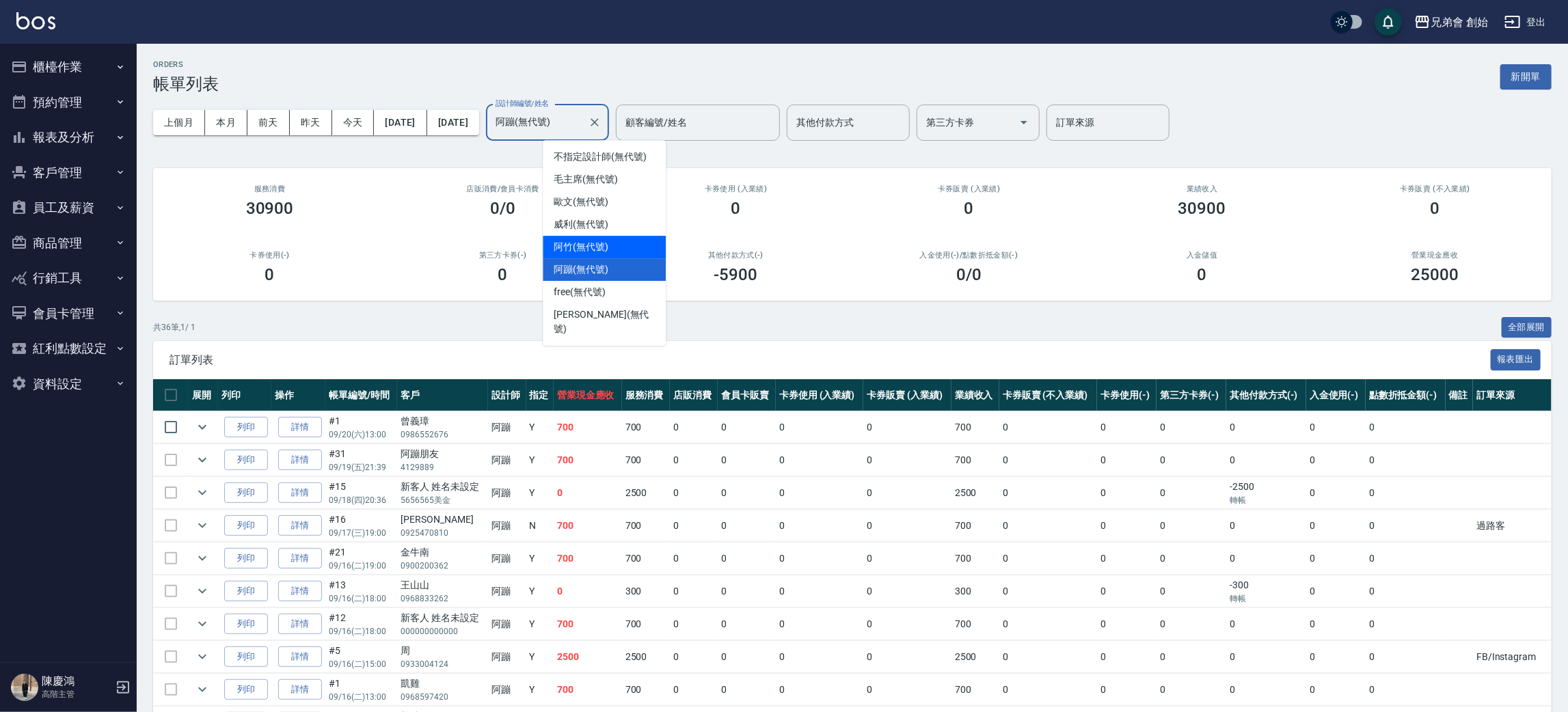
click at [618, 243] on div "阿竹 (無代號)" at bounding box center [603, 247] width 123 height 23
type input "阿竹 (無代號)"
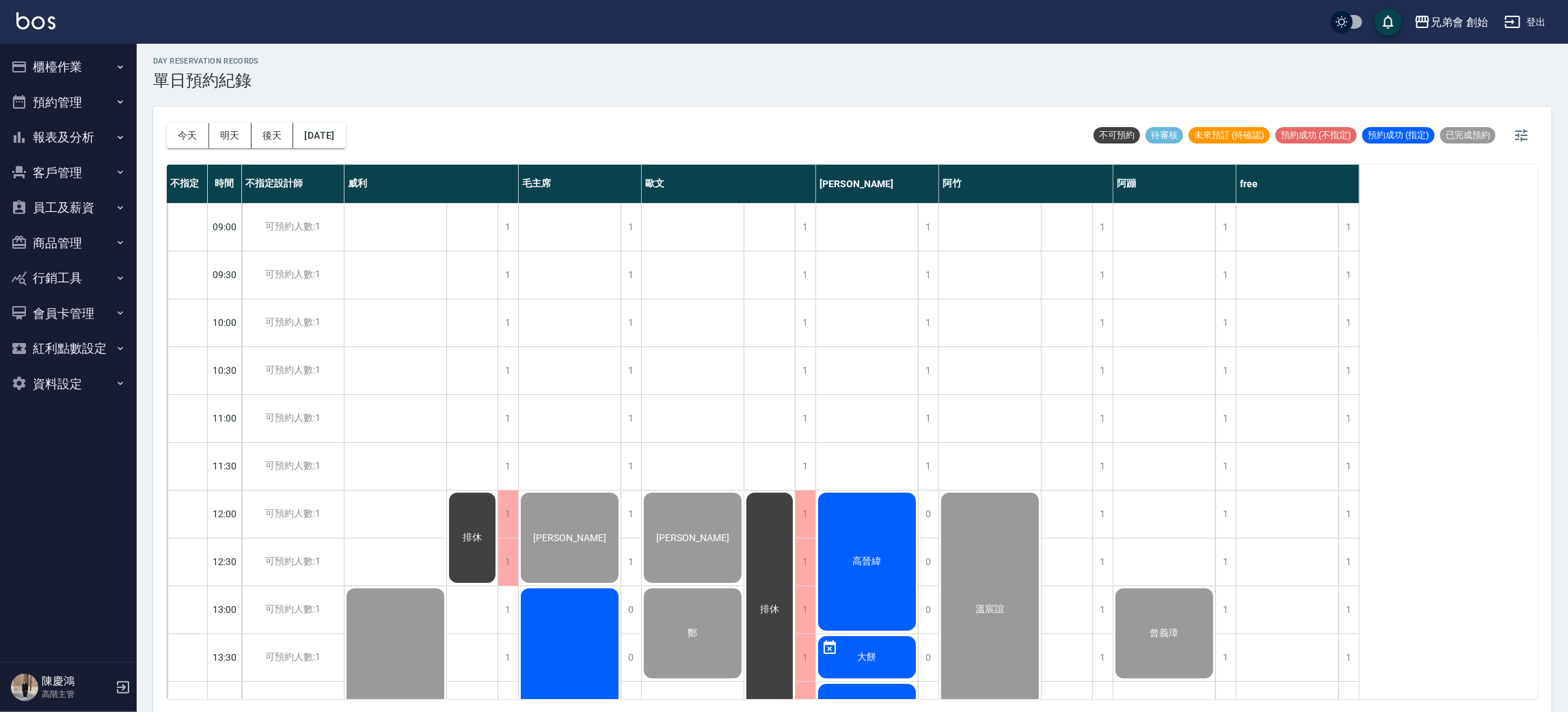
scroll to position [205, 0]
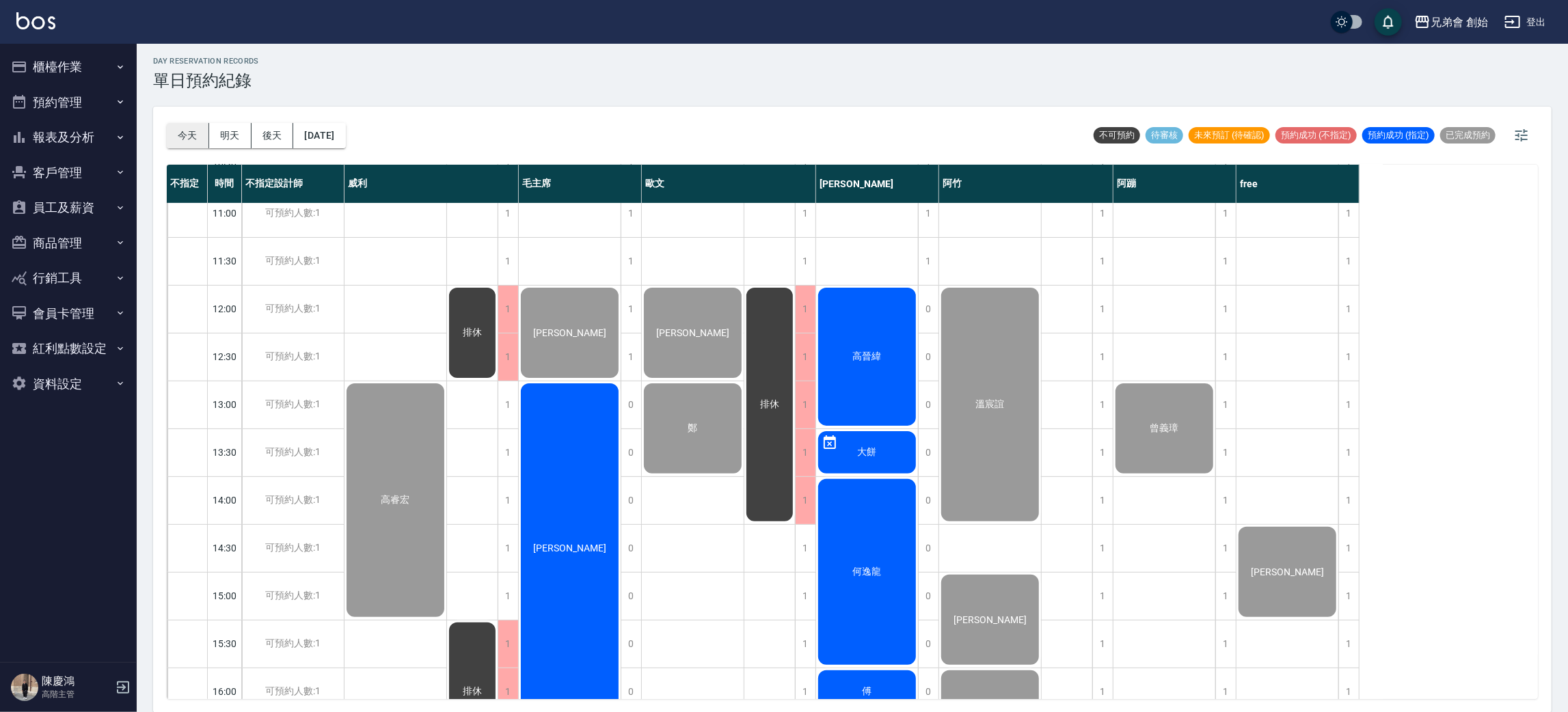
click at [179, 127] on button "今天" at bounding box center [188, 136] width 42 height 26
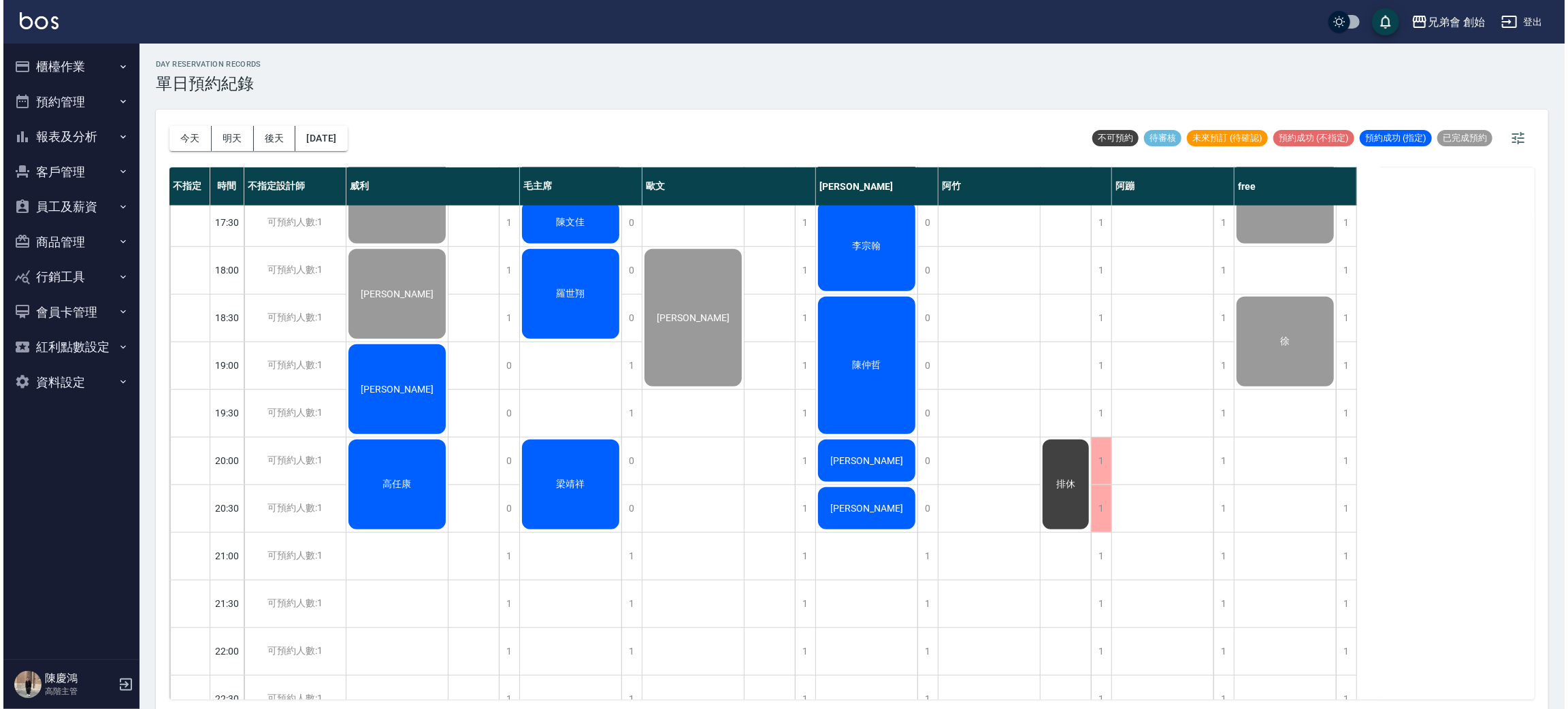
scroll to position [903, 0]
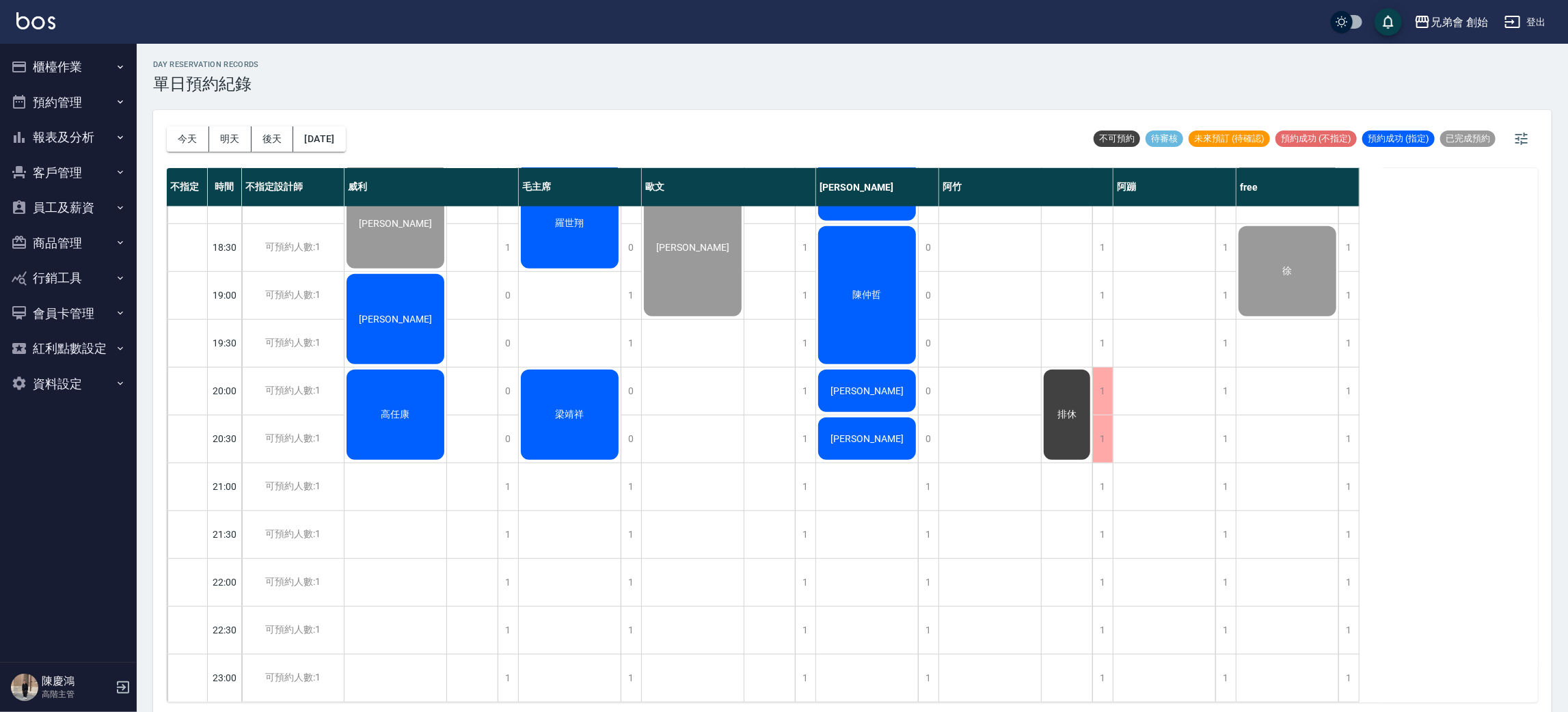
click at [396, 313] on span "[PERSON_NAME]" at bounding box center [395, 319] width 78 height 11
